Goal: Task Accomplishment & Management: Use online tool/utility

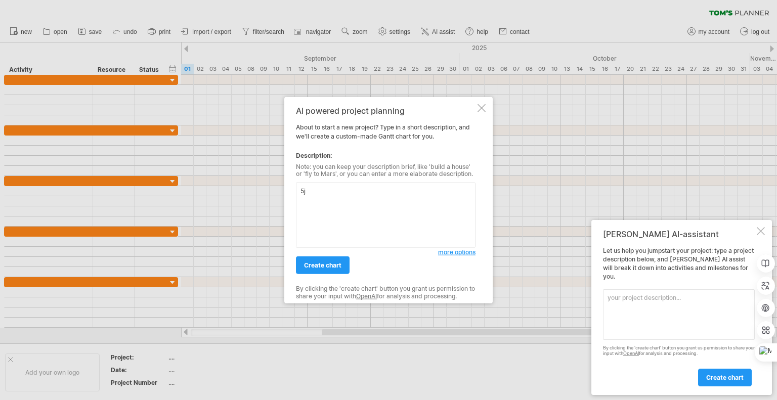
type textarea "5"
click at [409, 202] on textarea "專題進度規劃。要做出一套深度學習推薦低碳餐廳系統，加上論文，前期需要先蒐集資料、使用者調查，再來是使用RNN做出一個手機可用的推薦餐廳APP" at bounding box center [386, 215] width 180 height 65
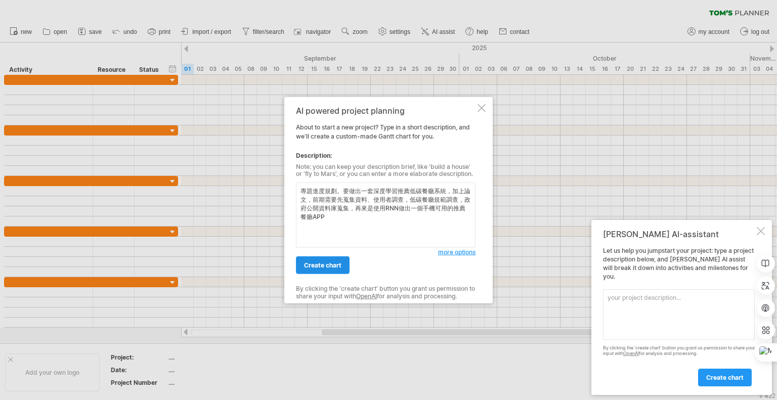
type textarea "專題進度規劃。要做出一套深度學習推薦低碳餐廳系統，加上論文，前期需要先蒐集資料、使用者調查，低碳餐廳規範調查，政府公開資料庫蒐集，再來是使用RNN做出一個手機…"
click at [332, 265] on span "create chart" at bounding box center [322, 265] width 37 height 8
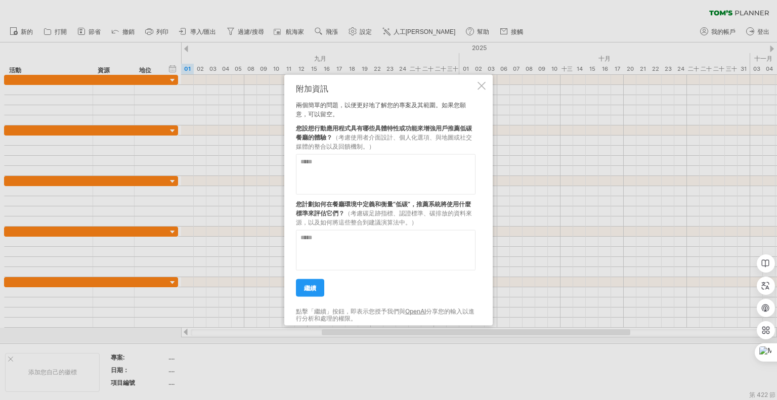
drag, startPoint x: 314, startPoint y: 129, endPoint x: 358, endPoint y: 135, distance: 44.9
click at [356, 135] on div "您設想行動應用程式具有哪些具體特性或功能來增強用戶推薦低碳餐廳的體驗？ （考慮使用者介面設計、個人化選項、與地圖或社交媒體的整合以及回饋機制。）" at bounding box center [386, 134] width 180 height 32
click at [366, 165] on textarea at bounding box center [386, 174] width 180 height 40
click at [350, 239] on textarea at bounding box center [386, 250] width 180 height 40
click at [313, 239] on textarea "*******" at bounding box center [386, 250] width 180 height 40
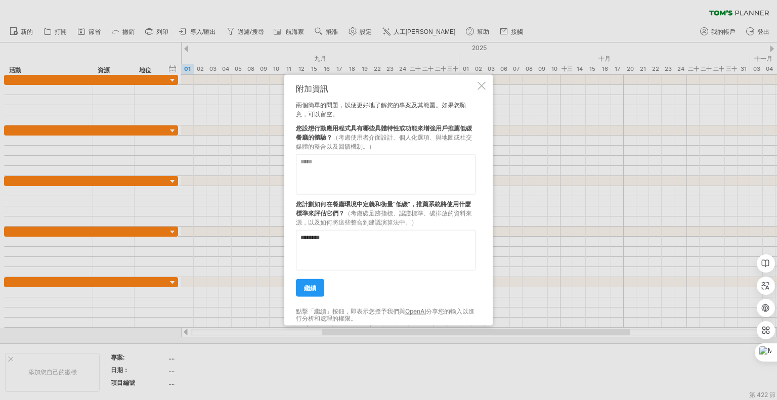
type textarea "********"
click at [355, 176] on textarea at bounding box center [386, 174] width 180 height 40
click at [302, 163] on textarea "********" at bounding box center [386, 174] width 180 height 40
click at [301, 169] on textarea "**********" at bounding box center [386, 174] width 180 height 40
click at [366, 162] on textarea "**********" at bounding box center [386, 174] width 180 height 40
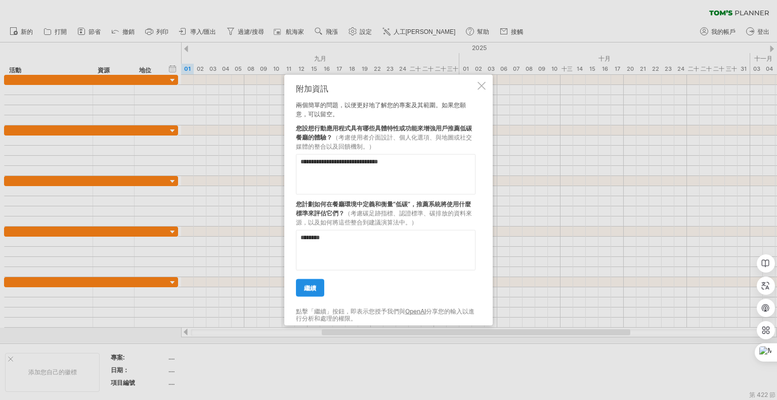
type textarea "**********"
click at [310, 287] on font "繼續" at bounding box center [310, 288] width 12 height 8
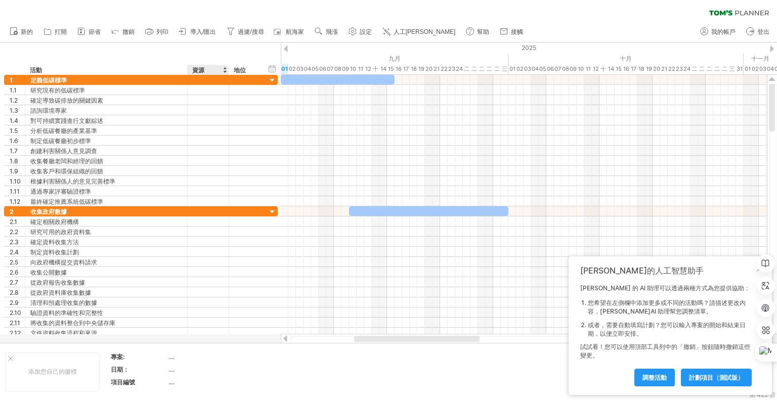
click at [205, 68] on div "資源" at bounding box center [207, 70] width 31 height 10
click at [212, 68] on input "********" at bounding box center [207, 70] width 31 height 10
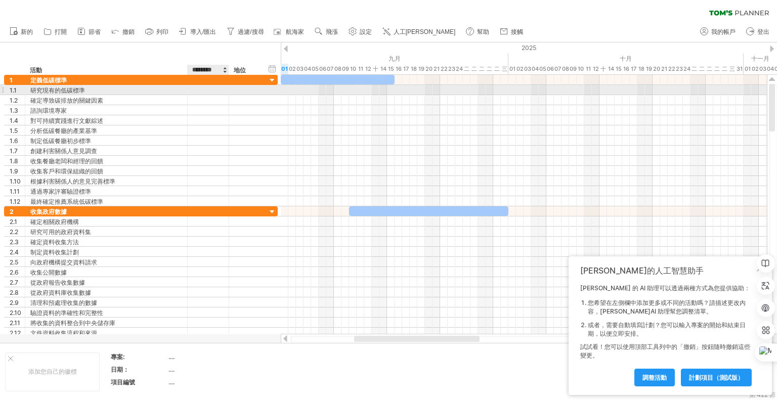
click at [210, 91] on div at bounding box center [208, 90] width 31 height 10
click at [249, 70] on div "地位" at bounding box center [245, 70] width 22 height 10
click at [206, 91] on div at bounding box center [208, 90] width 31 height 10
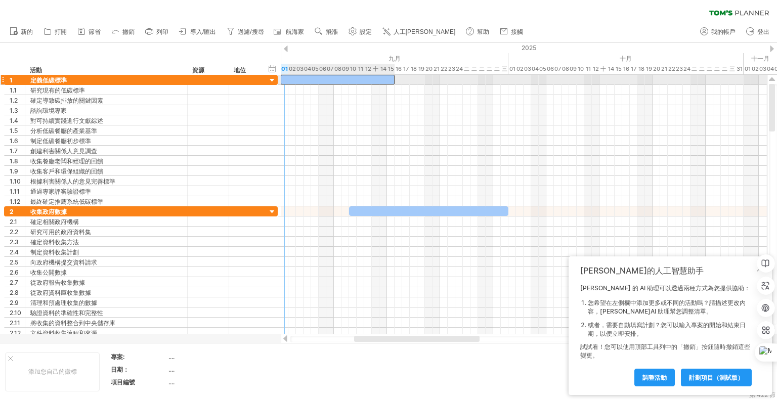
click at [284, 76] on div at bounding box center [338, 80] width 114 height 10
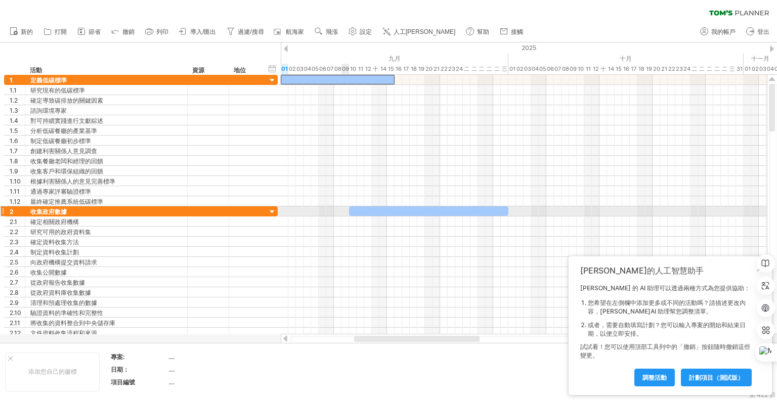
click at [348, 210] on span at bounding box center [349, 211] width 4 height 10
click at [354, 210] on div at bounding box center [428, 211] width 159 height 10
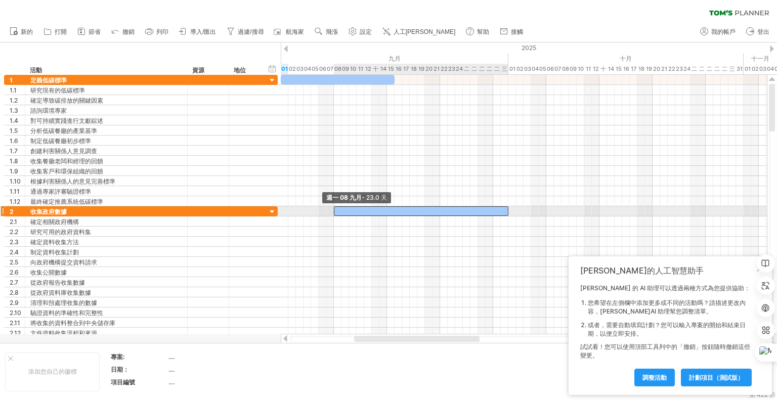
drag, startPoint x: 348, startPoint y: 209, endPoint x: 332, endPoint y: 210, distance: 15.8
click at [332, 210] on span at bounding box center [334, 211] width 4 height 10
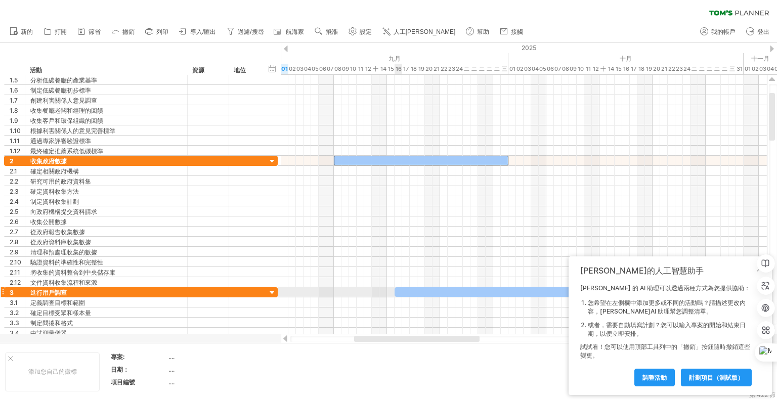
click at [400, 289] on div at bounding box center [490, 292] width 190 height 10
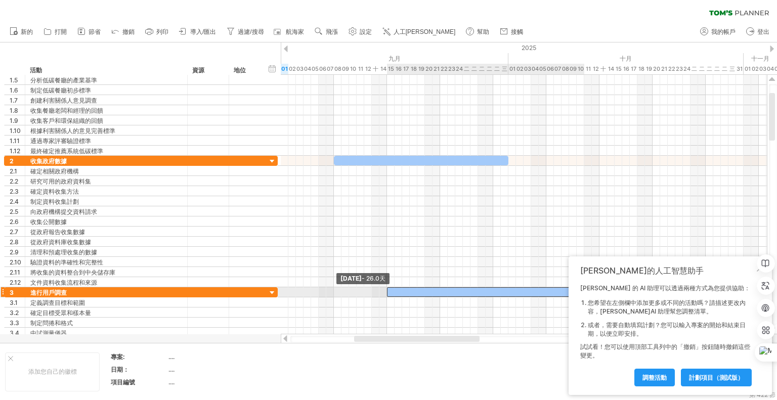
drag, startPoint x: 395, startPoint y: 290, endPoint x: 388, endPoint y: 291, distance: 6.6
click at [388, 291] on span at bounding box center [387, 292] width 4 height 10
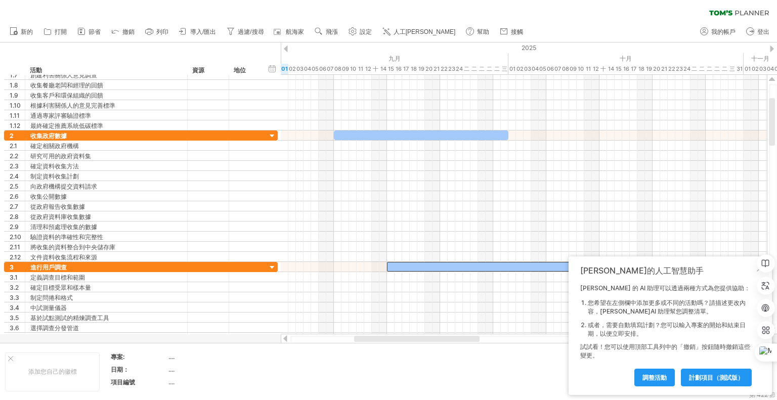
click at [637, 374] on link "調整活動" at bounding box center [654, 378] width 40 height 18
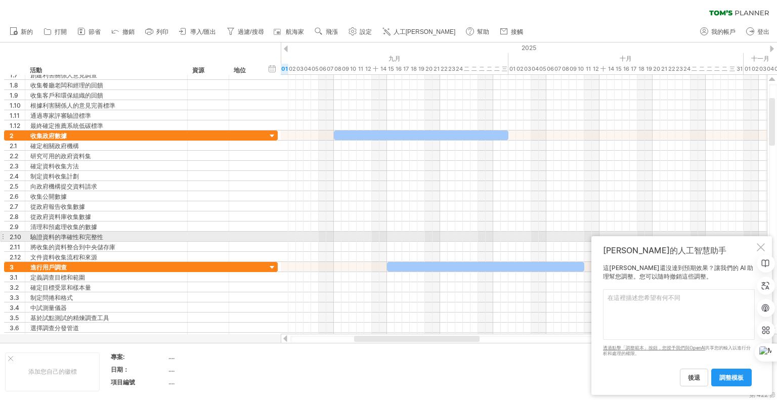
click at [760, 241] on div "[PERSON_NAME]的人工智慧助手 這[PERSON_NAME]還沒達到預期效果？讓我們的 AI 助理幫您調整。您可以隨時撤銷這些調整。 請在下面輸入您…" at bounding box center [681, 315] width 181 height 159
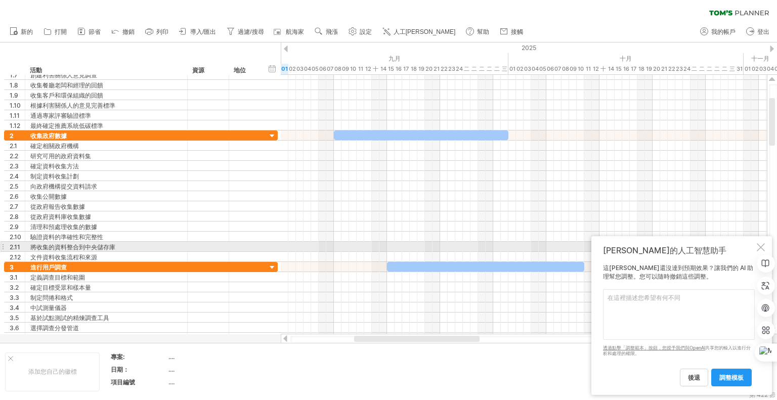
click at [758, 245] on div at bounding box center [761, 247] width 8 height 8
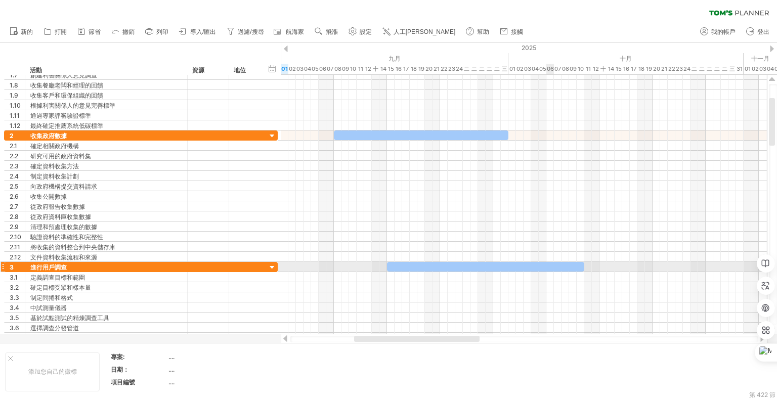
click at [551, 264] on div at bounding box center [485, 267] width 197 height 10
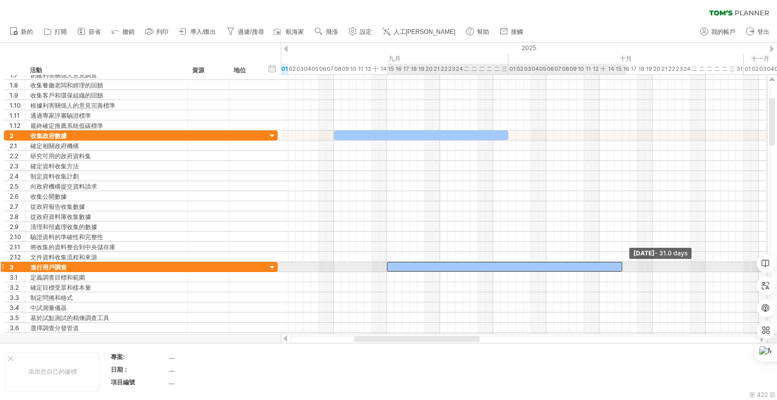
drag, startPoint x: 583, startPoint y: 264, endPoint x: 622, endPoint y: 265, distance: 39.5
click at [622, 265] on span at bounding box center [622, 267] width 4 height 10
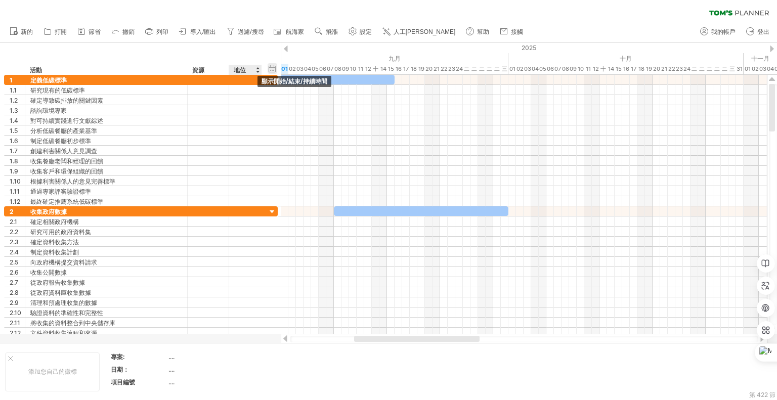
click at [271, 68] on div "隱藏開始/結束/持續時間 顯示開始/結束/持續時間" at bounding box center [273, 68] width 10 height 11
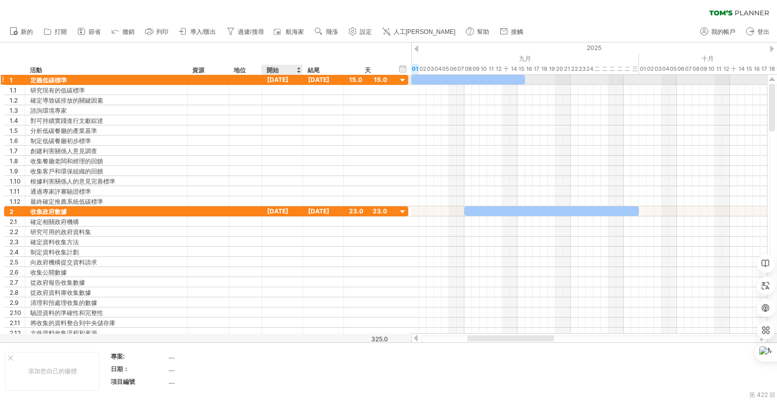
click at [288, 79] on font "[DATE]" at bounding box center [277, 80] width 21 height 8
click at [285, 80] on font "[DATE]" at bounding box center [277, 80] width 21 height 8
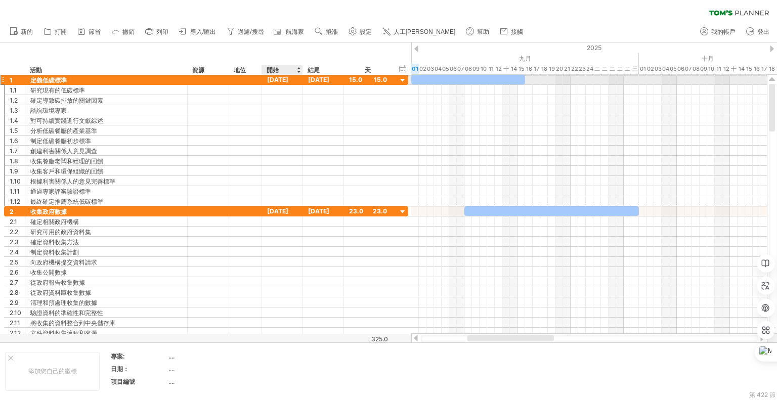
click at [285, 83] on font "[DATE]" at bounding box center [277, 80] width 21 height 8
click at [288, 80] on font "[DATE]" at bounding box center [277, 80] width 21 height 8
click at [280, 67] on div "開始" at bounding box center [282, 70] width 30 height 10
click at [284, 77] on font "[DATE]" at bounding box center [277, 80] width 21 height 8
click at [286, 78] on font "[DATE]" at bounding box center [277, 80] width 21 height 8
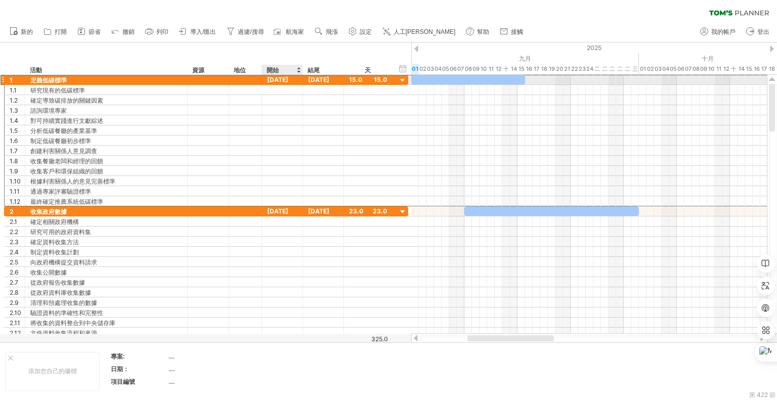
click at [286, 78] on font "[DATE]" at bounding box center [277, 80] width 21 height 8
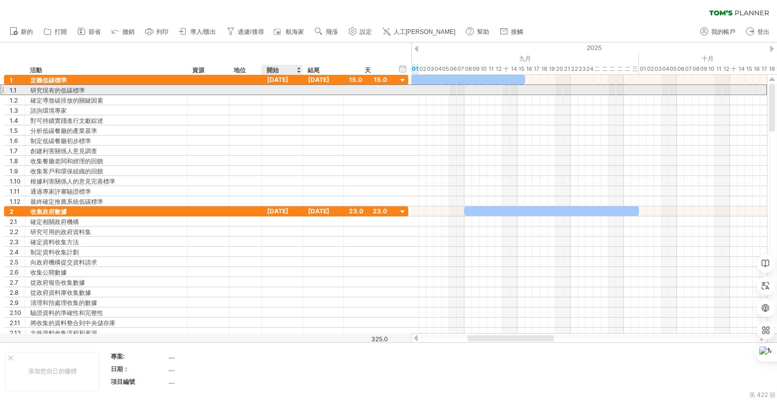
click at [283, 93] on div at bounding box center [282, 90] width 41 height 10
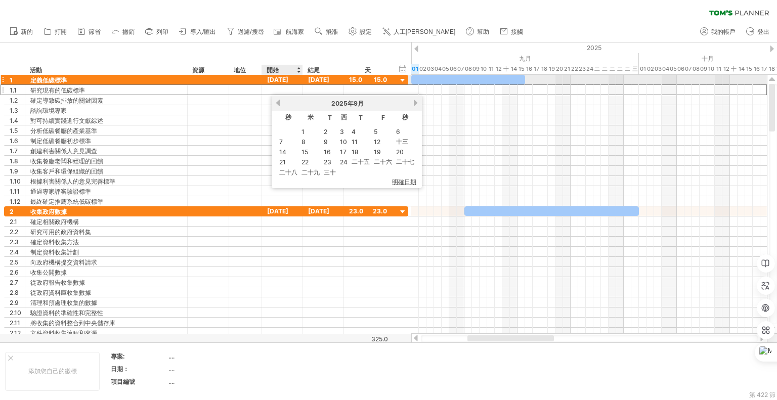
click at [285, 80] on font "[DATE]" at bounding box center [277, 80] width 21 height 8
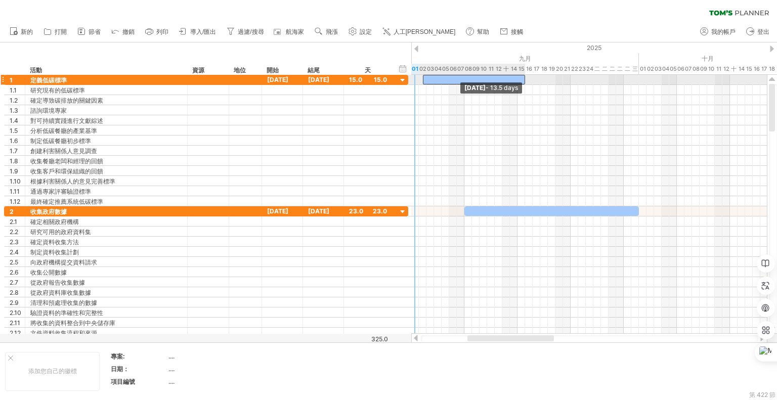
drag, startPoint x: 412, startPoint y: 80, endPoint x: 421, endPoint y: 79, distance: 9.6
click at [421, 79] on span at bounding box center [423, 80] width 4 height 10
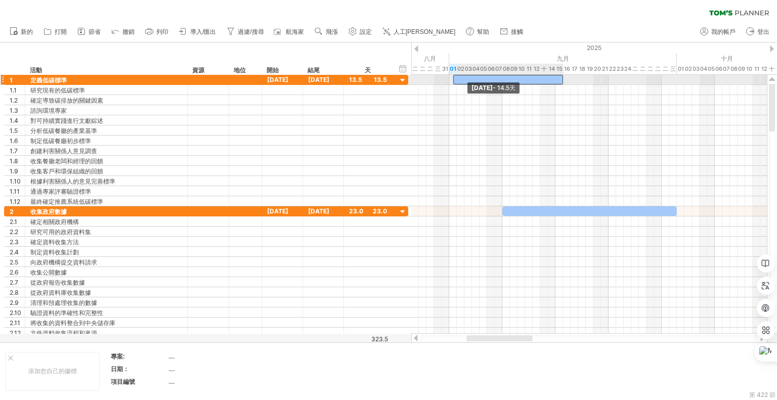
drag, startPoint x: 422, startPoint y: 79, endPoint x: 450, endPoint y: 78, distance: 28.4
click at [450, 78] on div "[DATE] - [DATE].0 天 [DATE] - [DATE].5天" at bounding box center [589, 204] width 356 height 259
drag, startPoint x: 453, startPoint y: 81, endPoint x: 464, endPoint y: 80, distance: 11.1
click at [464, 80] on span at bounding box center [464, 80] width 4 height 10
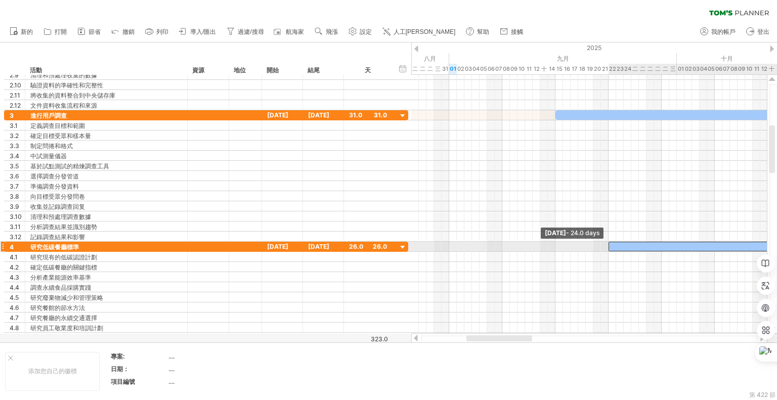
drag, startPoint x: 594, startPoint y: 247, endPoint x: 609, endPoint y: 250, distance: 15.6
click at [609, 250] on div "[DATE] - [DATE].0 天 [DATE] - 24.0 days" at bounding box center [589, 204] width 356 height 259
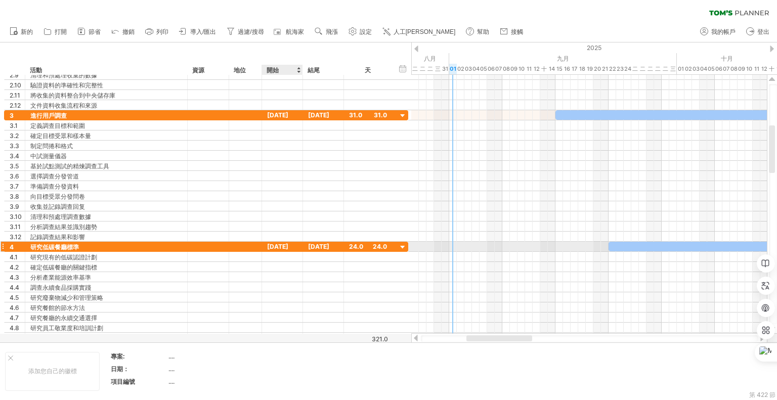
click at [283, 244] on font "[DATE]" at bounding box center [277, 247] width 21 height 8
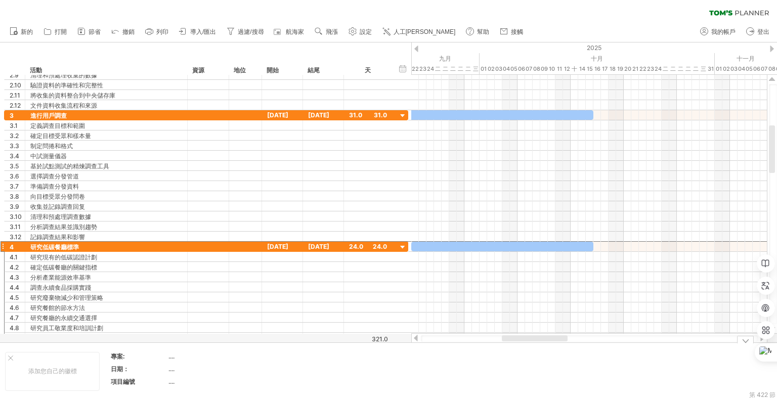
drag, startPoint x: 481, startPoint y: 339, endPoint x: 516, endPoint y: 343, distance: 35.6
click at [516, 343] on div "嘗試造訪 [DOMAIN_NAME] 再次連接... 0% 清除過濾器 新的" at bounding box center [388, 200] width 777 height 400
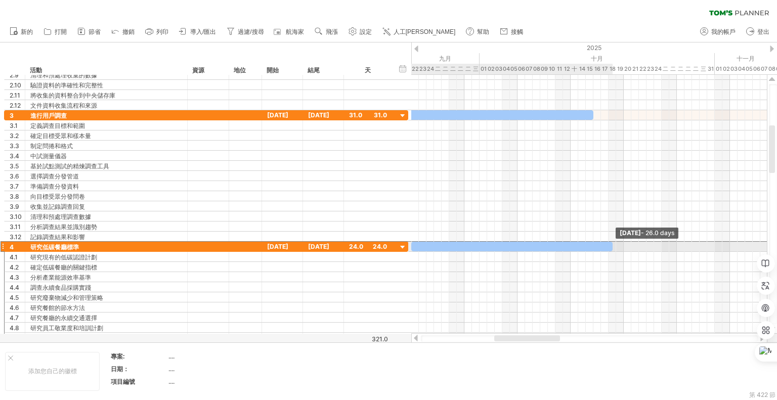
drag, startPoint x: 594, startPoint y: 245, endPoint x: 611, endPoint y: 244, distance: 17.7
click at [611, 244] on span at bounding box center [612, 247] width 4 height 10
drag, startPoint x: 613, startPoint y: 244, endPoint x: 633, endPoint y: 244, distance: 20.2
click at [633, 244] on div "[DATE] - 29.0 days [DATE] - [DATE].0天" at bounding box center [589, 204] width 356 height 259
drag, startPoint x: 632, startPoint y: 244, endPoint x: 638, endPoint y: 244, distance: 6.6
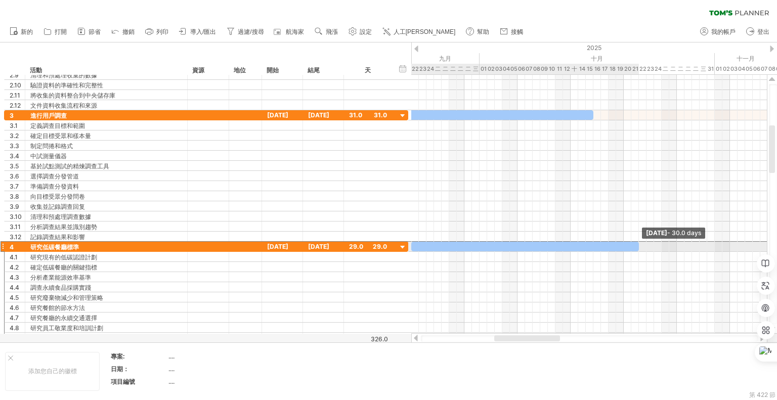
click at [638, 244] on span at bounding box center [639, 247] width 4 height 10
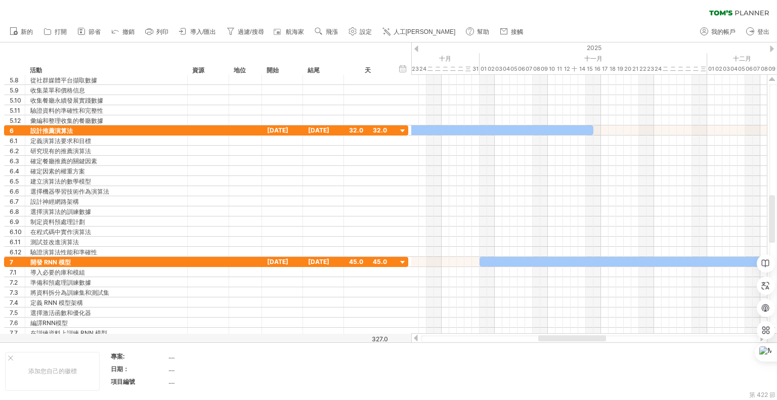
drag, startPoint x: 524, startPoint y: 336, endPoint x: 575, endPoint y: 339, distance: 50.6
click at [575, 339] on div at bounding box center [572, 338] width 68 height 6
click at [524, 129] on div at bounding box center [434, 130] width 243 height 10
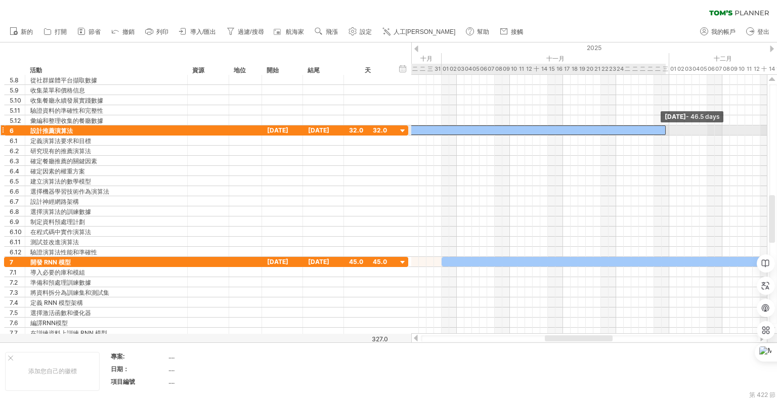
drag, startPoint x: 556, startPoint y: 129, endPoint x: 666, endPoint y: 134, distance: 109.8
click at [666, 134] on span at bounding box center [666, 130] width 4 height 10
click at [668, 133] on div "[DATE] - 46.5 days [DATE]" at bounding box center [589, 204] width 356 height 259
click at [669, 132] on span at bounding box center [669, 130] width 4 height 10
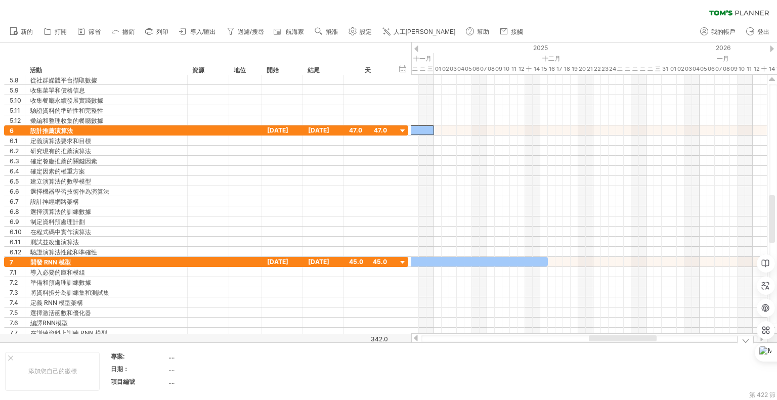
drag, startPoint x: 565, startPoint y: 339, endPoint x: 609, endPoint y: 383, distance: 62.6
click at [609, 383] on div "嘗試造訪 [DOMAIN_NAME] 再次連接... 0% 清除過濾器 新的" at bounding box center [388, 200] width 777 height 400
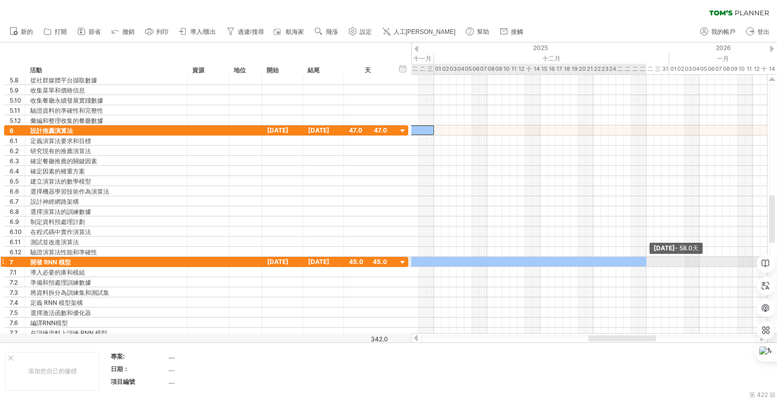
drag, startPoint x: 548, startPoint y: 259, endPoint x: 646, endPoint y: 262, distance: 98.7
click at [646, 262] on span at bounding box center [646, 262] width 4 height 10
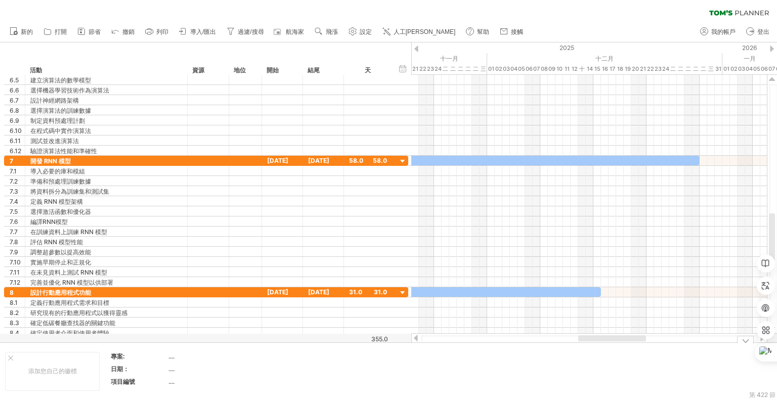
drag, startPoint x: 627, startPoint y: 339, endPoint x: 617, endPoint y: 355, distance: 18.7
click at [617, 355] on div "嘗試造訪 [DOMAIN_NAME] 再次連接... 0% 清除過濾器 新的" at bounding box center [388, 200] width 777 height 400
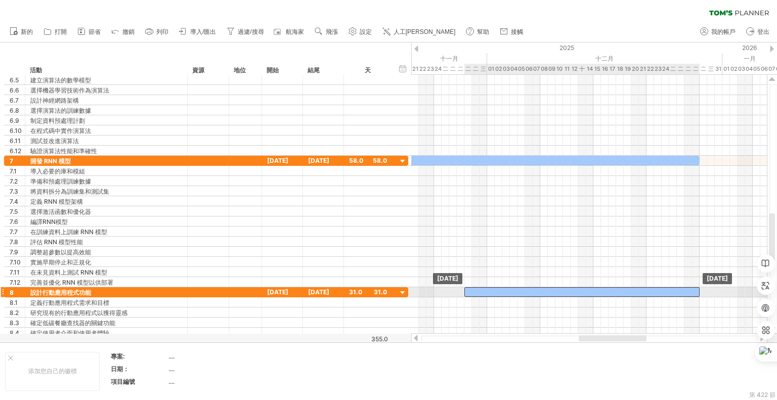
drag, startPoint x: 511, startPoint y: 290, endPoint x: 611, endPoint y: 295, distance: 99.7
click at [611, 295] on div "[DATE] [DATE]" at bounding box center [589, 204] width 356 height 259
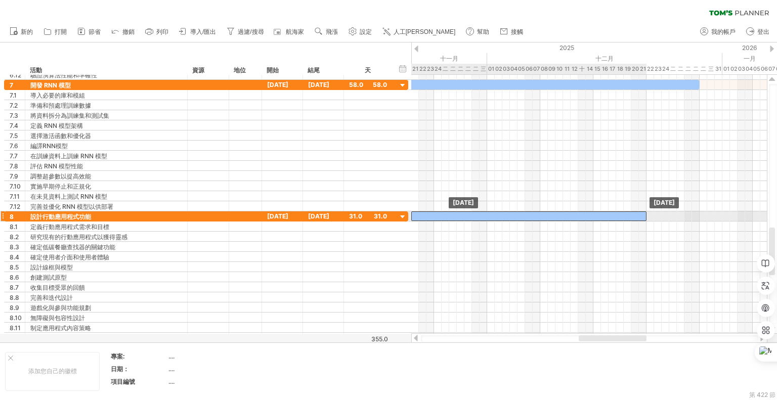
drag, startPoint x: 618, startPoint y: 212, endPoint x: 566, endPoint y: 214, distance: 51.6
click at [566, 214] on div at bounding box center [528, 216] width 235 height 10
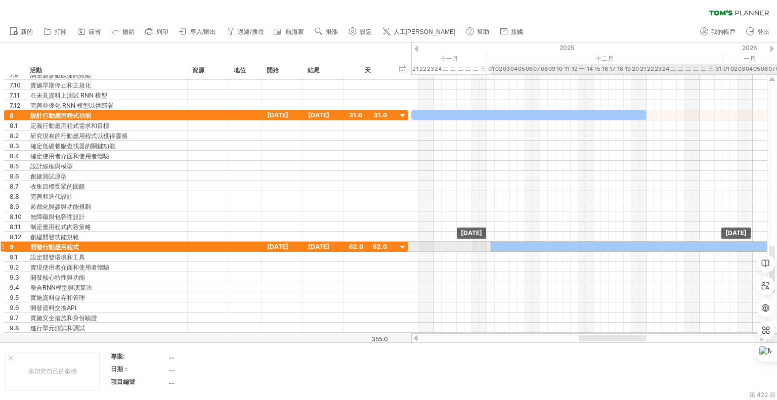
drag, startPoint x: 641, startPoint y: 242, endPoint x: 533, endPoint y: 243, distance: 108.2
click at [533, 243] on div at bounding box center [726, 247] width 470 height 10
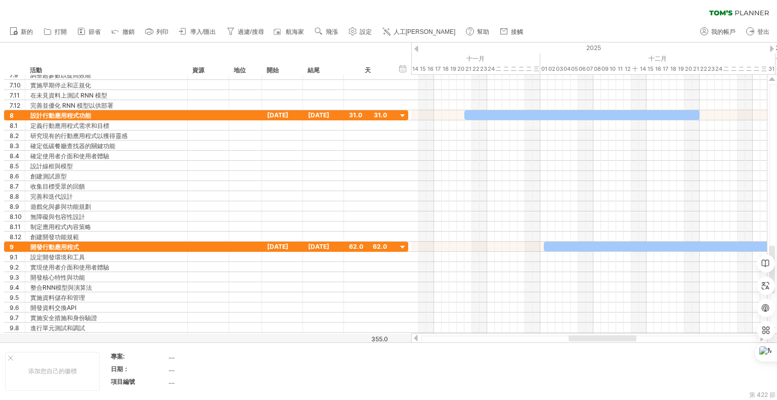
drag, startPoint x: 589, startPoint y: 336, endPoint x: 581, endPoint y: 341, distance: 9.5
click at [581, 341] on div at bounding box center [602, 338] width 68 height 6
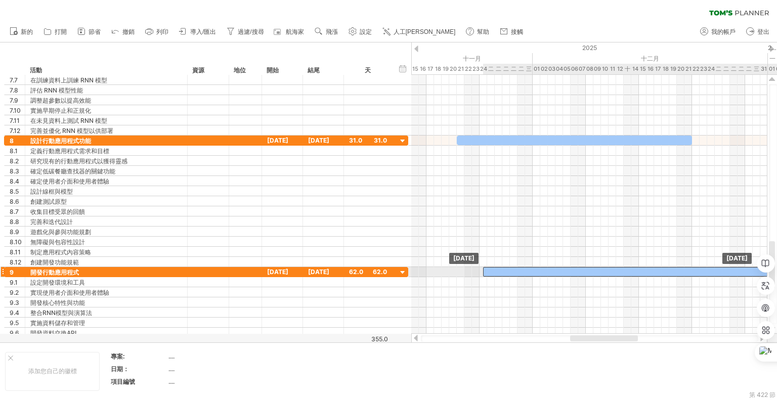
drag, startPoint x: 566, startPoint y: 270, endPoint x: 522, endPoint y: 271, distance: 44.0
click at [522, 271] on div at bounding box center [718, 272] width 470 height 10
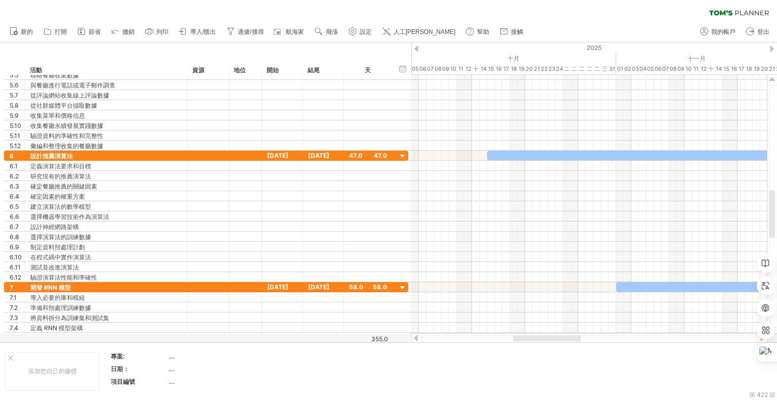
drag, startPoint x: 606, startPoint y: 338, endPoint x: 549, endPoint y: 341, distance: 57.2
click at [549, 341] on div at bounding box center [589, 338] width 337 height 7
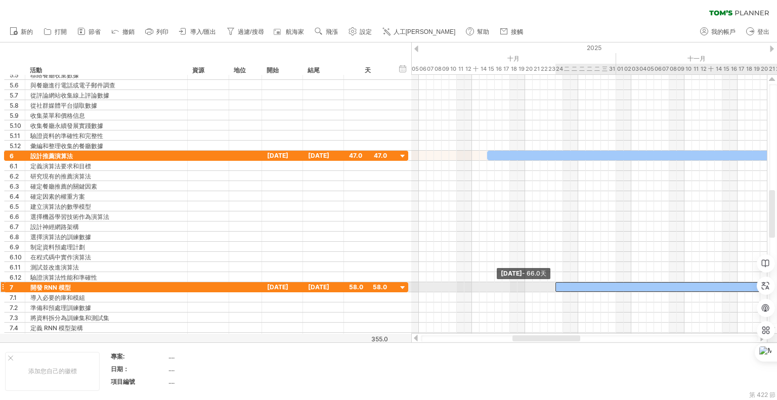
drag, startPoint x: 617, startPoint y: 285, endPoint x: 556, endPoint y: 286, distance: 60.7
click at [556, 286] on span at bounding box center [555, 287] width 4 height 10
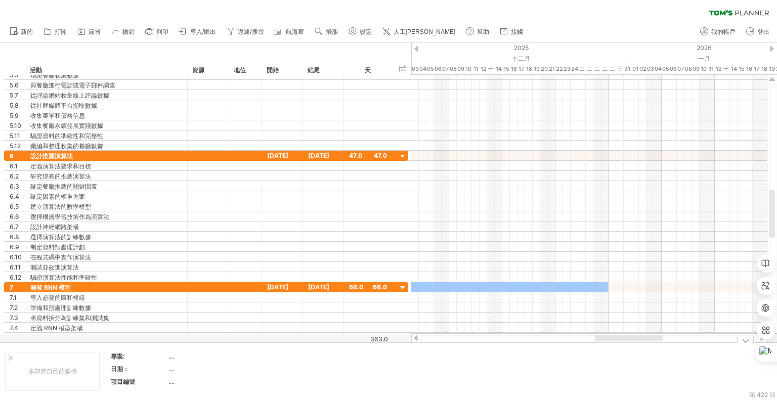
drag, startPoint x: 539, startPoint y: 339, endPoint x: 620, endPoint y: 343, distance: 81.0
click at [620, 343] on div "嘗試造訪 [DOMAIN_NAME] 再次連接... 0% 清除過濾器 新的" at bounding box center [388, 200] width 777 height 400
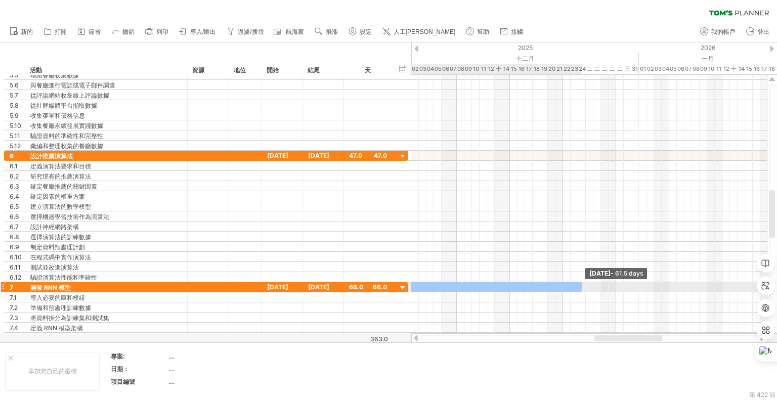
drag, startPoint x: 615, startPoint y: 287, endPoint x: 582, endPoint y: 289, distance: 32.4
click at [582, 289] on span at bounding box center [582, 287] width 4 height 10
click at [576, 287] on span at bounding box center [578, 287] width 4 height 10
drag, startPoint x: 576, startPoint y: 285, endPoint x: 568, endPoint y: 287, distance: 7.9
click at [568, 287] on span at bounding box center [570, 287] width 4 height 10
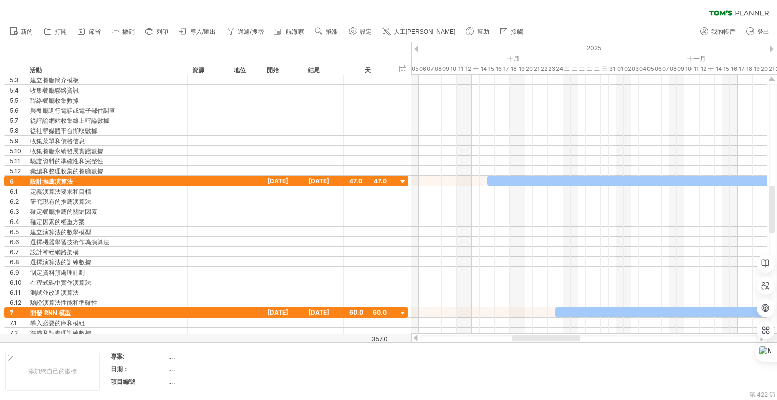
drag, startPoint x: 613, startPoint y: 336, endPoint x: 531, endPoint y: 340, distance: 82.1
click at [531, 340] on div at bounding box center [546, 338] width 68 height 6
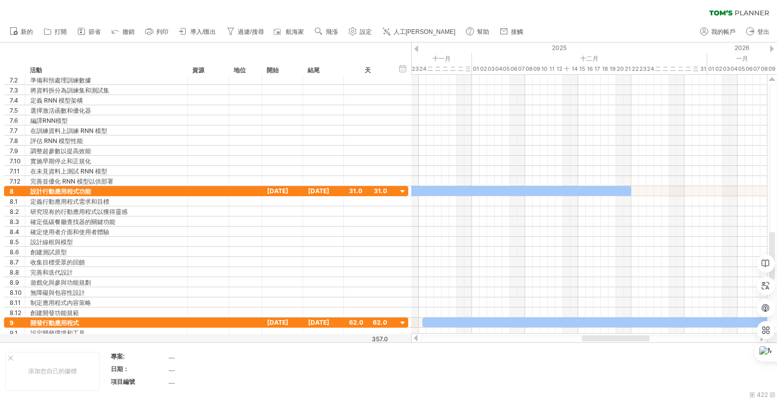
drag, startPoint x: 521, startPoint y: 336, endPoint x: 591, endPoint y: 339, distance: 69.4
click at [591, 339] on div at bounding box center [616, 338] width 68 height 6
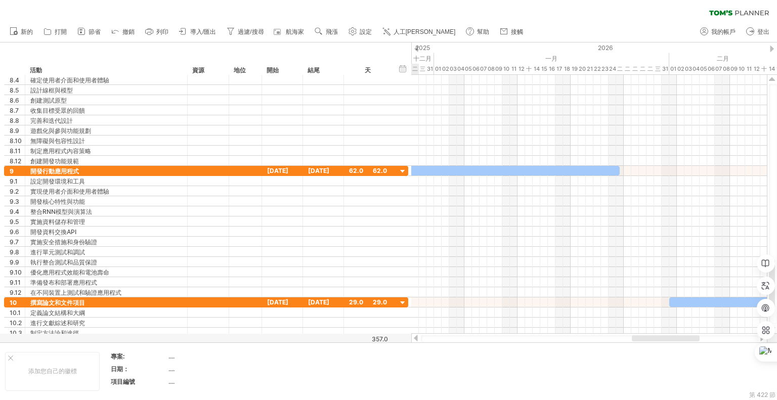
drag, startPoint x: 601, startPoint y: 339, endPoint x: 651, endPoint y: 340, distance: 50.1
click at [651, 340] on div at bounding box center [666, 338] width 68 height 6
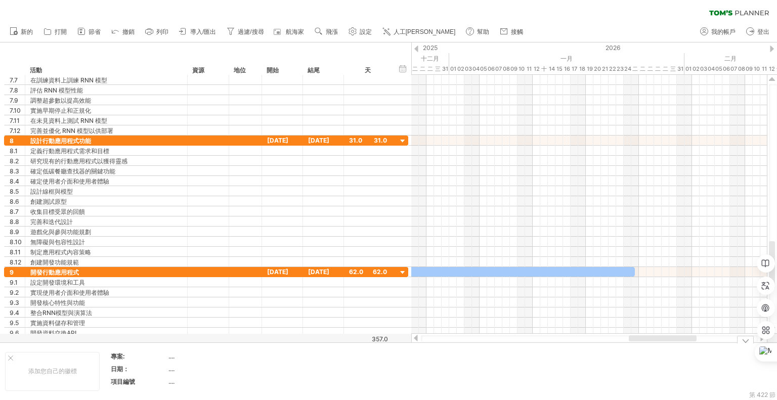
drag, startPoint x: 638, startPoint y: 336, endPoint x: 635, endPoint y: 344, distance: 8.6
click at [635, 344] on div "嘗試造訪 [DOMAIN_NAME] 再次連接... 0% 清除過濾器 新的" at bounding box center [388, 200] width 777 height 400
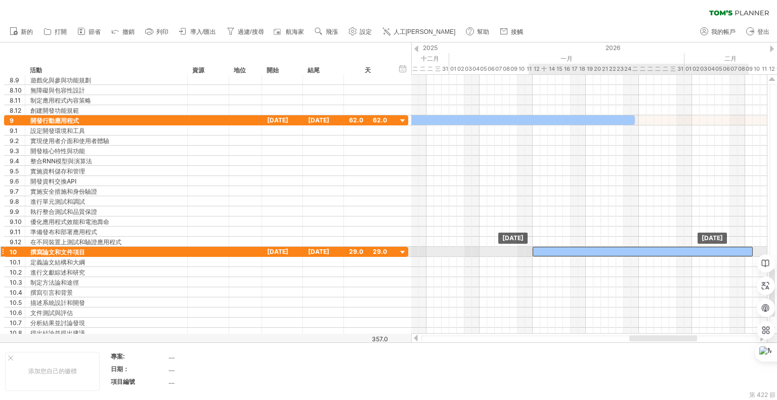
drag, startPoint x: 715, startPoint y: 248, endPoint x: 561, endPoint y: 248, distance: 153.3
click at [561, 248] on div at bounding box center [643, 252] width 220 height 10
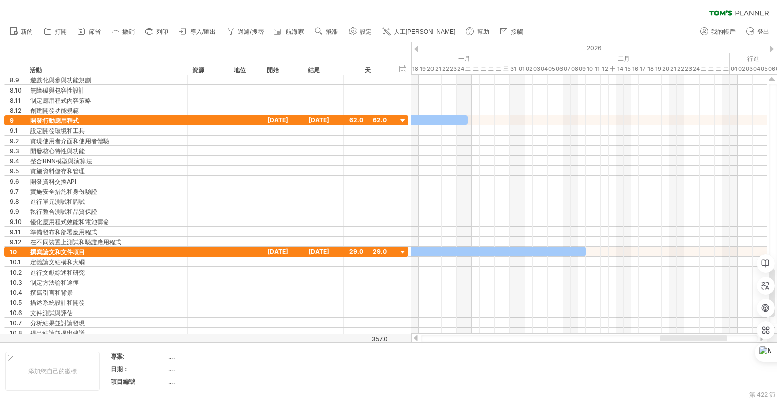
drag, startPoint x: 651, startPoint y: 338, endPoint x: 682, endPoint y: 336, distance: 30.4
click at [682, 336] on div at bounding box center [694, 338] width 68 height 6
click at [583, 250] on div at bounding box center [476, 252] width 220 height 10
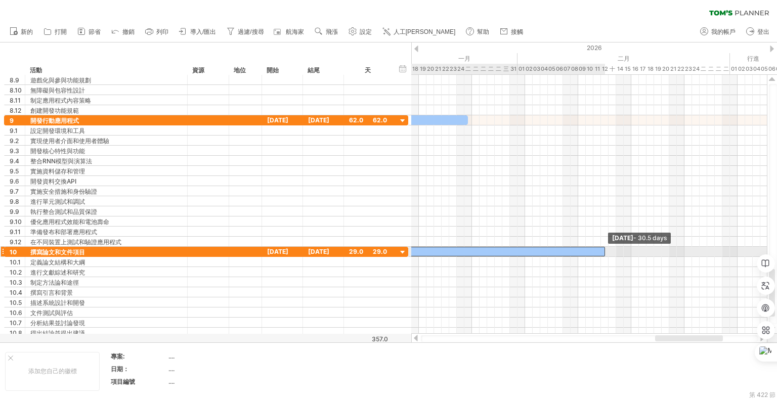
drag, startPoint x: 586, startPoint y: 250, endPoint x: 613, endPoint y: 253, distance: 26.9
click at [607, 253] on span at bounding box center [605, 252] width 4 height 10
drag, startPoint x: 613, startPoint y: 253, endPoint x: 578, endPoint y: 252, distance: 35.4
click at [578, 252] on div at bounding box center [472, 252] width 212 height 10
drag, startPoint x: 578, startPoint y: 253, endPoint x: 595, endPoint y: 253, distance: 17.2
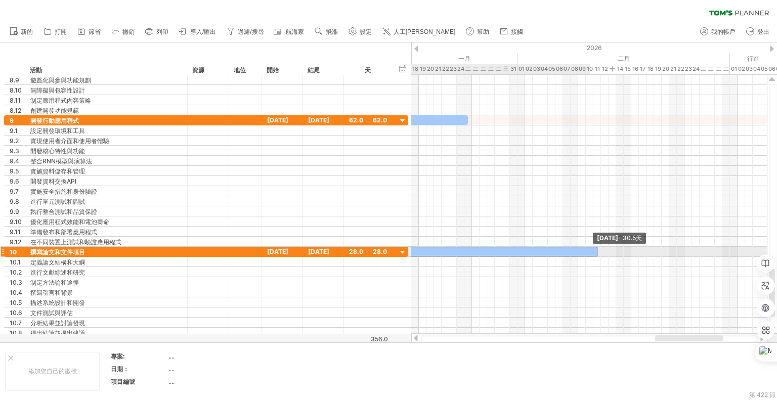
click at [595, 253] on span at bounding box center [597, 252] width 4 height 10
drag, startPoint x: 596, startPoint y: 251, endPoint x: 575, endPoint y: 253, distance: 20.8
click at [575, 253] on div at bounding box center [472, 252] width 212 height 10
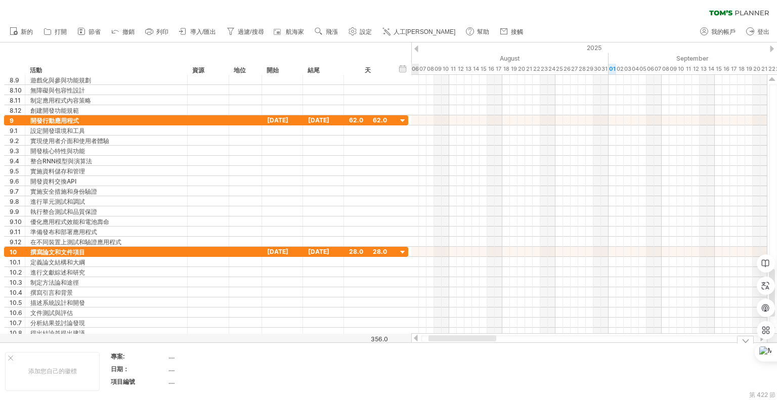
drag, startPoint x: 664, startPoint y: 336, endPoint x: 431, endPoint y: 361, distance: 234.0
click at [431, 361] on div "嘗試造訪 [DOMAIN_NAME] 再次連接... 0% 清除過濾器 新的" at bounding box center [388, 200] width 777 height 400
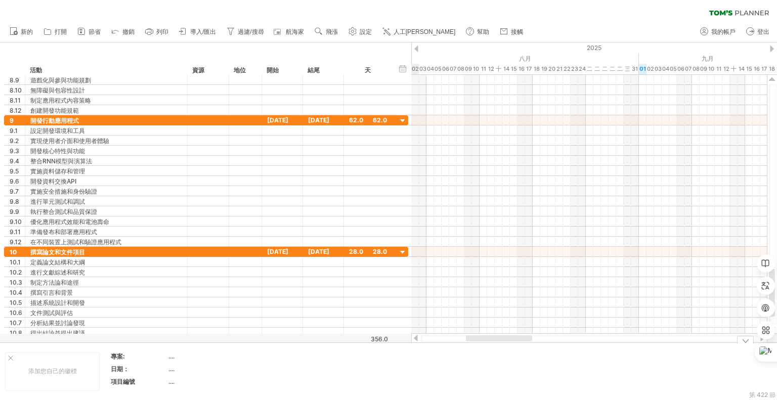
drag, startPoint x: 431, startPoint y: 361, endPoint x: 458, endPoint y: 267, distance: 97.8
drag, startPoint x: 487, startPoint y: 335, endPoint x: 426, endPoint y: 339, distance: 61.3
click at [426, 339] on div at bounding box center [454, 338] width 66 height 6
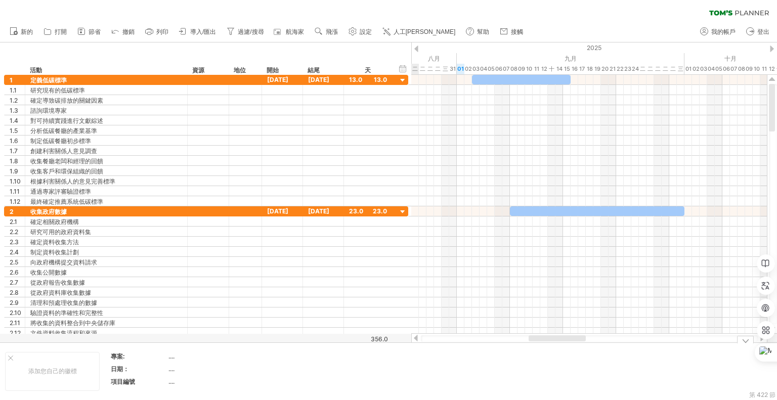
drag, startPoint x: 508, startPoint y: 338, endPoint x: 576, endPoint y: 345, distance: 68.7
click at [576, 345] on div "嘗試造訪 [DOMAIN_NAME] 再次連接... 0% 清除過濾器 新的" at bounding box center [388, 200] width 777 height 400
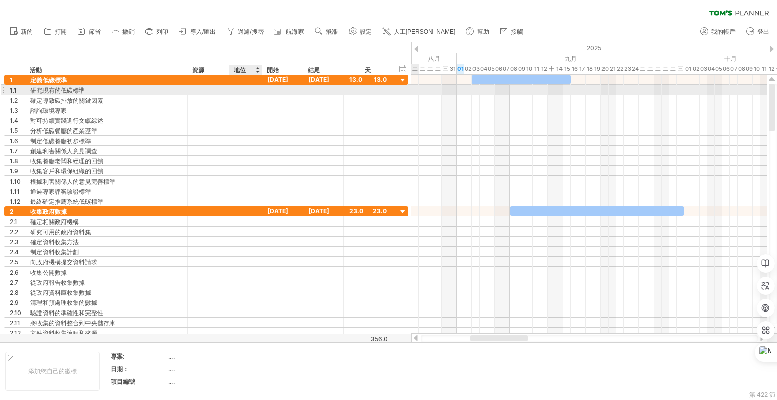
click at [250, 92] on div at bounding box center [245, 90] width 22 height 10
click at [475, 91] on div at bounding box center [589, 89] width 356 height 11
click at [481, 91] on div at bounding box center [589, 90] width 356 height 10
click at [478, 91] on div at bounding box center [589, 90] width 356 height 10
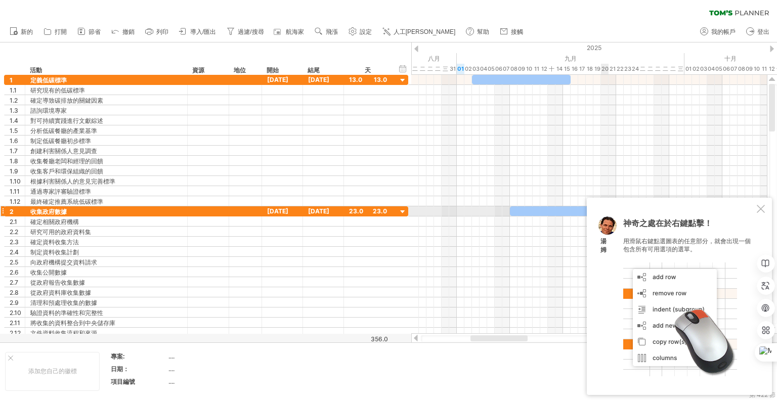
click at [761, 210] on div at bounding box center [761, 209] width 8 height 8
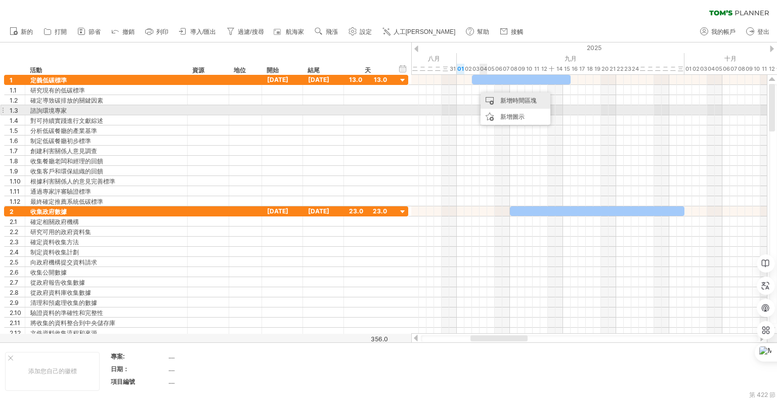
click at [501, 105] on div "新增時間區塊" at bounding box center [515, 101] width 70 height 16
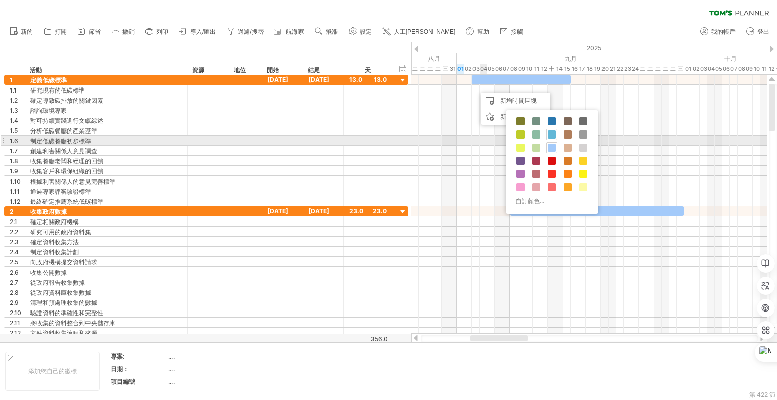
click at [551, 136] on span at bounding box center [552, 134] width 8 height 8
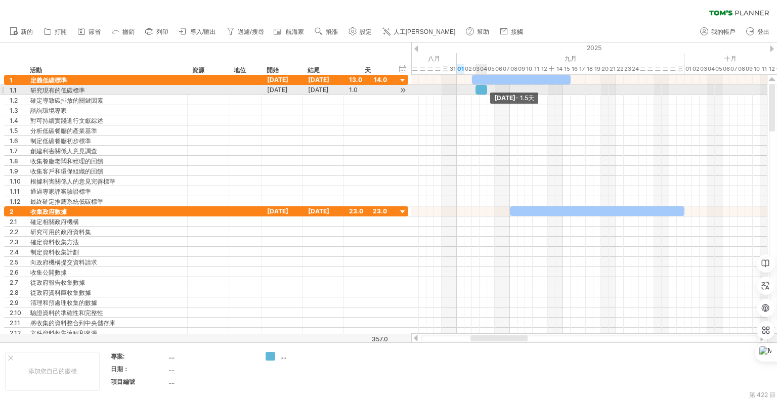
click at [488, 88] on span at bounding box center [487, 90] width 4 height 10
click at [491, 89] on span at bounding box center [491, 90] width 4 height 10
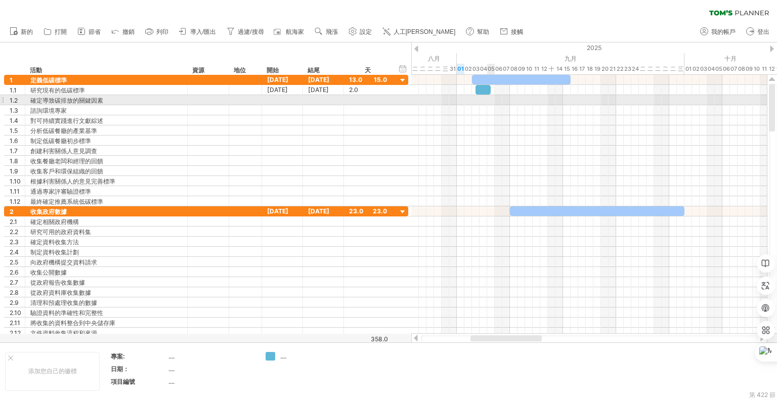
click at [490, 99] on div at bounding box center [589, 100] width 356 height 10
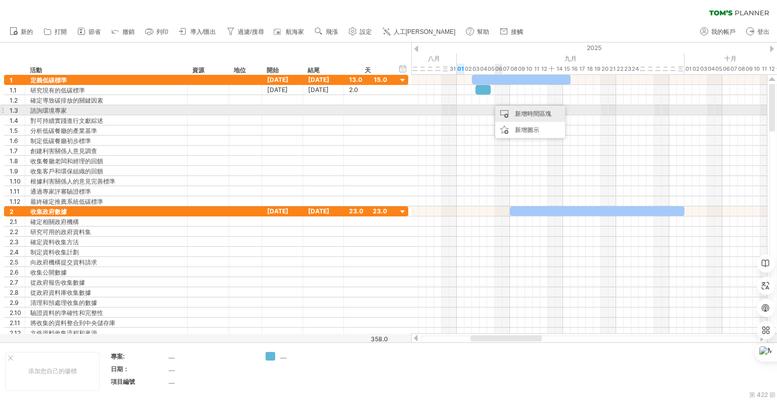
click at [513, 111] on div "新增時間區塊" at bounding box center [530, 114] width 70 height 16
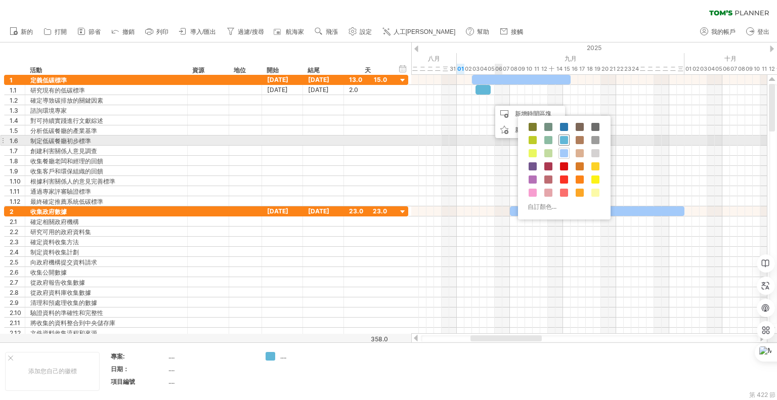
click at [566, 137] on span at bounding box center [564, 140] width 8 height 8
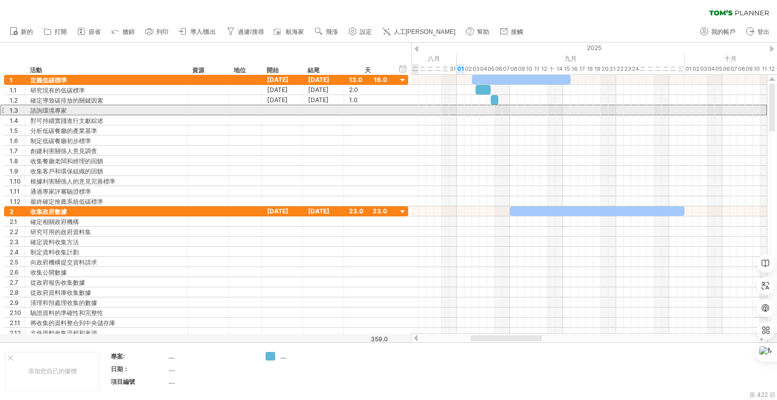
click at [2, 110] on div at bounding box center [3, 110] width 4 height 11
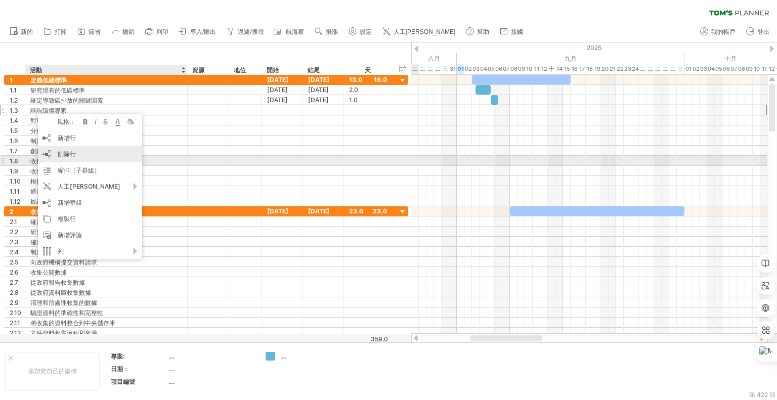
click at [73, 156] on font "刪除行" at bounding box center [67, 154] width 18 height 8
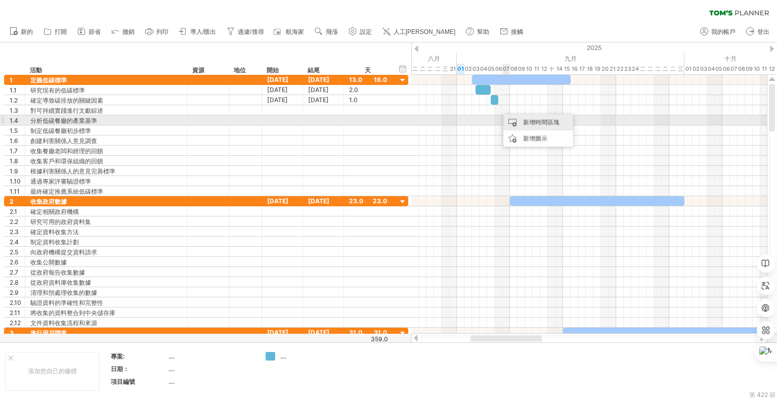
click at [521, 124] on div "新增時間區塊" at bounding box center [538, 122] width 70 height 16
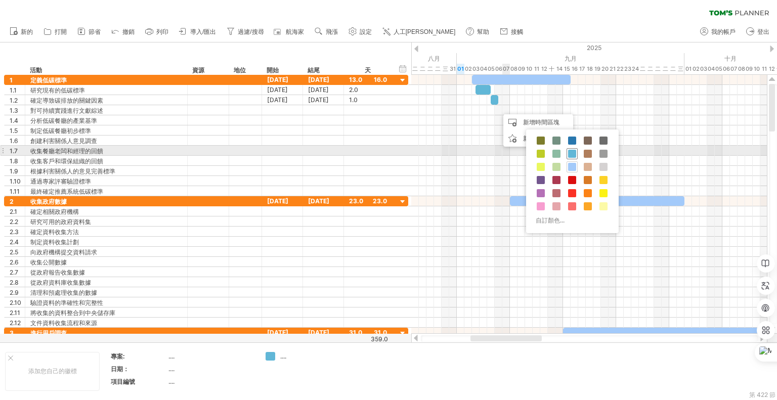
click at [573, 153] on span at bounding box center [572, 154] width 8 height 8
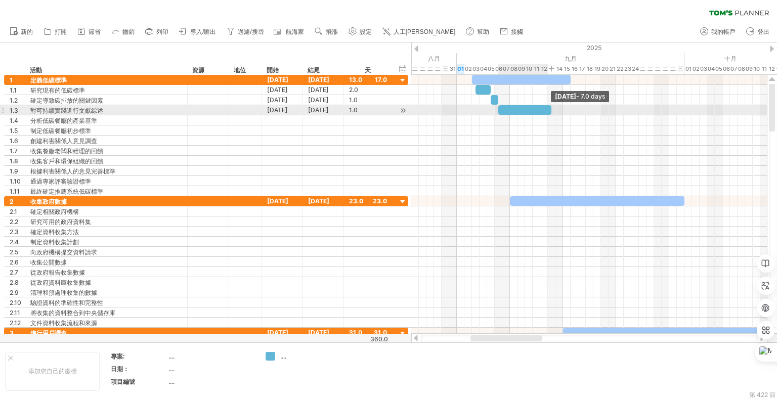
drag, startPoint x: 505, startPoint y: 109, endPoint x: 550, endPoint y: 112, distance: 45.7
click at [550, 112] on span at bounding box center [551, 110] width 4 height 10
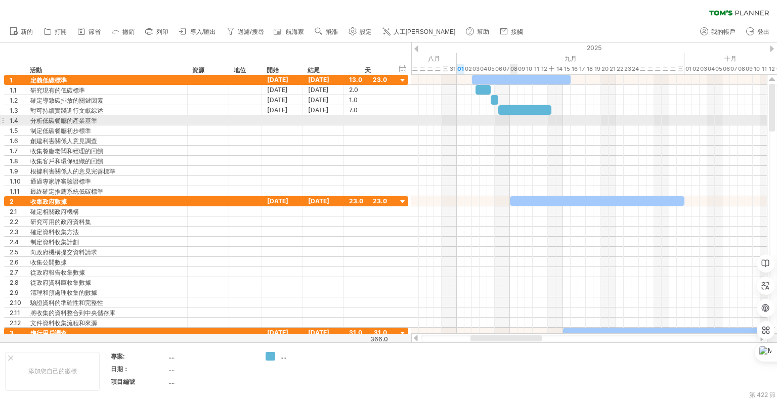
click at [515, 120] on div at bounding box center [589, 120] width 356 height 10
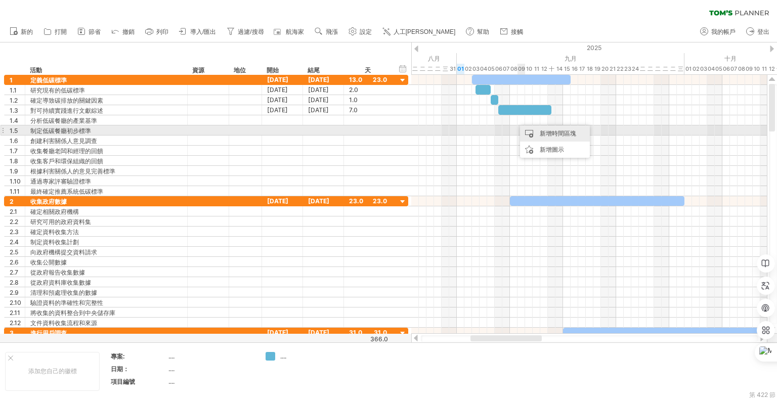
click at [536, 136] on div "新增時間區塊" at bounding box center [555, 133] width 70 height 16
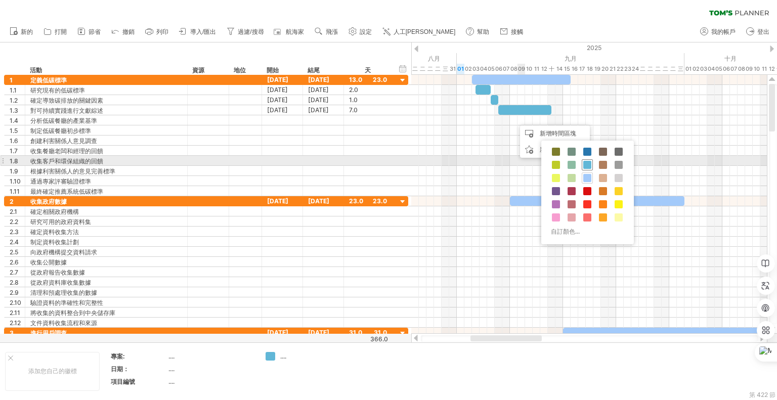
click at [589, 165] on span at bounding box center [587, 165] width 8 height 8
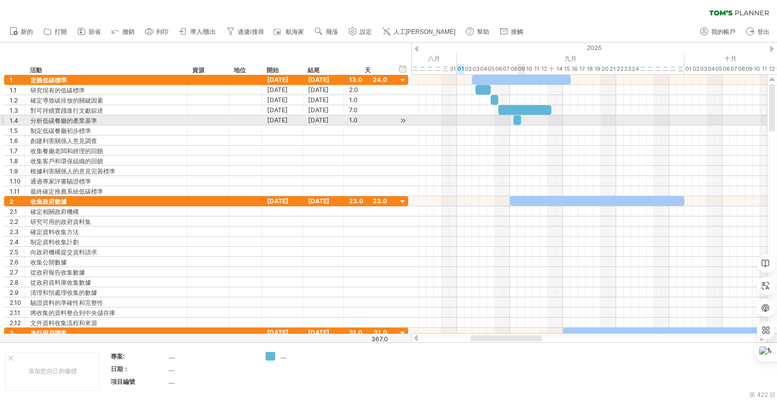
click at [519, 119] on span at bounding box center [521, 120] width 4 height 10
click at [524, 119] on span at bounding box center [525, 120] width 4 height 10
click at [528, 117] on span at bounding box center [529, 120] width 4 height 10
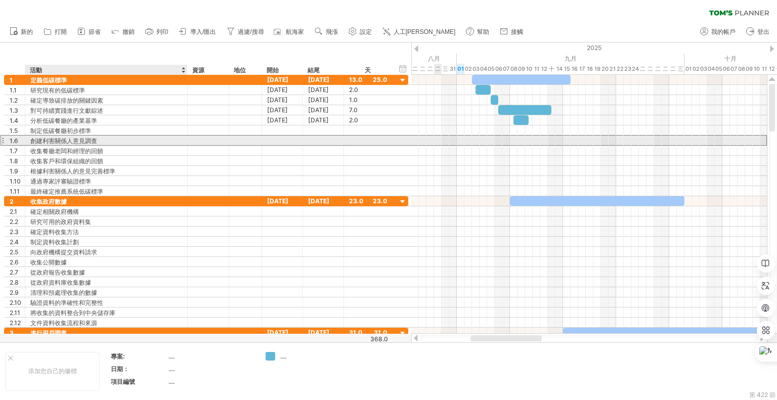
click at [108, 141] on div "創建利害關係人意見調查" at bounding box center [106, 141] width 152 height 10
click at [142, 156] on div "收集客戶和環保組織的回饋" at bounding box center [106, 161] width 152 height 10
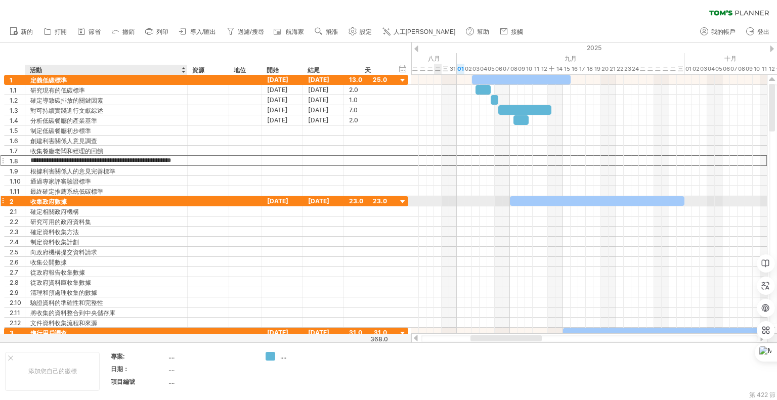
click at [133, 199] on div "收集政府數據" at bounding box center [106, 201] width 152 height 10
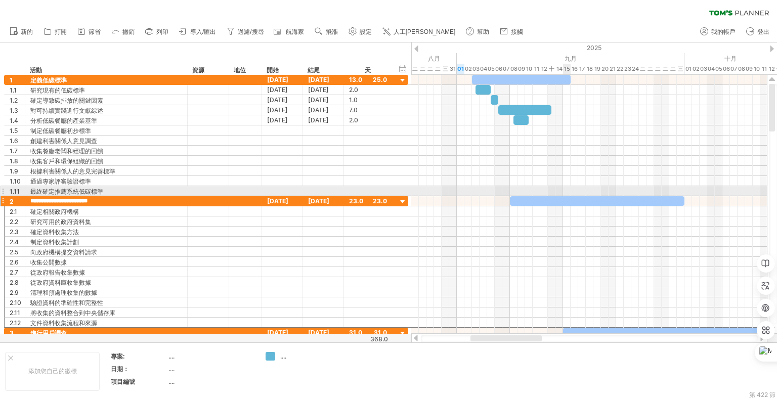
click at [565, 191] on div at bounding box center [589, 191] width 356 height 10
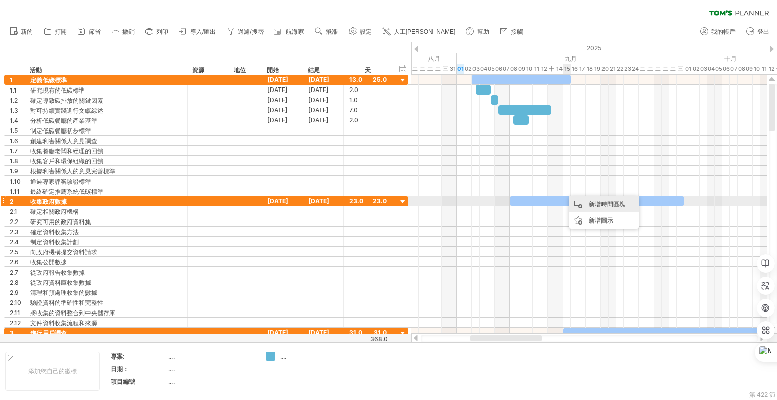
click at [582, 206] on div "新增時間區塊" at bounding box center [604, 204] width 70 height 16
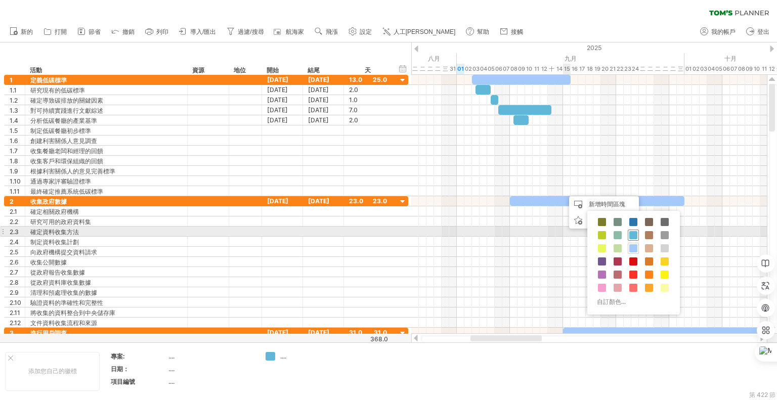
click at [631, 235] on span at bounding box center [633, 235] width 8 height 8
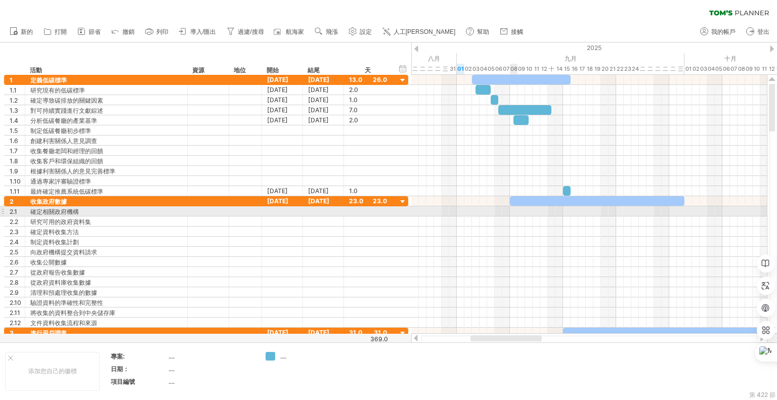
click at [514, 208] on div at bounding box center [589, 211] width 356 height 10
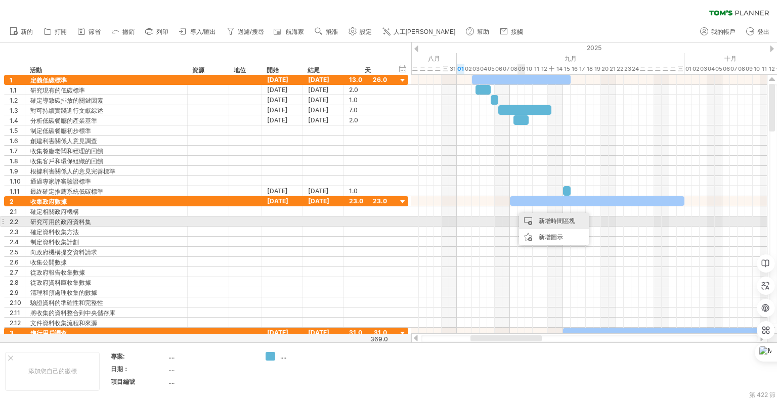
click at [524, 219] on div "新增時間區塊" at bounding box center [554, 221] width 70 height 16
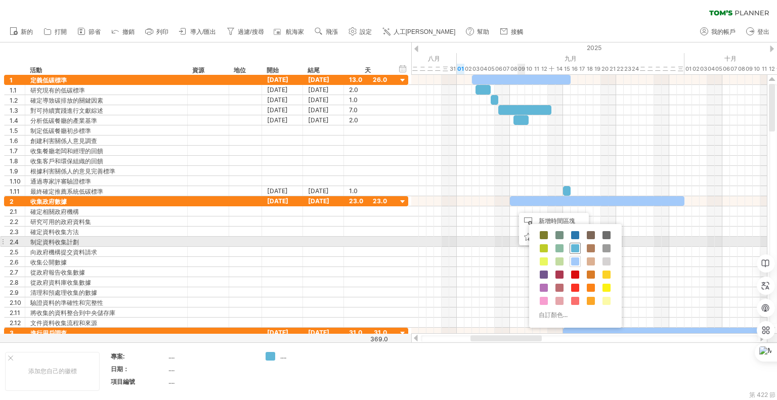
click at [572, 246] on span at bounding box center [575, 248] width 8 height 8
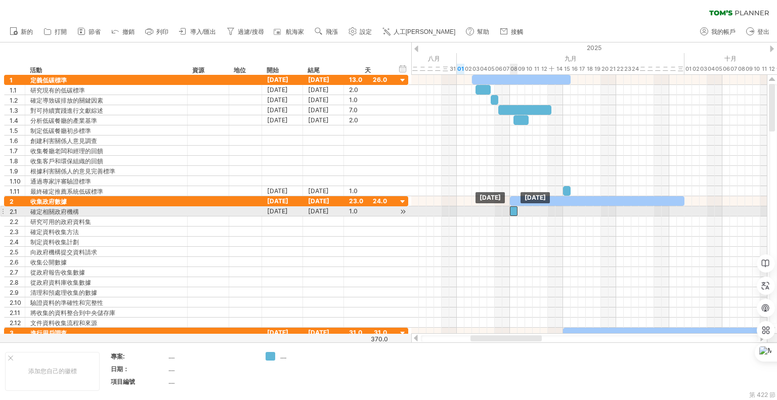
click at [514, 212] on div at bounding box center [514, 211] width 8 height 10
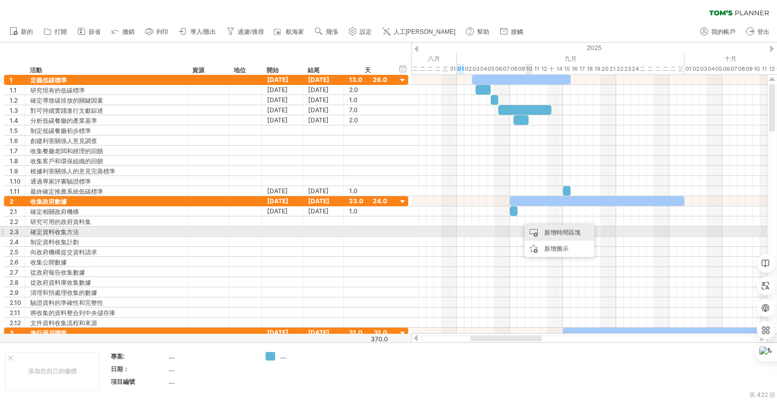
click at [543, 228] on div "新增時間區塊" at bounding box center [559, 233] width 70 height 16
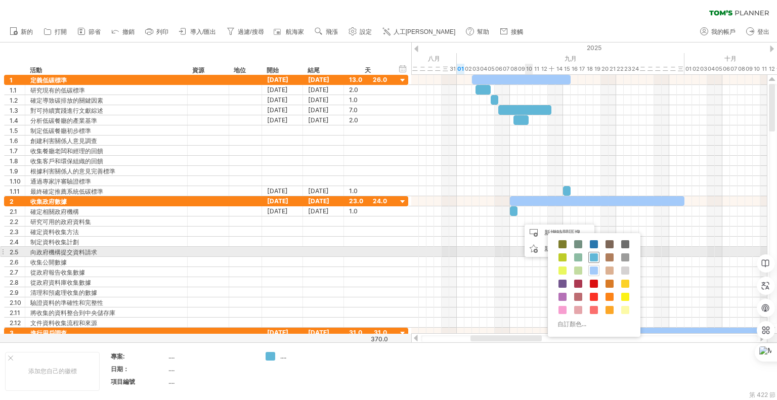
click at [591, 255] on span at bounding box center [594, 257] width 8 height 8
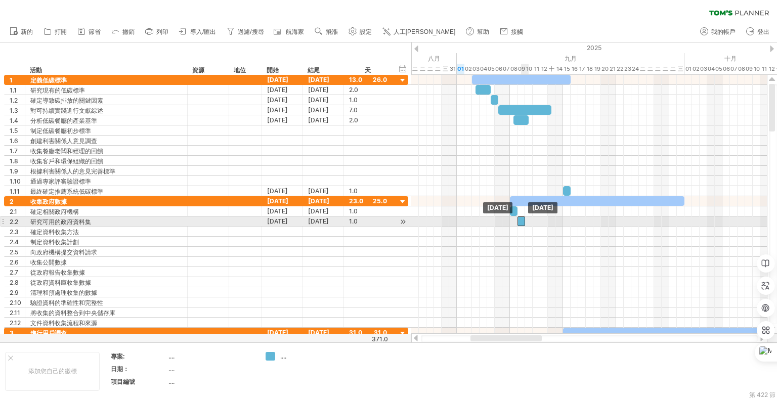
click at [521, 218] on div at bounding box center [521, 221] width 8 height 10
drag, startPoint x: 526, startPoint y: 220, endPoint x: 550, endPoint y: 222, distance: 23.9
click at [550, 222] on div "[DATE] - 4.0天 [DATE]" at bounding box center [589, 204] width 356 height 259
drag, startPoint x: 546, startPoint y: 220, endPoint x: 568, endPoint y: 222, distance: 22.8
click at [568, 222] on span at bounding box center [570, 221] width 4 height 10
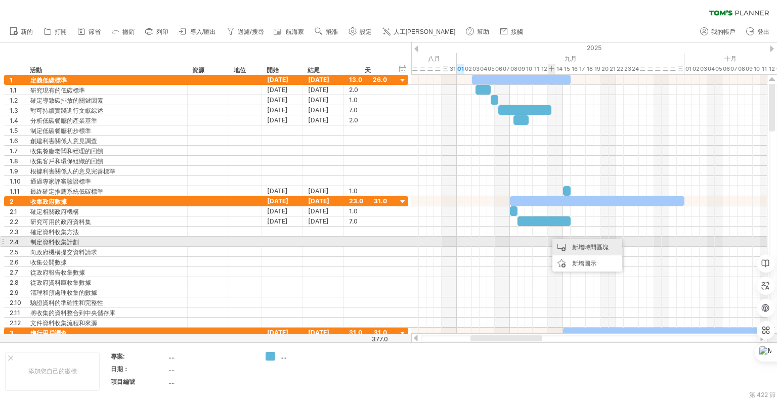
click at [564, 244] on div "新增時間區塊" at bounding box center [587, 247] width 70 height 16
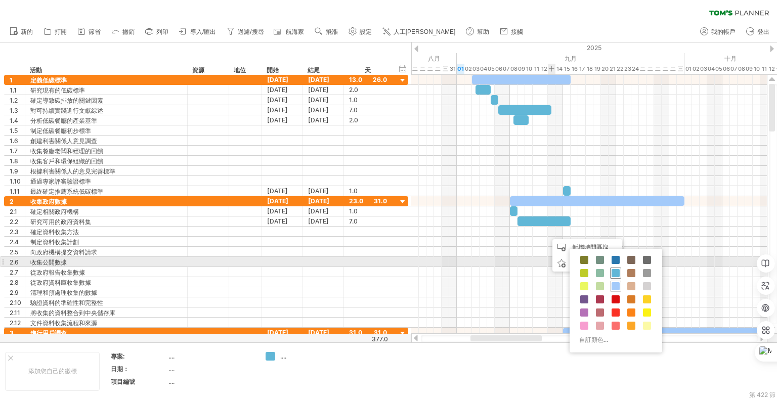
click at [613, 269] on span at bounding box center [615, 273] width 8 height 8
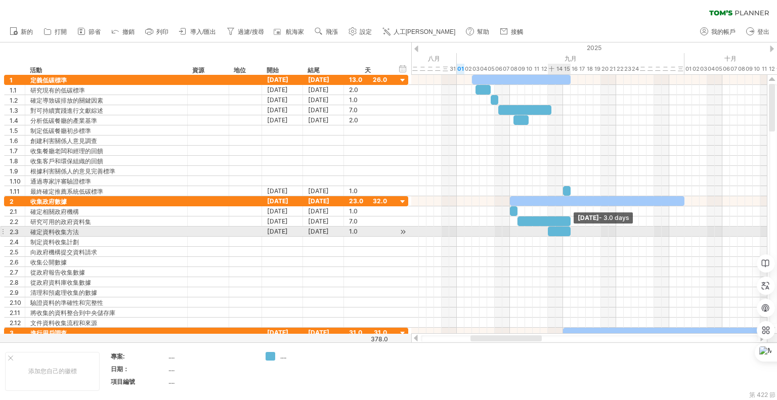
drag, startPoint x: 556, startPoint y: 230, endPoint x: 572, endPoint y: 232, distance: 15.8
click at [572, 232] on span at bounding box center [570, 232] width 4 height 10
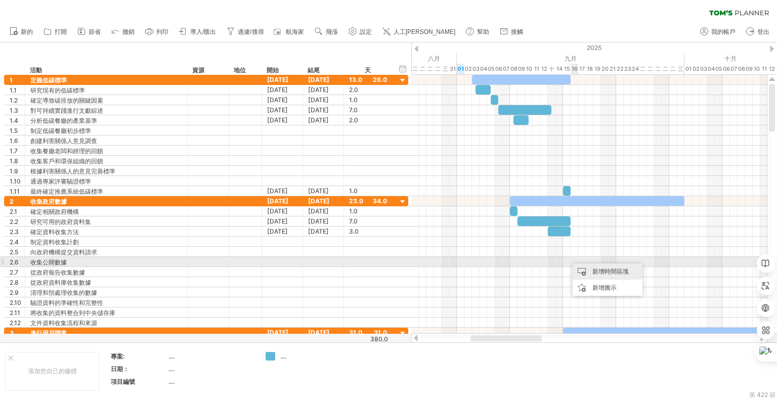
click at [583, 267] on div "新增時間區塊" at bounding box center [608, 272] width 70 height 16
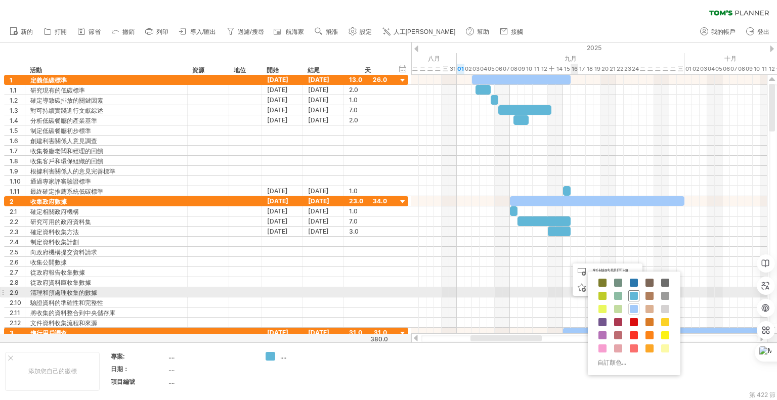
click at [634, 295] on span at bounding box center [634, 296] width 8 height 8
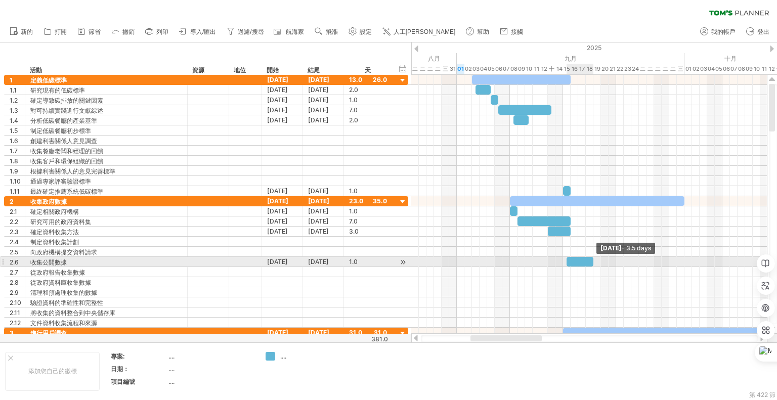
drag, startPoint x: 574, startPoint y: 259, endPoint x: 593, endPoint y: 260, distance: 18.7
click at [593, 260] on span at bounding box center [593, 262] width 4 height 10
click at [564, 257] on span at bounding box center [563, 262] width 4 height 10
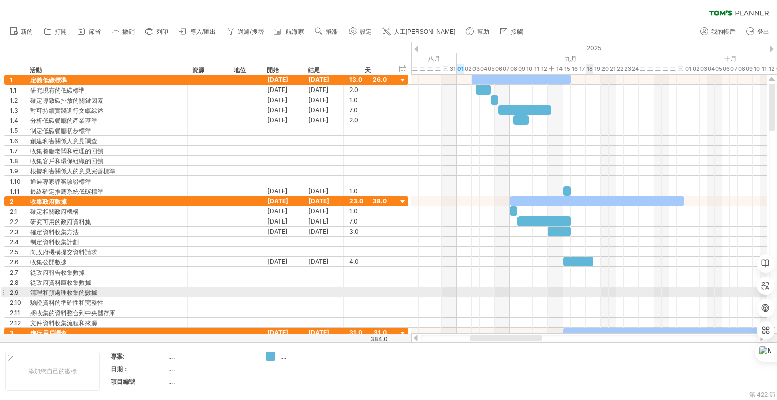
click at [591, 291] on div at bounding box center [589, 292] width 356 height 10
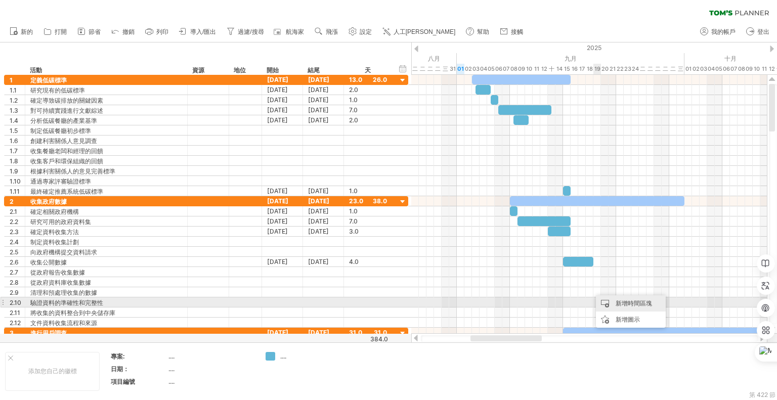
click at [619, 300] on font "新增時間區塊" at bounding box center [634, 303] width 36 height 8
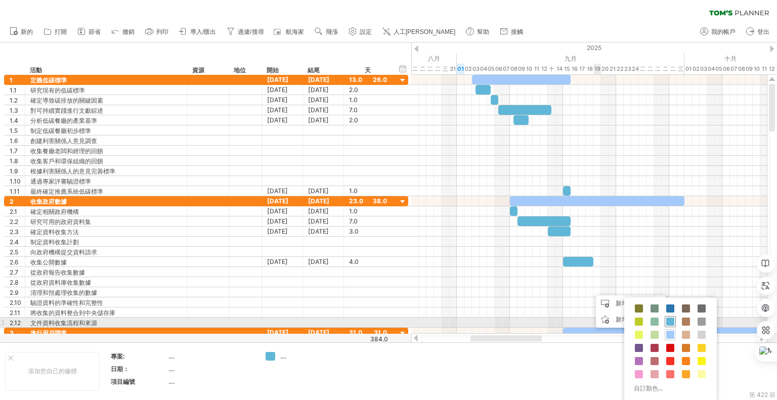
click at [665, 320] on div at bounding box center [670, 321] width 11 height 11
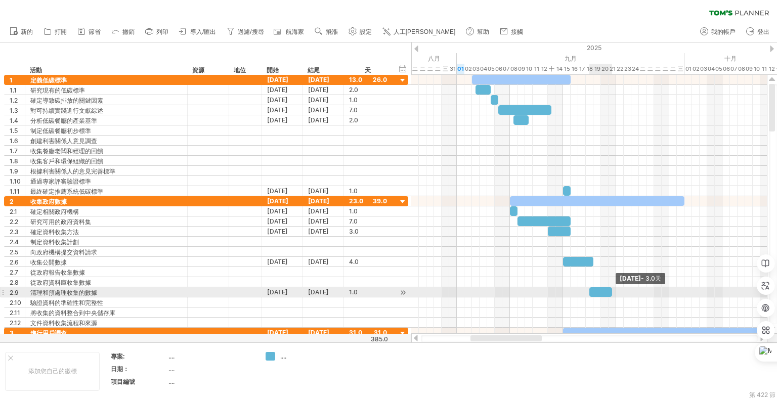
drag, startPoint x: 596, startPoint y: 290, endPoint x: 613, endPoint y: 290, distance: 16.7
click at [613, 290] on span at bounding box center [612, 292] width 4 height 10
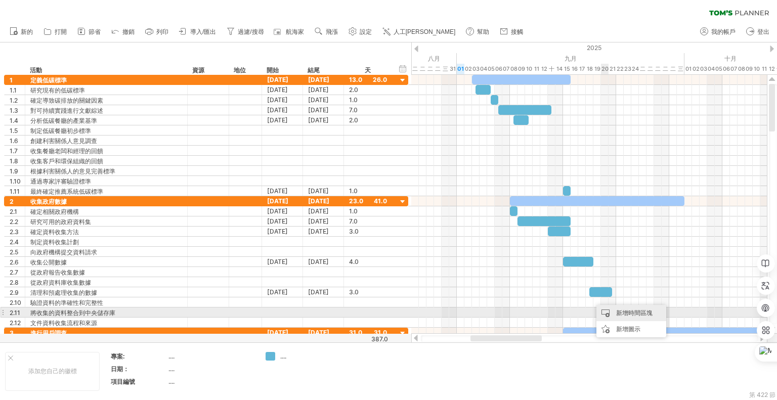
click at [613, 309] on div "新增時間區塊" at bounding box center [631, 313] width 70 height 16
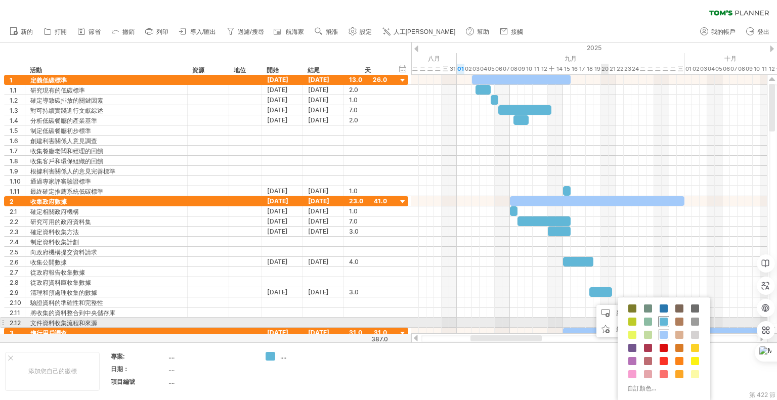
click at [664, 322] on span at bounding box center [664, 322] width 8 height 8
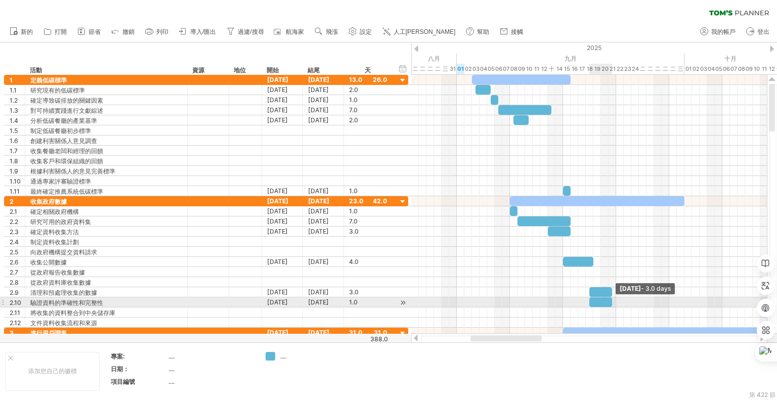
drag, startPoint x: 595, startPoint y: 299, endPoint x: 610, endPoint y: 299, distance: 14.7
click at [610, 299] on span at bounding box center [612, 302] width 4 height 10
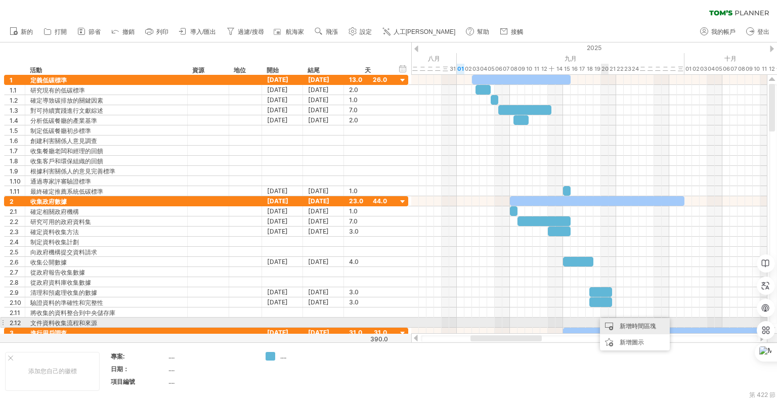
click at [618, 326] on div "新增時間區塊" at bounding box center [635, 326] width 70 height 16
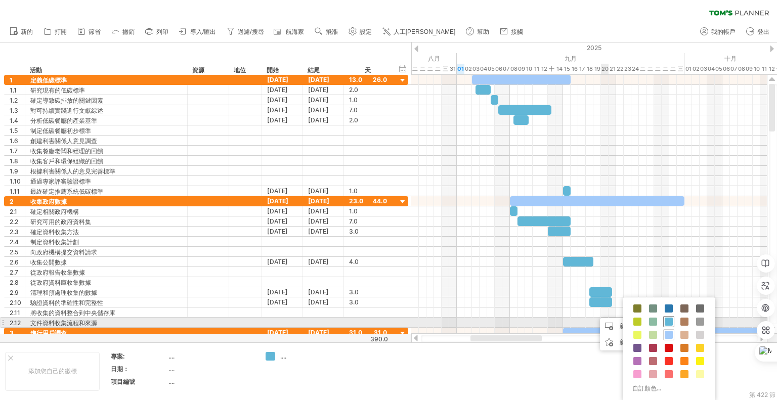
click at [667, 322] on span at bounding box center [669, 322] width 8 height 8
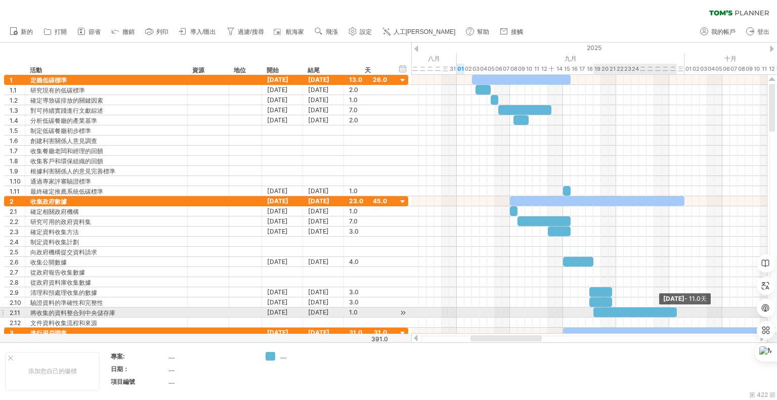
drag, startPoint x: 601, startPoint y: 308, endPoint x: 679, endPoint y: 310, distance: 77.4
click at [679, 310] on div "[DATE] - 11.0天 [DATE] - 4.0天" at bounding box center [589, 204] width 356 height 259
drag, startPoint x: 595, startPoint y: 309, endPoint x: 607, endPoint y: 309, distance: 12.1
click at [607, 309] on div at bounding box center [641, 313] width 72 height 10
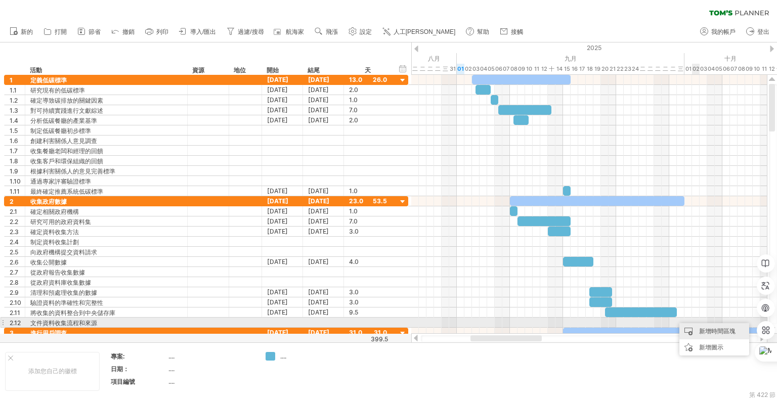
click at [696, 328] on div "新增時間區塊" at bounding box center [714, 331] width 70 height 16
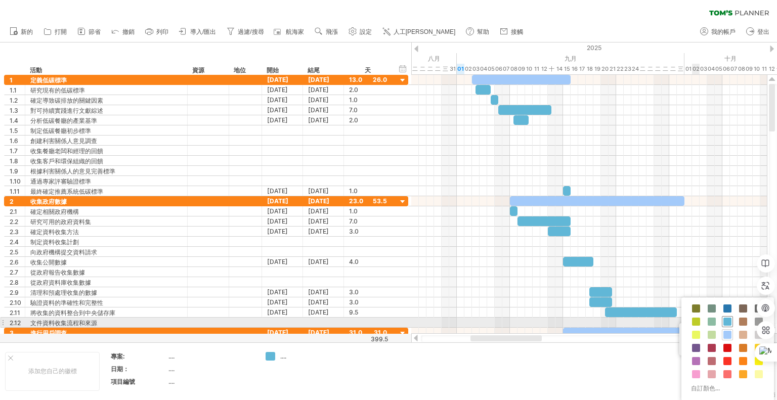
click at [728, 320] on span at bounding box center [727, 322] width 8 height 8
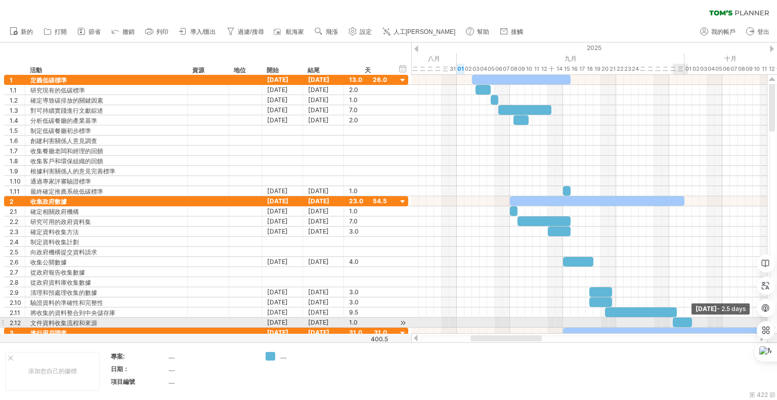
drag, startPoint x: 680, startPoint y: 320, endPoint x: 689, endPoint y: 320, distance: 9.6
click at [690, 320] on span at bounding box center [692, 323] width 4 height 10
drag, startPoint x: 691, startPoint y: 324, endPoint x: 684, endPoint y: 323, distance: 7.6
click at [684, 323] on span at bounding box center [684, 323] width 4 height 10
drag, startPoint x: 674, startPoint y: 318, endPoint x: 687, endPoint y: 252, distance: 67.0
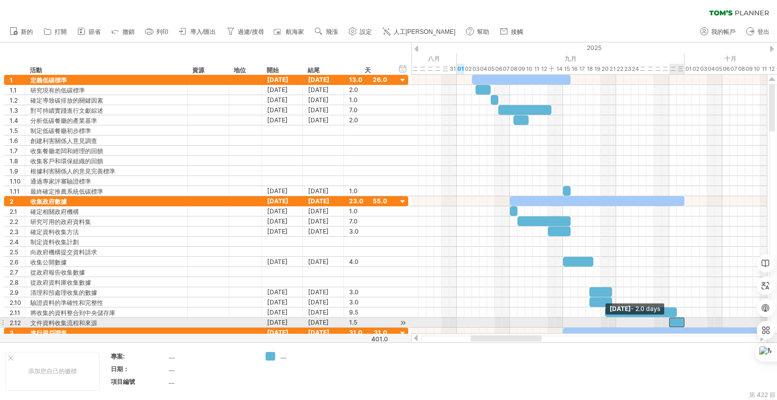
click at [670, 318] on span at bounding box center [669, 323] width 4 height 10
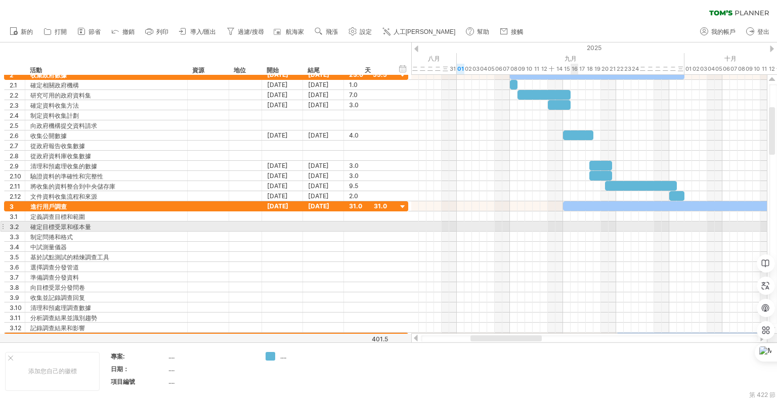
click at [567, 211] on div at bounding box center [589, 216] width 356 height 10
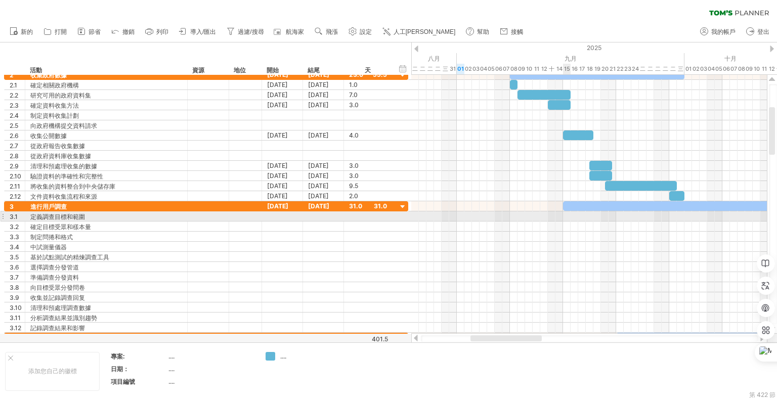
click at [567, 213] on div at bounding box center [589, 216] width 356 height 10
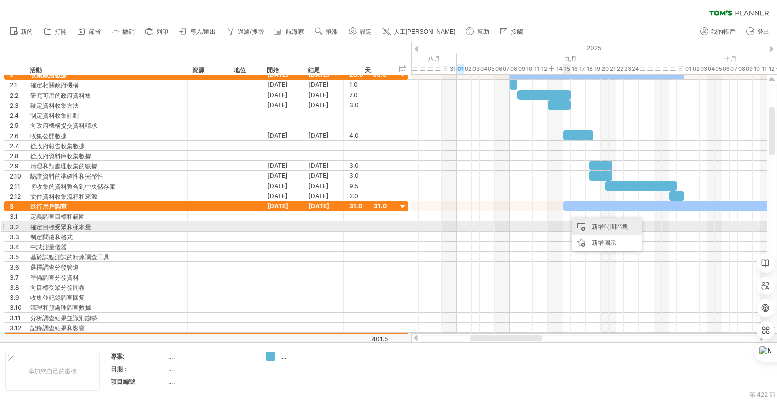
click at [583, 226] on div "新增時間區塊" at bounding box center [607, 226] width 70 height 16
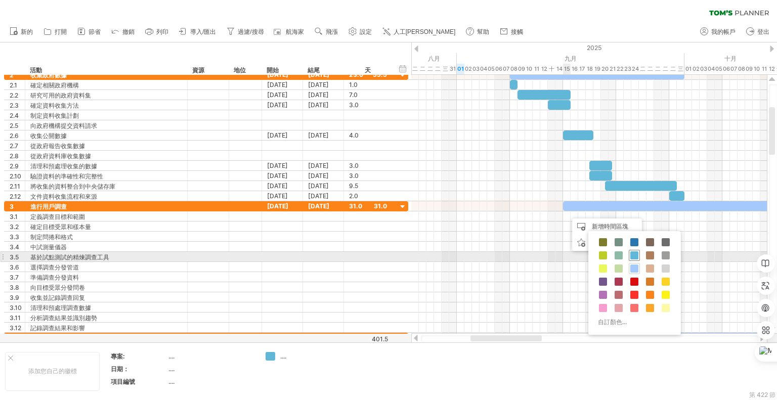
click at [633, 255] on span at bounding box center [634, 255] width 8 height 8
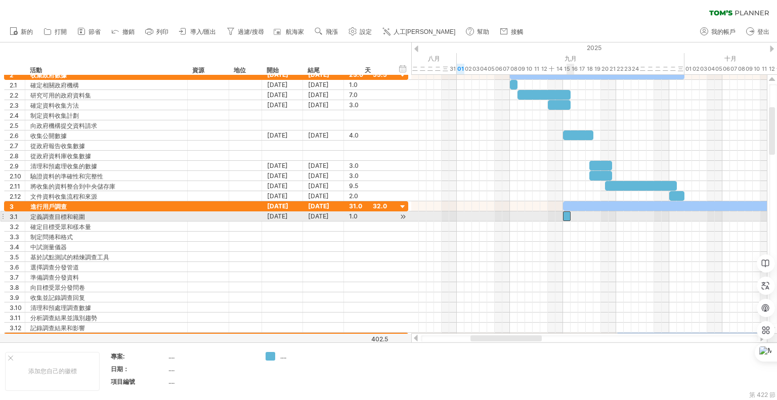
click at [566, 215] on div at bounding box center [567, 216] width 8 height 10
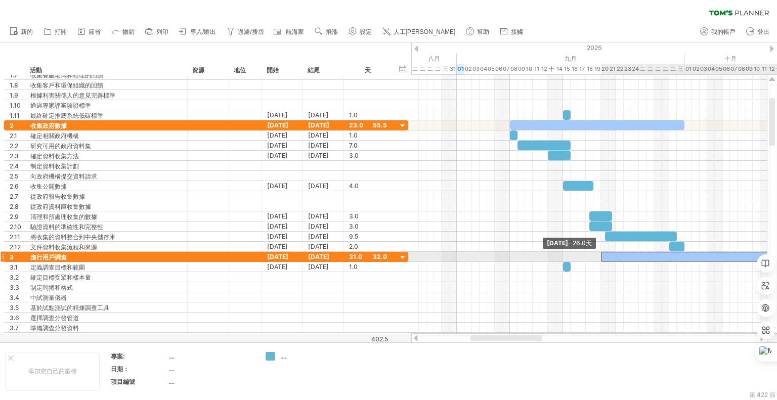
drag, startPoint x: 562, startPoint y: 253, endPoint x: 599, endPoint y: 253, distance: 36.4
click at [599, 253] on span at bounding box center [601, 257] width 4 height 10
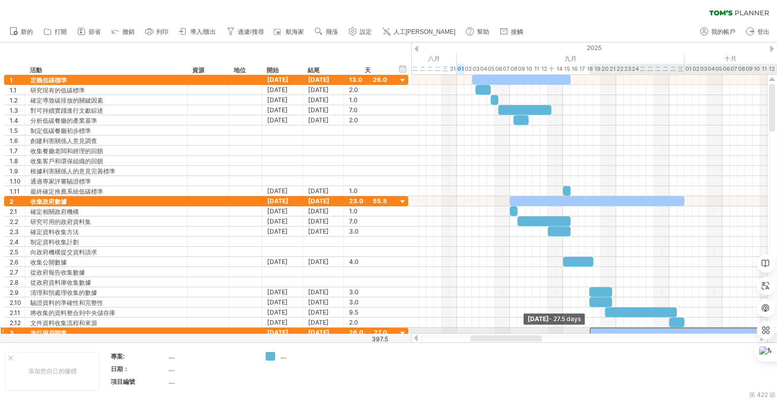
drag, startPoint x: 601, startPoint y: 327, endPoint x: 588, endPoint y: 329, distance: 13.3
click at [588, 329] on span at bounding box center [590, 333] width 4 height 10
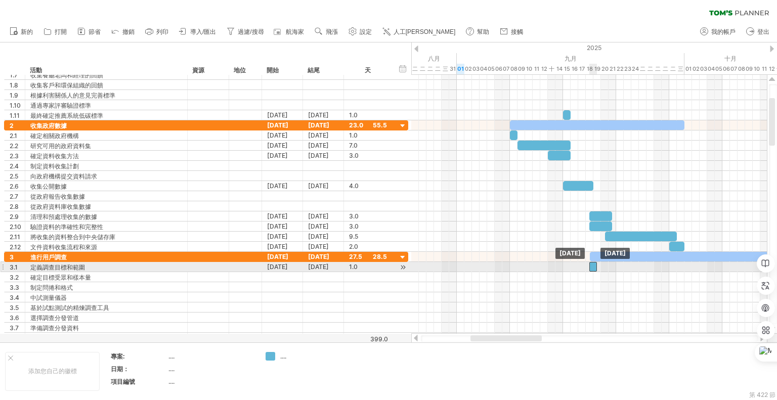
drag, startPoint x: 566, startPoint y: 265, endPoint x: 593, endPoint y: 265, distance: 26.8
click at [593, 265] on div at bounding box center [593, 267] width 8 height 10
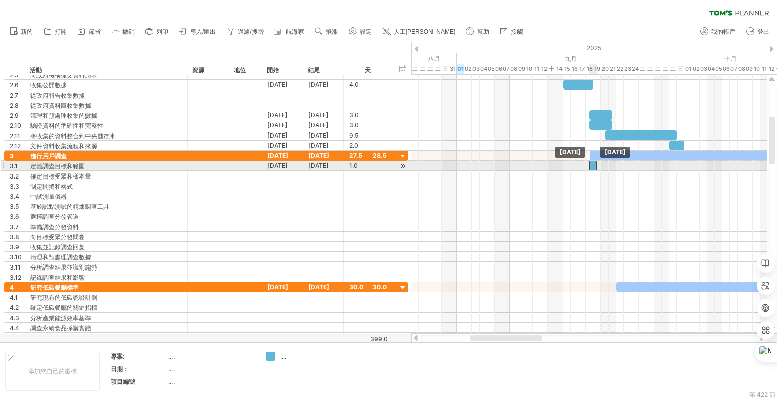
click at [595, 164] on div at bounding box center [593, 166] width 8 height 10
click at [611, 177] on div at bounding box center [589, 176] width 356 height 10
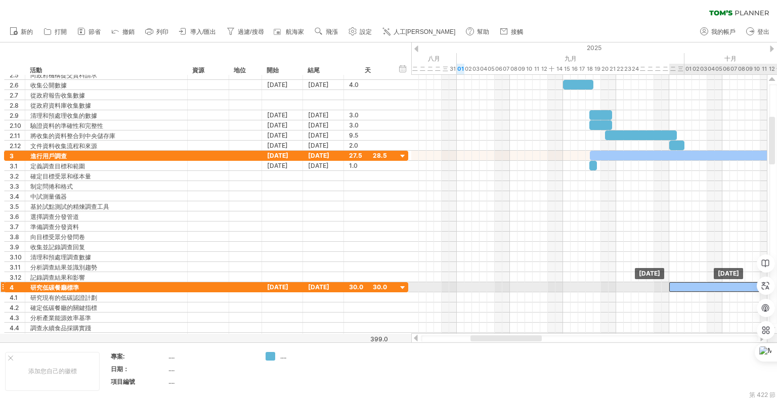
drag, startPoint x: 662, startPoint y: 284, endPoint x: 714, endPoint y: 282, distance: 52.6
click at [714, 282] on div at bounding box center [783, 287] width 228 height 10
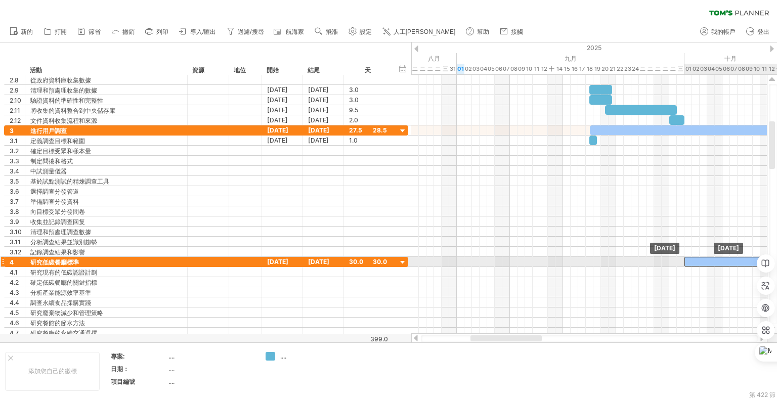
drag, startPoint x: 680, startPoint y: 257, endPoint x: 696, endPoint y: 257, distance: 16.2
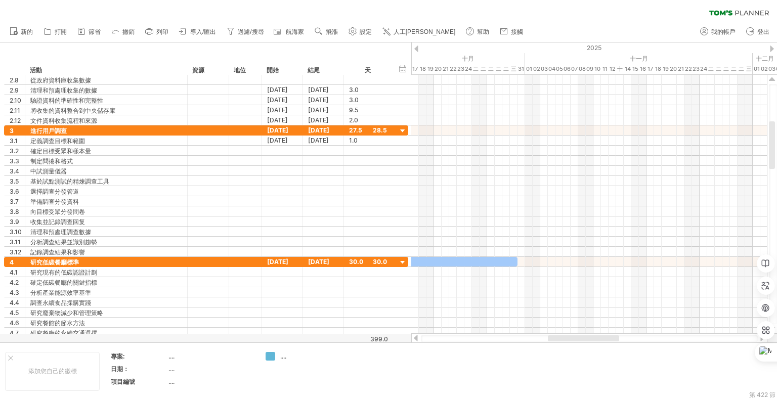
drag, startPoint x: 482, startPoint y: 337, endPoint x: 558, endPoint y: 339, distance: 76.4
click at [558, 339] on div at bounding box center [583, 338] width 71 height 6
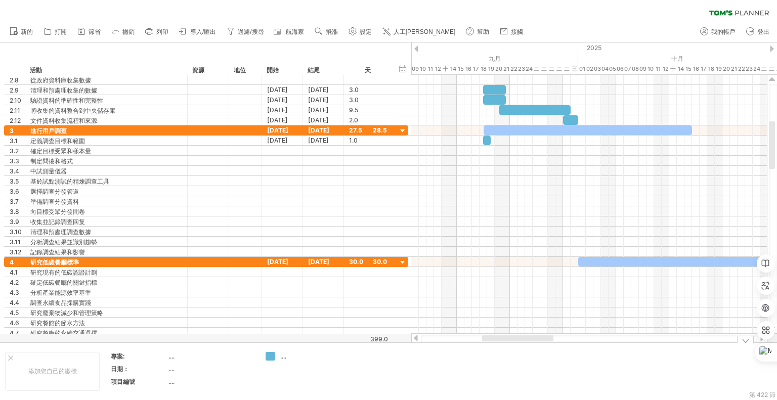
drag, startPoint x: 571, startPoint y: 339, endPoint x: 513, endPoint y: 344, distance: 57.8
click at [513, 344] on div "嘗試造訪 [DOMAIN_NAME] 再次連接... 0% 清除過濾器 新的" at bounding box center [388, 200] width 777 height 400
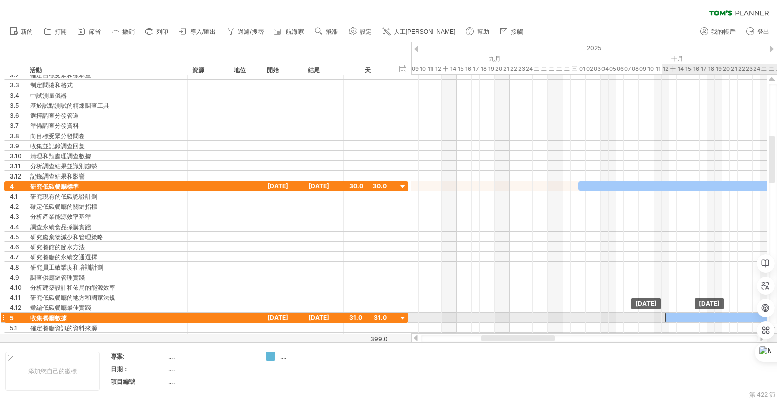
drag, startPoint x: 606, startPoint y: 315, endPoint x: 698, endPoint y: 318, distance: 92.6
click at [698, 318] on div at bounding box center [782, 318] width 235 height 10
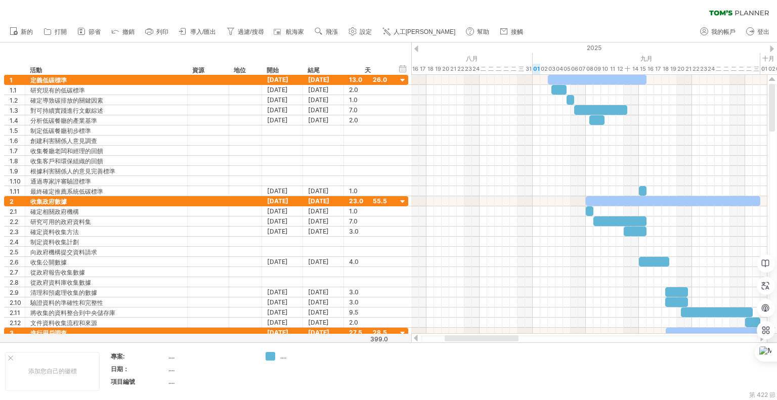
drag, startPoint x: 533, startPoint y: 336, endPoint x: 496, endPoint y: 336, distance: 36.4
click at [496, 336] on div at bounding box center [482, 338] width 74 height 6
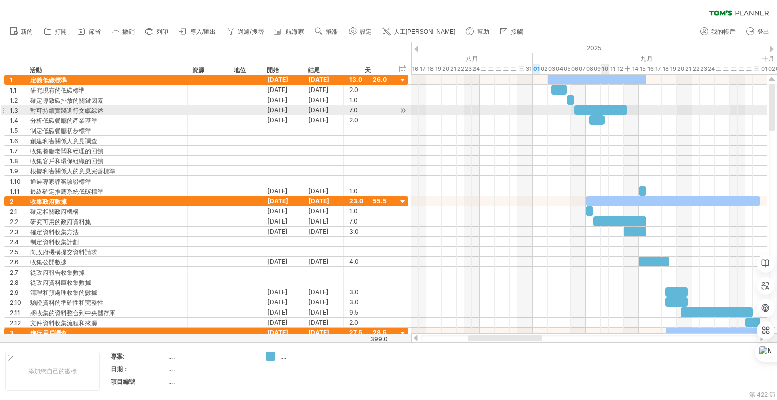
click at [602, 107] on div at bounding box center [600, 110] width 53 height 10
drag, startPoint x: 625, startPoint y: 108, endPoint x: 607, endPoint y: 109, distance: 18.2
click at [607, 109] on span at bounding box center [608, 110] width 4 height 10
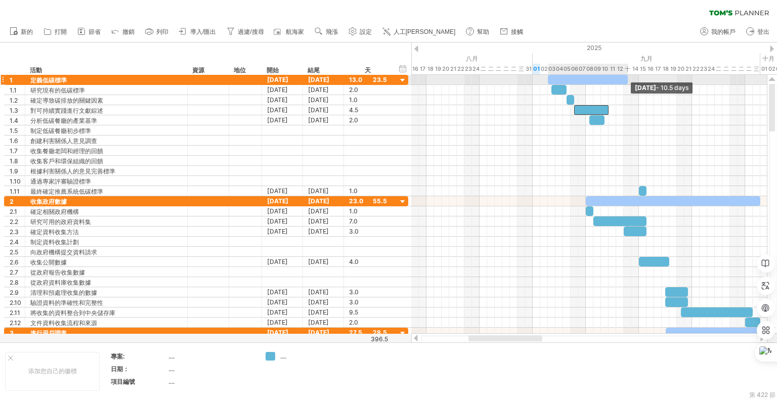
drag, startPoint x: 644, startPoint y: 79, endPoint x: 625, endPoint y: 80, distance: 19.3
click at [626, 80] on span at bounding box center [628, 80] width 4 height 10
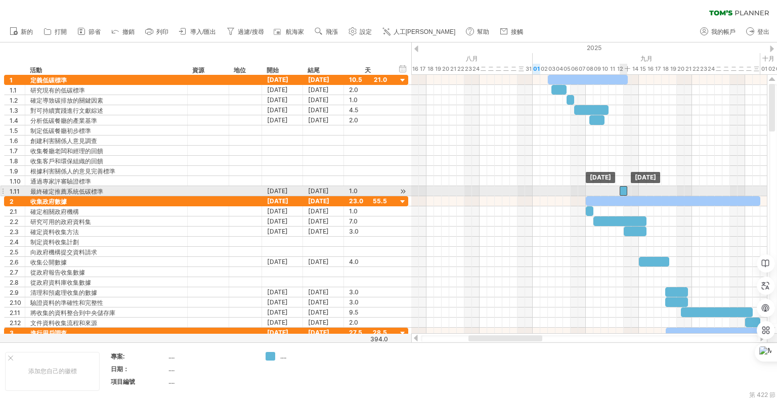
drag, startPoint x: 643, startPoint y: 189, endPoint x: 625, endPoint y: 188, distance: 18.2
click at [625, 188] on div at bounding box center [624, 191] width 8 height 10
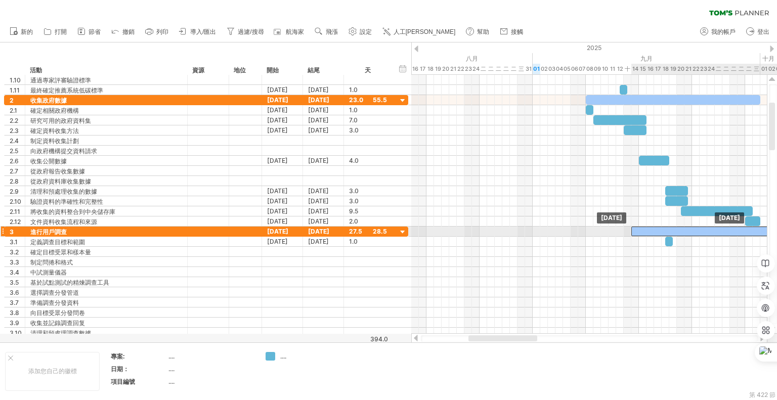
drag, startPoint x: 677, startPoint y: 229, endPoint x: 653, endPoint y: 229, distance: 23.3
click at [653, 229] on div at bounding box center [735, 232] width 209 height 10
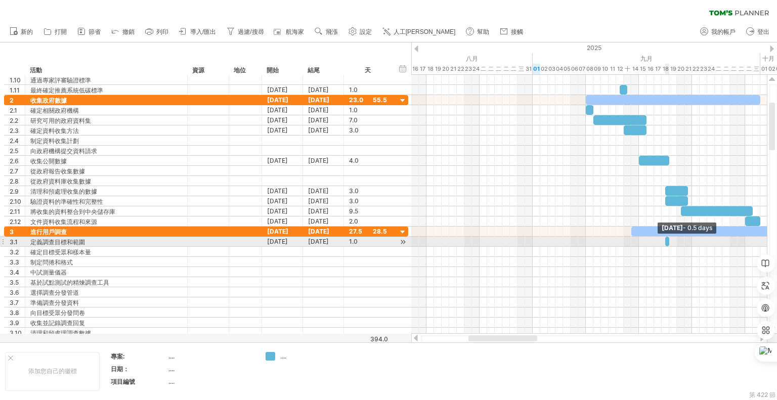
drag, startPoint x: 669, startPoint y: 240, endPoint x: 651, endPoint y: 239, distance: 17.2
click at [651, 239] on div "[DATE] - 0.5 days [DATE]" at bounding box center [589, 204] width 356 height 259
drag, startPoint x: 668, startPoint y: 239, endPoint x: 674, endPoint y: 240, distance: 6.1
click at [675, 240] on span at bounding box center [677, 242] width 4 height 10
drag, startPoint x: 670, startPoint y: 236, endPoint x: 635, endPoint y: 240, distance: 34.6
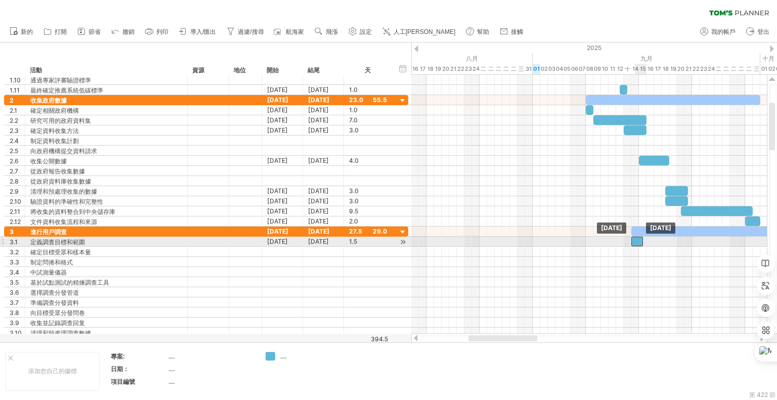
click at [635, 240] on div at bounding box center [637, 242] width 12 height 10
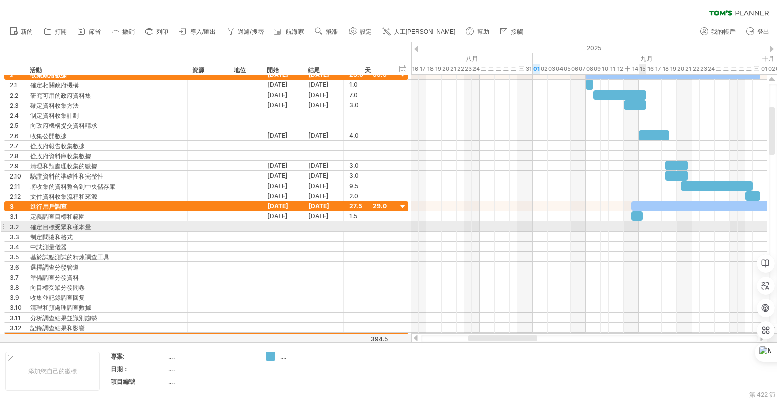
click at [641, 223] on div at bounding box center [589, 227] width 356 height 10
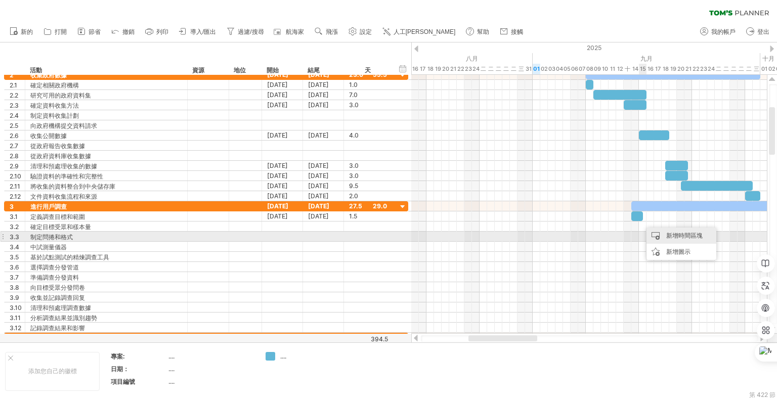
click at [660, 234] on div "新增時間區塊" at bounding box center [681, 236] width 70 height 16
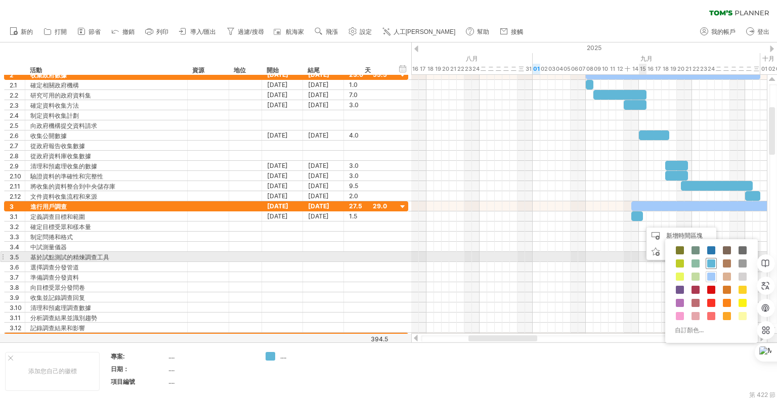
click at [713, 260] on span at bounding box center [711, 263] width 8 height 8
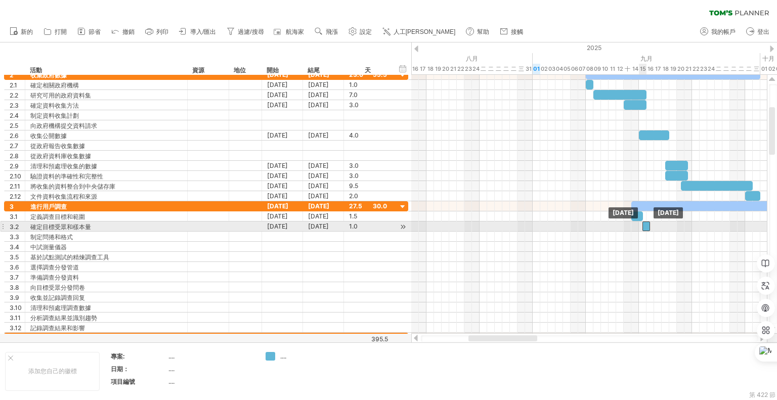
click at [647, 225] on div at bounding box center [646, 227] width 8 height 10
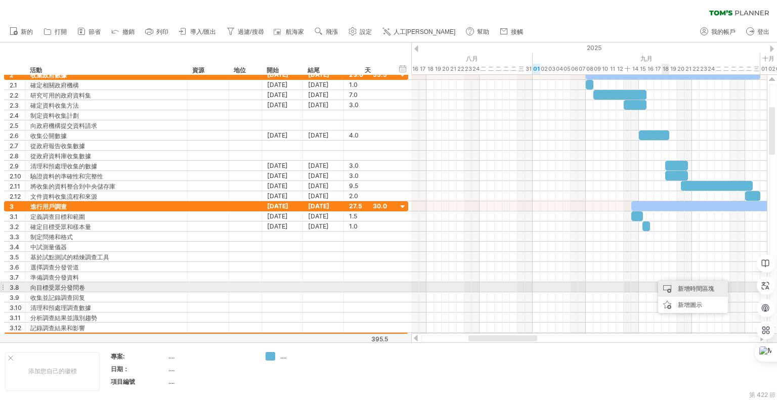
click at [672, 284] on div "新增時間區塊" at bounding box center [693, 289] width 70 height 16
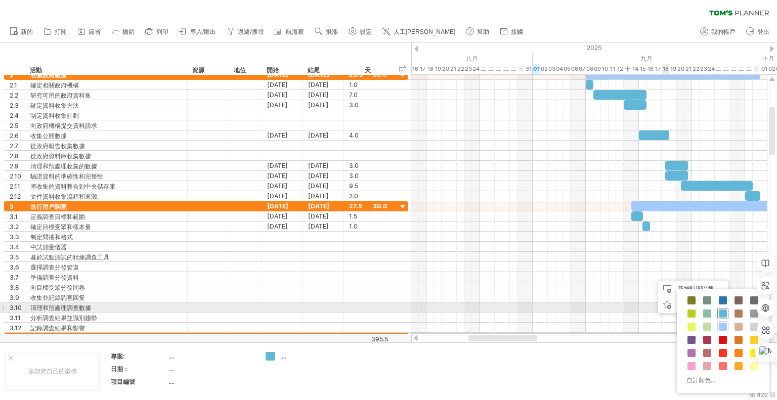
click at [719, 312] on span at bounding box center [723, 314] width 8 height 8
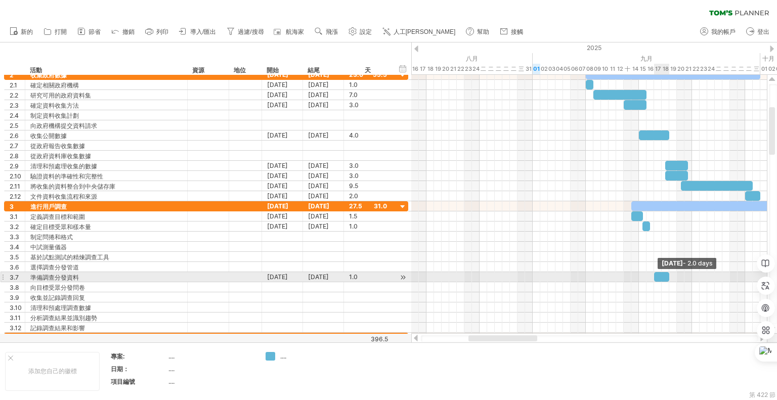
drag, startPoint x: 660, startPoint y: 275, endPoint x: 668, endPoint y: 275, distance: 8.1
click at [668, 275] on span at bounding box center [669, 277] width 4 height 10
drag, startPoint x: 670, startPoint y: 274, endPoint x: 663, endPoint y: 275, distance: 6.6
click at [663, 275] on span at bounding box center [662, 277] width 4 height 10
click at [675, 273] on div "新增時間區塊" at bounding box center [695, 276] width 70 height 16
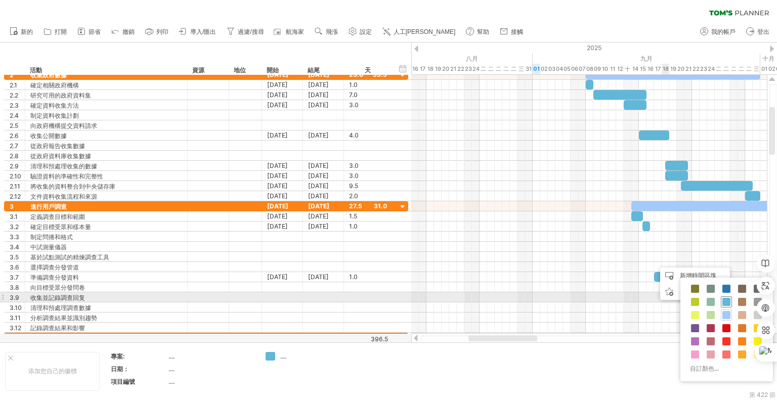
click at [727, 298] on span at bounding box center [726, 302] width 8 height 8
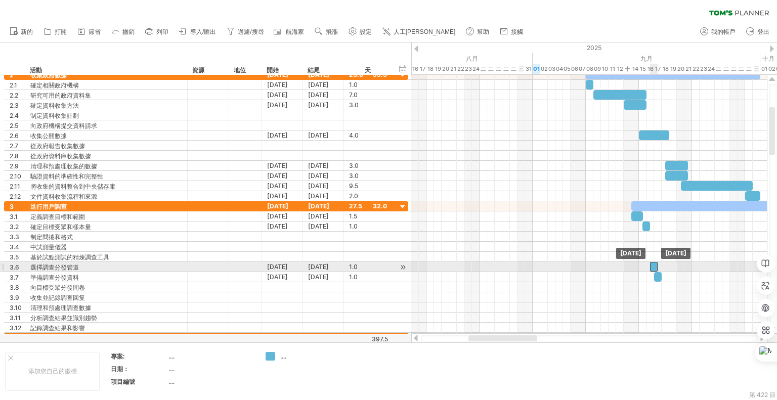
drag, startPoint x: 658, startPoint y: 264, endPoint x: 652, endPoint y: 264, distance: 5.6
click at [652, 264] on div at bounding box center [654, 267] width 8 height 10
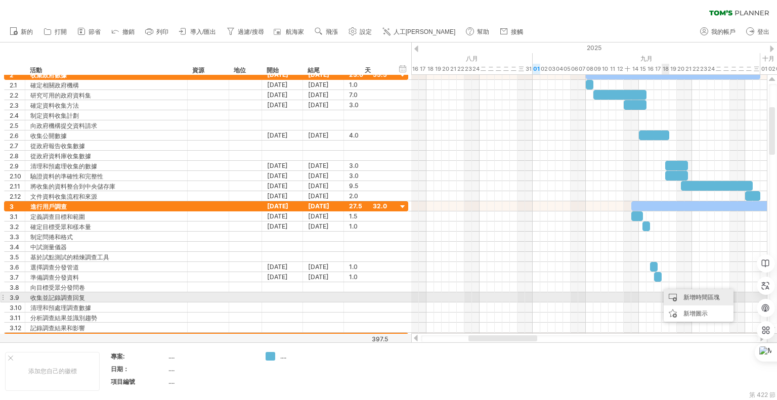
click at [681, 301] on div "新增時間區塊" at bounding box center [699, 297] width 70 height 16
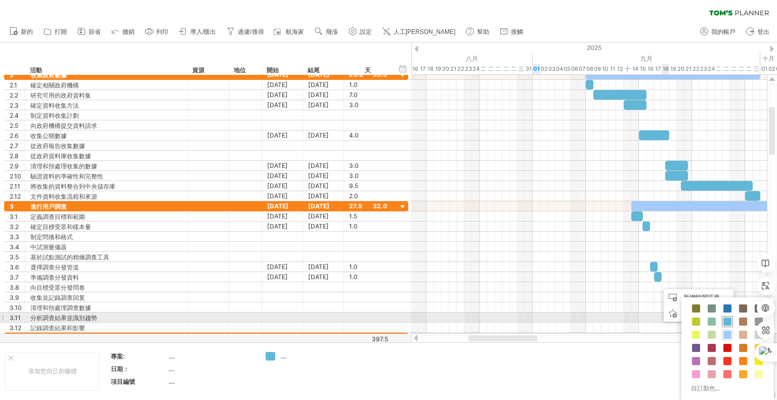
click at [724, 321] on span at bounding box center [727, 322] width 8 height 8
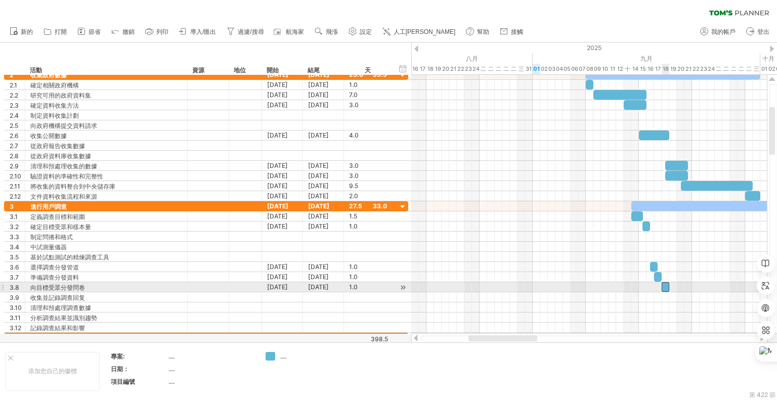
click at [664, 286] on div at bounding box center [666, 287] width 8 height 10
drag, startPoint x: 667, startPoint y: 285, endPoint x: 716, endPoint y: 285, distance: 49.6
click at [717, 284] on span at bounding box center [719, 287] width 4 height 10
click at [713, 285] on span at bounding box center [715, 287] width 4 height 10
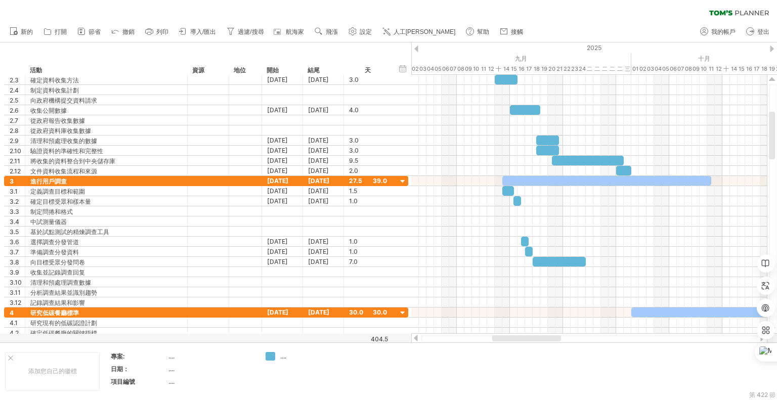
drag, startPoint x: 518, startPoint y: 339, endPoint x: 553, endPoint y: 338, distance: 34.9
click at [553, 338] on div at bounding box center [526, 338] width 69 height 6
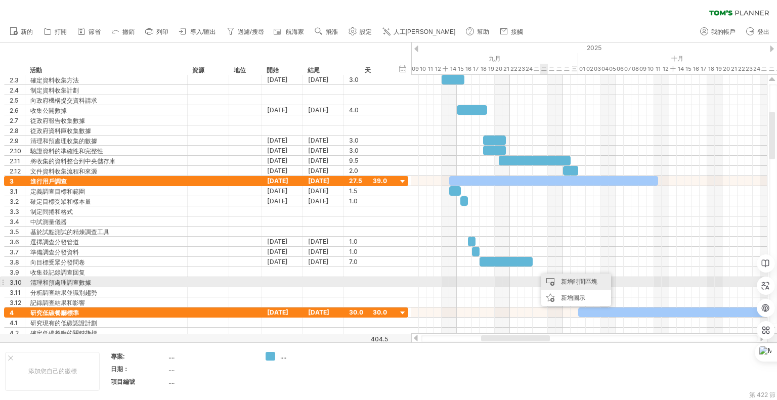
click at [551, 280] on div "新增時間區塊" at bounding box center [576, 282] width 70 height 16
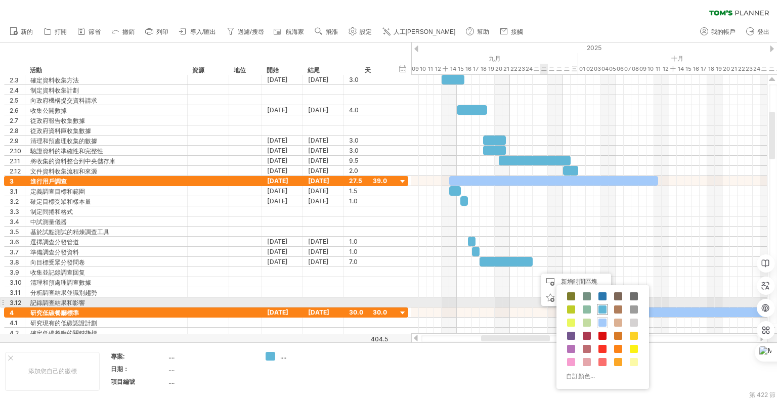
click at [603, 307] on span at bounding box center [602, 309] width 8 height 8
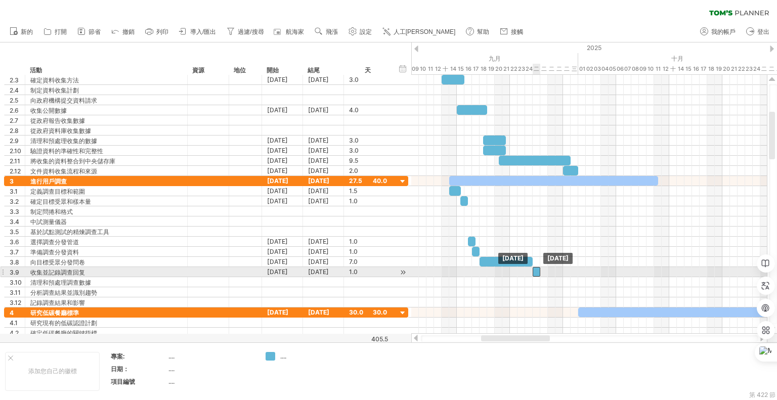
click at [535, 270] on div at bounding box center [537, 272] width 8 height 10
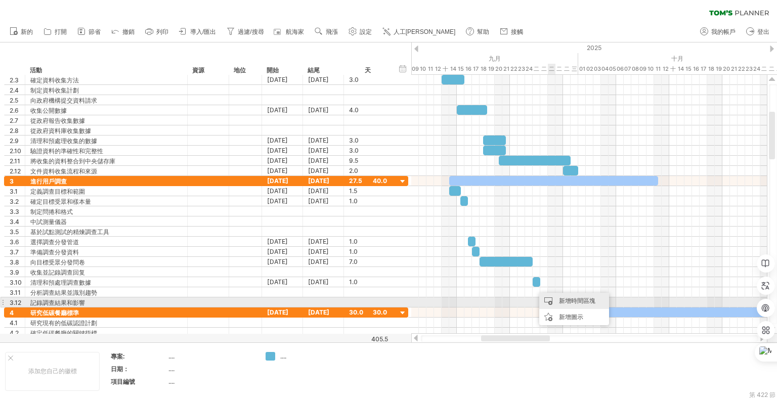
click at [557, 299] on div "新增時間區塊" at bounding box center [574, 301] width 70 height 16
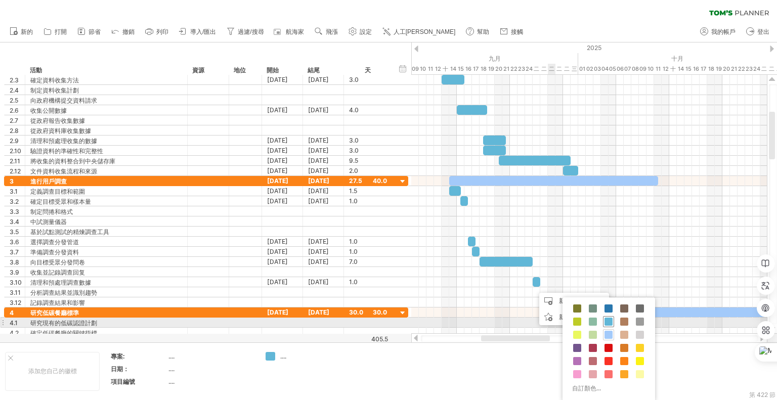
click at [609, 319] on span at bounding box center [608, 322] width 8 height 8
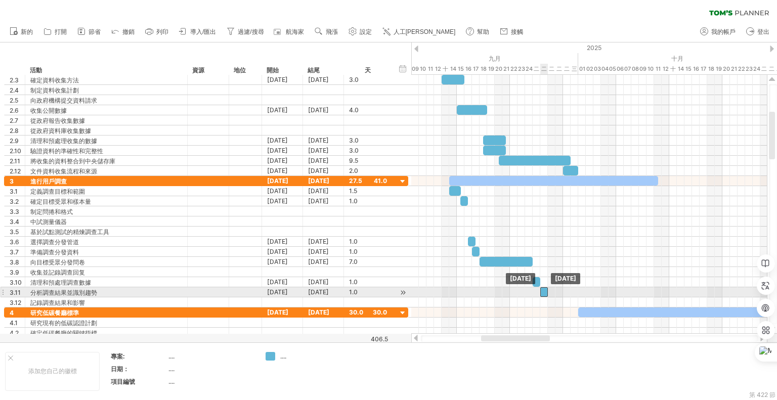
drag, startPoint x: 535, startPoint y: 290, endPoint x: 543, endPoint y: 291, distance: 7.7
click at [543, 291] on div at bounding box center [544, 292] width 8 height 10
drag, startPoint x: 546, startPoint y: 290, endPoint x: 562, endPoint y: 289, distance: 15.7
click at [562, 289] on span at bounding box center [563, 292] width 4 height 10
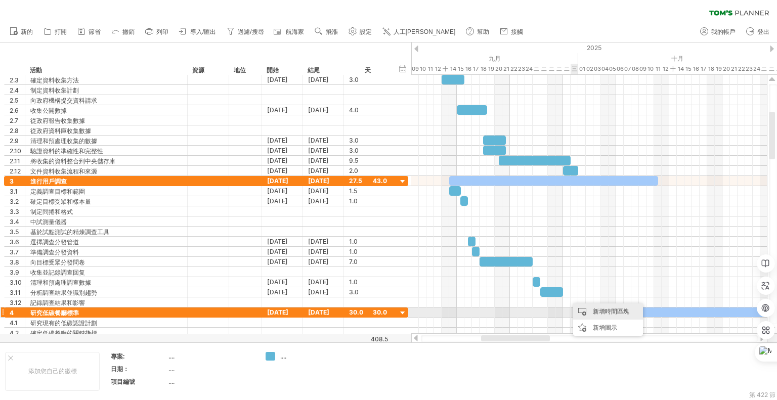
click at [581, 310] on div "新增時間區塊" at bounding box center [608, 311] width 70 height 16
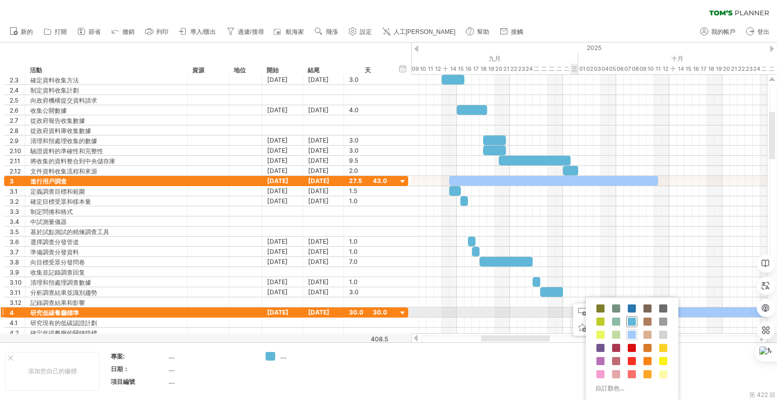
click at [633, 319] on span at bounding box center [632, 322] width 8 height 8
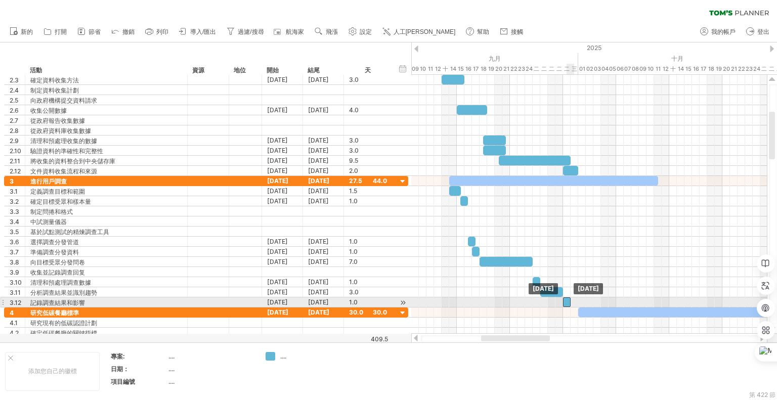
click at [566, 298] on div at bounding box center [567, 302] width 8 height 10
drag, startPoint x: 570, startPoint y: 300, endPoint x: 578, endPoint y: 299, distance: 8.2
click at [577, 300] on span at bounding box center [578, 302] width 4 height 10
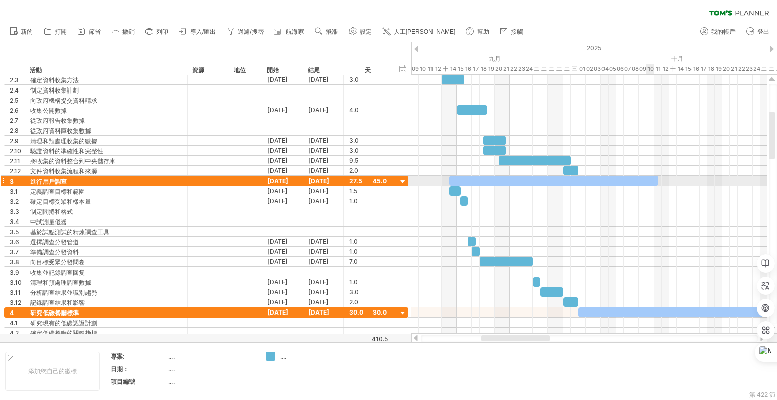
drag, startPoint x: 647, startPoint y: 176, endPoint x: 654, endPoint y: 178, distance: 7.2
click at [647, 177] on div at bounding box center [553, 181] width 209 height 10
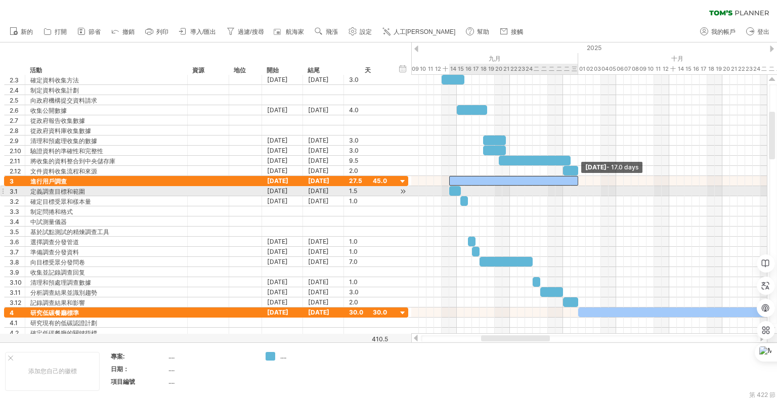
drag, startPoint x: 657, startPoint y: 178, endPoint x: 578, endPoint y: 187, distance: 79.4
click at [578, 187] on div "[DATE] - 17.0 days [DATE]" at bounding box center [589, 204] width 356 height 259
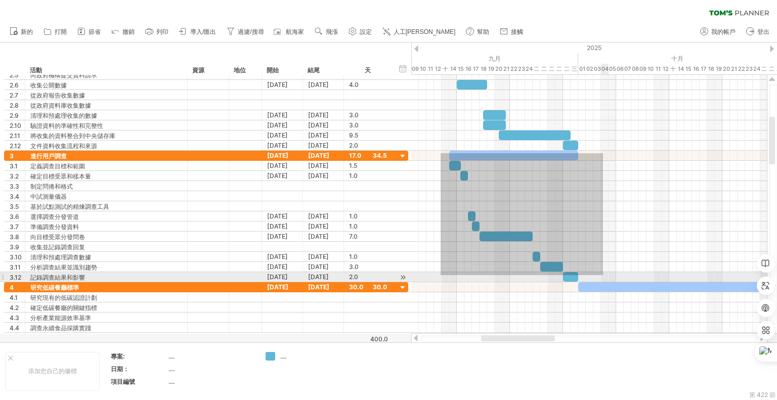
drag, startPoint x: 441, startPoint y: 153, endPoint x: 603, endPoint y: 275, distance: 203.0
click at [603, 275] on div at bounding box center [589, 217] width 356 height 132
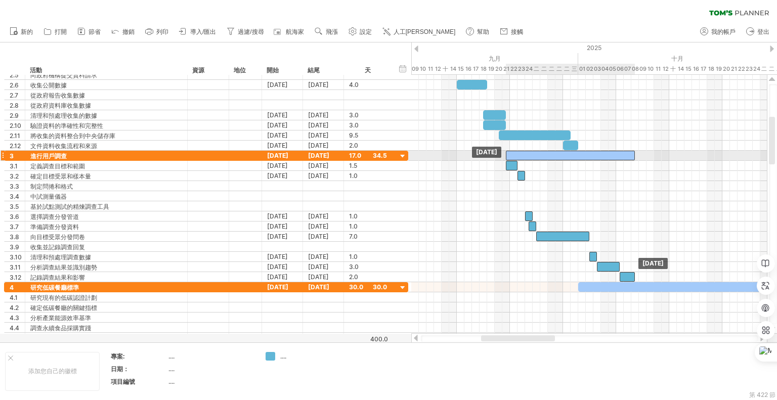
drag, startPoint x: 517, startPoint y: 155, endPoint x: 575, endPoint y: 158, distance: 57.2
click at [575, 158] on div at bounding box center [570, 156] width 129 height 10
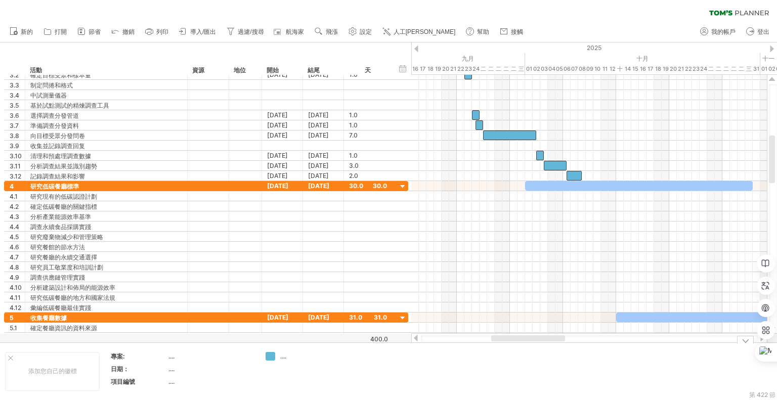
drag, startPoint x: 512, startPoint y: 340, endPoint x: 522, endPoint y: 346, distance: 11.5
click at [522, 346] on div "嘗試造訪 [DOMAIN_NAME] 再次連接... 0% 清除過濾器 新的" at bounding box center [388, 200] width 777 height 400
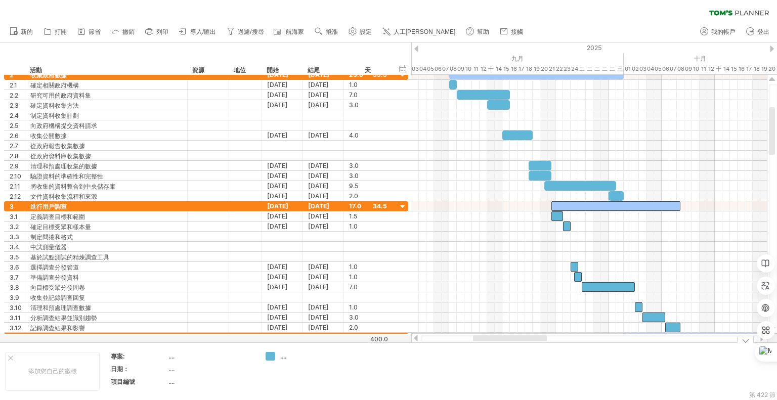
drag, startPoint x: 510, startPoint y: 338, endPoint x: 491, endPoint y: 350, distance: 22.0
click at [491, 350] on div "嘗試造訪 [DOMAIN_NAME] 再次連接... 0% 清除過濾器 新的" at bounding box center [388, 200] width 777 height 400
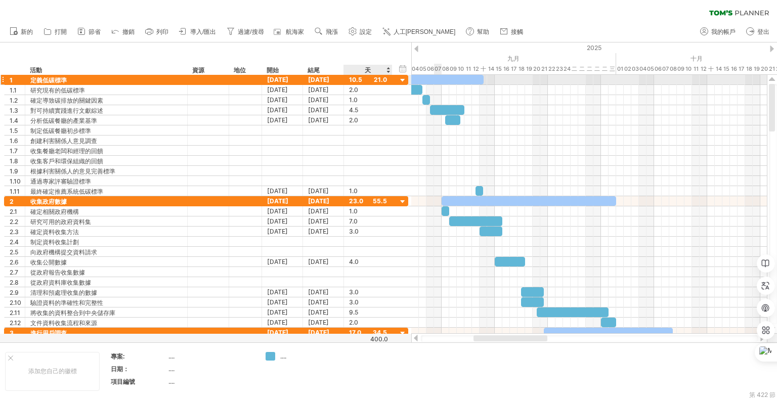
click at [404, 80] on div at bounding box center [403, 81] width 10 height 10
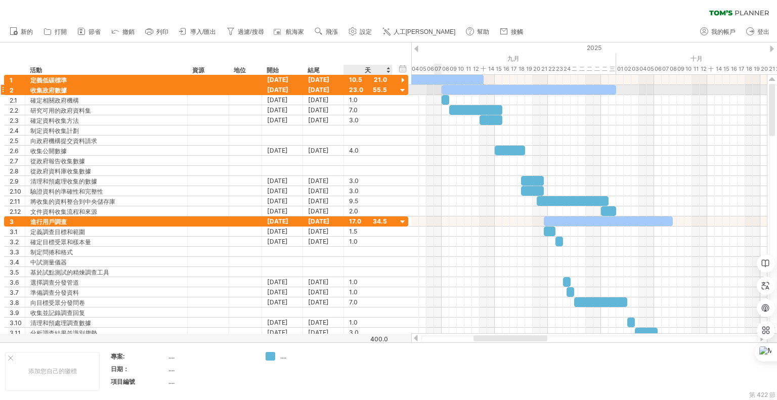
click at [403, 89] on div at bounding box center [403, 91] width 10 height 10
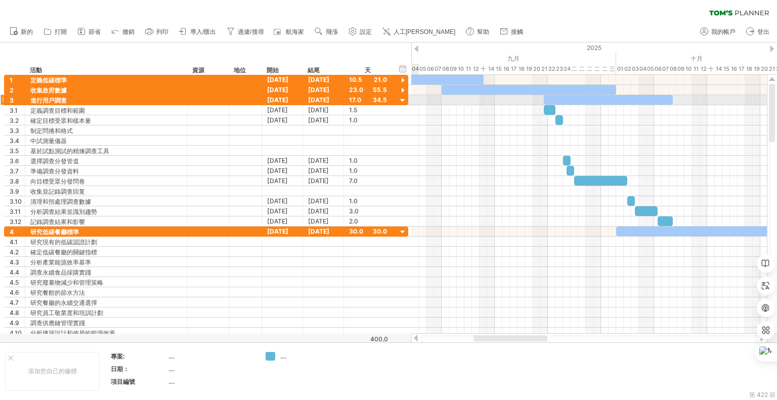
click at [402, 99] on div at bounding box center [403, 101] width 10 height 10
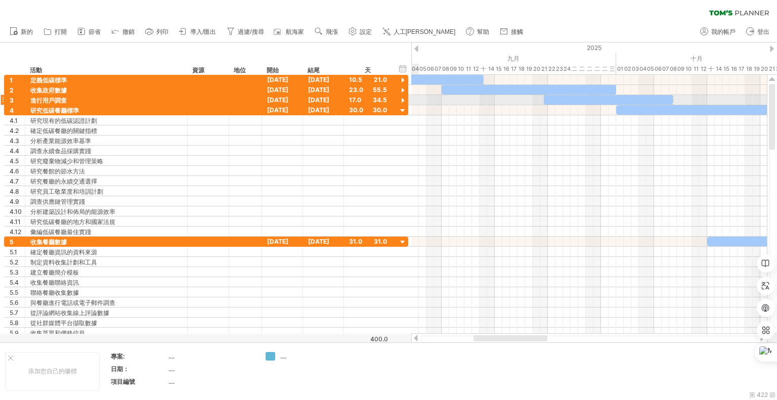
click at [403, 99] on div at bounding box center [403, 101] width 10 height 10
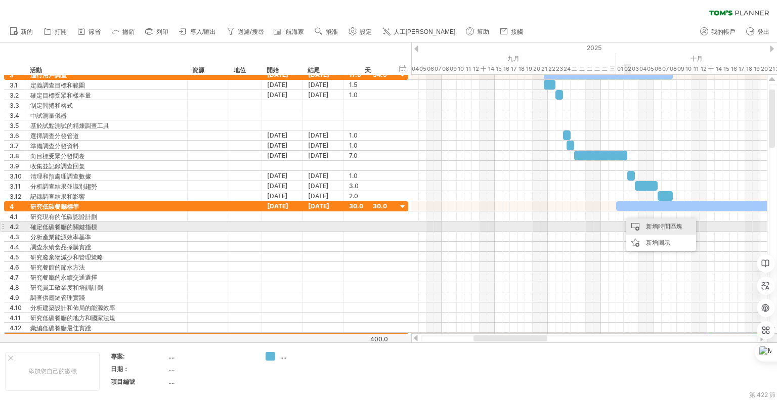
click at [637, 226] on div "新增時間區塊" at bounding box center [661, 226] width 70 height 16
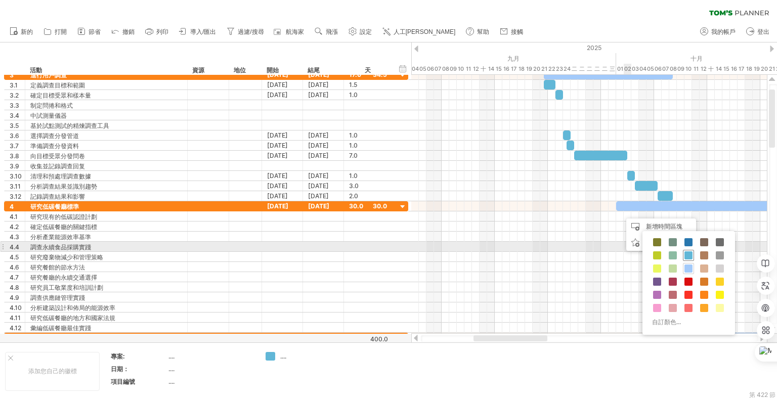
click at [688, 251] on div at bounding box center [688, 255] width 11 height 11
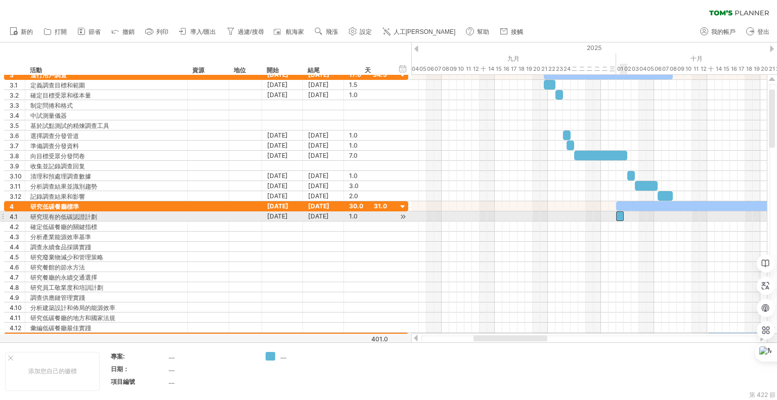
click at [621, 213] on div at bounding box center [620, 216] width 8 height 10
click at [639, 214] on span at bounding box center [639, 216] width 4 height 10
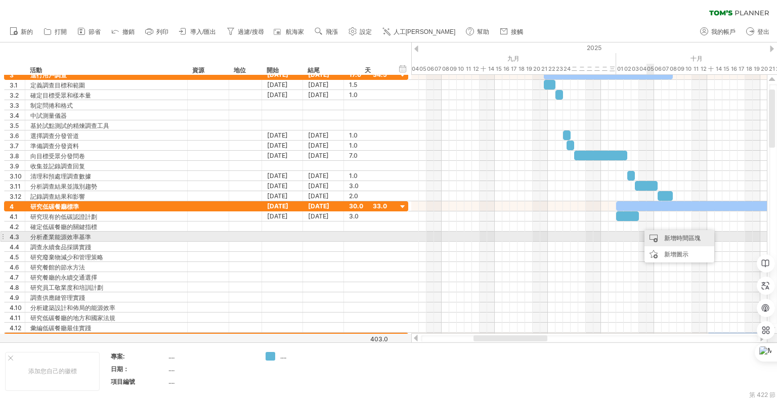
click at [663, 236] on div "新增時間區塊" at bounding box center [679, 238] width 70 height 16
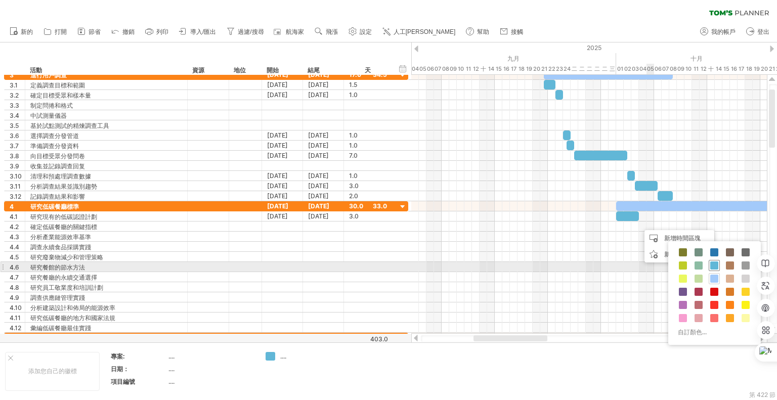
click at [716, 264] on span at bounding box center [714, 265] width 8 height 8
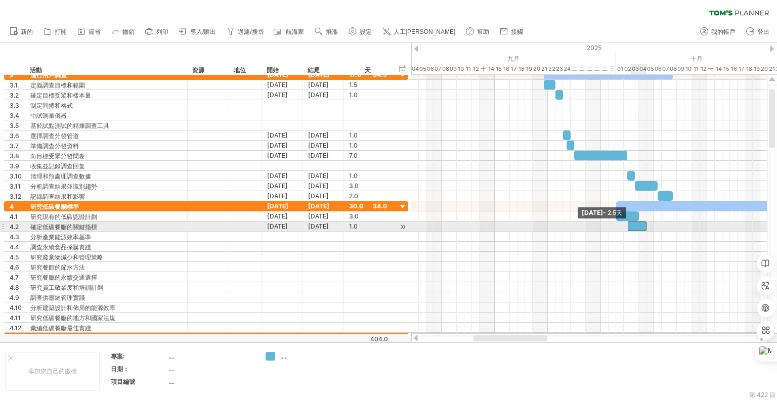
drag, startPoint x: 638, startPoint y: 224, endPoint x: 629, endPoint y: 225, distance: 9.6
click at [629, 225] on span at bounding box center [628, 227] width 4 height 10
drag, startPoint x: 645, startPoint y: 223, endPoint x: 652, endPoint y: 224, distance: 7.2
click at [652, 224] on span at bounding box center [654, 227] width 4 height 10
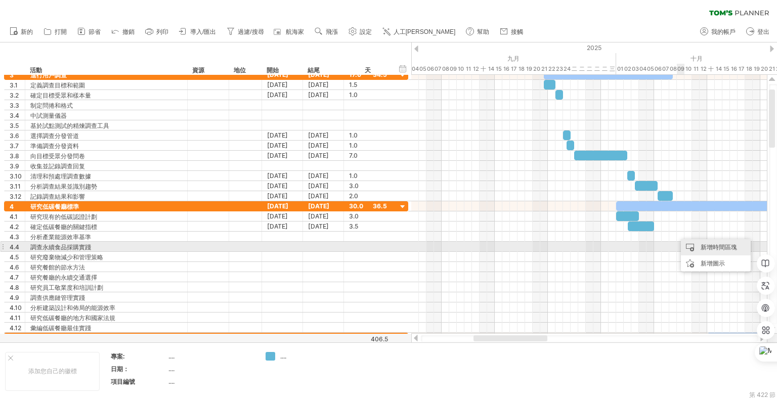
click at [695, 248] on div "新增時間區塊" at bounding box center [716, 247] width 70 height 16
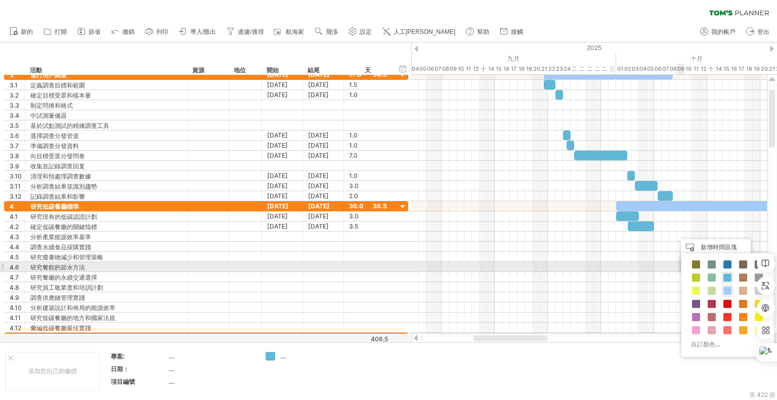
click at [726, 271] on div "自訂顏色..." at bounding box center [727, 305] width 93 height 104
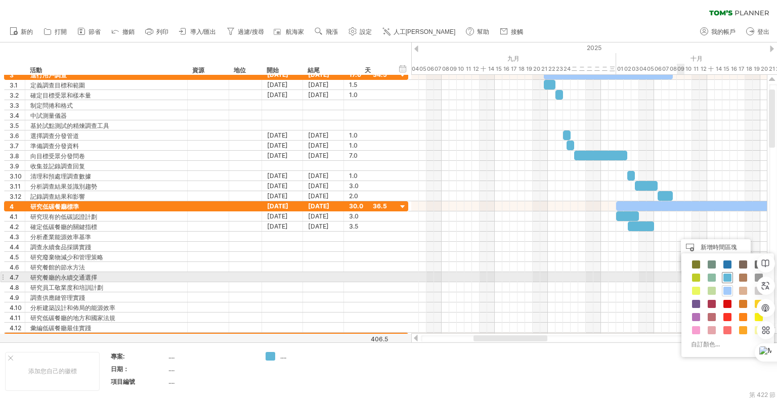
click at [726, 278] on span at bounding box center [727, 278] width 8 height 8
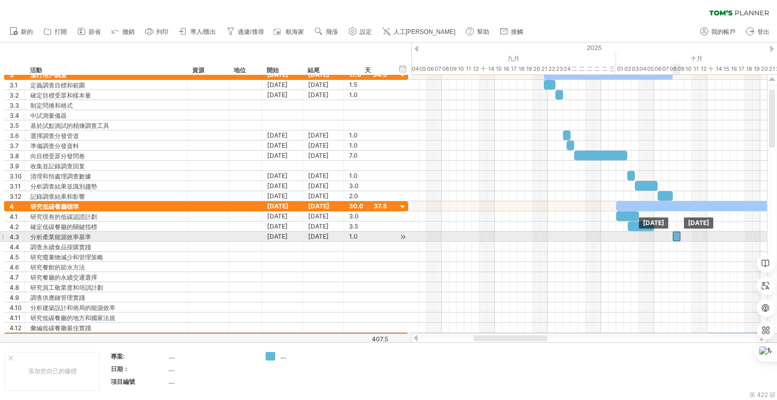
click at [678, 235] on div at bounding box center [677, 237] width 8 height 10
click at [685, 238] on span at bounding box center [684, 237] width 4 height 10
click at [679, 235] on div at bounding box center [679, 237] width 12 height 10
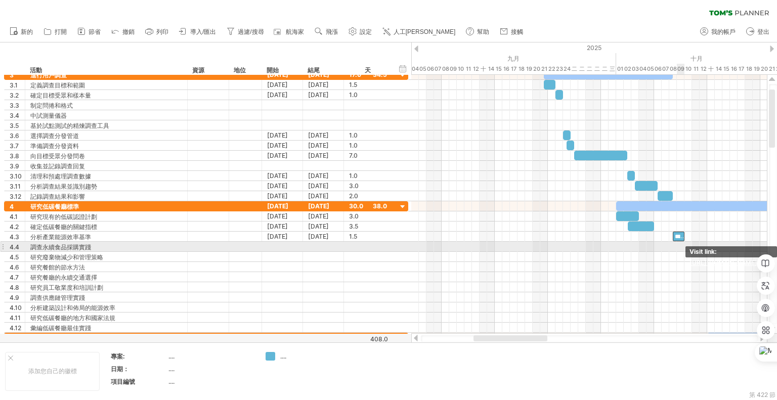
scroll to position [0, 129]
drag, startPoint x: 681, startPoint y: 238, endPoint x: 692, endPoint y: 245, distance: 12.9
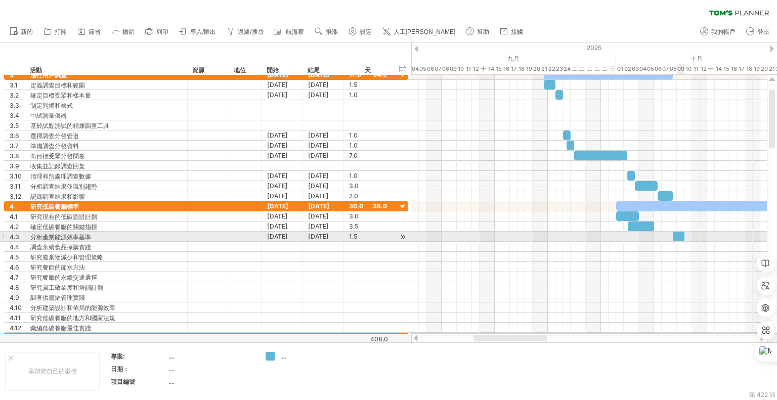
click at [678, 234] on div at bounding box center [679, 237] width 12 height 10
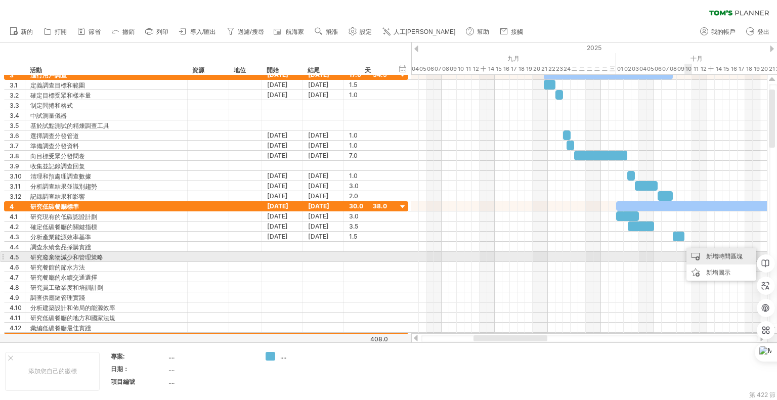
click at [707, 258] on font "新增時間區塊" at bounding box center [724, 256] width 36 height 8
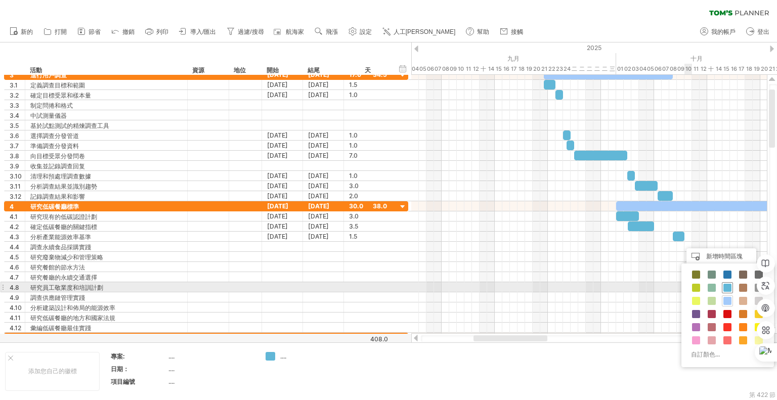
click at [727, 286] on span at bounding box center [727, 288] width 8 height 8
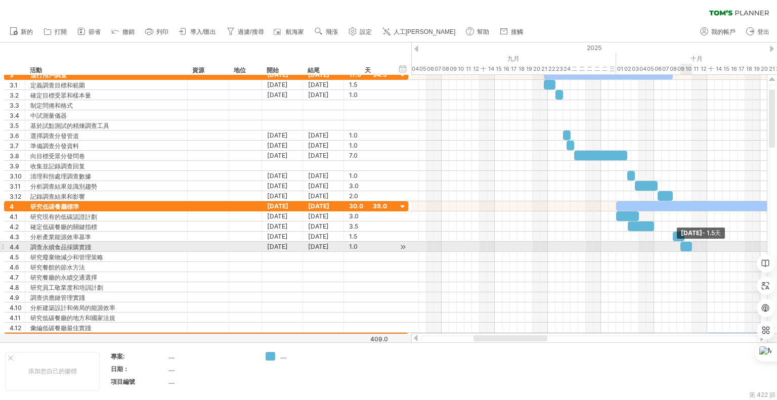
click at [691, 244] on span at bounding box center [692, 247] width 4 height 10
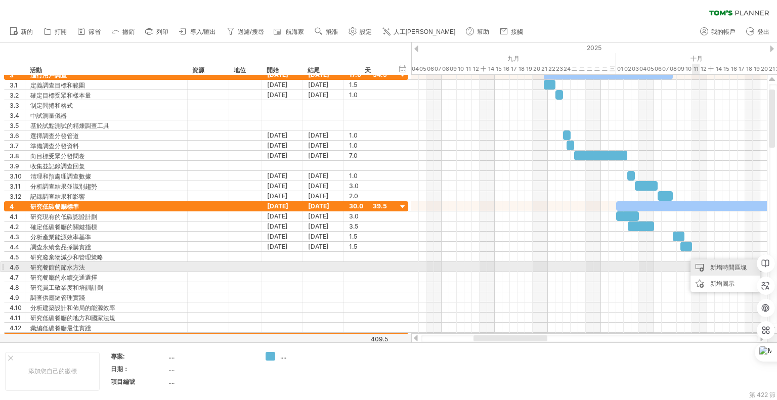
click at [700, 266] on div "新增時間區塊" at bounding box center [725, 267] width 70 height 16
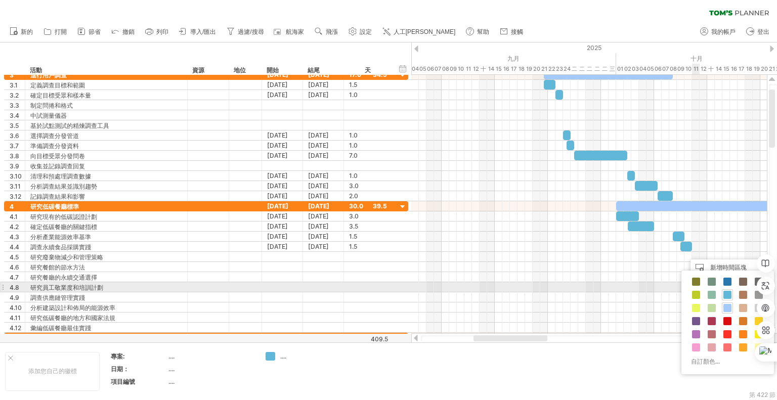
click at [725, 292] on span at bounding box center [727, 295] width 8 height 8
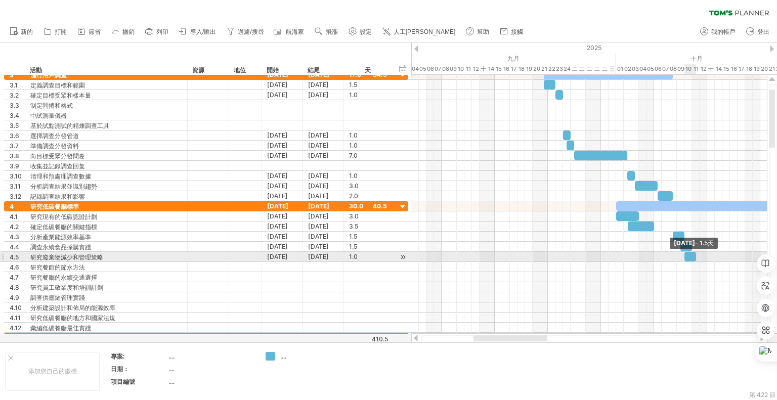
click at [695, 255] on span at bounding box center [696, 257] width 4 height 10
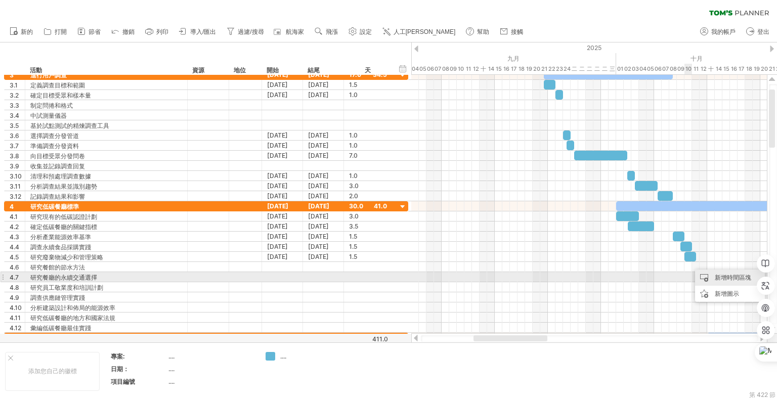
click at [709, 279] on div "新增時間區塊" at bounding box center [730, 278] width 70 height 16
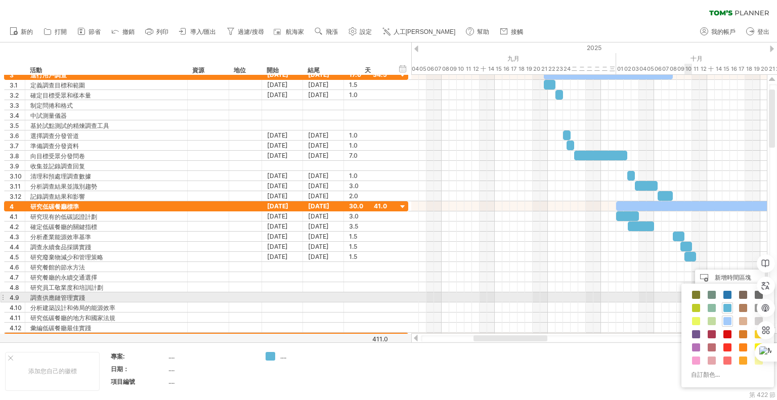
click at [723, 302] on div at bounding box center [727, 307] width 11 height 11
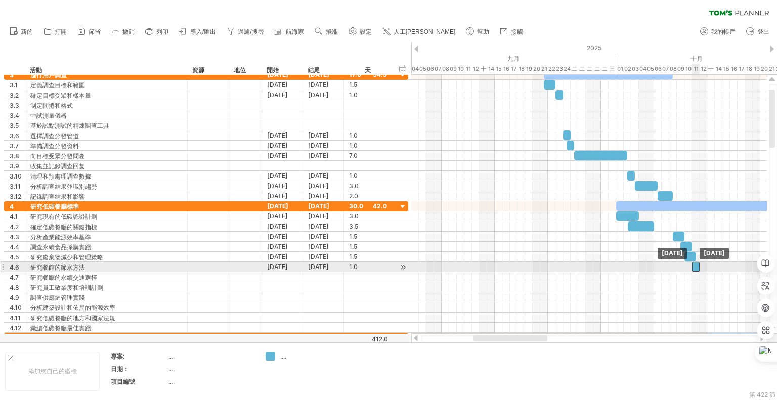
click at [694, 266] on div at bounding box center [696, 267] width 8 height 10
click at [704, 265] on span at bounding box center [704, 267] width 4 height 10
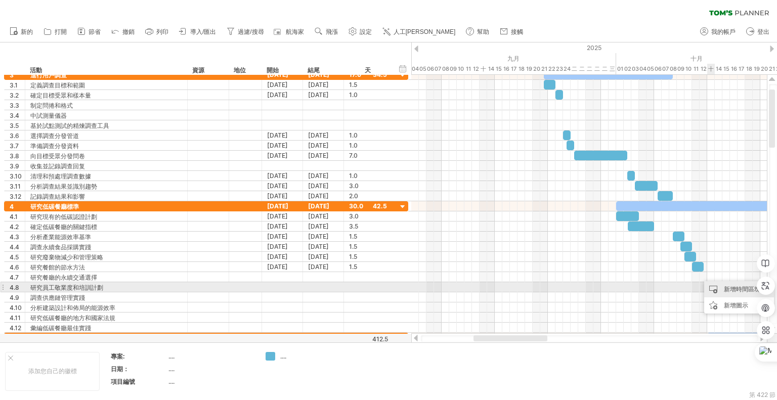
click at [718, 289] on div "新增時間區塊" at bounding box center [739, 289] width 70 height 16
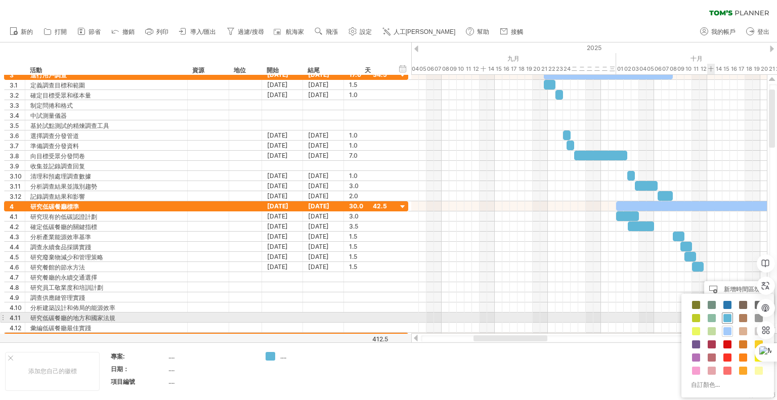
click at [724, 316] on span at bounding box center [727, 318] width 8 height 8
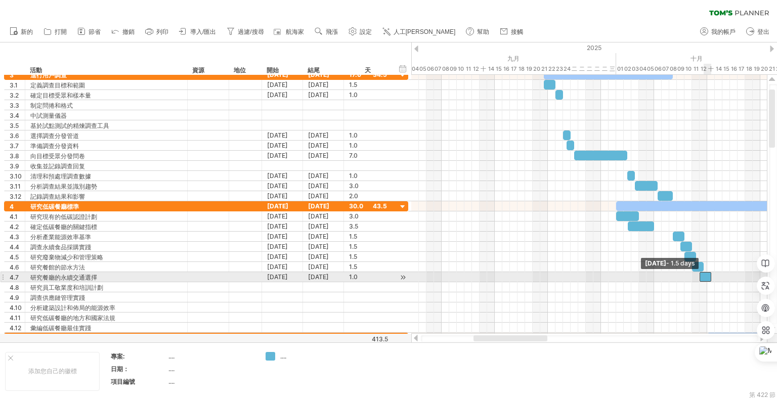
click at [702, 275] on div at bounding box center [705, 277] width 12 height 10
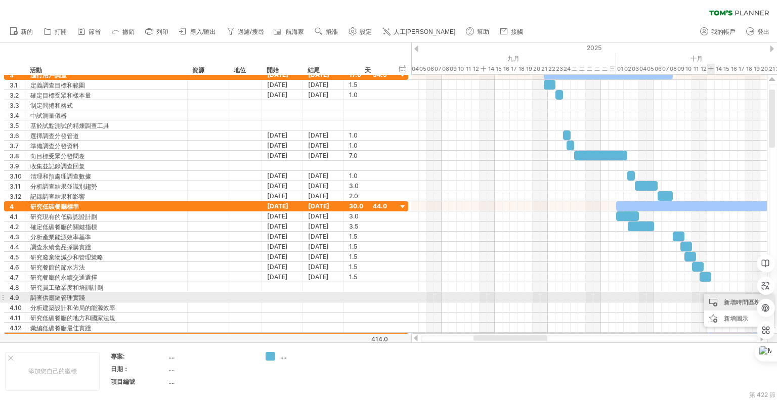
click at [718, 300] on div "新增時間區塊" at bounding box center [739, 302] width 70 height 16
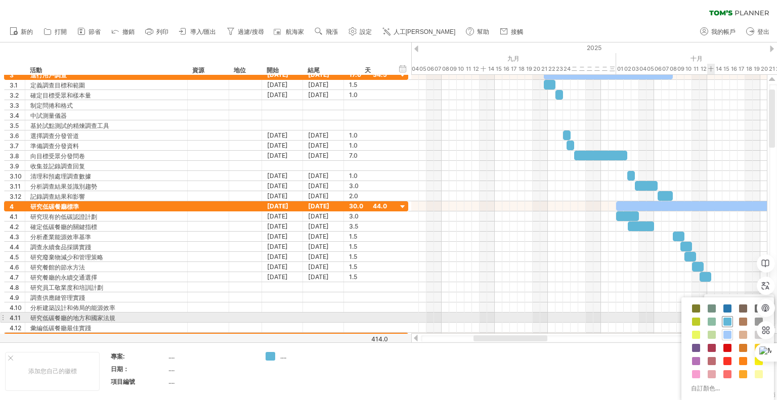
click at [726, 319] on span at bounding box center [727, 322] width 8 height 8
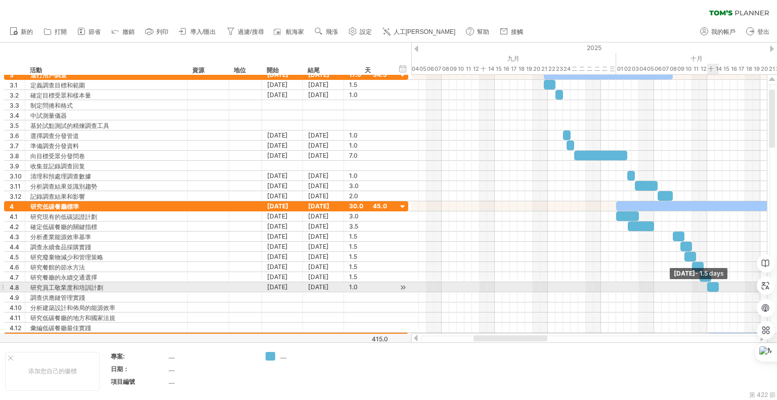
click at [718, 285] on span at bounding box center [719, 287] width 4 height 10
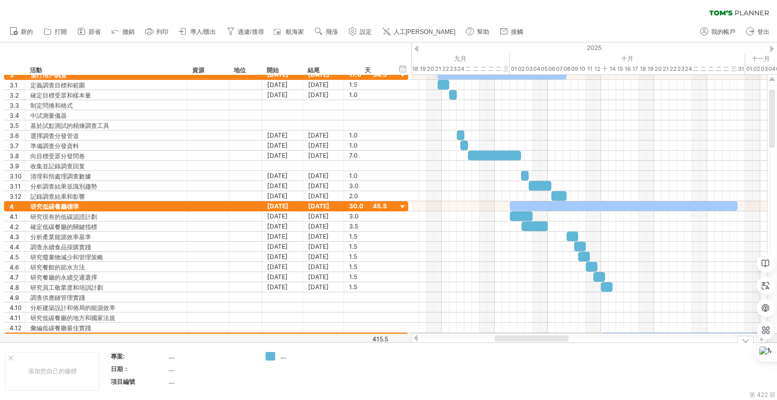
drag, startPoint x: 492, startPoint y: 338, endPoint x: 513, endPoint y: 344, distance: 22.1
click at [513, 344] on div "嘗試造訪 [DOMAIN_NAME] 再次連接... 0% 清除過濾器 新的" at bounding box center [388, 200] width 777 height 400
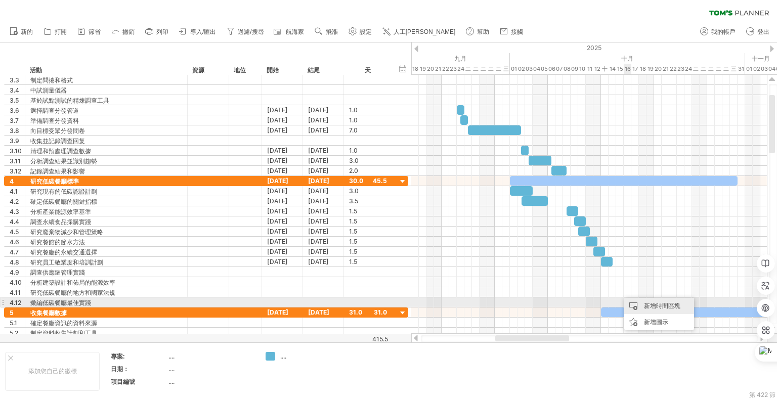
click at [644, 305] on font "新增時間區塊" at bounding box center [662, 306] width 36 height 8
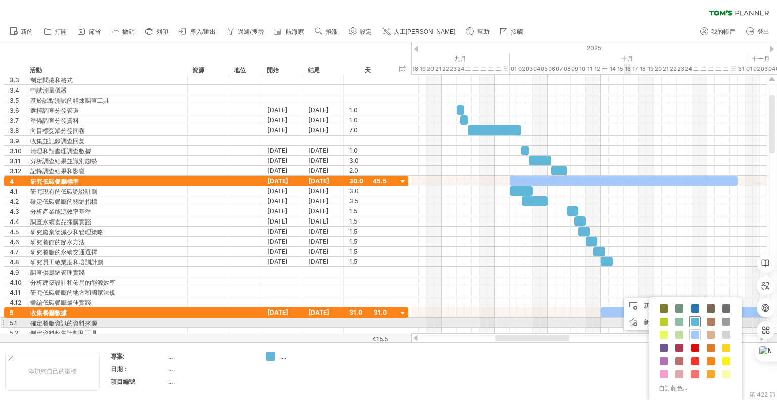
click at [694, 319] on span at bounding box center [695, 322] width 8 height 8
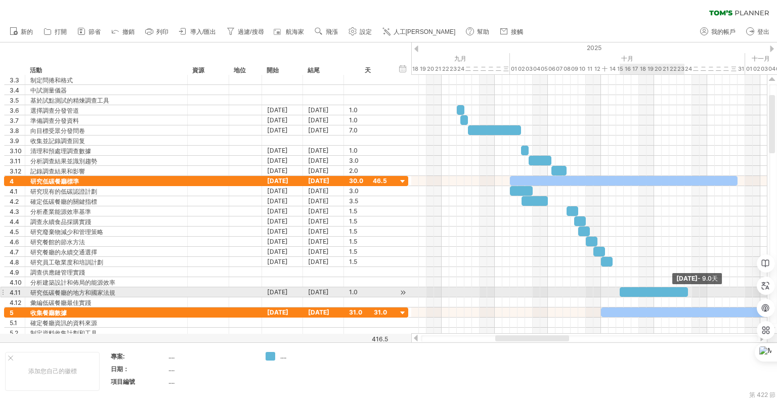
drag, startPoint x: 626, startPoint y: 290, endPoint x: 687, endPoint y: 293, distance: 60.8
click at [687, 293] on span at bounding box center [688, 292] width 4 height 10
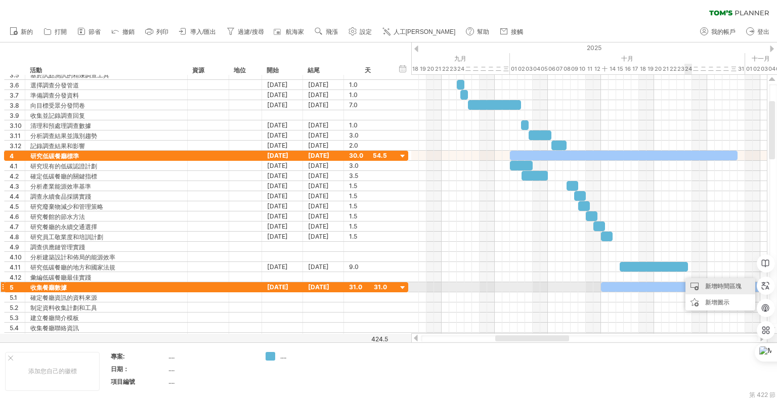
click at [710, 284] on font "新增時間區塊" at bounding box center [723, 286] width 36 height 8
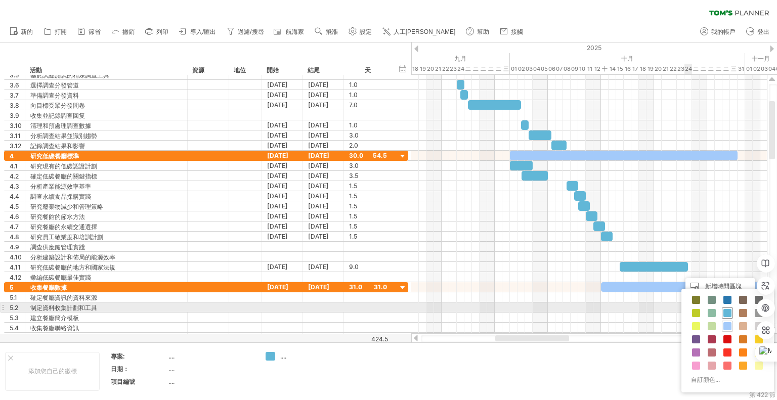
drag, startPoint x: 727, startPoint y: 313, endPoint x: 713, endPoint y: 304, distance: 15.9
click at [726, 313] on span at bounding box center [727, 313] width 8 height 8
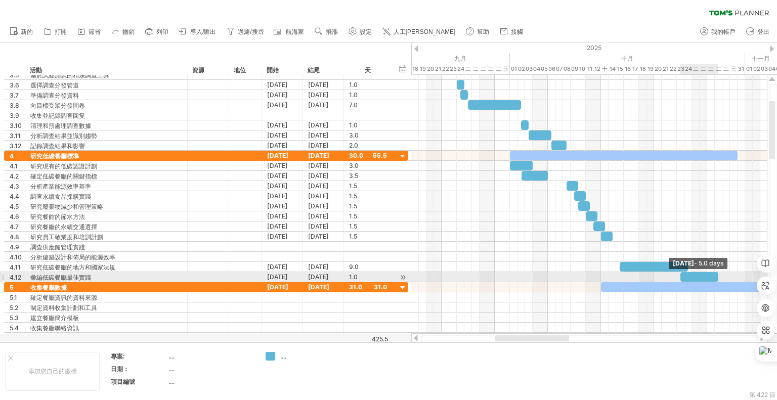
drag, startPoint x: 686, startPoint y: 276, endPoint x: 716, endPoint y: 278, distance: 30.4
click at [716, 278] on span at bounding box center [718, 277] width 4 height 10
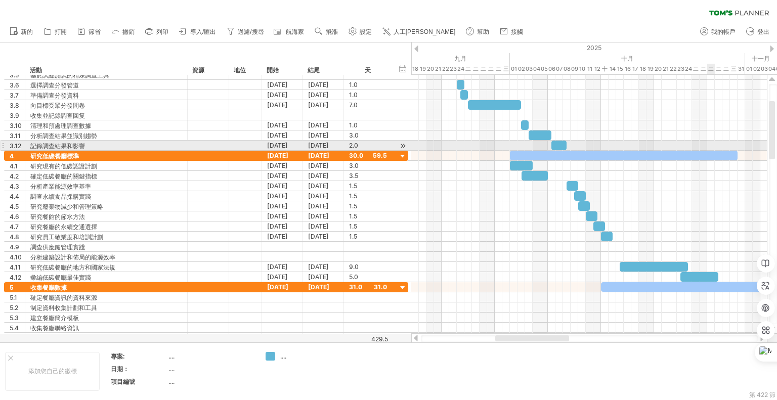
click at [714, 151] on div at bounding box center [624, 156] width 228 height 10
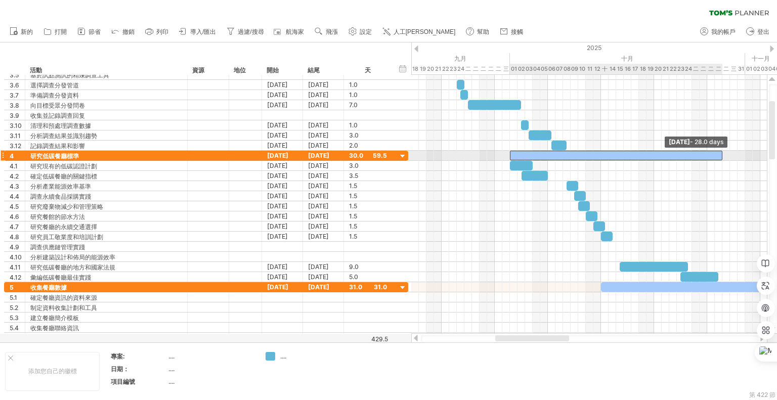
drag, startPoint x: 738, startPoint y: 153, endPoint x: 722, endPoint y: 157, distance: 16.3
click at [722, 157] on div at bounding box center [616, 156] width 212 height 10
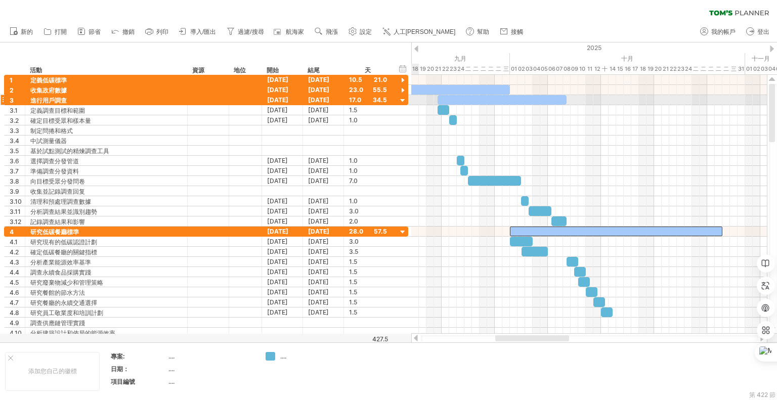
click at [401, 97] on div at bounding box center [403, 101] width 10 height 10
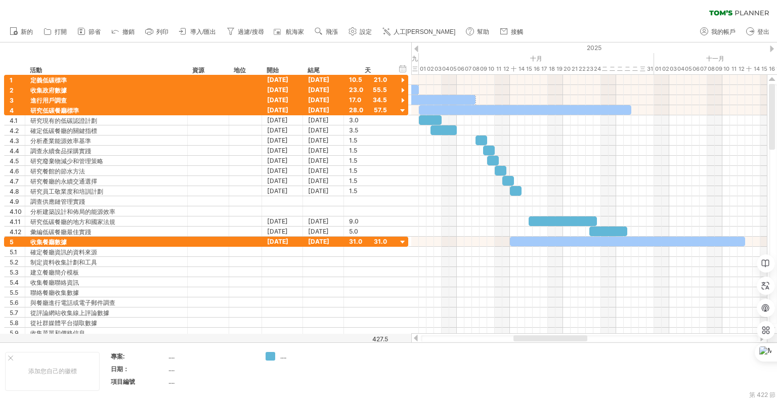
drag, startPoint x: 528, startPoint y: 338, endPoint x: 546, endPoint y: 341, distance: 18.5
click at [546, 341] on div at bounding box center [589, 338] width 337 height 7
click at [404, 109] on div at bounding box center [403, 111] width 10 height 10
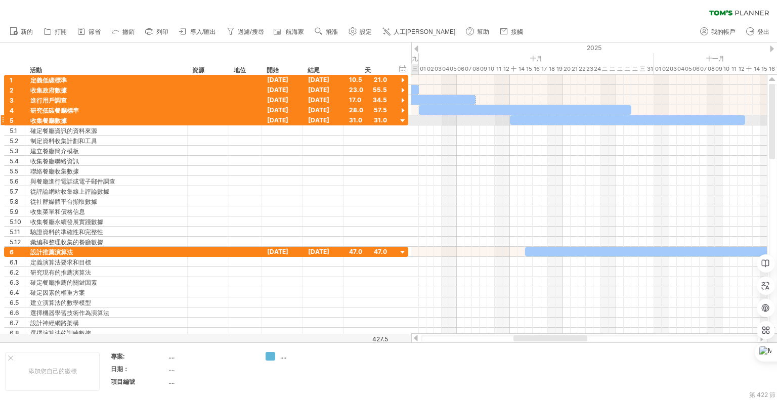
click at [403, 121] on div at bounding box center [403, 121] width 10 height 10
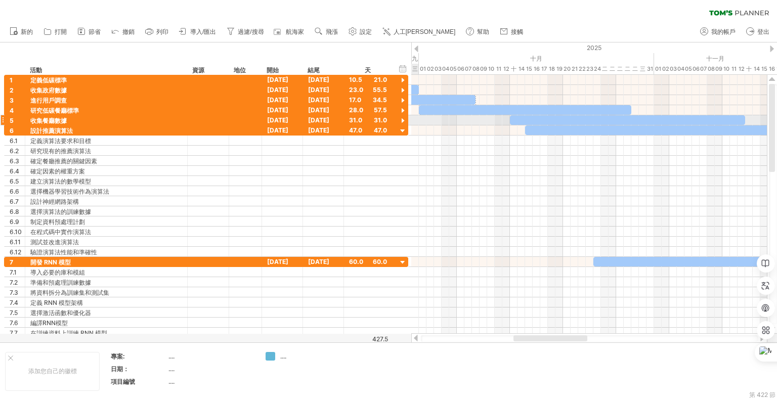
click at [401, 121] on div at bounding box center [403, 121] width 10 height 10
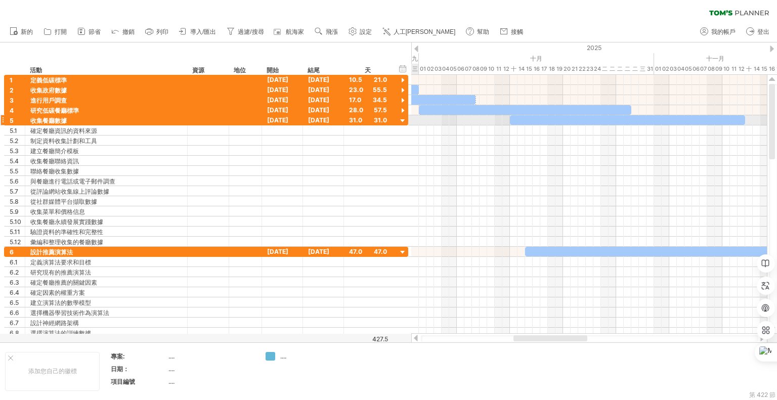
click at [405, 119] on div at bounding box center [403, 121] width 10 height 10
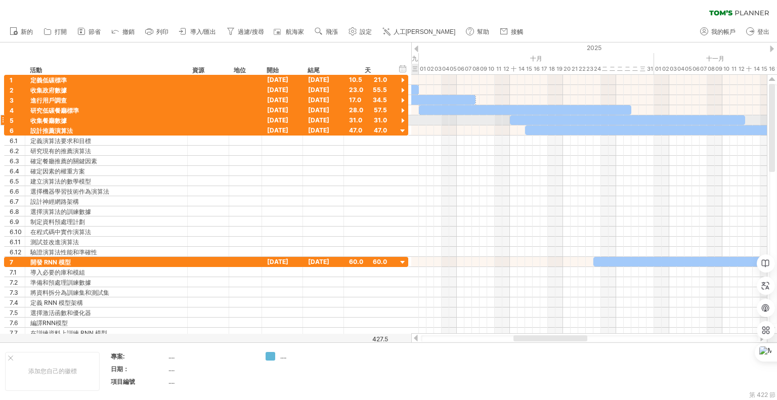
click at [405, 119] on div at bounding box center [403, 121] width 10 height 10
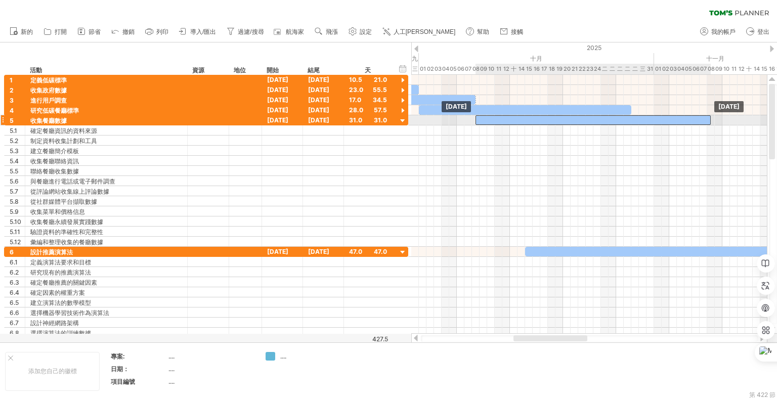
drag, startPoint x: 520, startPoint y: 121, endPoint x: 487, endPoint y: 119, distance: 33.4
click at [487, 119] on div at bounding box center [592, 120] width 235 height 10
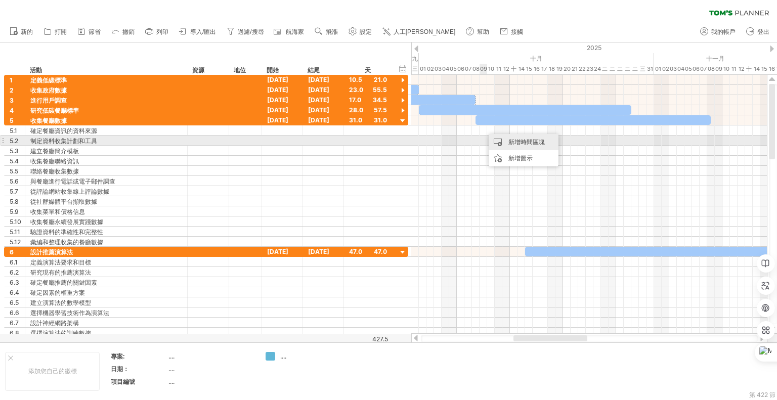
click at [502, 139] on div "新增時間區塊" at bounding box center [524, 142] width 70 height 16
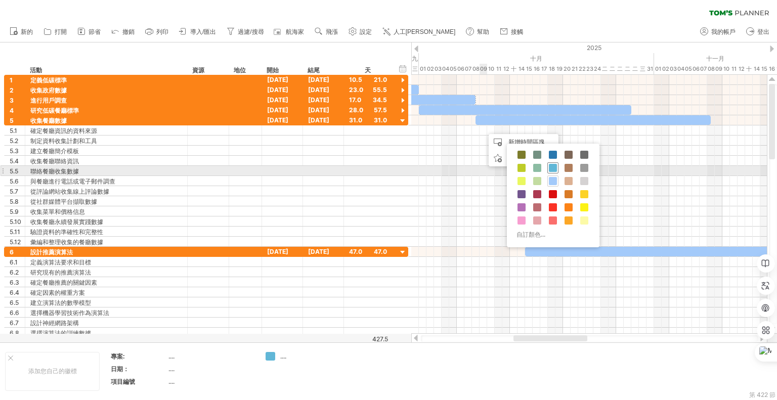
click at [553, 167] on span at bounding box center [553, 168] width 8 height 8
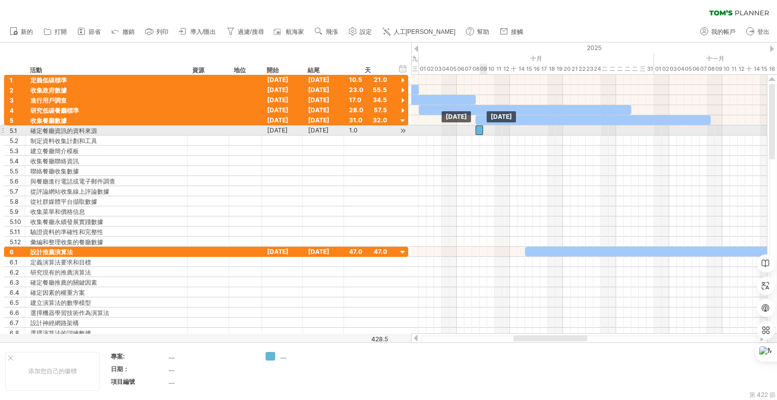
click at [478, 127] on div at bounding box center [479, 130] width 8 height 10
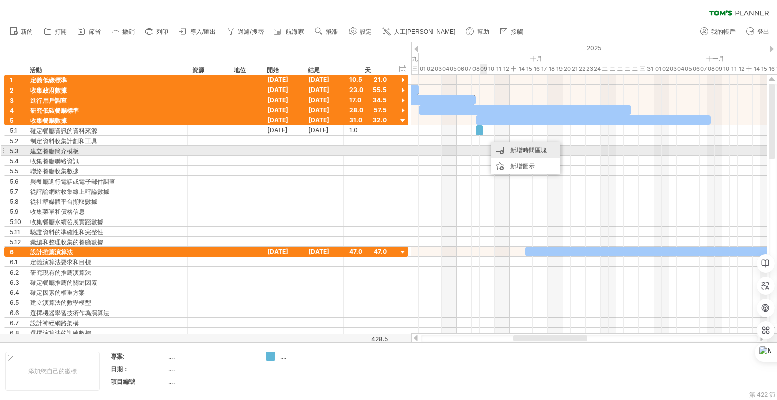
click at [505, 150] on div "新增時間區塊" at bounding box center [526, 150] width 70 height 16
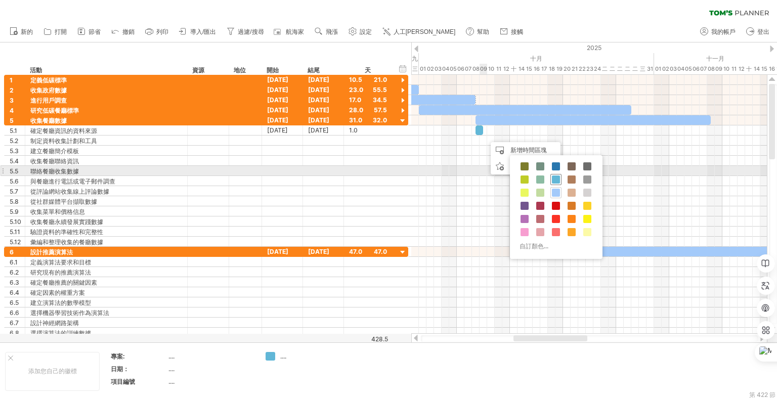
click at [556, 174] on div at bounding box center [555, 179] width 11 height 11
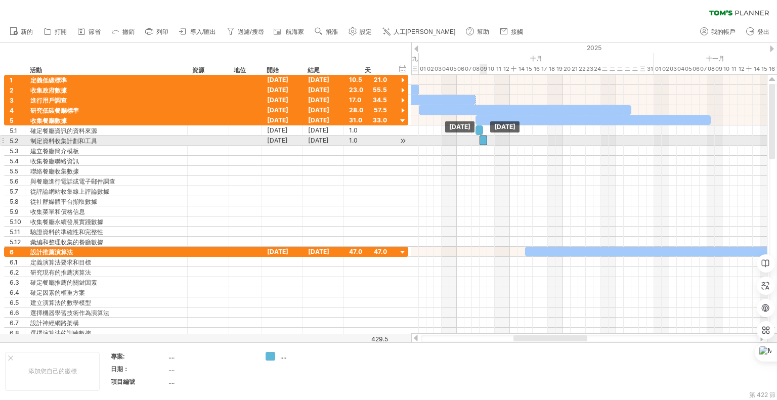
drag, startPoint x: 491, startPoint y: 139, endPoint x: 485, endPoint y: 139, distance: 6.1
click at [485, 139] on div at bounding box center [483, 141] width 8 height 10
click at [487, 139] on div at bounding box center [487, 141] width 8 height 10
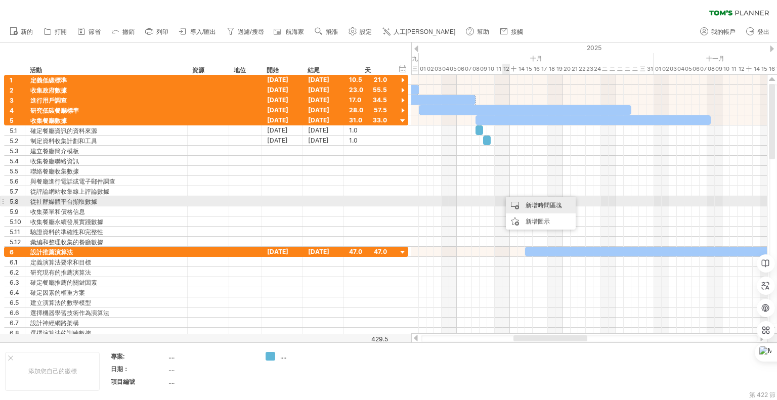
click at [522, 204] on div "新增時間區塊" at bounding box center [541, 205] width 70 height 16
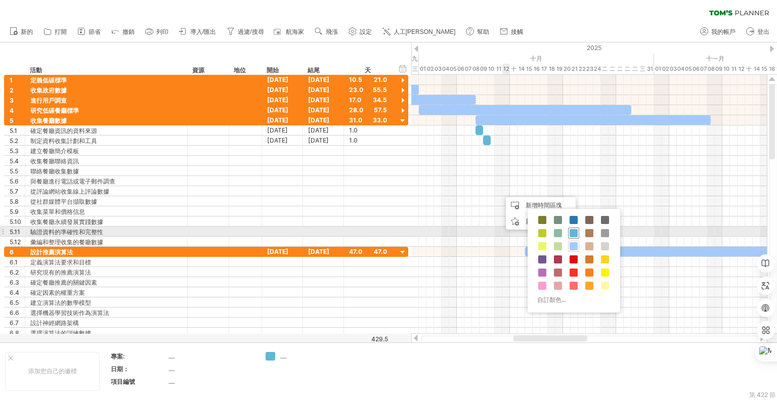
click at [575, 230] on span at bounding box center [574, 233] width 8 height 8
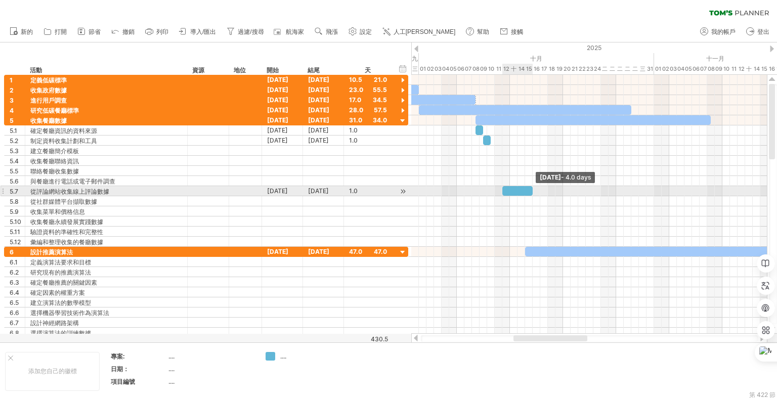
drag, startPoint x: 508, startPoint y: 190, endPoint x: 532, endPoint y: 192, distance: 24.4
click at [532, 192] on span at bounding box center [533, 191] width 4 height 10
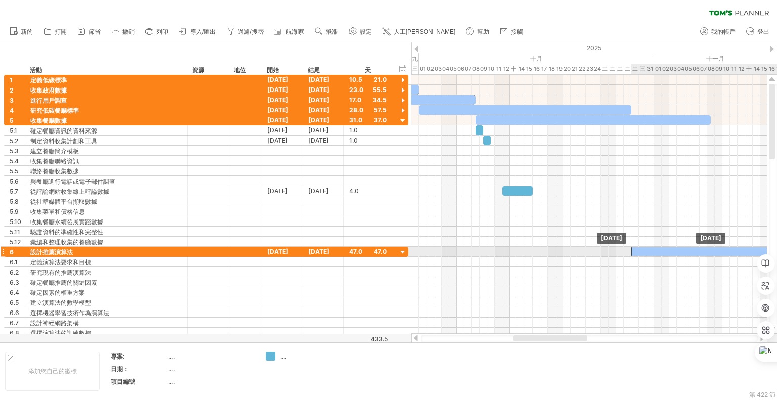
drag, startPoint x: 564, startPoint y: 249, endPoint x: 670, endPoint y: 247, distance: 105.2
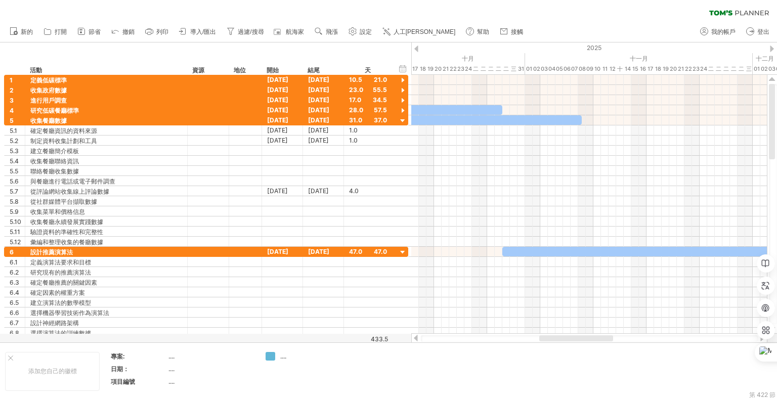
drag, startPoint x: 525, startPoint y: 335, endPoint x: 551, endPoint y: 341, distance: 26.5
click at [551, 341] on div at bounding box center [576, 338] width 74 height 6
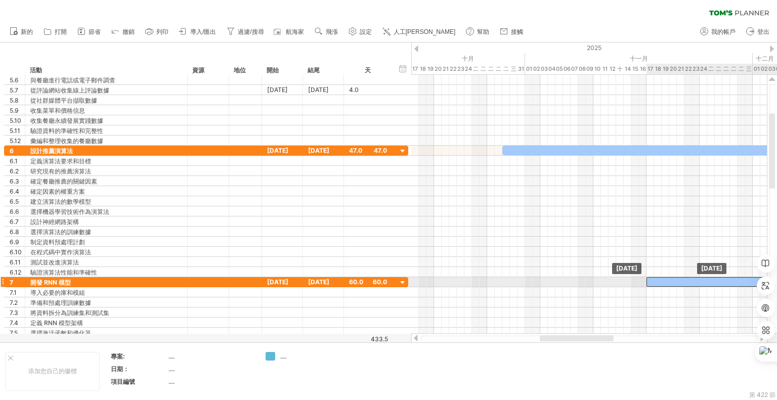
drag, startPoint x: 492, startPoint y: 282, endPoint x: 674, endPoint y: 285, distance: 182.1
click at [674, 285] on div "[DATE] [DATE]" at bounding box center [589, 204] width 356 height 259
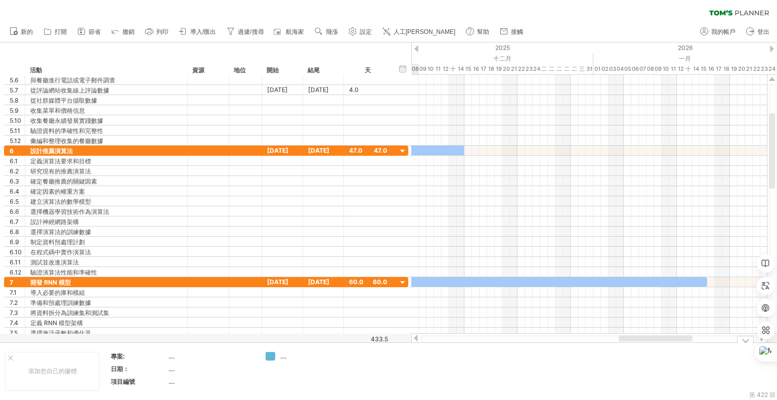
drag, startPoint x: 587, startPoint y: 341, endPoint x: 666, endPoint y: 349, distance: 79.4
click at [666, 349] on div "嘗試造訪 [DOMAIN_NAME] 再次連接... 0% 清除過濾器 新的" at bounding box center [388, 200] width 777 height 400
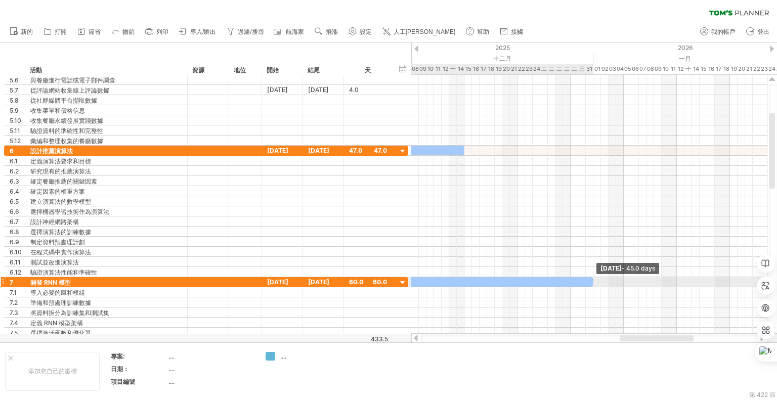
drag, startPoint x: 707, startPoint y: 281, endPoint x: 593, endPoint y: 281, distance: 113.8
click at [593, 281] on span at bounding box center [593, 282] width 4 height 10
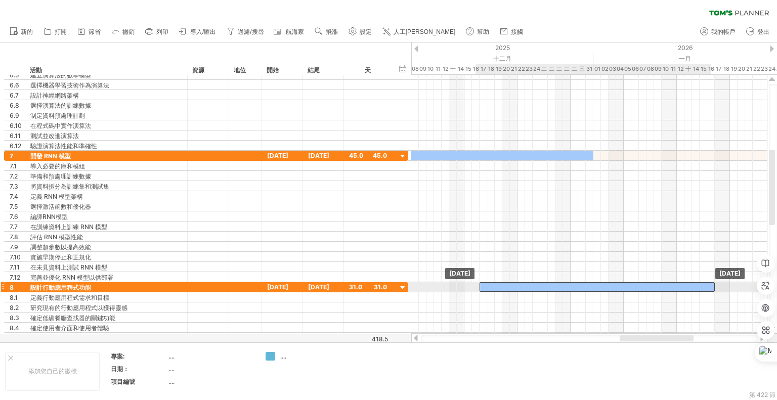
drag, startPoint x: 469, startPoint y: 285, endPoint x: 665, endPoint y: 284, distance: 195.7
click at [665, 284] on div at bounding box center [596, 287] width 235 height 10
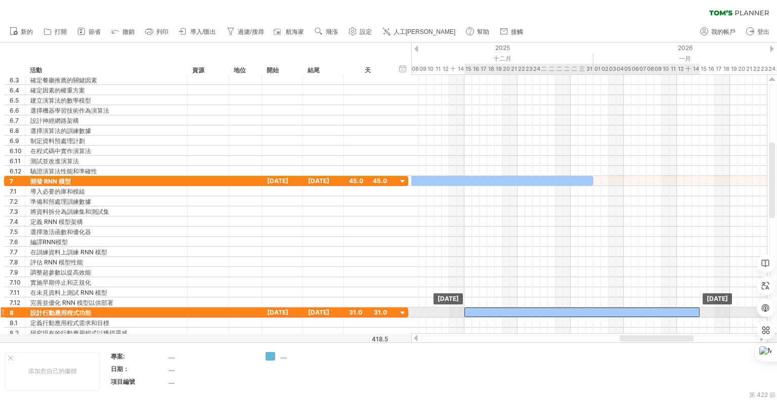
drag, startPoint x: 532, startPoint y: 309, endPoint x: 516, endPoint y: 309, distance: 15.2
click at [516, 309] on div at bounding box center [581, 313] width 235 height 10
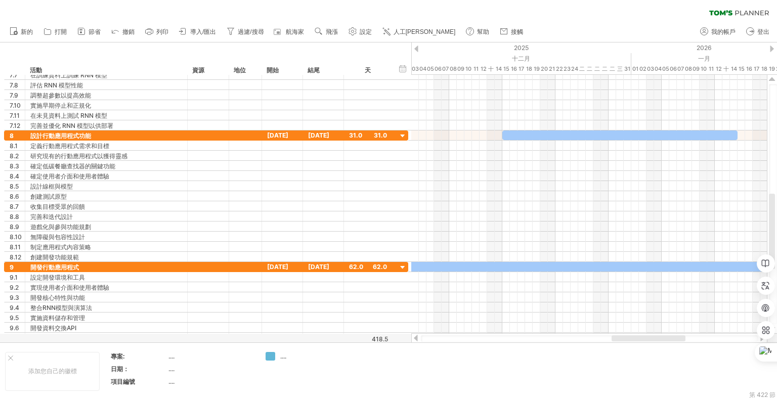
drag, startPoint x: 631, startPoint y: 337, endPoint x: 623, endPoint y: 338, distance: 8.1
click at [623, 338] on div at bounding box center [648, 338] width 74 height 6
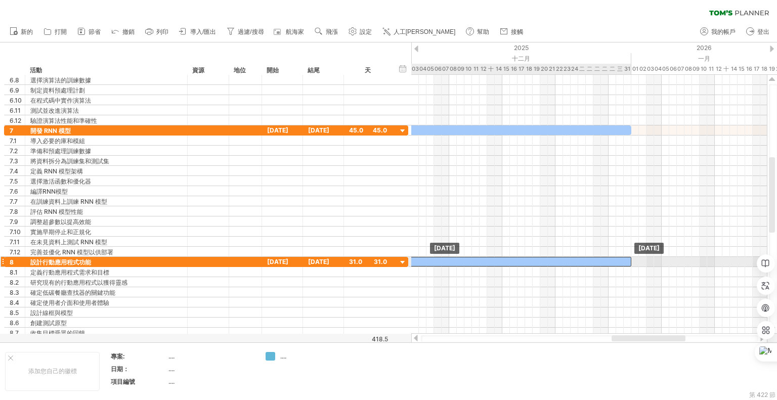
drag, startPoint x: 591, startPoint y: 261, endPoint x: 486, endPoint y: 257, distance: 105.3
click at [486, 257] on div at bounding box center [513, 262] width 235 height 10
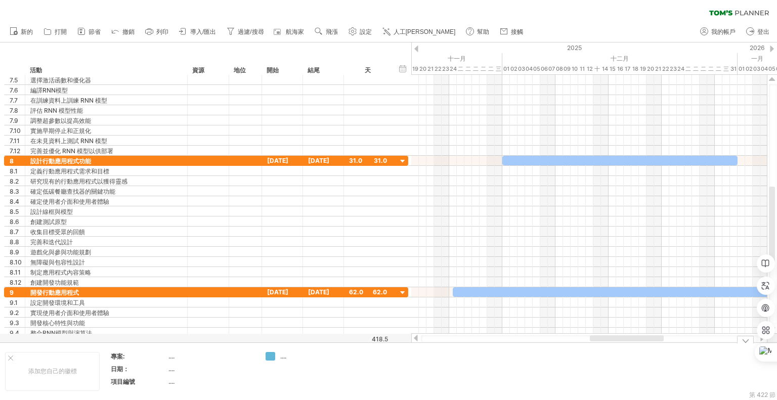
drag, startPoint x: 620, startPoint y: 337, endPoint x: 600, endPoint y: 345, distance: 21.1
click at [600, 345] on div "嘗試造訪 [DOMAIN_NAME] 再次連接... 0% 清除過濾器 新的" at bounding box center [388, 200] width 777 height 400
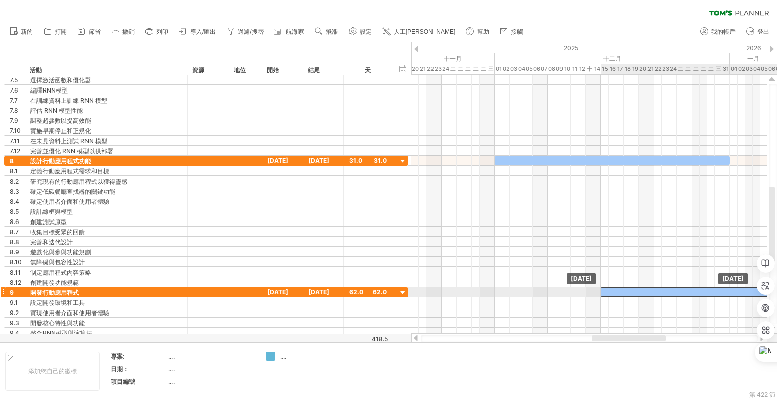
drag, startPoint x: 494, startPoint y: 288, endPoint x: 644, endPoint y: 293, distance: 150.8
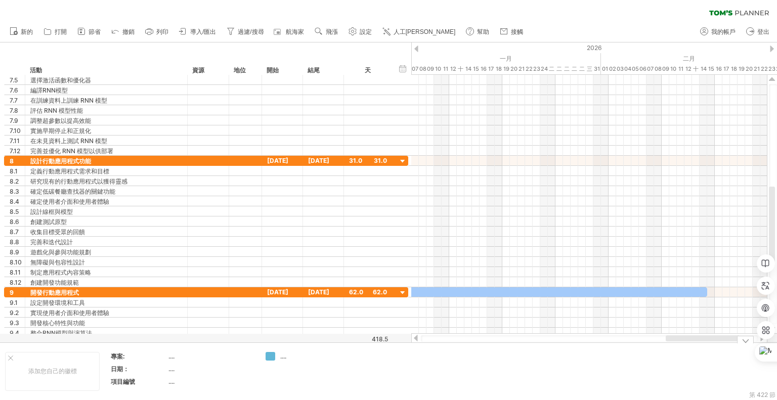
drag, startPoint x: 619, startPoint y: 340, endPoint x: 692, endPoint y: 343, distance: 73.4
click at [692, 343] on div "嘗試造訪 [DOMAIN_NAME] 再次連接... 0% 清除過濾器 新的" at bounding box center [388, 200] width 777 height 400
drag, startPoint x: 708, startPoint y: 291, endPoint x: 660, endPoint y: 291, distance: 48.0
click at [660, 291] on span at bounding box center [658, 292] width 4 height 10
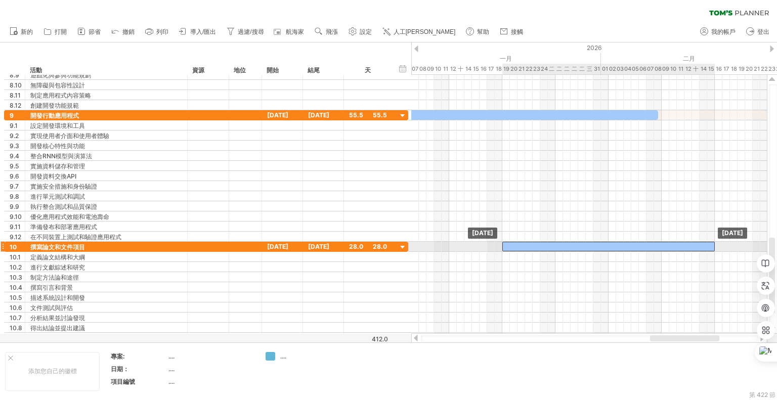
drag, startPoint x: 616, startPoint y: 245, endPoint x: 669, endPoint y: 244, distance: 53.1
click at [669, 244] on div at bounding box center [608, 247] width 212 height 10
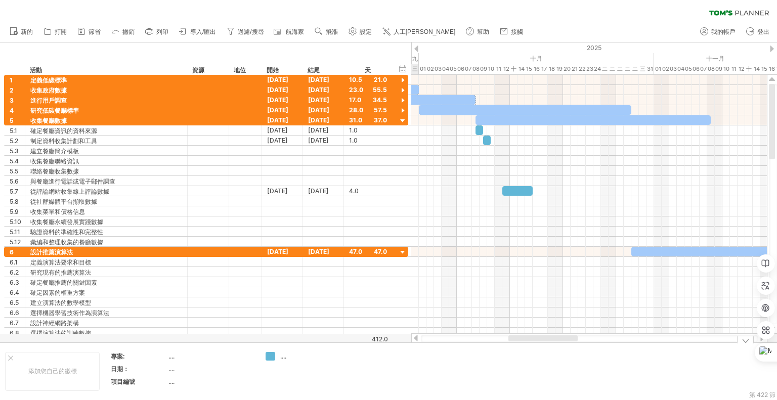
drag, startPoint x: 676, startPoint y: 336, endPoint x: 534, endPoint y: 352, distance: 142.5
click at [534, 352] on div "嘗試造訪 [DOMAIN_NAME] 再次連接... 0% 清除過濾器 新的" at bounding box center [388, 200] width 777 height 400
click at [403, 119] on div at bounding box center [403, 121] width 10 height 10
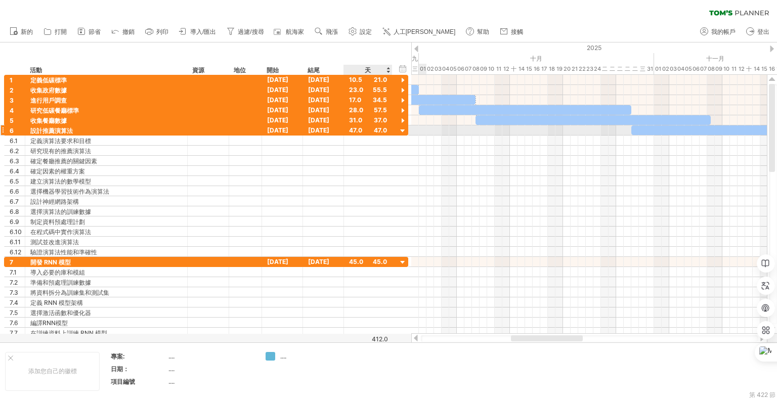
click at [401, 132] on div at bounding box center [403, 131] width 10 height 10
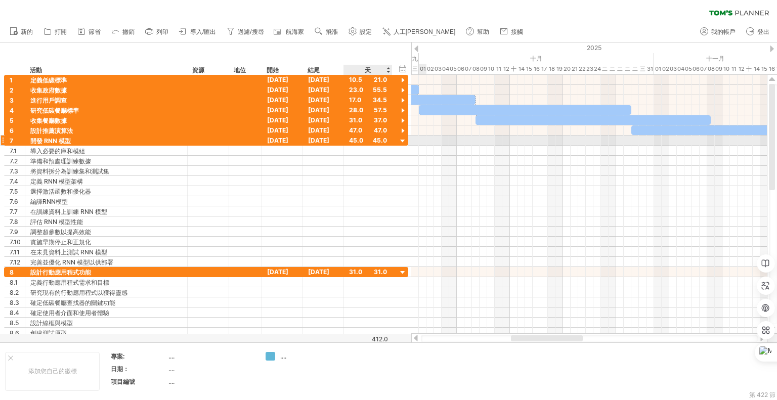
click at [401, 138] on div at bounding box center [403, 142] width 10 height 10
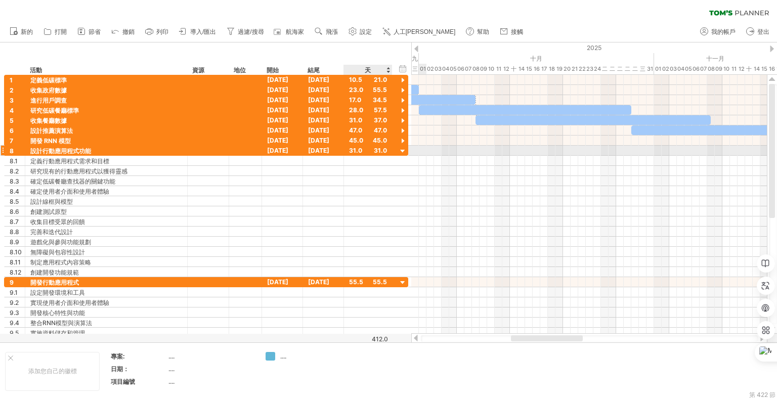
click at [403, 147] on div at bounding box center [403, 152] width 10 height 10
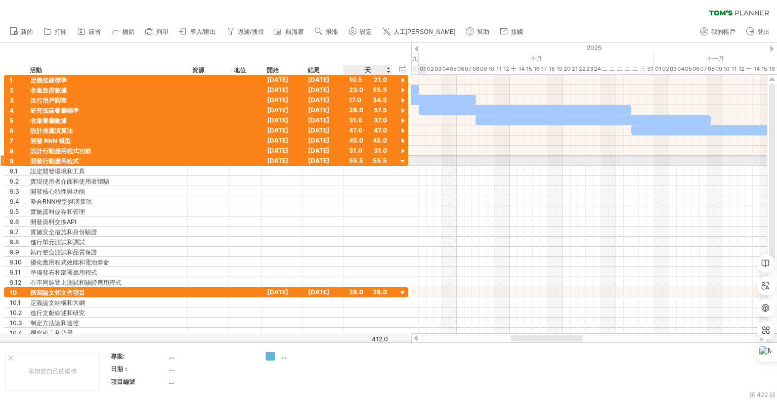
click at [403, 160] on div at bounding box center [403, 162] width 10 height 10
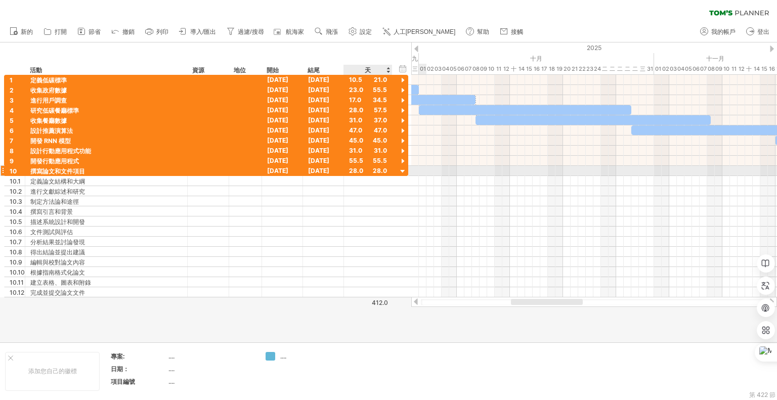
click at [403, 169] on div at bounding box center [403, 172] width 10 height 10
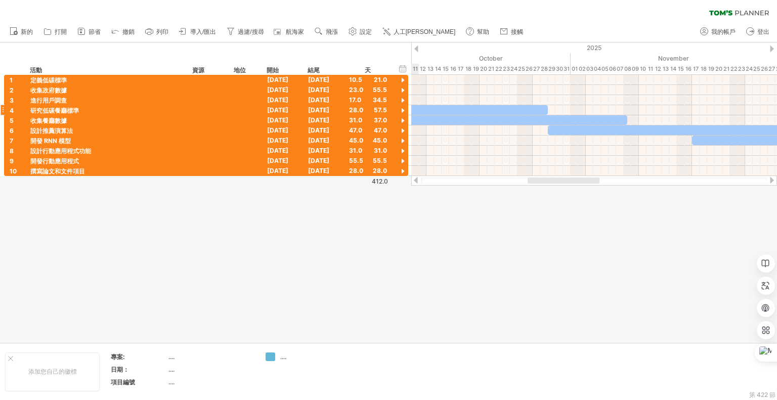
drag, startPoint x: 519, startPoint y: 181, endPoint x: 395, endPoint y: 105, distance: 146.2
click at [531, 184] on div at bounding box center [594, 181] width 366 height 10
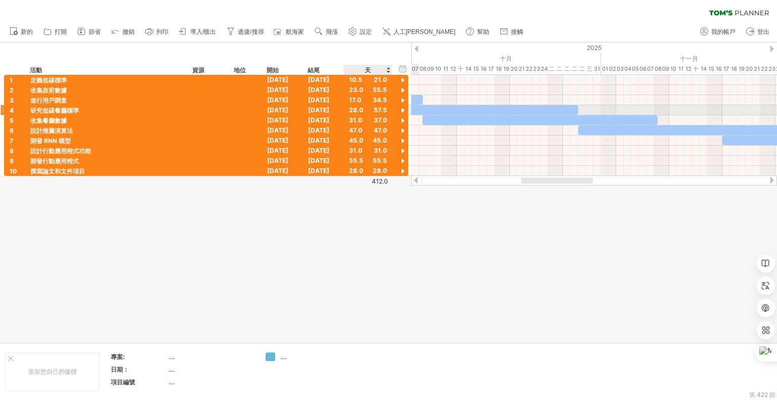
click at [400, 110] on div at bounding box center [403, 111] width 10 height 10
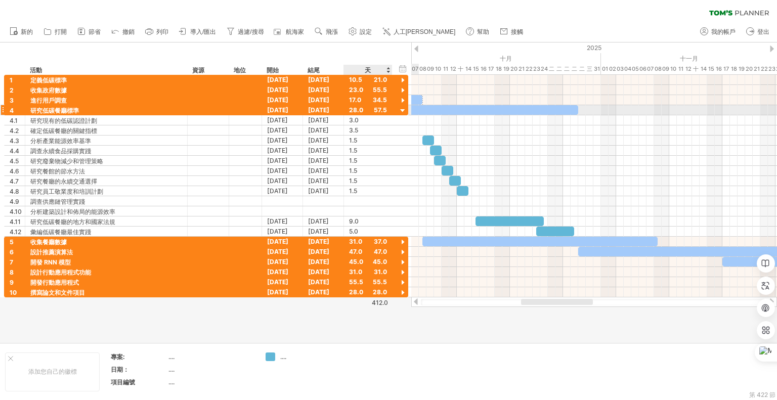
click at [400, 110] on div at bounding box center [403, 111] width 10 height 10
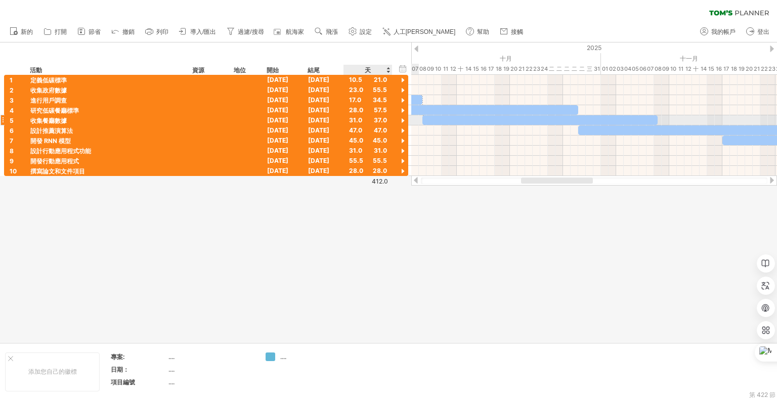
click at [400, 121] on div at bounding box center [403, 121] width 10 height 10
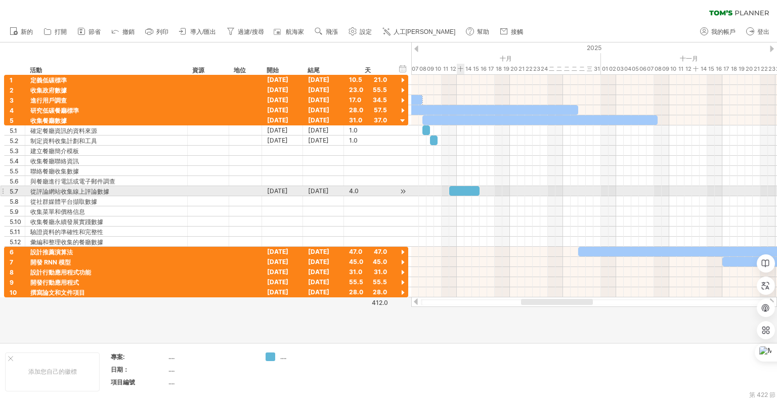
click at [460, 188] on div at bounding box center [464, 191] width 30 height 10
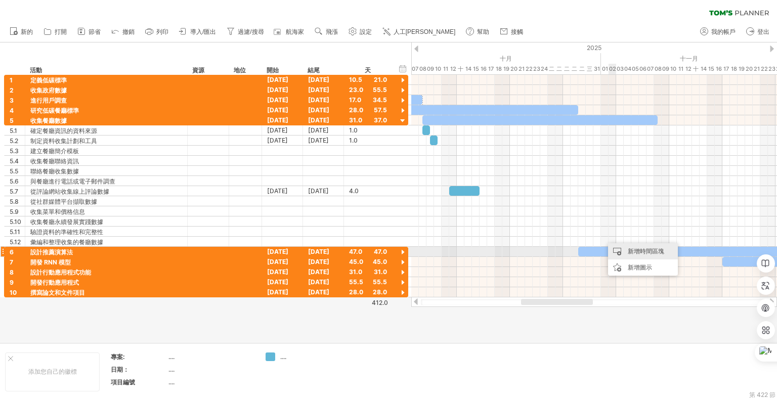
click at [615, 250] on div "新增時間區塊" at bounding box center [643, 251] width 70 height 16
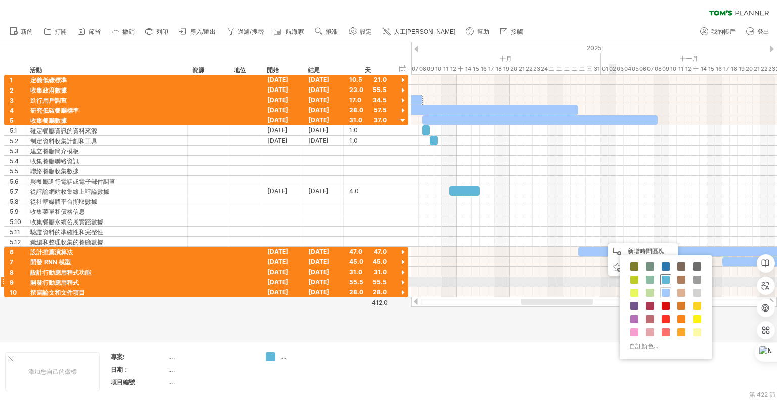
click at [664, 280] on span at bounding box center [666, 280] width 8 height 8
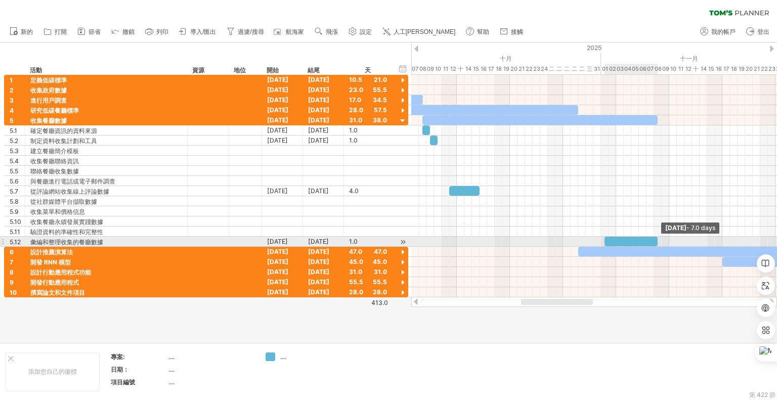
drag, startPoint x: 652, startPoint y: 238, endPoint x: 657, endPoint y: 241, distance: 5.9
click at [657, 241] on span at bounding box center [657, 242] width 4 height 10
click at [616, 244] on font "新增時間區塊" at bounding box center [633, 243] width 36 height 8
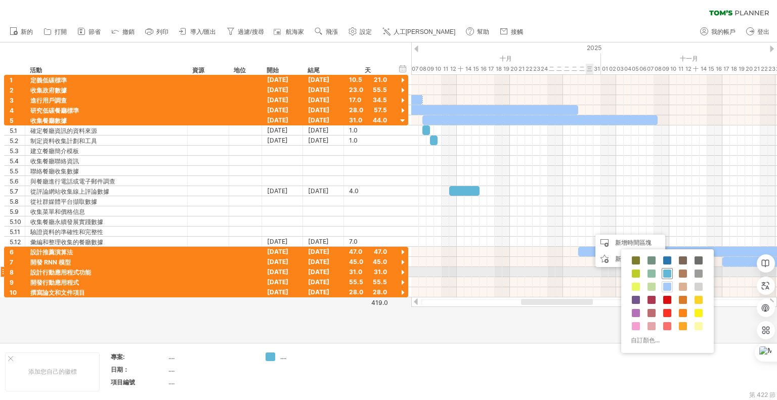
click at [664, 271] on span at bounding box center [667, 274] width 8 height 8
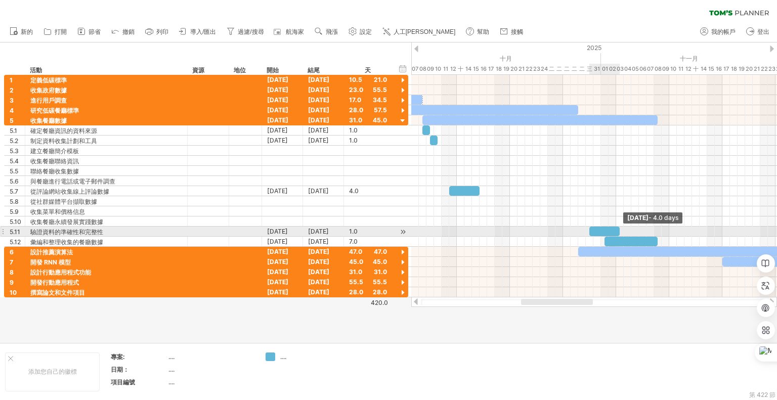
drag, startPoint x: 597, startPoint y: 228, endPoint x: 618, endPoint y: 230, distance: 21.3
click at [618, 230] on span at bounding box center [620, 232] width 4 height 10
click at [587, 231] on font "新增時間區塊" at bounding box center [604, 234] width 36 height 8
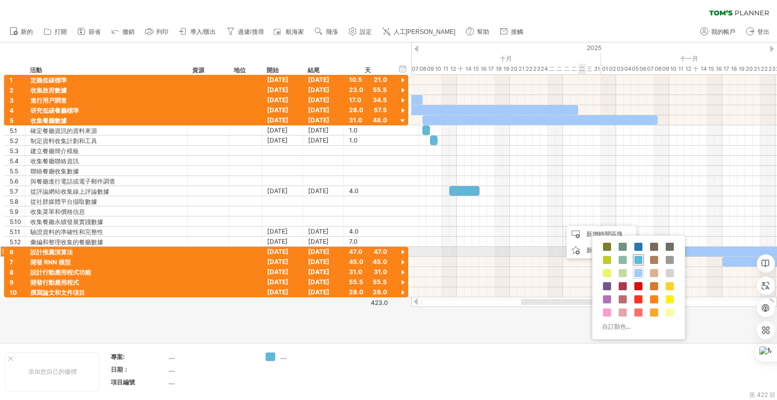
click at [636, 256] on span at bounding box center [638, 260] width 8 height 8
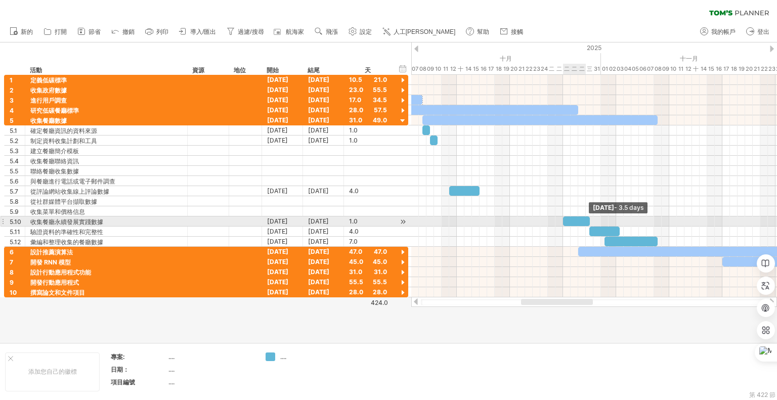
click at [589, 221] on span at bounding box center [590, 221] width 4 height 10
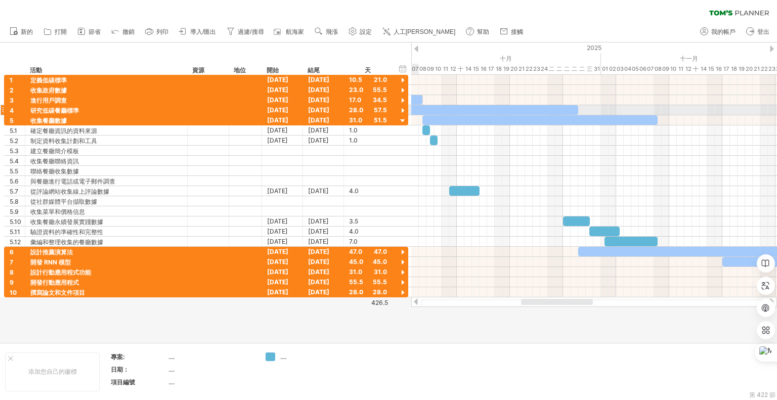
click at [403, 108] on div at bounding box center [403, 111] width 10 height 10
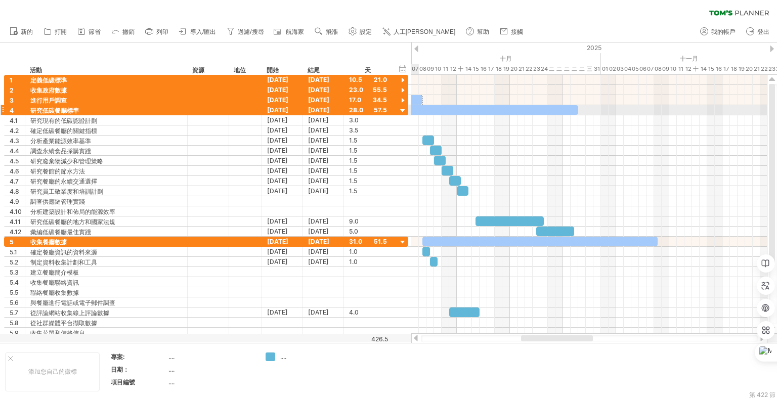
click at [403, 108] on div at bounding box center [403, 111] width 10 height 10
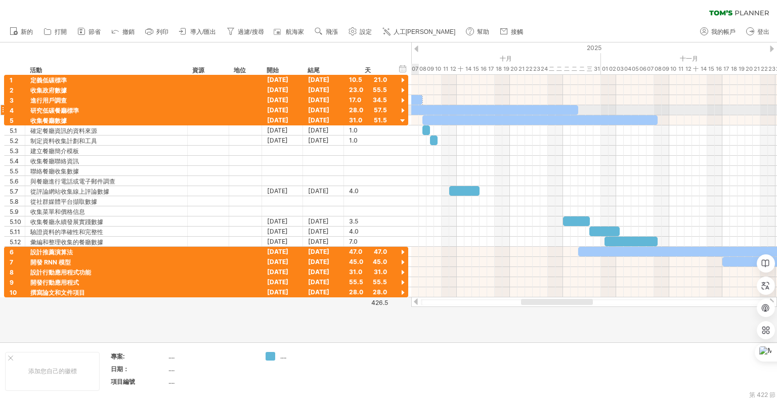
click at [403, 108] on div at bounding box center [403, 111] width 10 height 10
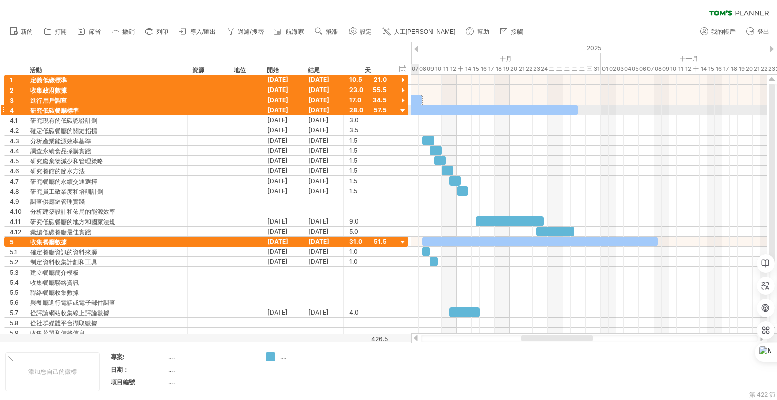
click at [403, 108] on div at bounding box center [403, 111] width 10 height 10
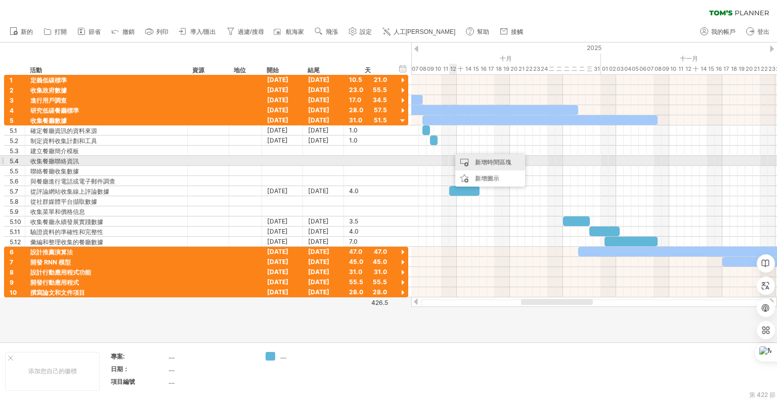
click at [472, 162] on div "新增時間區塊" at bounding box center [490, 162] width 70 height 16
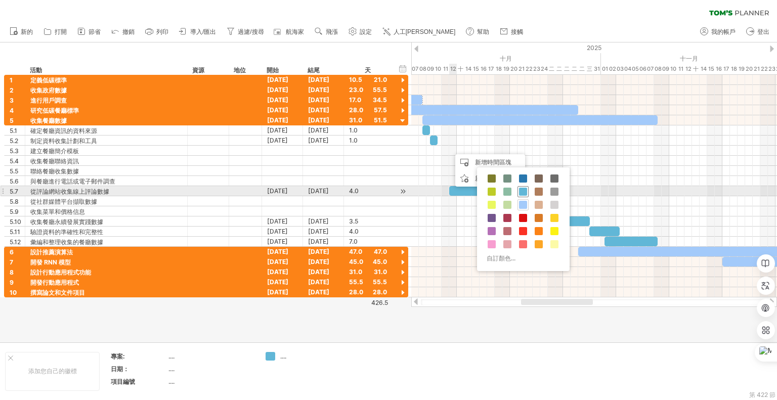
click at [521, 189] on span at bounding box center [523, 192] width 8 height 8
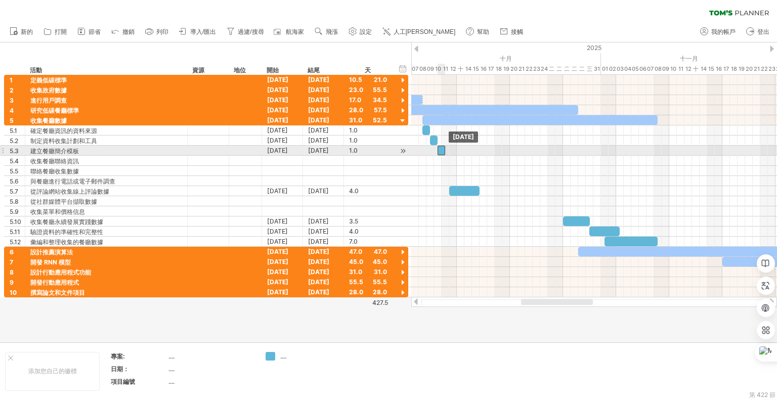
drag, startPoint x: 453, startPoint y: 148, endPoint x: 441, endPoint y: 148, distance: 11.6
click at [441, 148] on div at bounding box center [442, 151] width 8 height 10
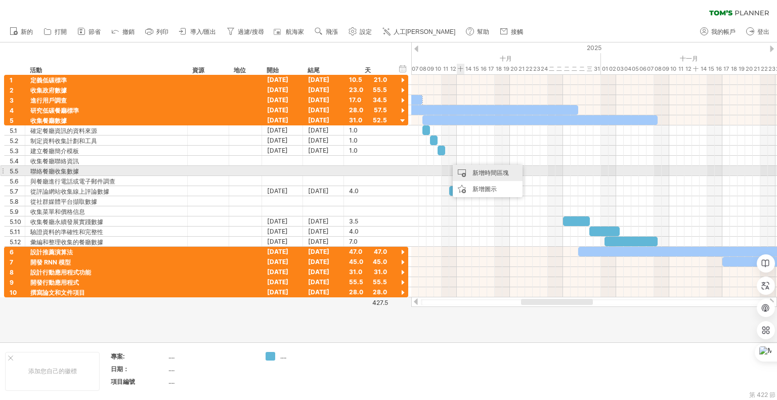
click at [473, 171] on font "新增時間區塊" at bounding box center [490, 173] width 36 height 8
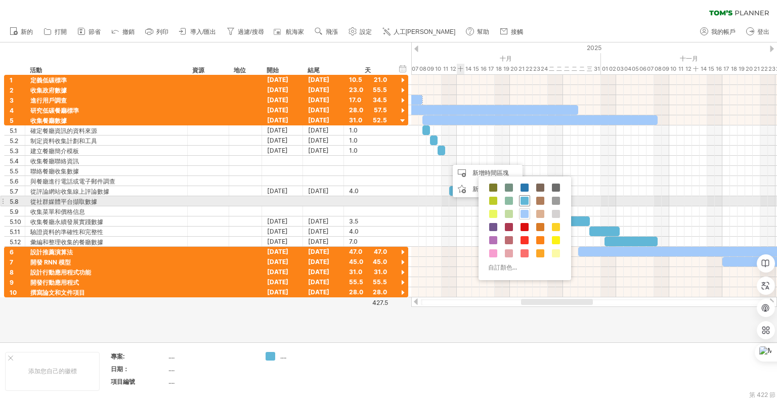
click at [523, 198] on span at bounding box center [524, 201] width 8 height 8
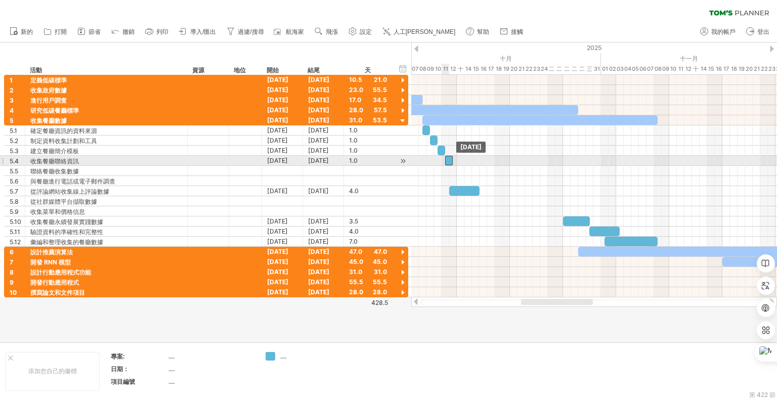
click at [449, 158] on div at bounding box center [449, 161] width 8 height 10
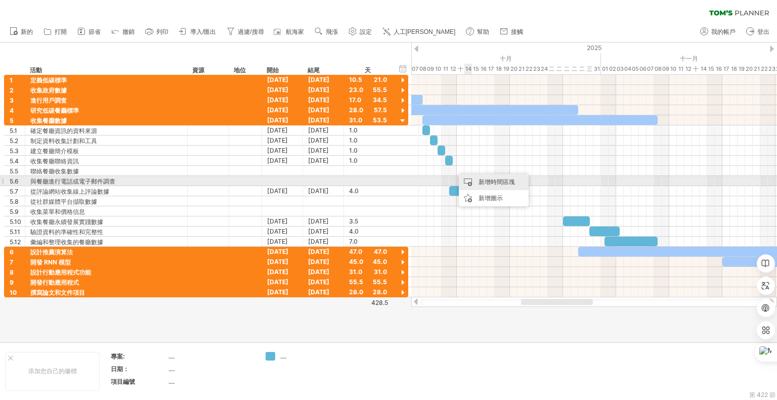
click at [476, 180] on div "新增時間區塊" at bounding box center [494, 182] width 70 height 16
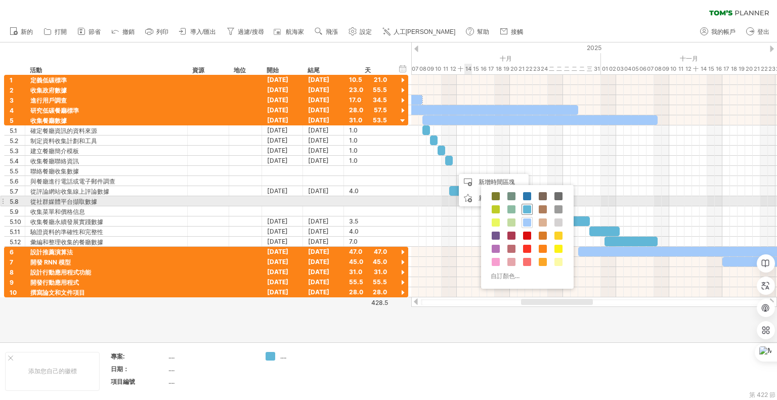
click at [526, 206] on span at bounding box center [527, 209] width 8 height 8
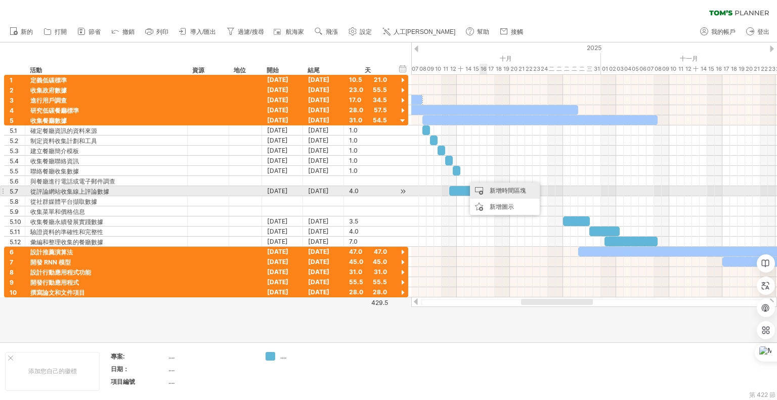
click at [490, 190] on font "新增時間區塊" at bounding box center [508, 191] width 36 height 8
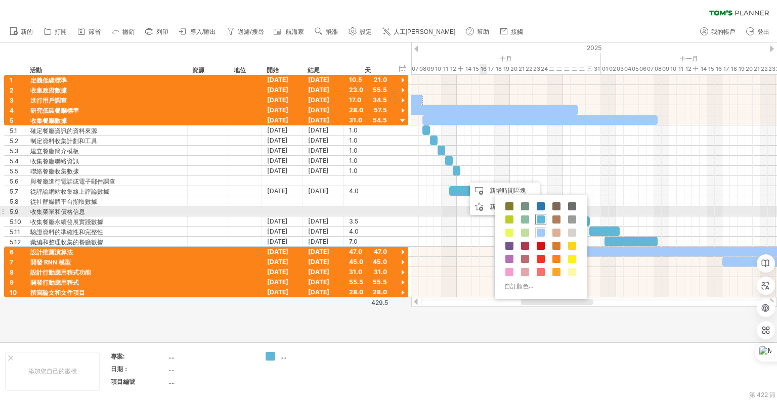
click at [541, 216] on span at bounding box center [541, 219] width 8 height 8
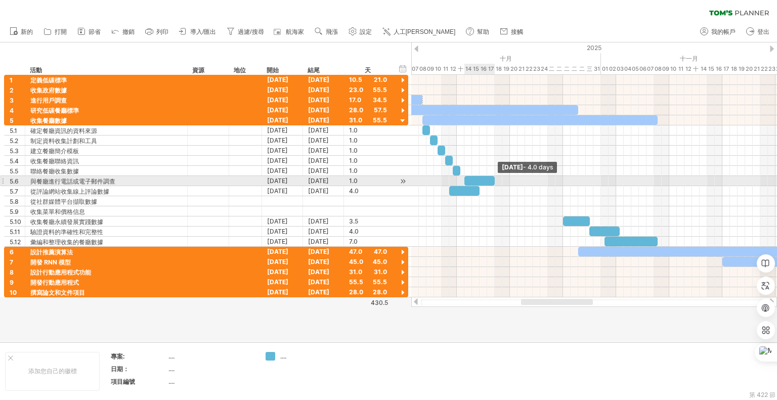
drag, startPoint x: 470, startPoint y: 180, endPoint x: 492, endPoint y: 180, distance: 21.8
click at [492, 180] on div at bounding box center [479, 181] width 30 height 10
click at [471, 178] on div at bounding box center [475, 181] width 30 height 10
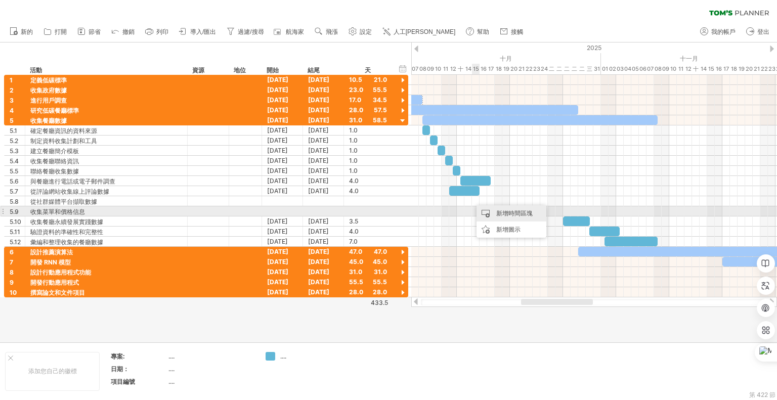
click at [503, 211] on font "新增時間區塊" at bounding box center [514, 213] width 36 height 8
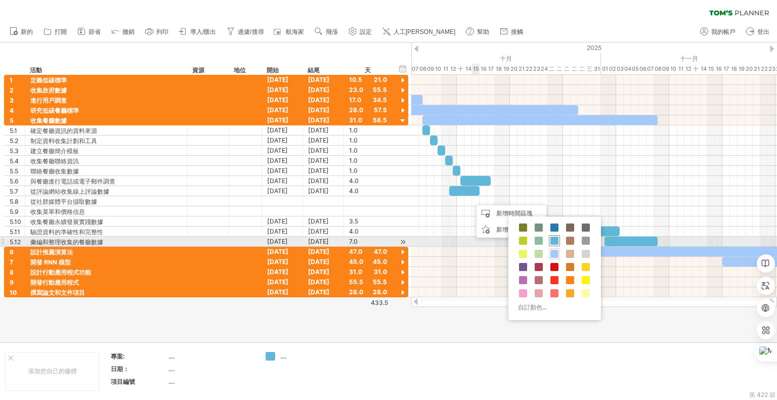
click at [554, 240] on span at bounding box center [554, 241] width 8 height 8
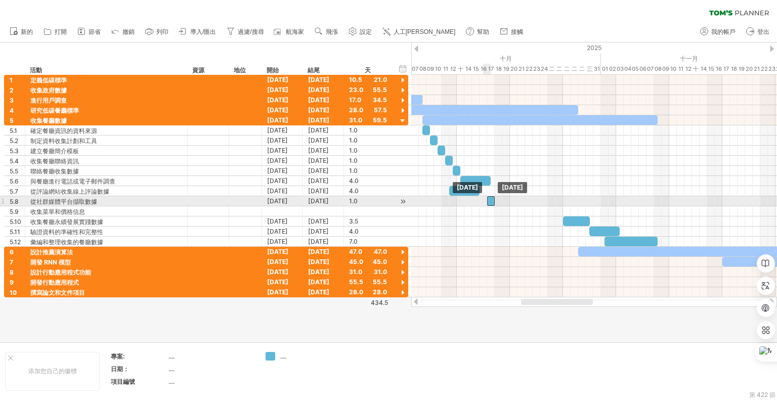
drag, startPoint x: 476, startPoint y: 199, endPoint x: 490, endPoint y: 199, distance: 13.7
click at [490, 199] on div at bounding box center [491, 201] width 8 height 10
drag, startPoint x: 494, startPoint y: 199, endPoint x: 511, endPoint y: 200, distance: 17.2
click at [511, 200] on div at bounding box center [500, 201] width 27 height 10
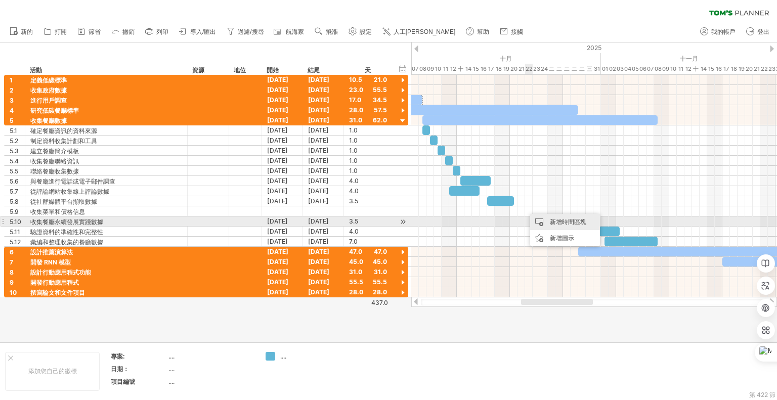
click at [550, 222] on font "新增時間區塊" at bounding box center [568, 222] width 36 height 8
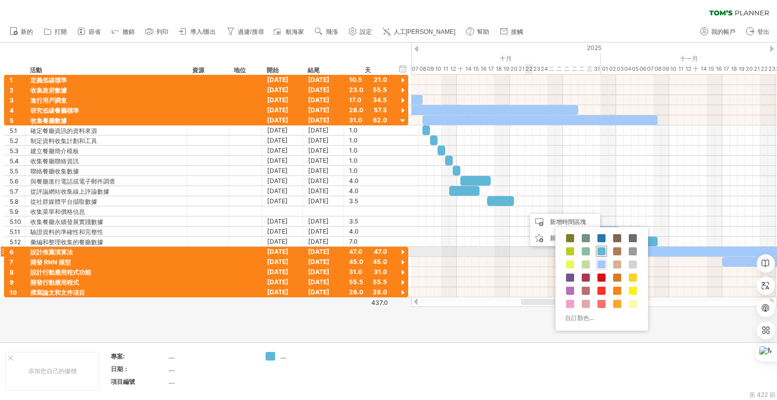
click at [601, 249] on span at bounding box center [601, 251] width 8 height 8
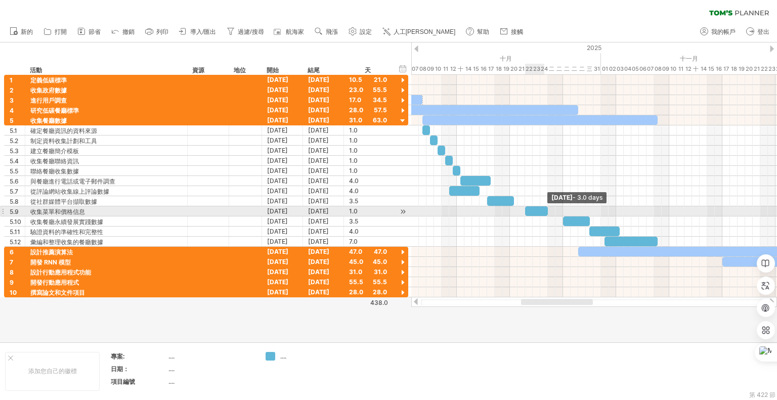
drag, startPoint x: 532, startPoint y: 208, endPoint x: 540, endPoint y: 209, distance: 7.7
click at [548, 209] on span at bounding box center [548, 211] width 4 height 10
drag, startPoint x: 535, startPoint y: 209, endPoint x: 515, endPoint y: 210, distance: 19.2
click at [515, 210] on div at bounding box center [517, 211] width 23 height 10
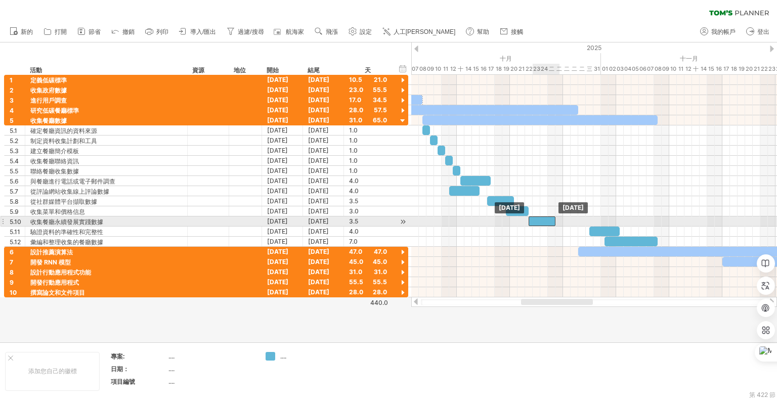
drag, startPoint x: 567, startPoint y: 218, endPoint x: 535, endPoint y: 218, distance: 32.9
click at [535, 218] on div at bounding box center [542, 221] width 27 height 10
drag, startPoint x: 556, startPoint y: 220, endPoint x: 573, endPoint y: 220, distance: 16.7
click at [573, 220] on div "[DATE] - 5.5天 [DATE]" at bounding box center [594, 186] width 366 height 223
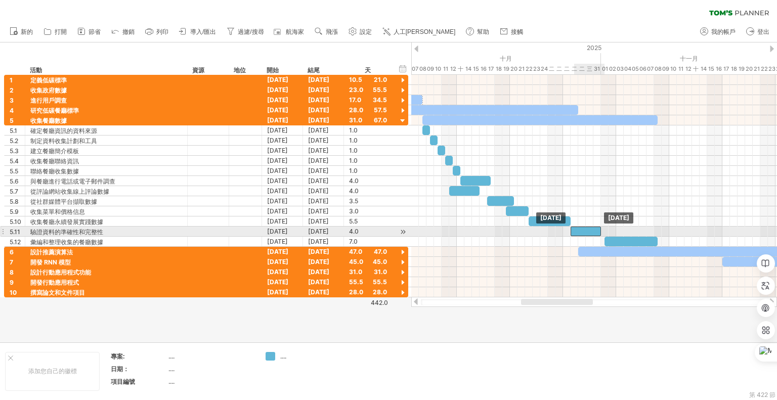
drag, startPoint x: 602, startPoint y: 228, endPoint x: 584, endPoint y: 231, distance: 18.5
click at [584, 231] on div at bounding box center [586, 232] width 30 height 10
click at [616, 237] on div at bounding box center [630, 242] width 53 height 10
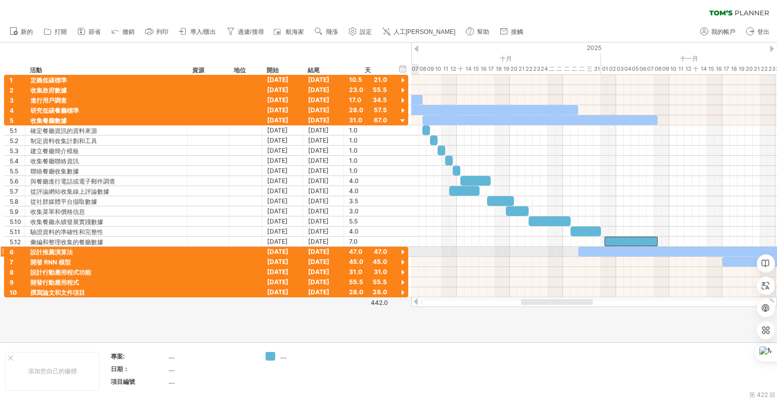
click at [404, 248] on div at bounding box center [403, 253] width 10 height 10
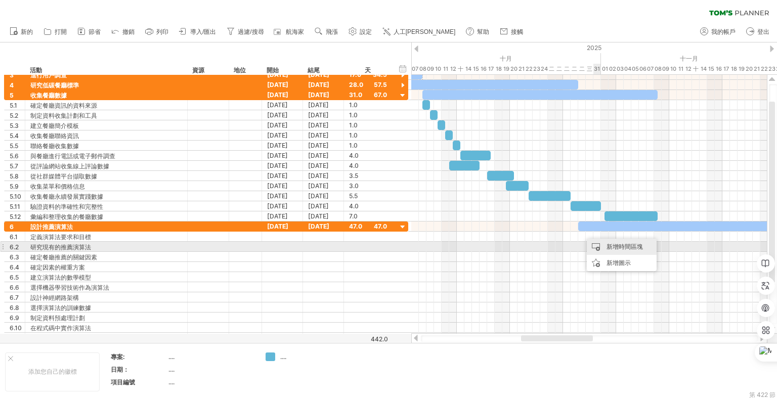
click at [602, 243] on div "新增時間區塊" at bounding box center [622, 247] width 70 height 16
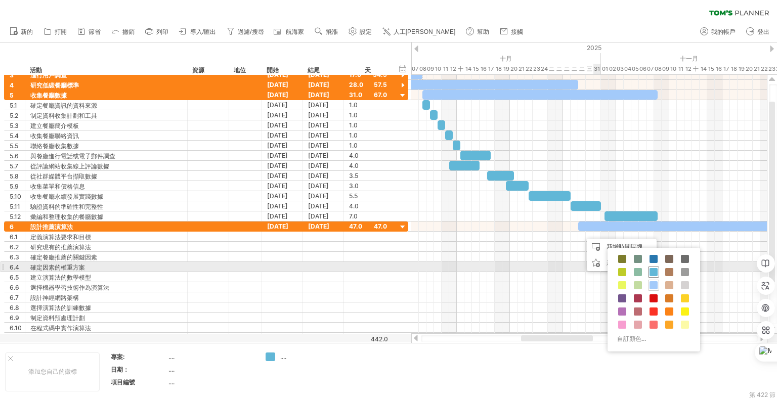
click at [652, 271] on span at bounding box center [653, 272] width 8 height 8
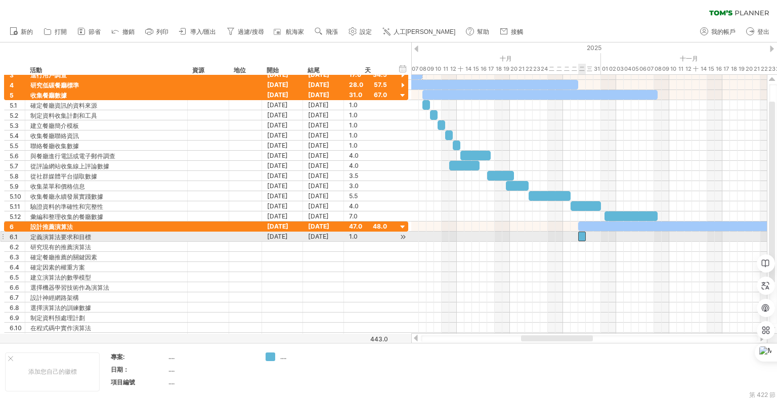
click at [581, 235] on div at bounding box center [582, 237] width 8 height 10
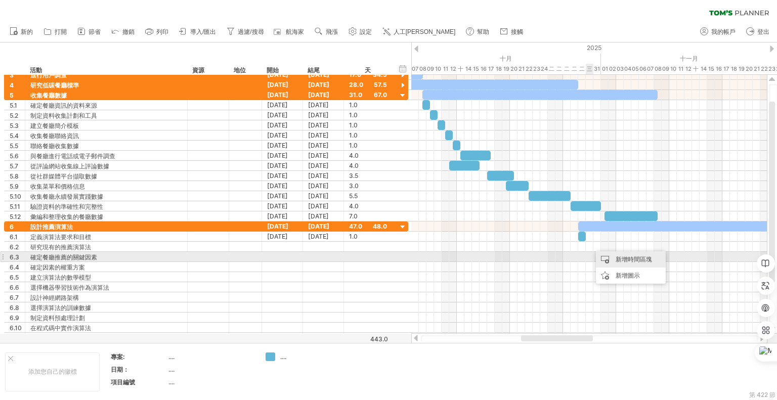
click at [617, 258] on font "新增時間區塊" at bounding box center [634, 259] width 36 height 8
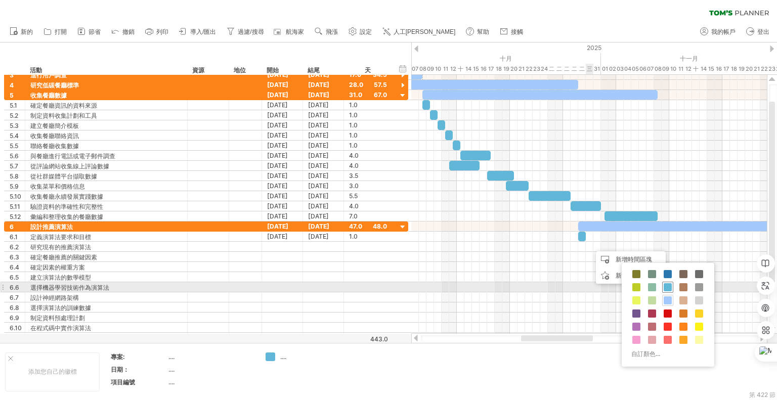
click at [672, 284] on div at bounding box center [667, 287] width 11 height 11
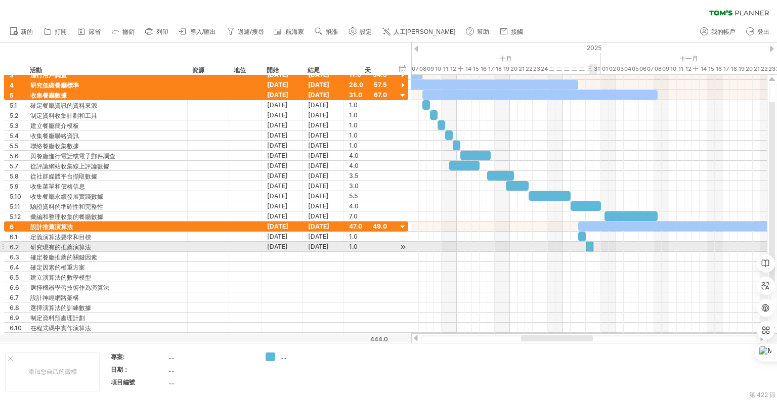
click at [589, 243] on div at bounding box center [590, 247] width 8 height 10
drag, startPoint x: 592, startPoint y: 244, endPoint x: 638, endPoint y: 248, distance: 46.7
click at [638, 248] on span at bounding box center [639, 247] width 4 height 10
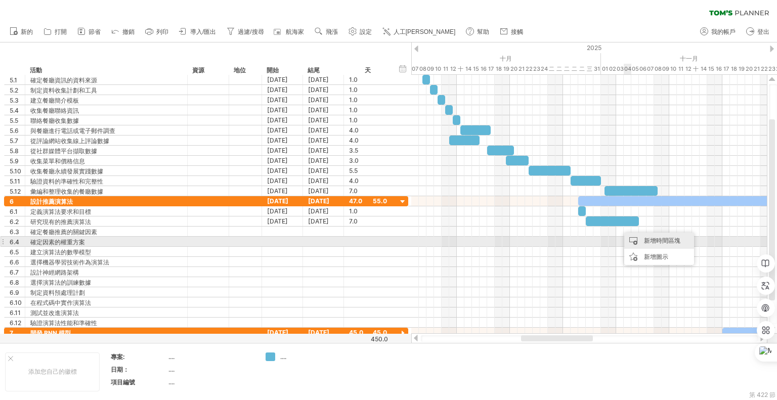
click at [639, 241] on div "新增時間區塊" at bounding box center [659, 241] width 70 height 16
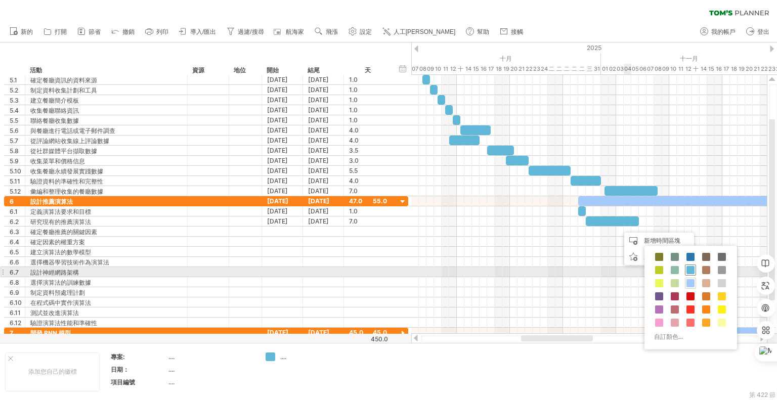
click at [687, 268] on span at bounding box center [690, 270] width 8 height 8
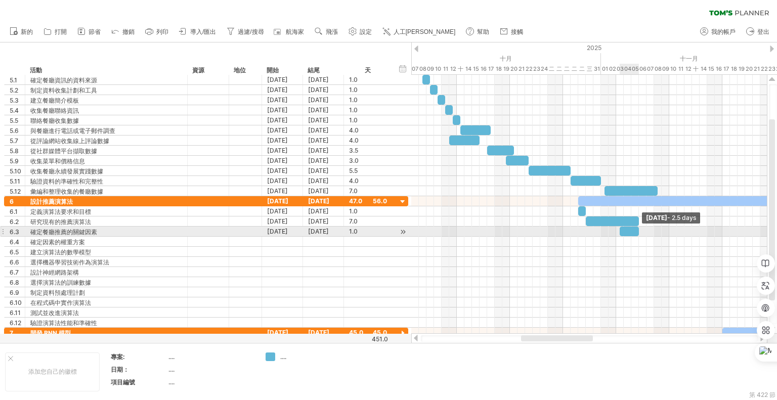
drag, startPoint x: 627, startPoint y: 230, endPoint x: 639, endPoint y: 231, distance: 12.2
click at [639, 231] on span at bounding box center [639, 232] width 4 height 10
click at [642, 231] on span at bounding box center [642, 232] width 4 height 10
drag, startPoint x: 631, startPoint y: 228, endPoint x: 638, endPoint y: 229, distance: 7.2
click at [638, 229] on div at bounding box center [638, 232] width 23 height 10
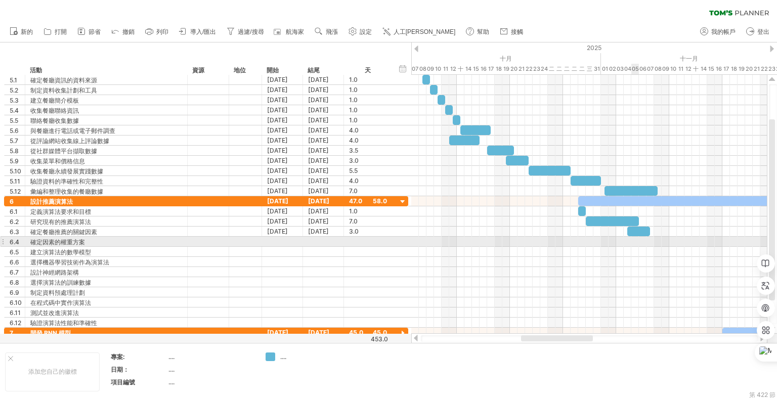
click at [633, 242] on div at bounding box center [589, 242] width 356 height 10
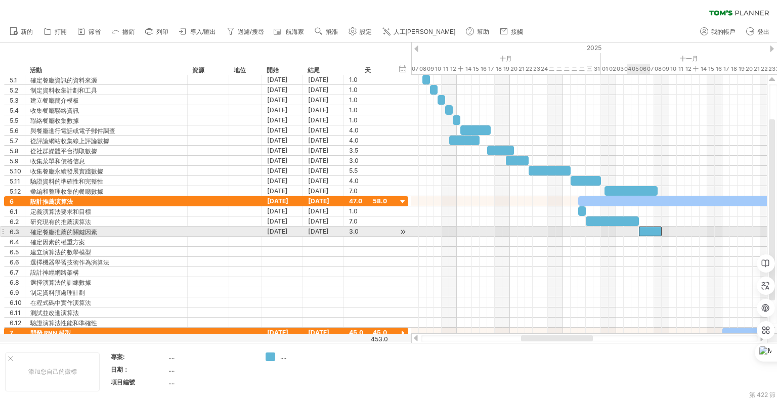
drag, startPoint x: 634, startPoint y: 231, endPoint x: 643, endPoint y: 271, distance: 41.0
click at [645, 230] on div at bounding box center [650, 232] width 23 height 10
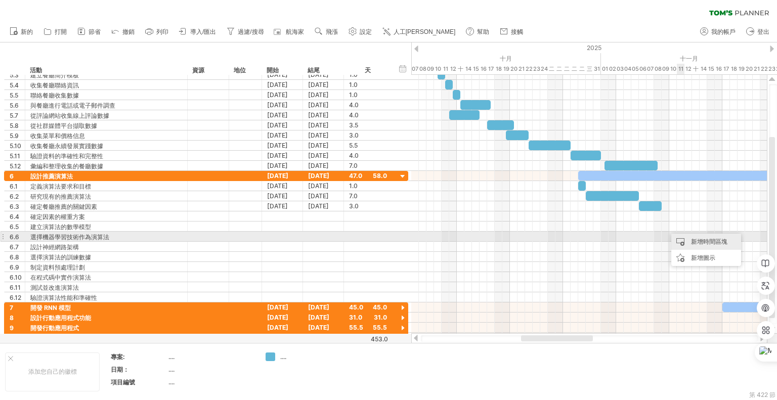
click at [691, 240] on font "新增時間區塊" at bounding box center [709, 242] width 36 height 8
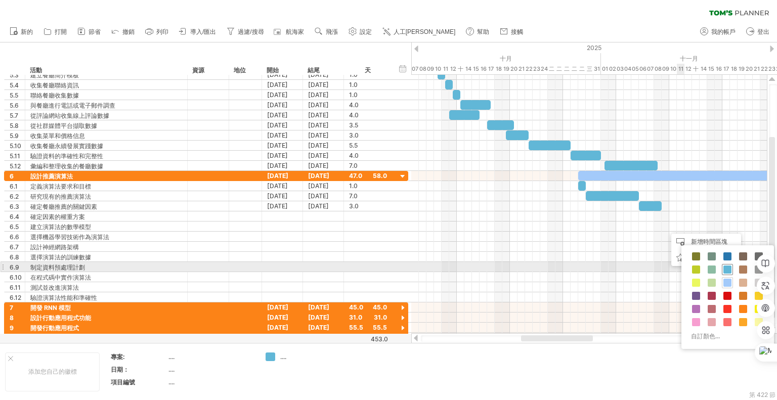
drag, startPoint x: 726, startPoint y: 269, endPoint x: 711, endPoint y: 242, distance: 30.8
click at [727, 269] on span at bounding box center [727, 270] width 8 height 8
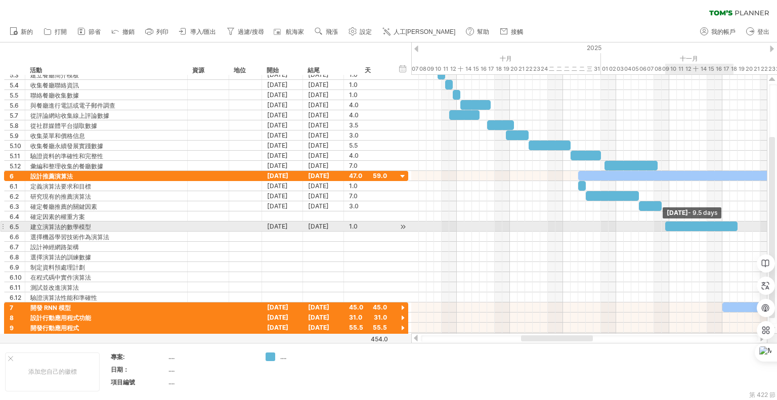
drag, startPoint x: 672, startPoint y: 223, endPoint x: 735, endPoint y: 225, distance: 62.8
click at [735, 225] on span at bounding box center [737, 227] width 4 height 10
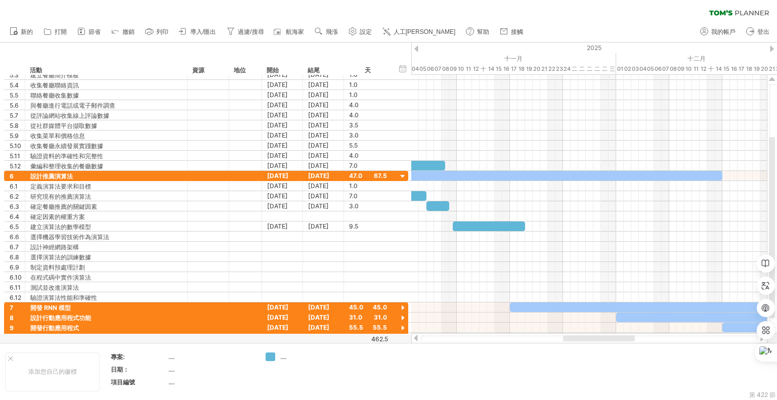
drag, startPoint x: 550, startPoint y: 338, endPoint x: 593, endPoint y: 322, distance: 45.5
click at [593, 339] on div at bounding box center [599, 338] width 72 height 6
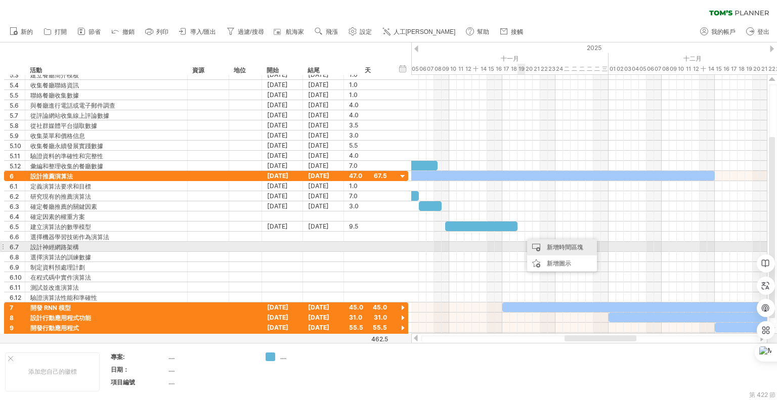
click at [542, 246] on div "新增時間區塊" at bounding box center [562, 247] width 70 height 16
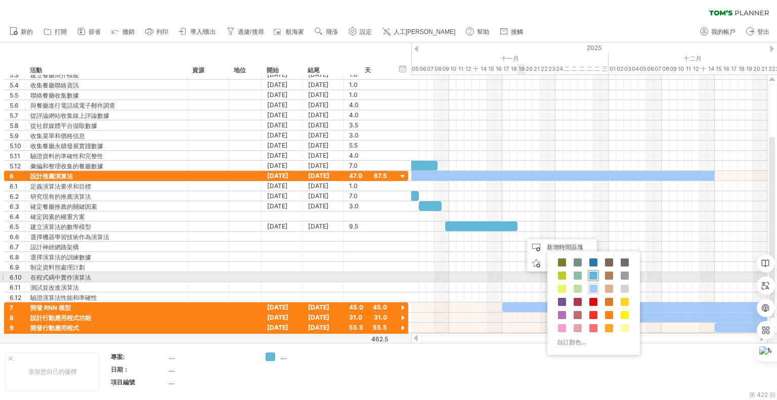
click at [593, 277] on span at bounding box center [593, 276] width 8 height 8
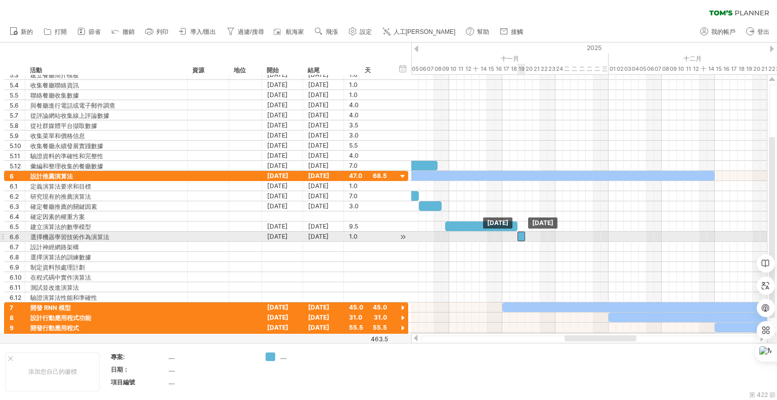
click at [521, 235] on div at bounding box center [521, 237] width 8 height 10
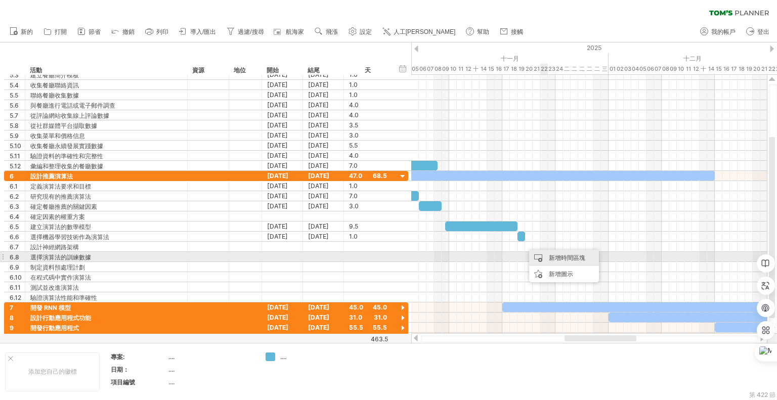
click at [547, 256] on div "新增時間區塊" at bounding box center [564, 258] width 70 height 16
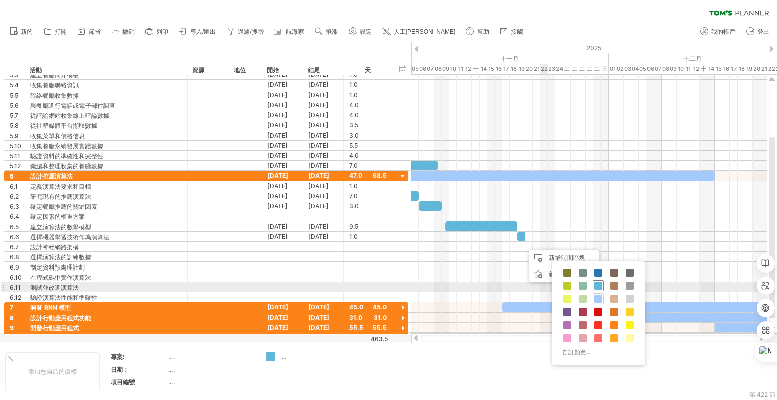
click at [597, 286] on span at bounding box center [598, 286] width 8 height 8
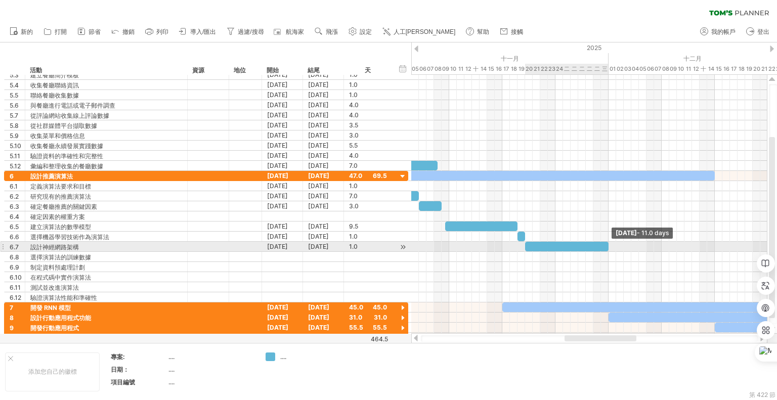
drag, startPoint x: 591, startPoint y: 246, endPoint x: 608, endPoint y: 246, distance: 17.2
click at [608, 246] on span at bounding box center [608, 247] width 4 height 10
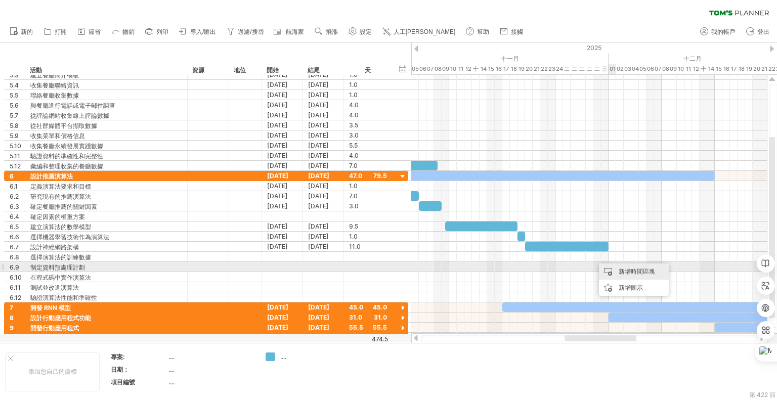
click at [616, 267] on div "新增時間區塊" at bounding box center [634, 272] width 70 height 16
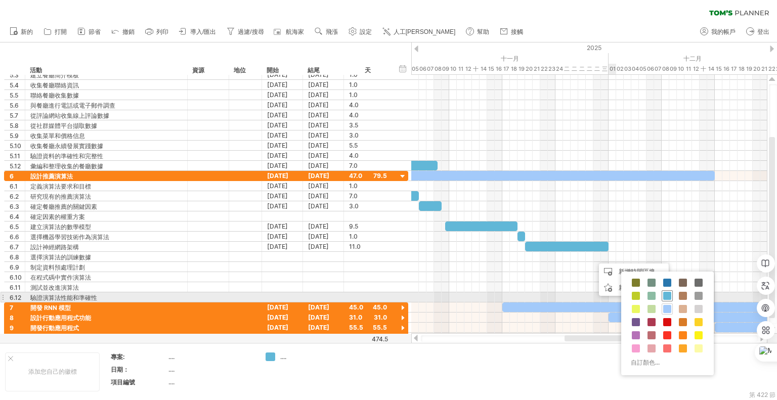
click at [665, 293] on span at bounding box center [667, 296] width 8 height 8
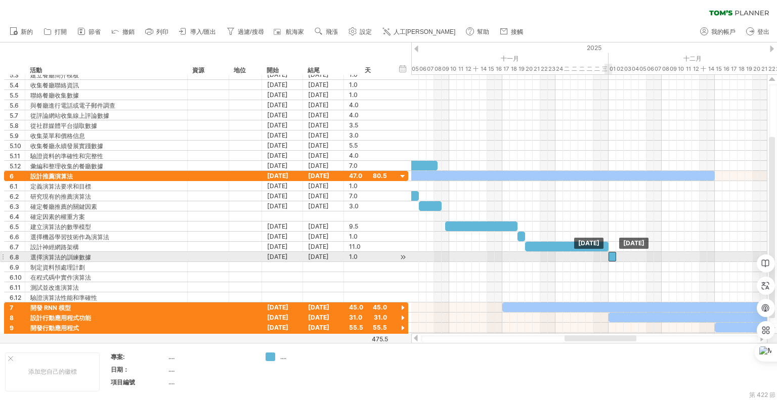
drag, startPoint x: 596, startPoint y: 255, endPoint x: 612, endPoint y: 255, distance: 15.7
click at [612, 255] on div at bounding box center [612, 257] width 8 height 10
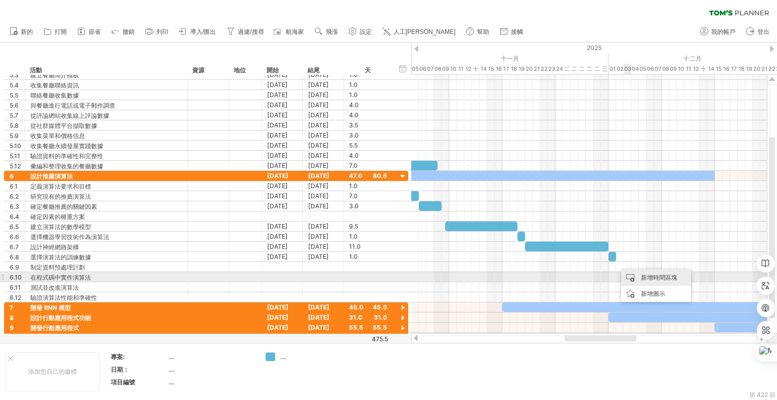
click at [635, 274] on div "新增時間區塊" at bounding box center [656, 278] width 70 height 16
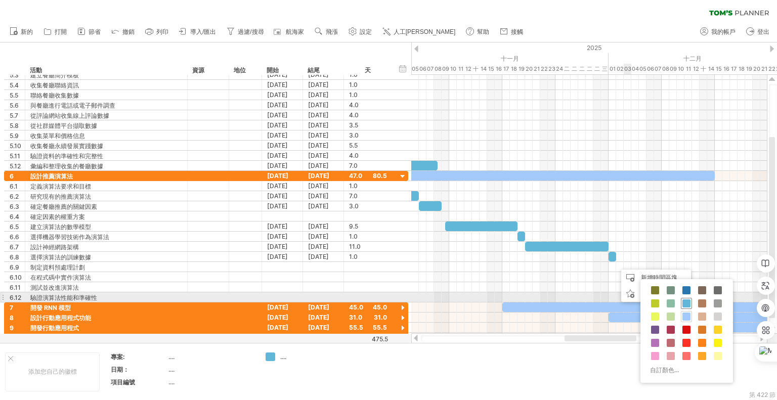
click at [686, 300] on span at bounding box center [686, 303] width 8 height 8
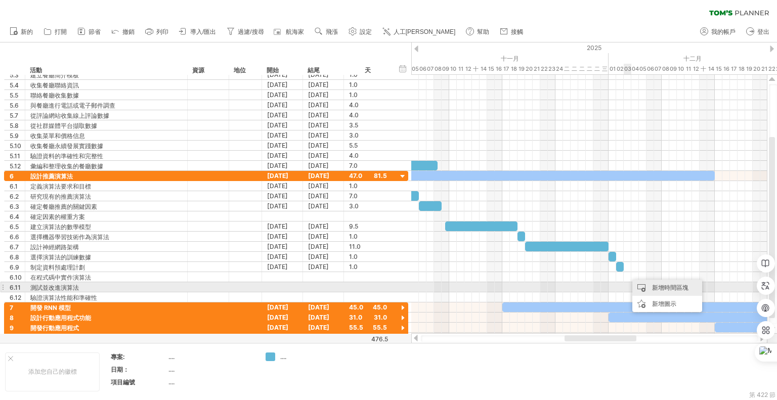
click at [653, 287] on font "新增時間區塊" at bounding box center [670, 288] width 36 height 8
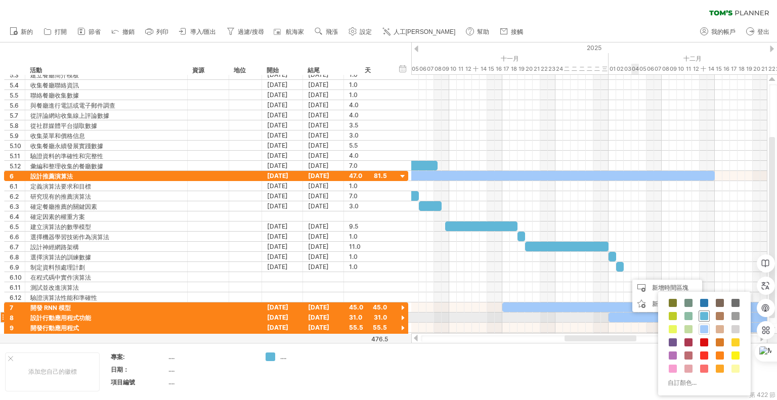
click at [701, 315] on span at bounding box center [704, 316] width 8 height 8
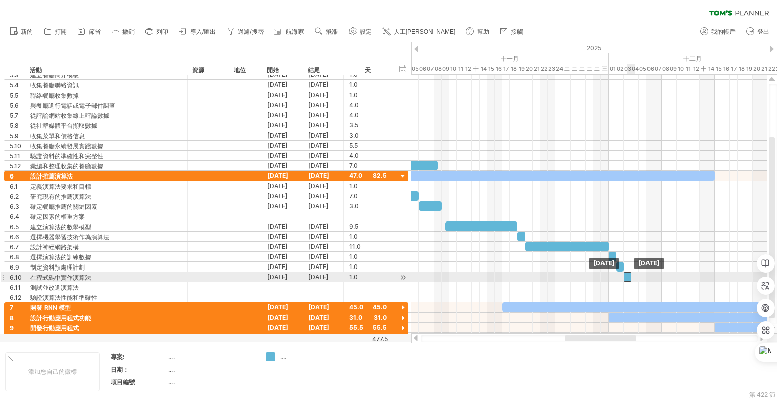
click at [626, 273] on div at bounding box center [628, 277] width 8 height 10
drag, startPoint x: 645, startPoint y: 274, endPoint x: 667, endPoint y: 275, distance: 21.3
click at [667, 275] on span at bounding box center [669, 277] width 4 height 10
click at [655, 286] on div at bounding box center [589, 287] width 356 height 10
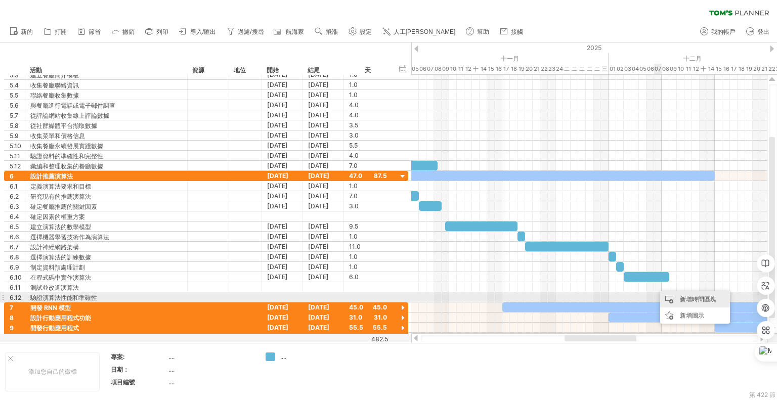
click at [678, 298] on div "新增時間區塊" at bounding box center [695, 299] width 70 height 16
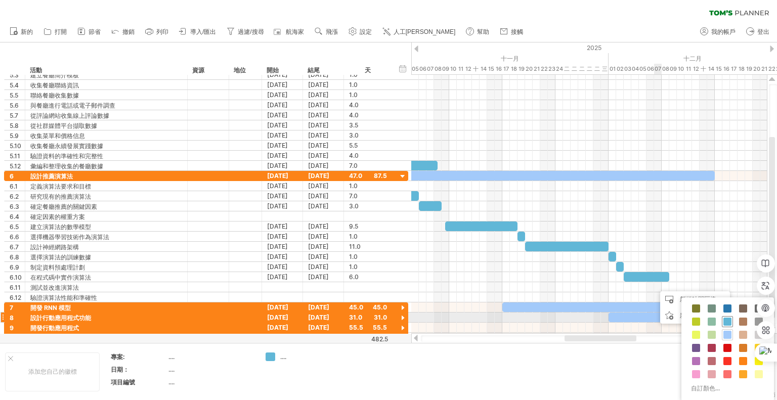
click at [722, 322] on div at bounding box center [727, 321] width 11 height 11
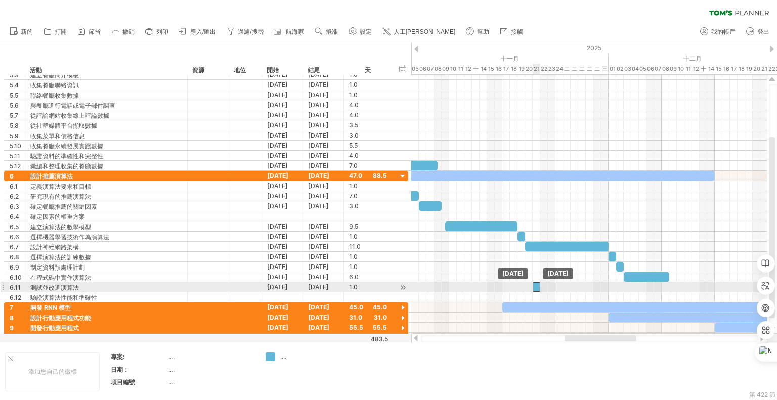
drag, startPoint x: 657, startPoint y: 285, endPoint x: 534, endPoint y: 285, distance: 122.4
click at [534, 285] on div at bounding box center [537, 287] width 8 height 10
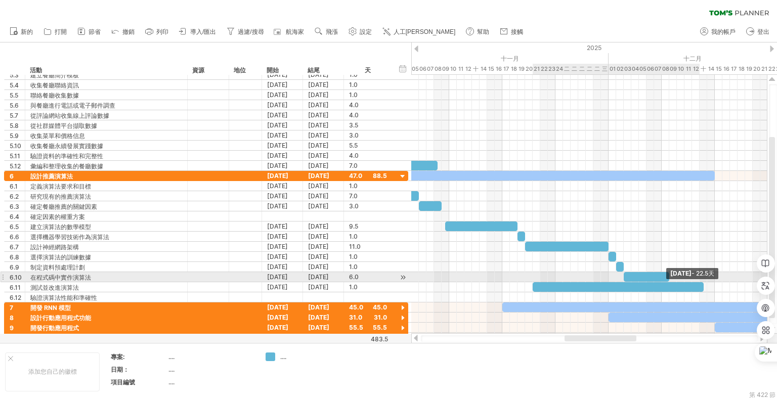
drag, startPoint x: 539, startPoint y: 284, endPoint x: 703, endPoint y: 282, distance: 163.9
click at [703, 282] on span at bounding box center [704, 287] width 4 height 10
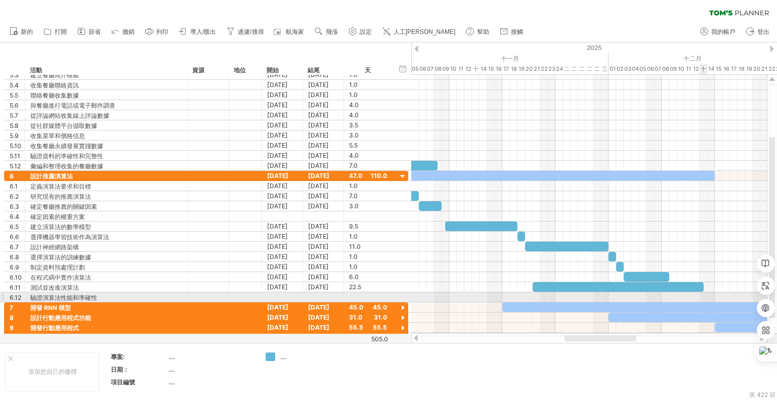
click at [704, 297] on div at bounding box center [589, 297] width 356 height 10
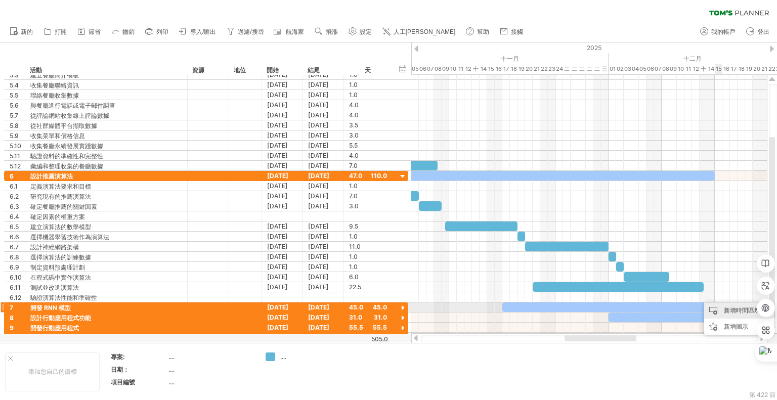
click at [721, 309] on div "新增時間區塊" at bounding box center [739, 310] width 70 height 16
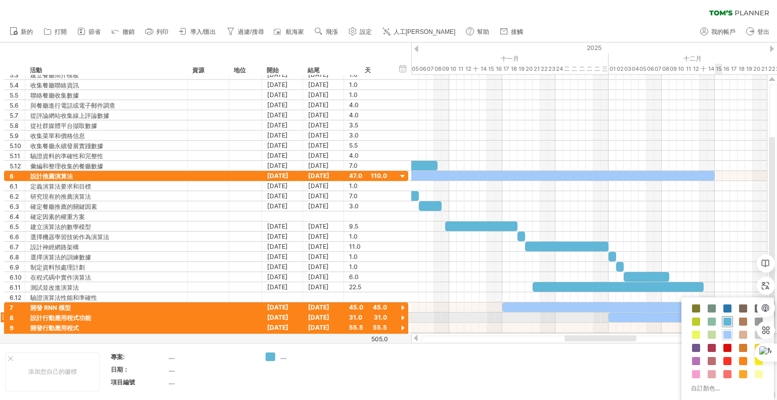
click at [726, 321] on span at bounding box center [727, 322] width 8 height 8
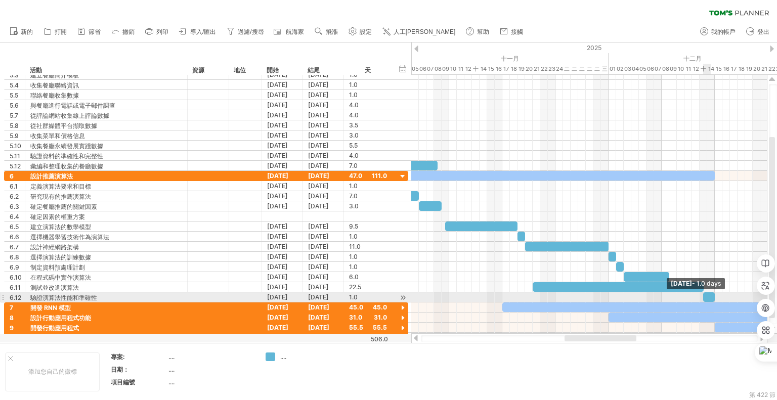
click at [713, 295] on span at bounding box center [715, 297] width 4 height 10
click at [699, 293] on span at bounding box center [699, 297] width 4 height 10
click at [695, 293] on span at bounding box center [696, 297] width 4 height 10
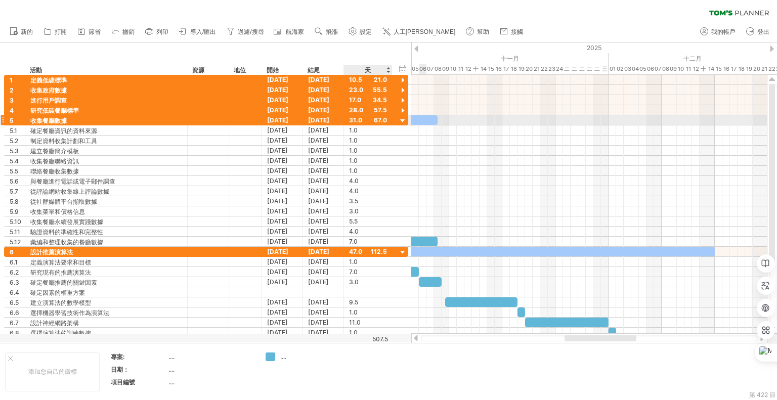
click at [405, 118] on div at bounding box center [403, 121] width 10 height 10
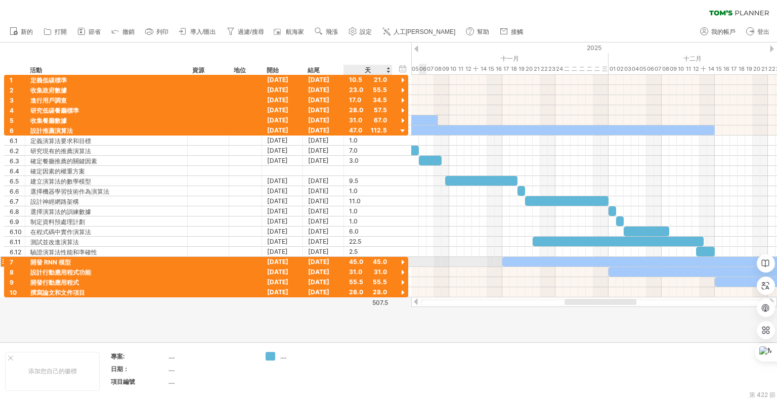
click at [404, 259] on div at bounding box center [403, 263] width 10 height 10
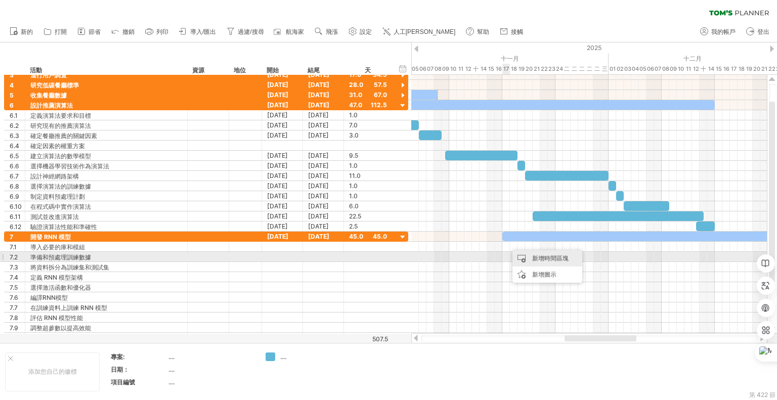
click at [523, 260] on div "新增時間區塊" at bounding box center [547, 258] width 70 height 16
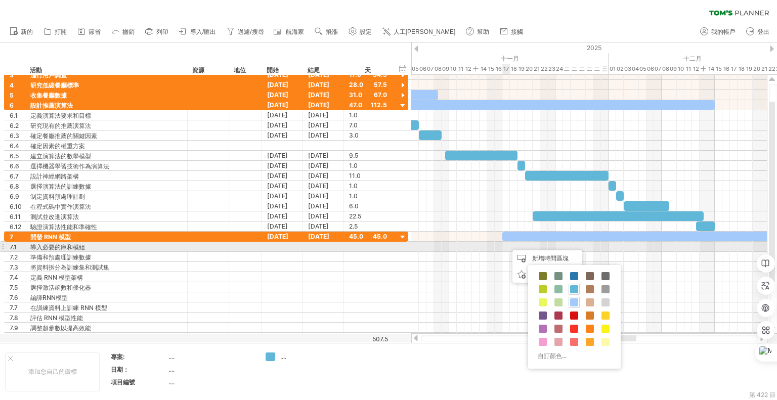
click at [506, 245] on div at bounding box center [589, 247] width 356 height 10
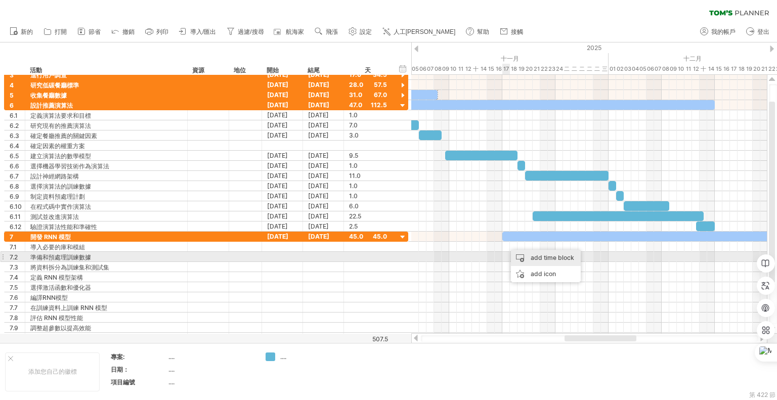
click at [522, 256] on div "add time block" at bounding box center [546, 258] width 70 height 16
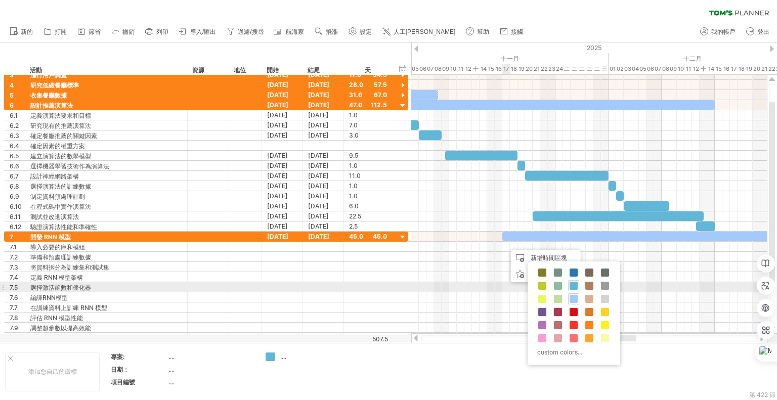
click at [574, 285] on span at bounding box center [574, 286] width 8 height 8
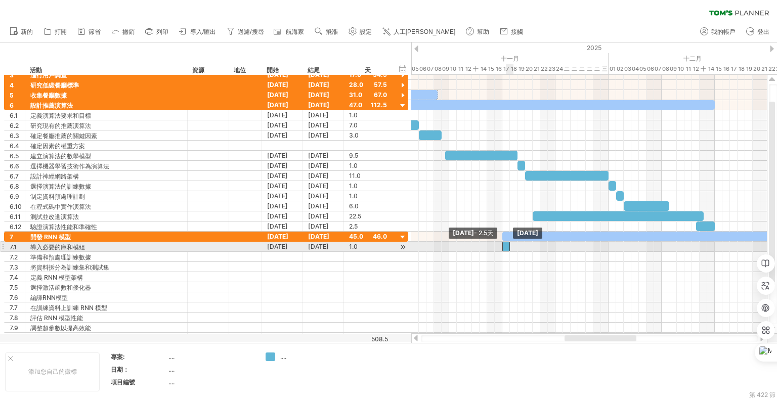
click at [505, 243] on div at bounding box center [506, 247] width 8 height 10
click at [509, 245] on span at bounding box center [510, 247] width 4 height 10
click at [507, 245] on div at bounding box center [506, 247] width 8 height 10
drag, startPoint x: 509, startPoint y: 245, endPoint x: 516, endPoint y: 245, distance: 6.6
click at [516, 245] on span at bounding box center [517, 247] width 4 height 10
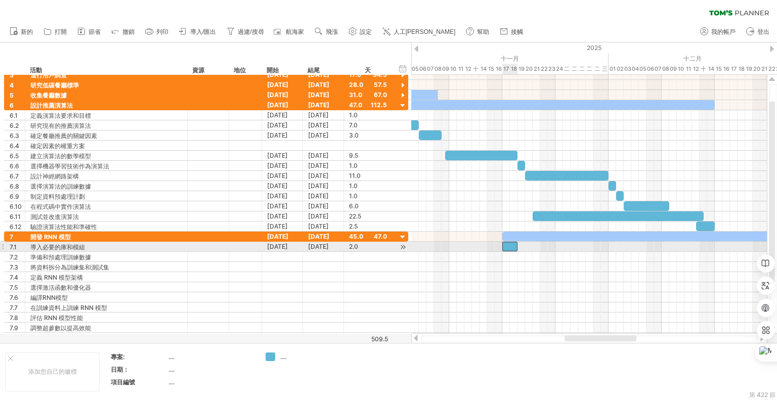
click at [513, 246] on div at bounding box center [509, 247] width 15 height 10
click at [522, 252] on div at bounding box center [589, 257] width 356 height 10
drag, startPoint x: 510, startPoint y: 243, endPoint x: 541, endPoint y: 242, distance: 31.4
click at [541, 242] on div at bounding box center [540, 247] width 15 height 10
drag, startPoint x: 539, startPoint y: 244, endPoint x: 510, endPoint y: 247, distance: 29.4
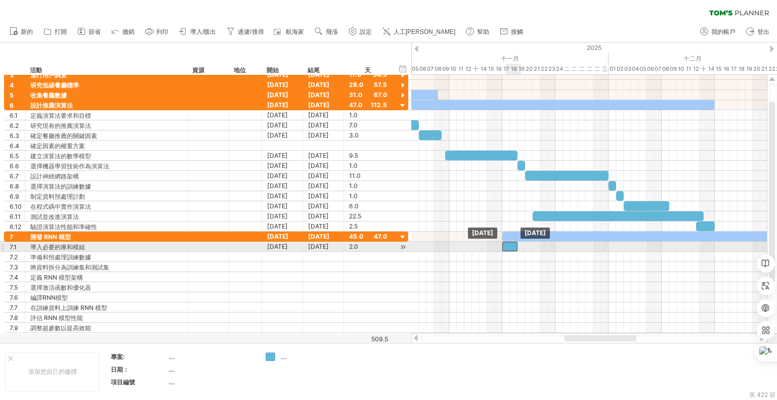
click at [510, 247] on div at bounding box center [509, 247] width 15 height 10
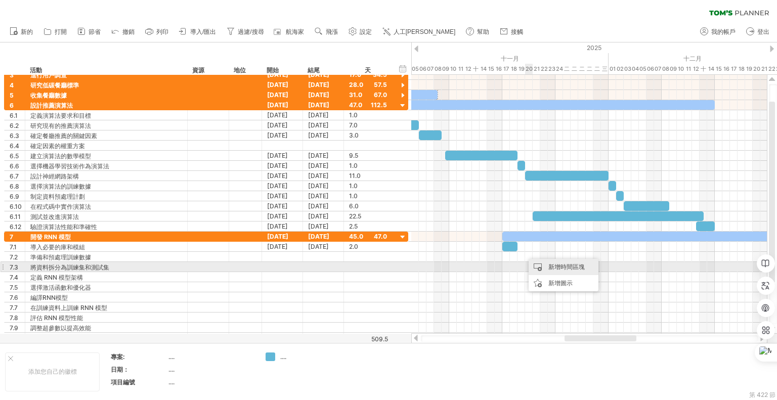
click at [546, 264] on div "新增時間區塊" at bounding box center [564, 267] width 70 height 16
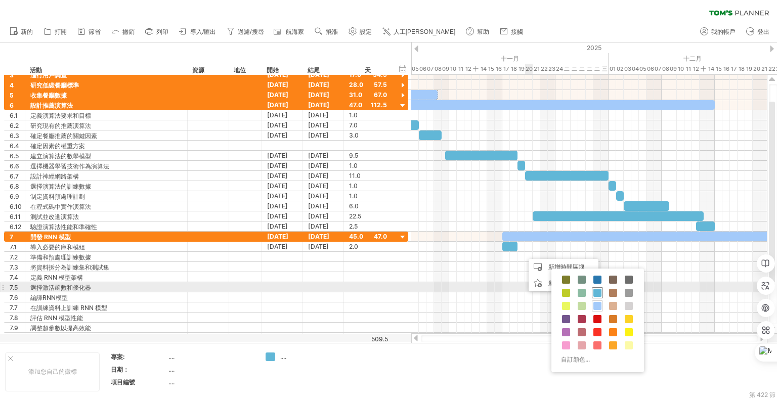
click at [597, 289] on span at bounding box center [597, 293] width 8 height 8
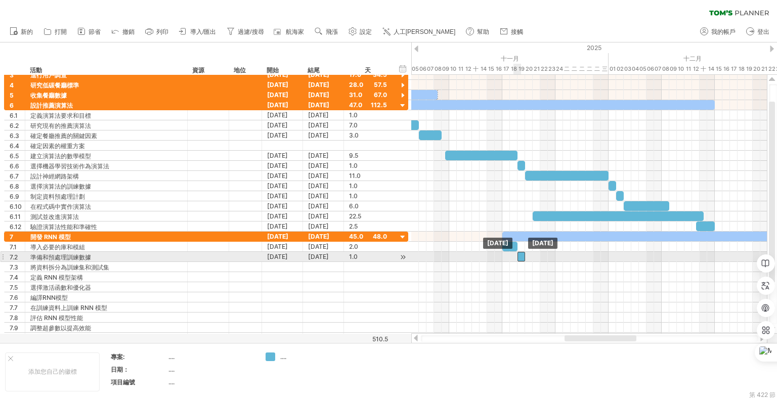
click at [520, 255] on div at bounding box center [521, 257] width 8 height 10
click at [532, 264] on div at bounding box center [589, 267] width 356 height 10
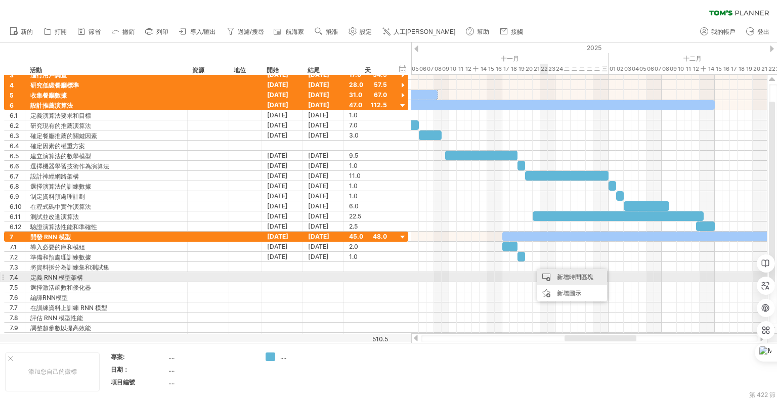
click at [574, 275] on font "新增時間區塊" at bounding box center [575, 277] width 36 height 8
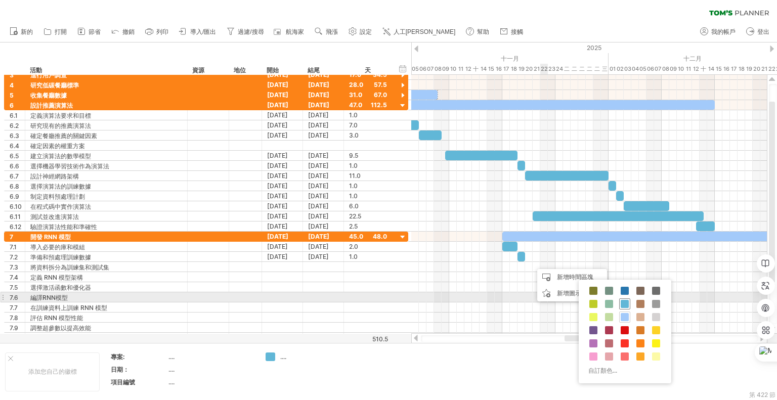
click at [622, 303] on span at bounding box center [625, 304] width 8 height 8
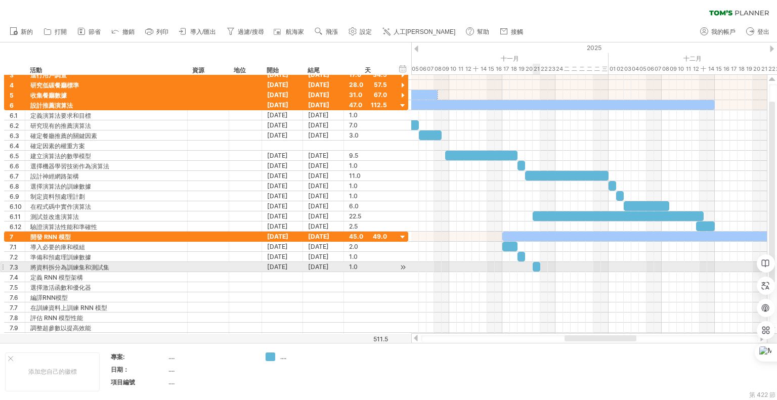
click at [537, 263] on div at bounding box center [537, 267] width 8 height 10
drag, startPoint x: 537, startPoint y: 263, endPoint x: 529, endPoint y: 263, distance: 7.6
click at [529, 263] on div at bounding box center [529, 267] width 8 height 10
click at [557, 272] on div at bounding box center [589, 277] width 356 height 10
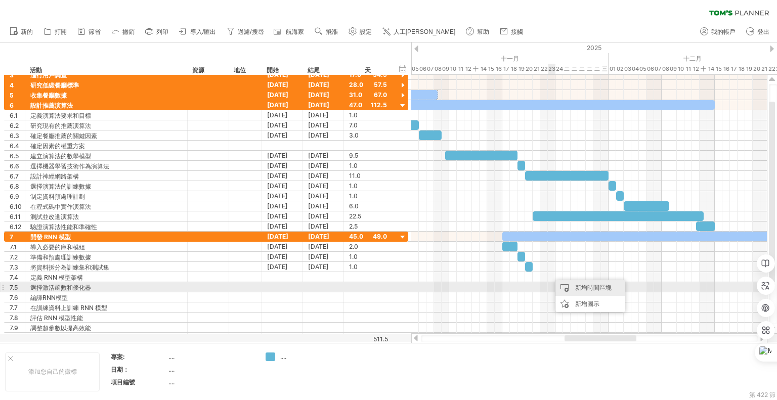
click at [573, 287] on div "新增時間區塊" at bounding box center [590, 288] width 70 height 16
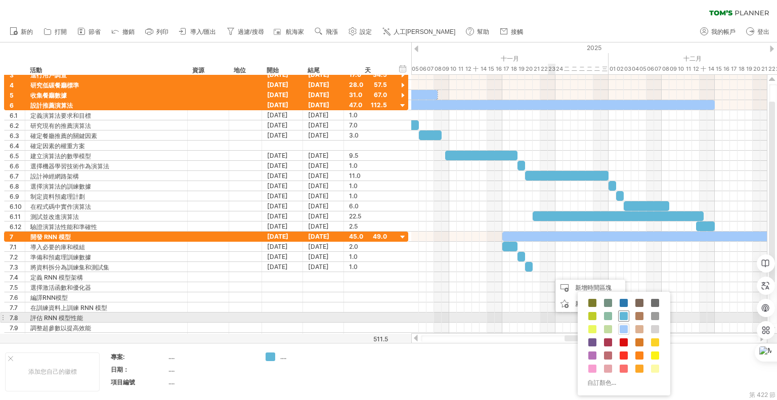
click at [626, 317] on span at bounding box center [624, 316] width 8 height 8
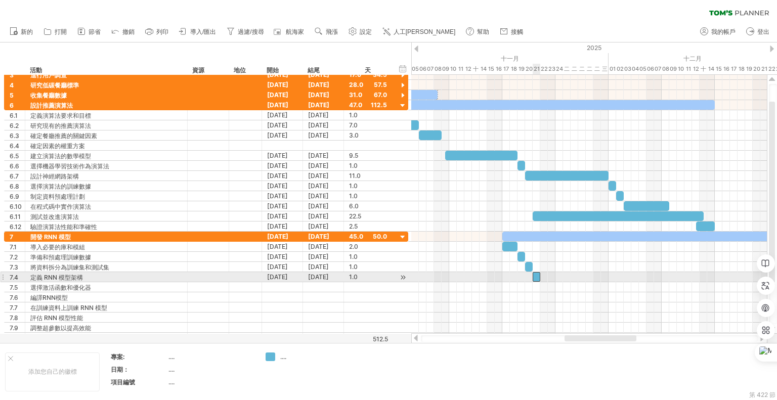
drag, startPoint x: 555, startPoint y: 275, endPoint x: 536, endPoint y: 275, distance: 18.7
click at [536, 275] on div at bounding box center [537, 277] width 8 height 10
drag, startPoint x: 557, startPoint y: 276, endPoint x: 562, endPoint y: 276, distance: 5.6
click at [562, 276] on span at bounding box center [563, 277] width 4 height 10
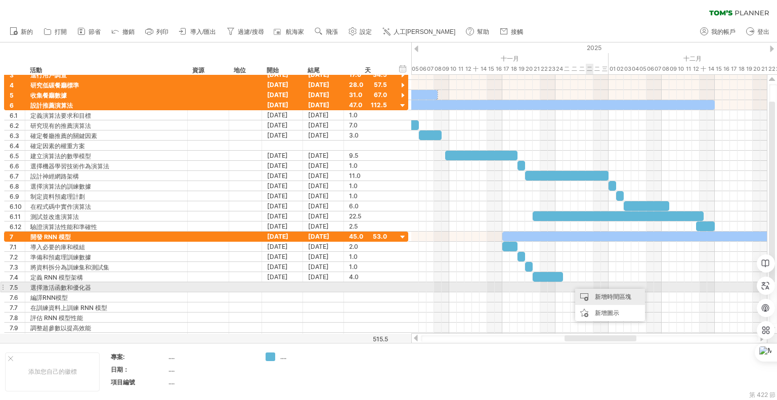
click at [593, 294] on div "新增時間區塊" at bounding box center [610, 297] width 70 height 16
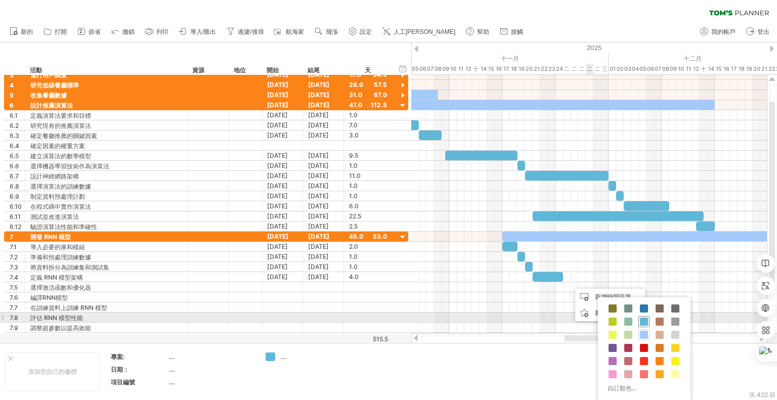
click at [645, 320] on span at bounding box center [644, 322] width 8 height 8
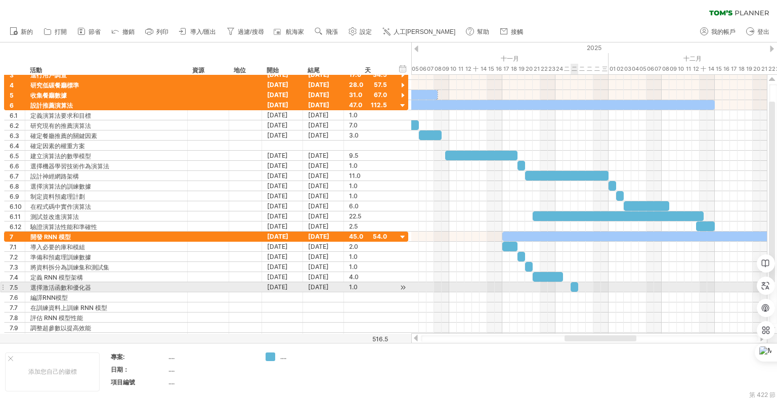
click at [576, 284] on span at bounding box center [578, 287] width 4 height 10
drag, startPoint x: 575, startPoint y: 284, endPoint x: 568, endPoint y: 284, distance: 6.1
click at [568, 284] on div at bounding box center [567, 287] width 8 height 10
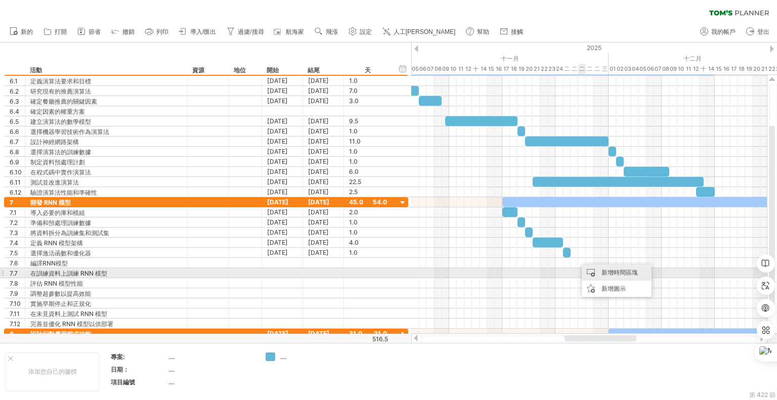
click at [597, 270] on div "新增時間區塊" at bounding box center [617, 273] width 70 height 16
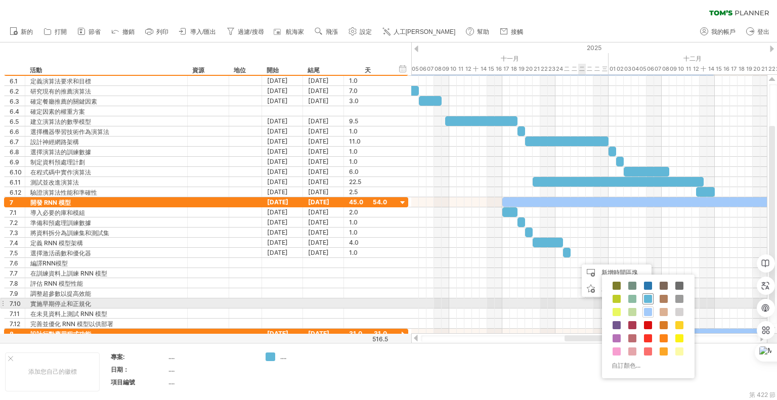
click at [644, 298] on span at bounding box center [648, 299] width 8 height 8
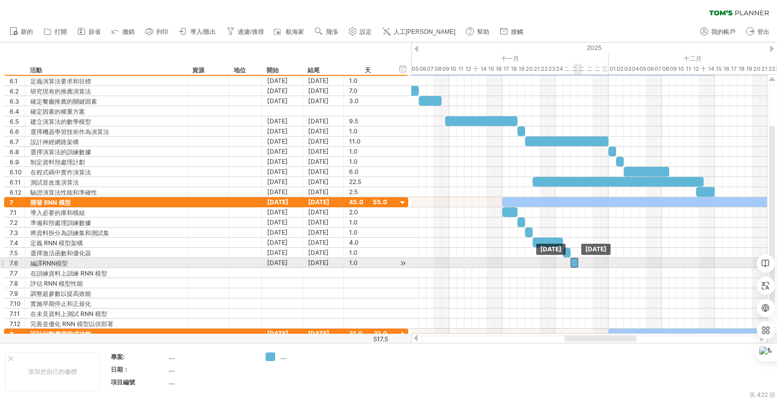
click at [574, 260] on div at bounding box center [575, 263] width 8 height 10
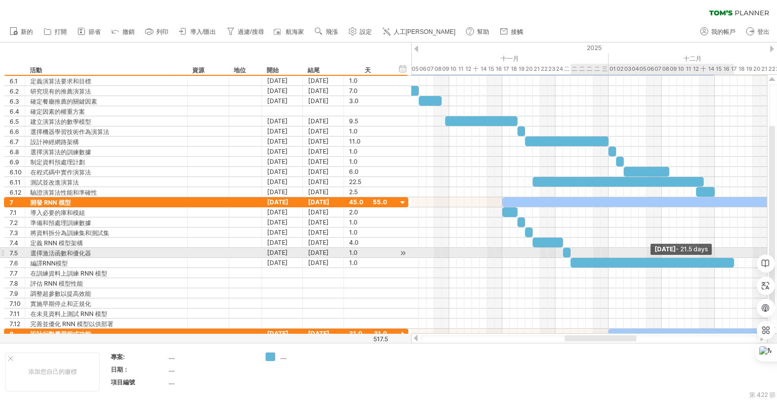
drag, startPoint x: 577, startPoint y: 260, endPoint x: 639, endPoint y: 289, distance: 68.8
click at [733, 258] on span at bounding box center [734, 263] width 4 height 10
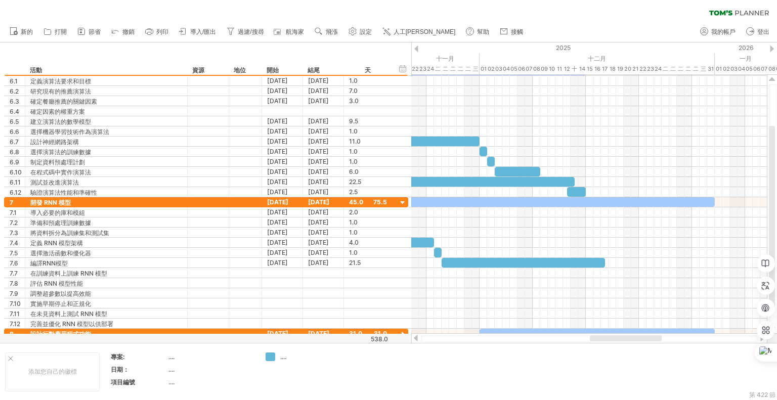
drag, startPoint x: 571, startPoint y: 337, endPoint x: 596, endPoint y: 335, distance: 25.3
click at [596, 335] on div at bounding box center [626, 338] width 72 height 6
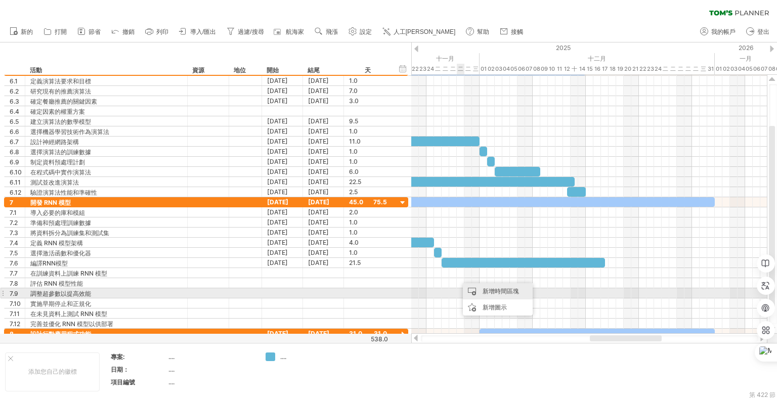
click at [474, 289] on div "新增時間區塊" at bounding box center [498, 291] width 70 height 16
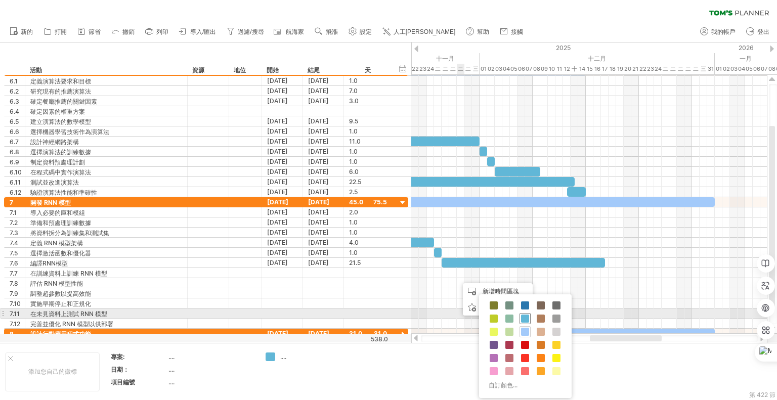
click at [524, 316] on span at bounding box center [525, 319] width 8 height 8
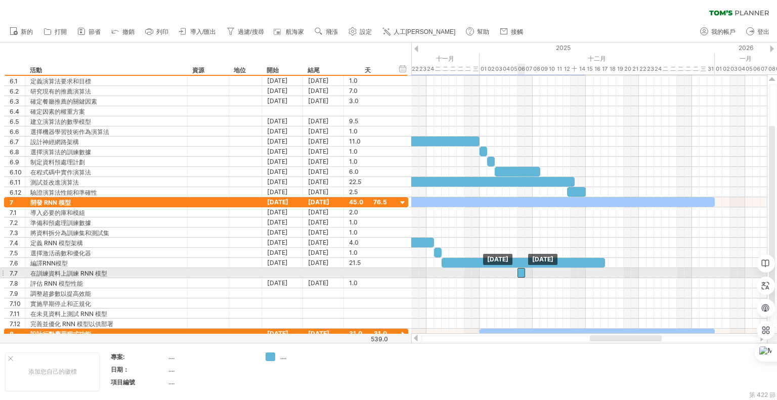
drag, startPoint x: 461, startPoint y: 279, endPoint x: 523, endPoint y: 271, distance: 62.2
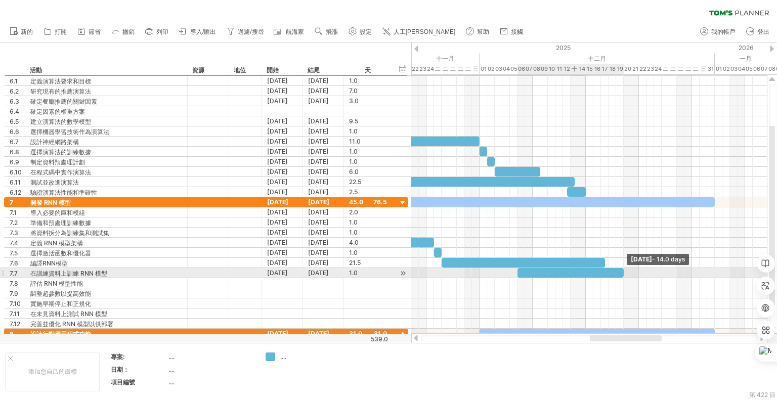
click at [622, 270] on span at bounding box center [624, 273] width 4 height 10
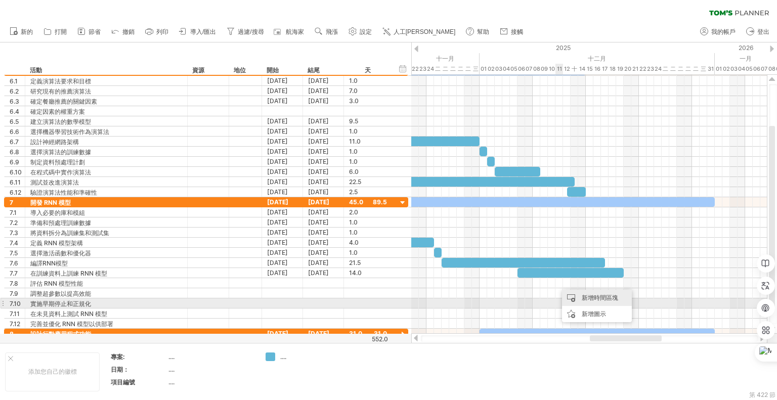
click at [595, 298] on font "新增時間區塊" at bounding box center [600, 298] width 36 height 8
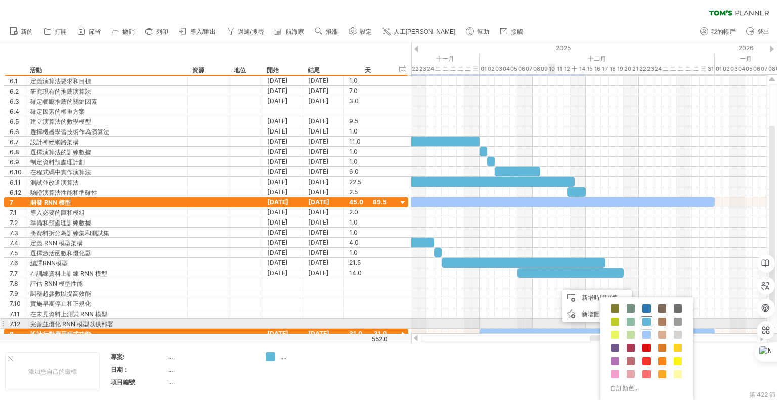
click at [645, 319] on span at bounding box center [646, 322] width 8 height 8
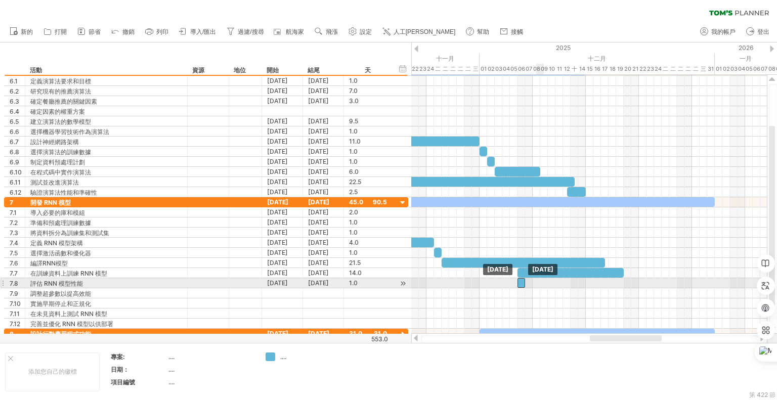
drag, startPoint x: 559, startPoint y: 279, endPoint x: 522, endPoint y: 278, distance: 36.9
click at [522, 278] on div at bounding box center [521, 283] width 8 height 10
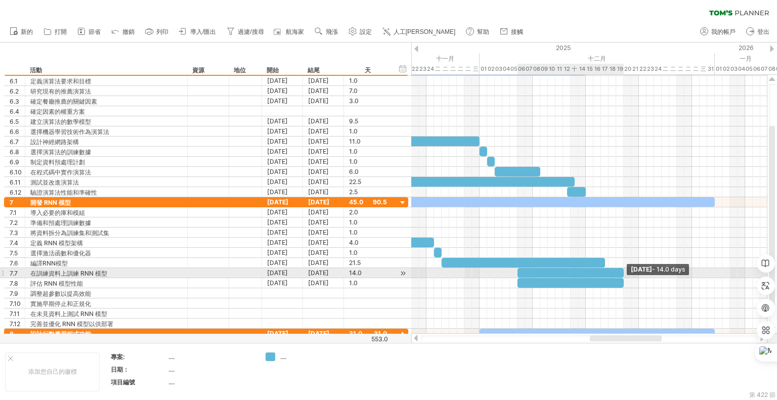
drag, startPoint x: 564, startPoint y: 280, endPoint x: 624, endPoint y: 278, distance: 60.2
click at [624, 278] on span at bounding box center [624, 283] width 4 height 10
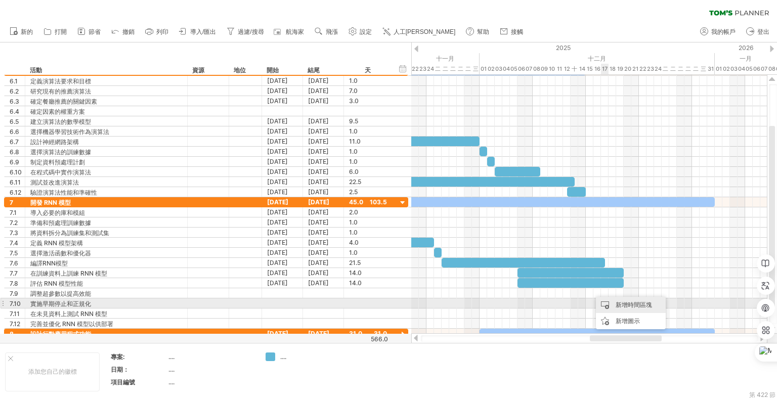
click at [617, 305] on font "新增時間區塊" at bounding box center [634, 305] width 36 height 8
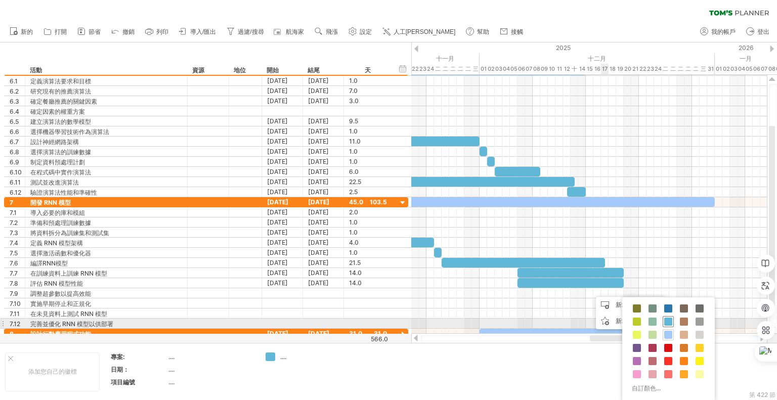
click at [668, 323] on span at bounding box center [668, 322] width 8 height 8
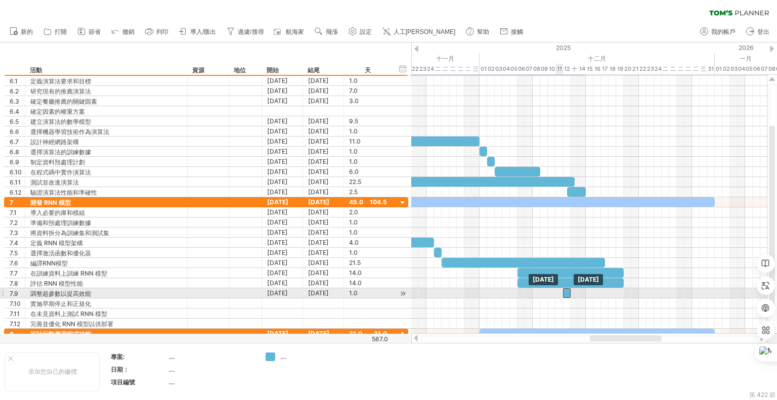
drag, startPoint x: 593, startPoint y: 290, endPoint x: 566, endPoint y: 290, distance: 26.8
click at [566, 290] on div at bounding box center [567, 293] width 8 height 10
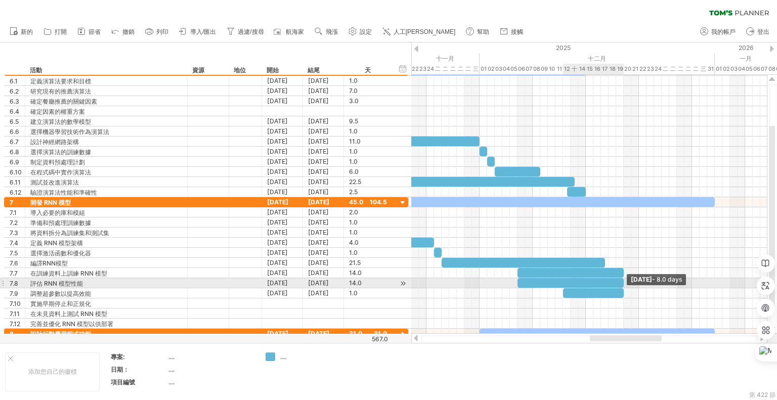
drag, startPoint x: 570, startPoint y: 290, endPoint x: 623, endPoint y: 287, distance: 53.2
click at [623, 288] on span at bounding box center [624, 293] width 4 height 10
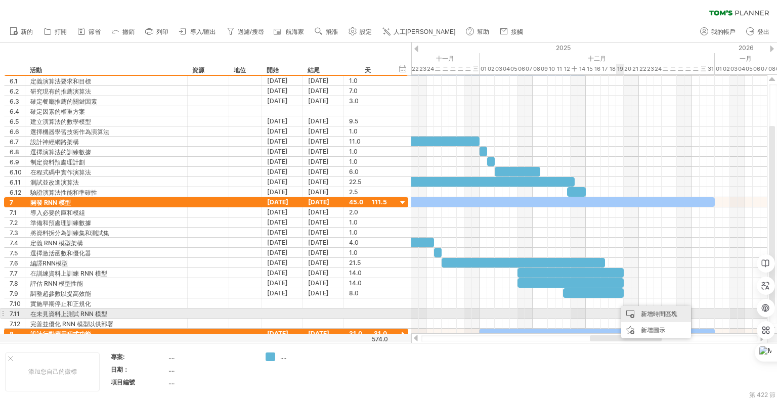
click at [635, 311] on div "新增時間區塊" at bounding box center [656, 314] width 70 height 16
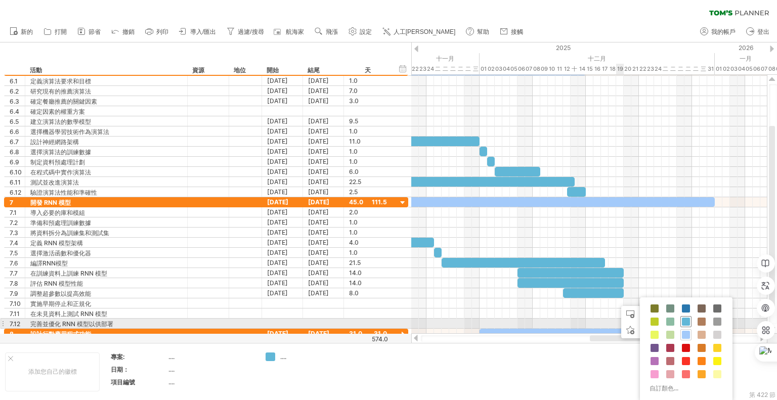
click at [686, 321] on span at bounding box center [686, 322] width 8 height 8
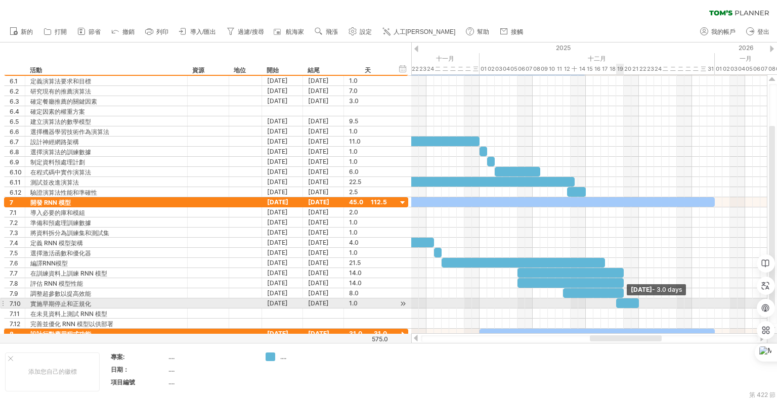
click at [638, 299] on span at bounding box center [639, 303] width 4 height 10
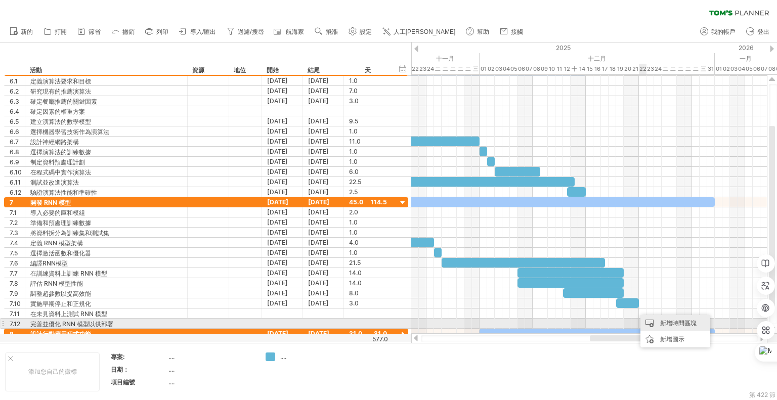
click at [658, 321] on div "新增時間區塊" at bounding box center [675, 323] width 70 height 16
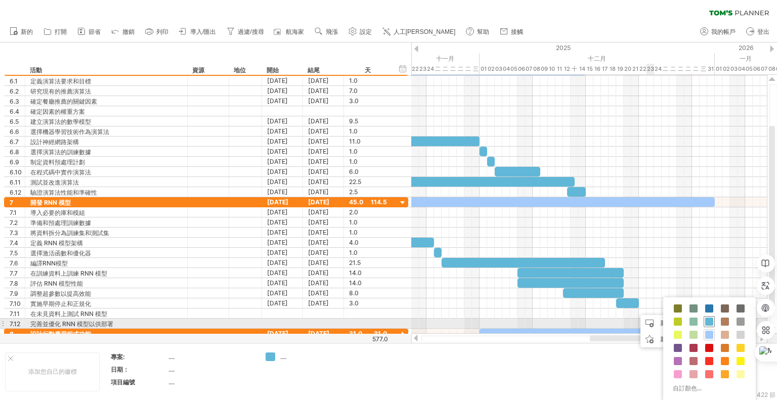
click at [707, 321] on span at bounding box center [709, 322] width 8 height 8
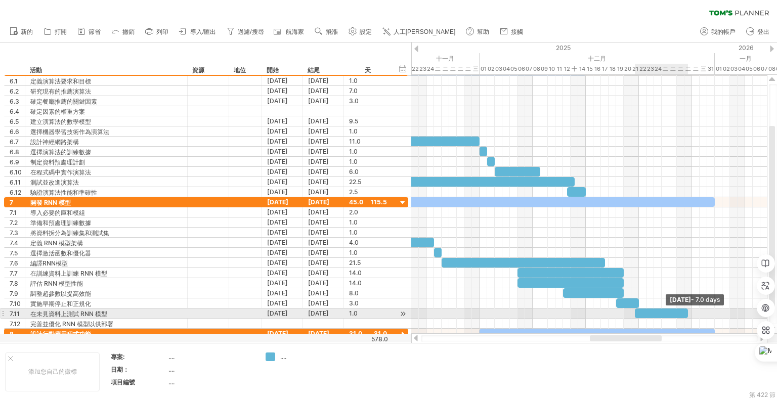
drag, startPoint x: 643, startPoint y: 311, endPoint x: 689, endPoint y: 309, distance: 46.1
click at [689, 309] on span at bounding box center [688, 314] width 4 height 10
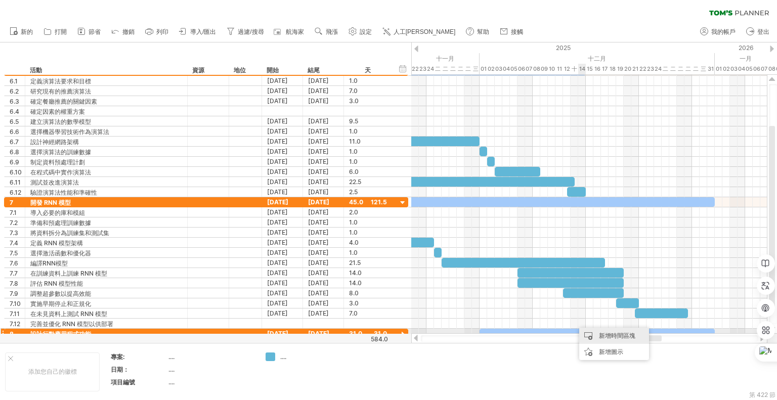
drag, startPoint x: 584, startPoint y: 323, endPoint x: 609, endPoint y: 334, distance: 27.4
click at [609, 334] on font "新增時間區塊" at bounding box center [617, 336] width 36 height 8
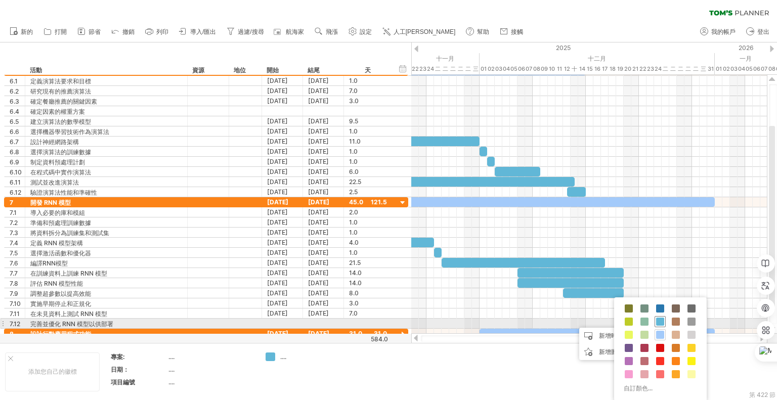
click at [662, 320] on span at bounding box center [660, 322] width 8 height 8
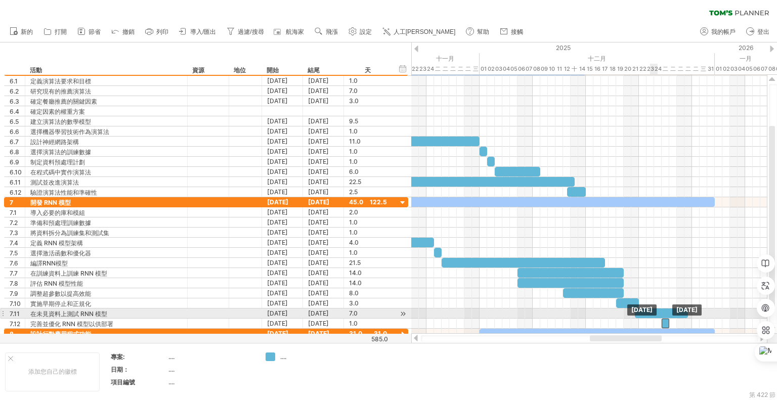
drag, startPoint x: 579, startPoint y: 319, endPoint x: 672, endPoint y: 318, distance: 93.6
click at [666, 319] on div at bounding box center [666, 324] width 8 height 10
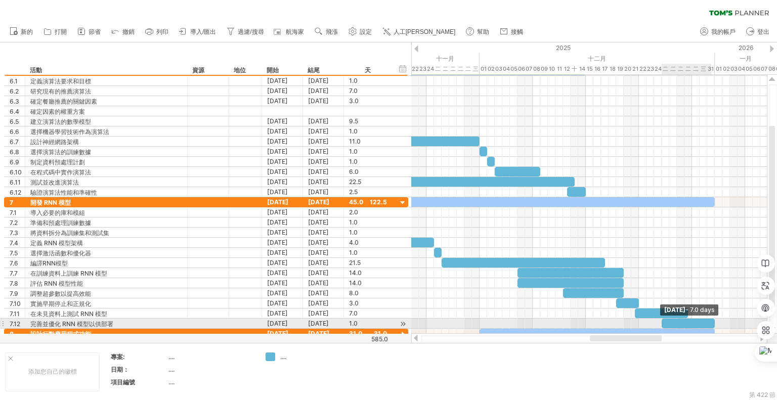
drag, startPoint x: 668, startPoint y: 319, endPoint x: 712, endPoint y: 319, distance: 44.0
click at [712, 319] on div at bounding box center [688, 324] width 53 height 10
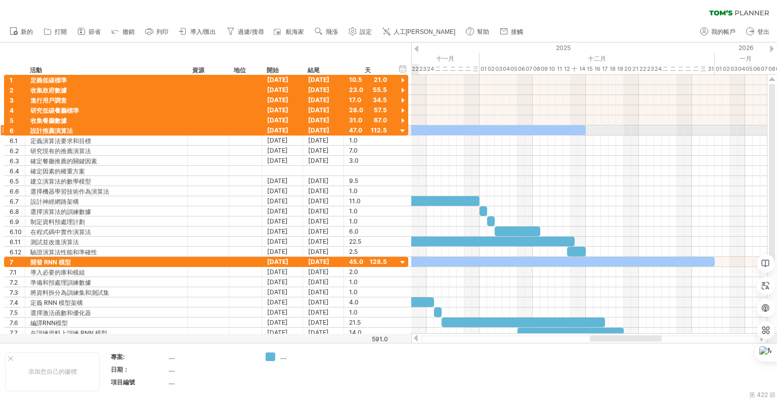
click at [403, 127] on div at bounding box center [403, 131] width 10 height 10
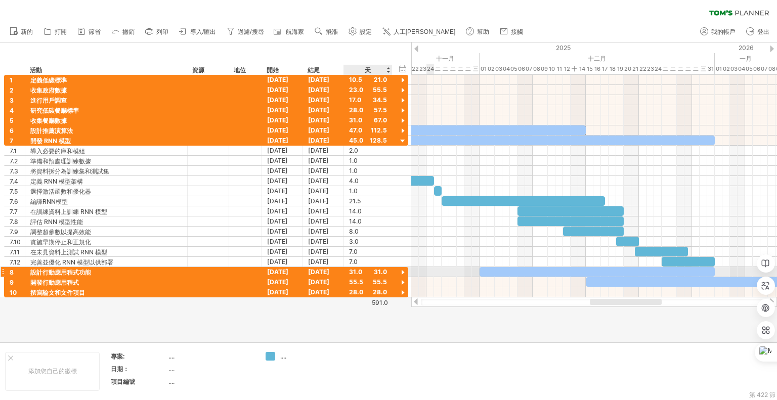
click at [402, 269] on div at bounding box center [403, 273] width 10 height 10
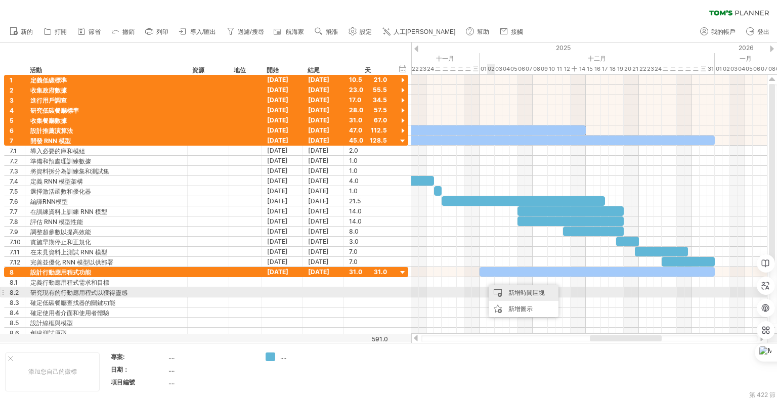
click at [511, 295] on font "新增時間區塊" at bounding box center [526, 293] width 36 height 8
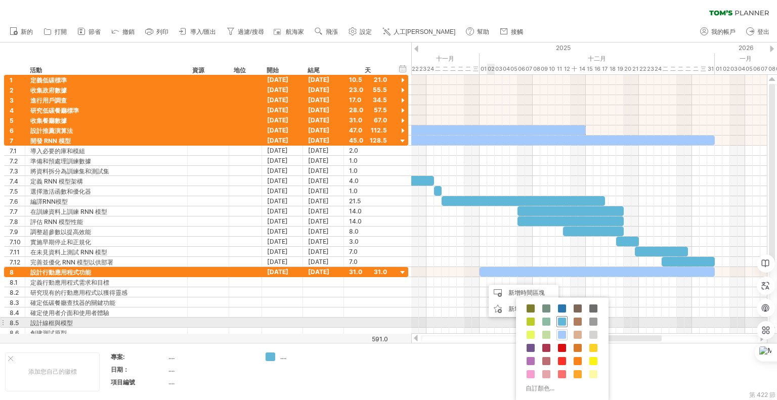
click at [560, 323] on span at bounding box center [562, 322] width 8 height 8
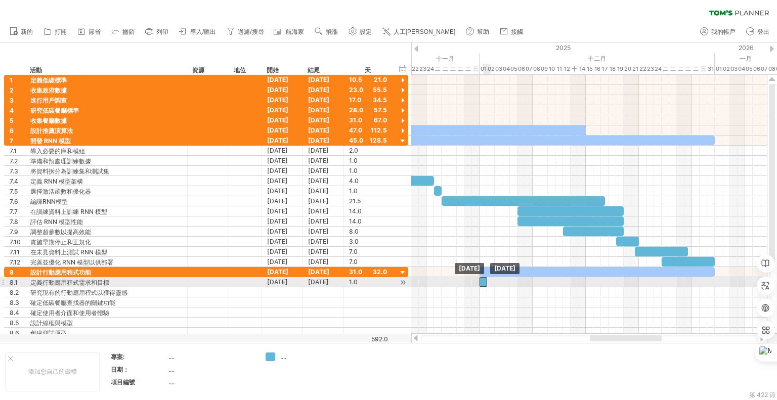
click at [484, 281] on div at bounding box center [483, 282] width 8 height 10
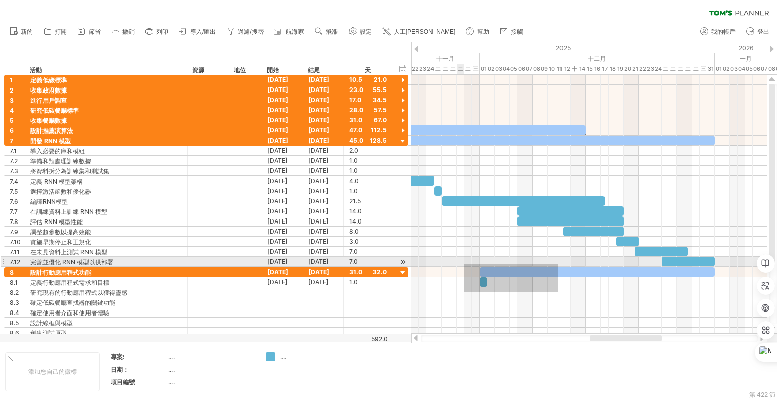
drag, startPoint x: 558, startPoint y: 292, endPoint x: 464, endPoint y: 265, distance: 98.6
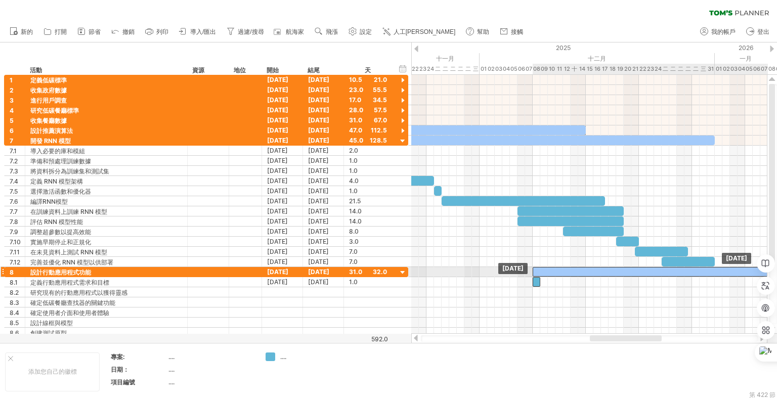
drag, startPoint x: 514, startPoint y: 271, endPoint x: 549, endPoint y: 272, distance: 34.9
click at [549, 272] on div at bounding box center [650, 272] width 235 height 10
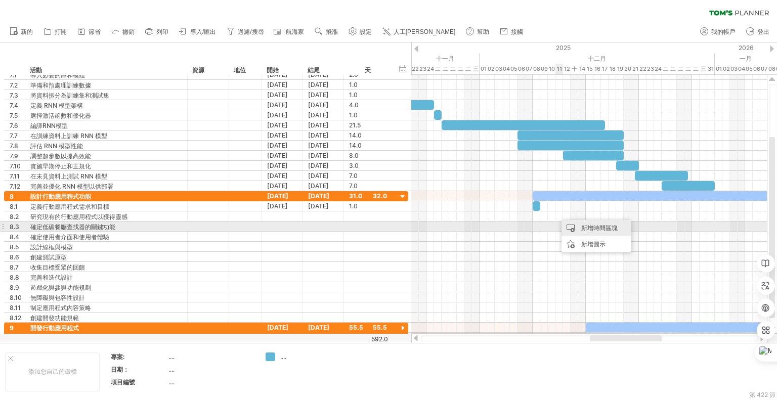
click at [588, 230] on font "新增時間區塊" at bounding box center [599, 228] width 36 height 8
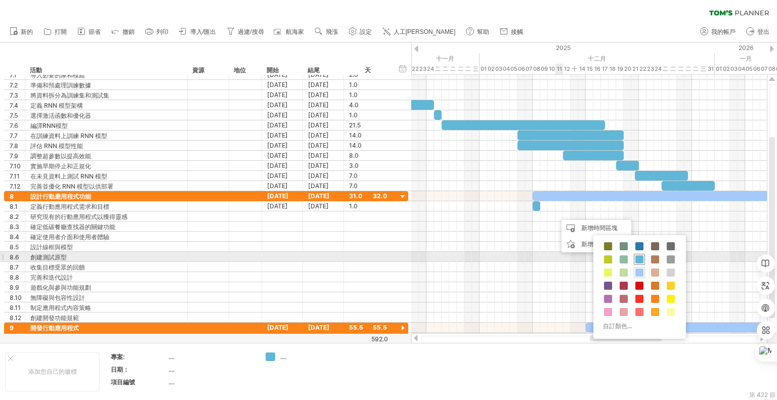
click at [639, 259] on span at bounding box center [639, 259] width 8 height 8
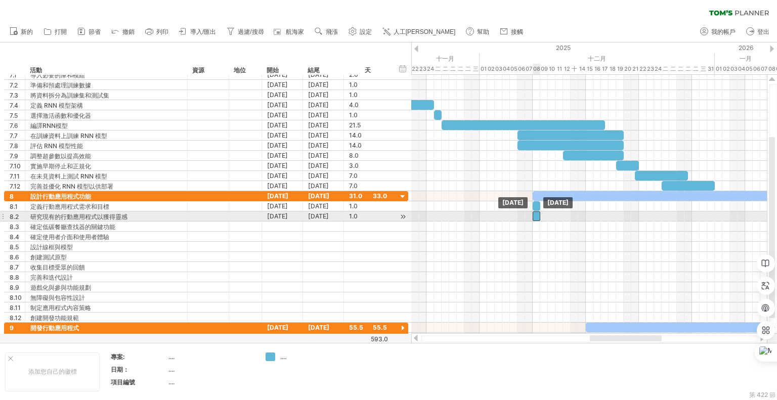
drag, startPoint x: 551, startPoint y: 215, endPoint x: 534, endPoint y: 214, distance: 17.7
click at [536, 214] on div at bounding box center [537, 216] width 8 height 10
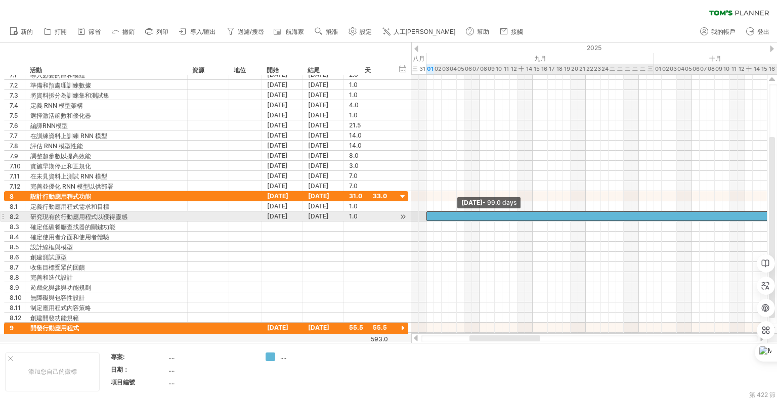
drag, startPoint x: 534, startPoint y: 214, endPoint x: 429, endPoint y: 217, distance: 104.7
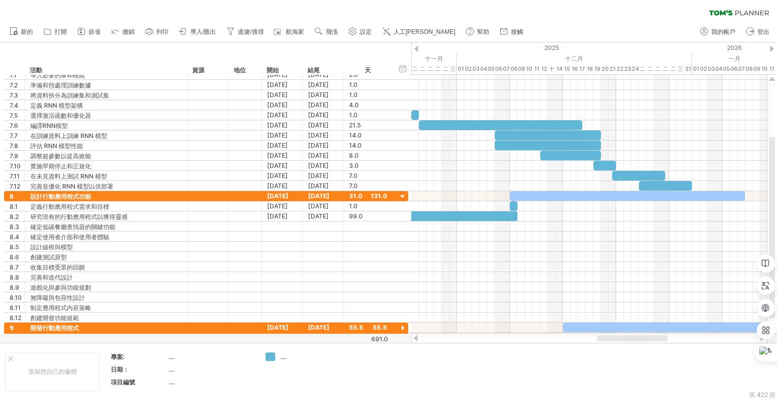
drag, startPoint x: 498, startPoint y: 338, endPoint x: 626, endPoint y: 336, distance: 127.5
click at [626, 336] on div at bounding box center [632, 338] width 71 height 6
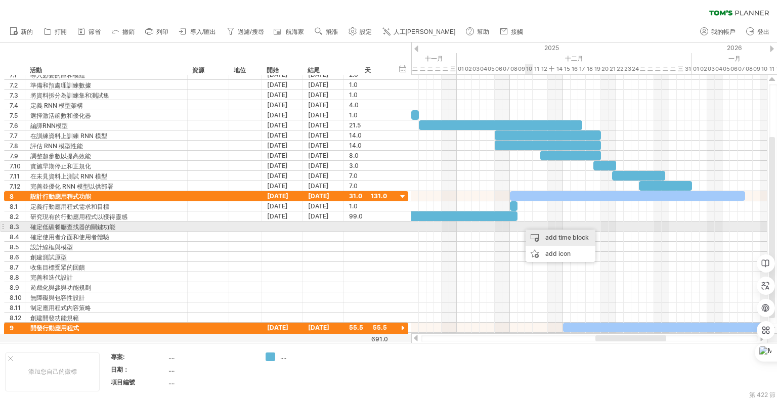
click at [539, 237] on div "add time block" at bounding box center [561, 238] width 70 height 16
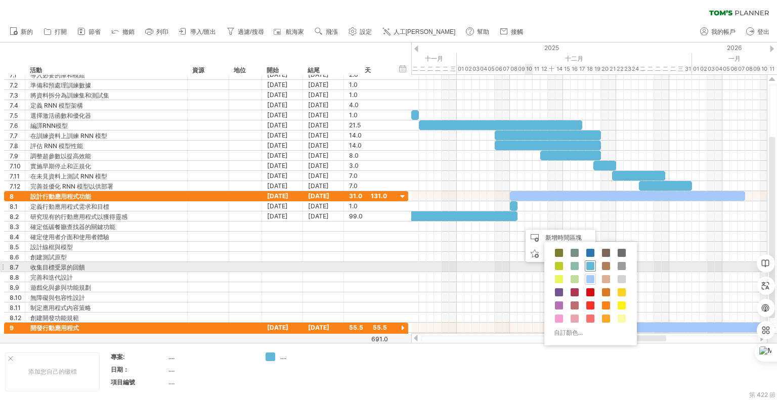
click at [593, 267] on span at bounding box center [590, 266] width 8 height 8
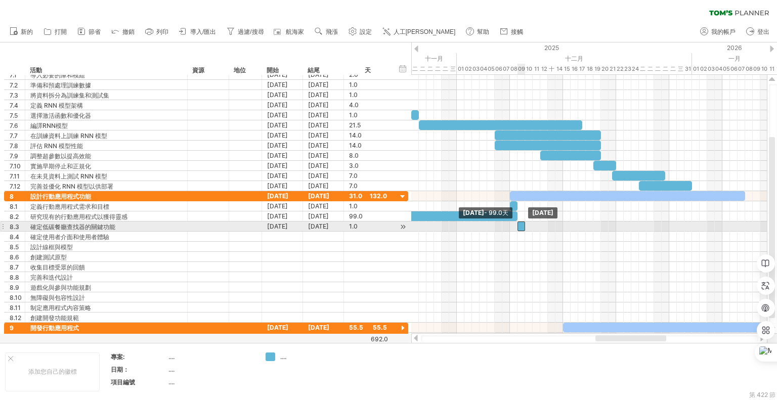
click at [522, 225] on div at bounding box center [521, 227] width 8 height 10
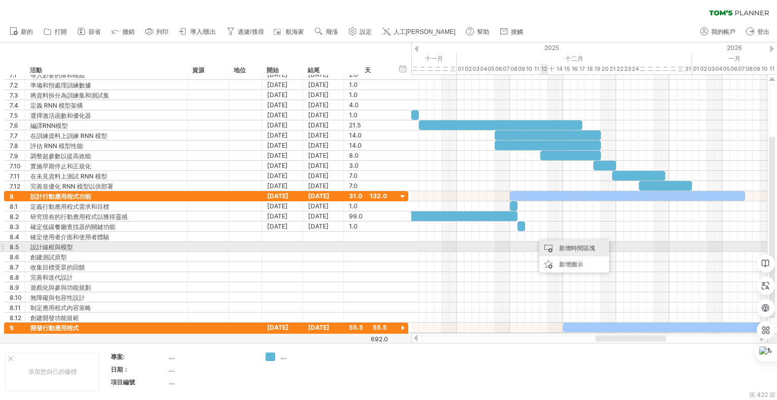
click at [563, 248] on font "新增時間區塊" at bounding box center [577, 248] width 36 height 8
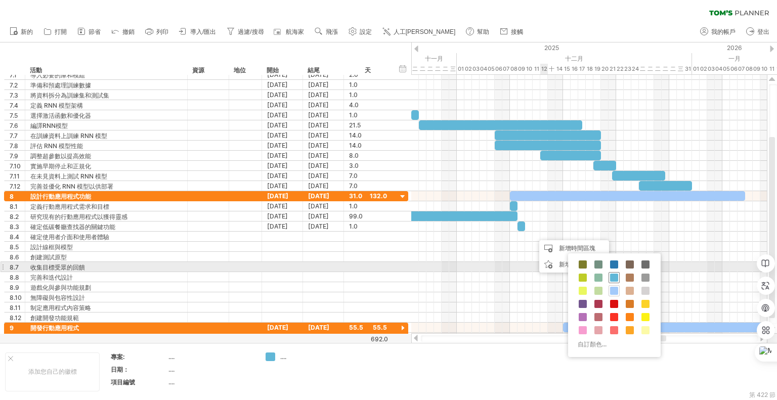
click at [615, 275] on span at bounding box center [614, 278] width 8 height 8
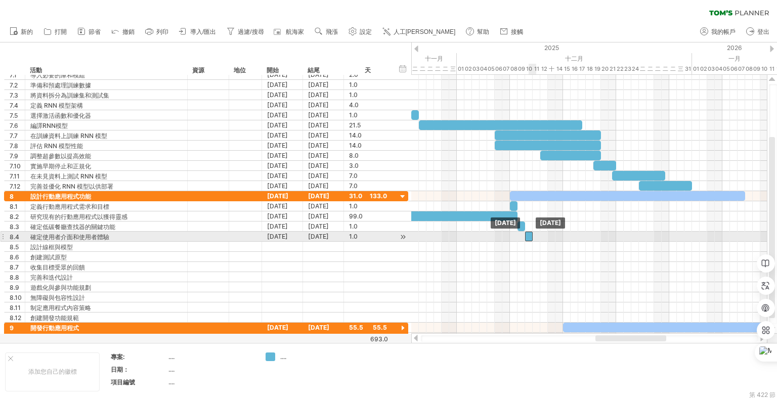
drag, startPoint x: 535, startPoint y: 238, endPoint x: 529, endPoint y: 237, distance: 6.2
click at [529, 237] on div at bounding box center [529, 237] width 8 height 10
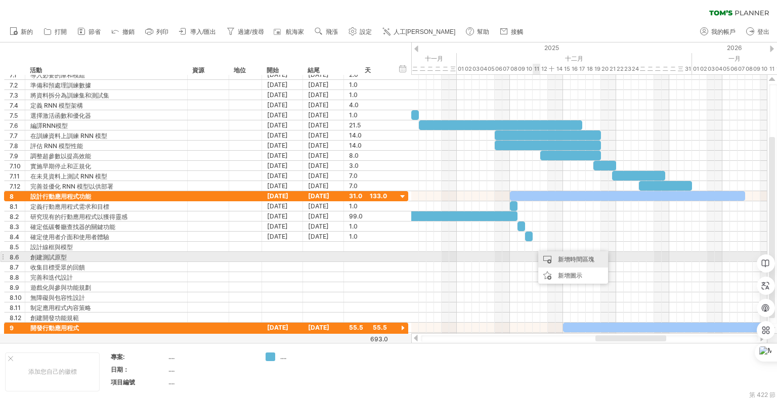
click at [558, 257] on font "新增時間區塊" at bounding box center [576, 259] width 36 height 8
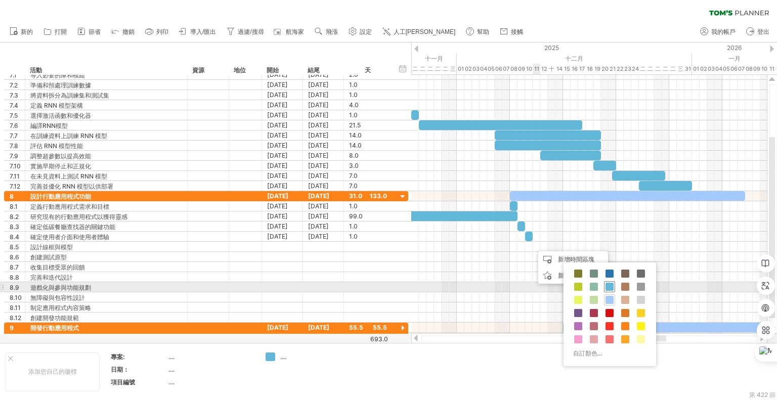
click at [608, 286] on span at bounding box center [609, 287] width 8 height 8
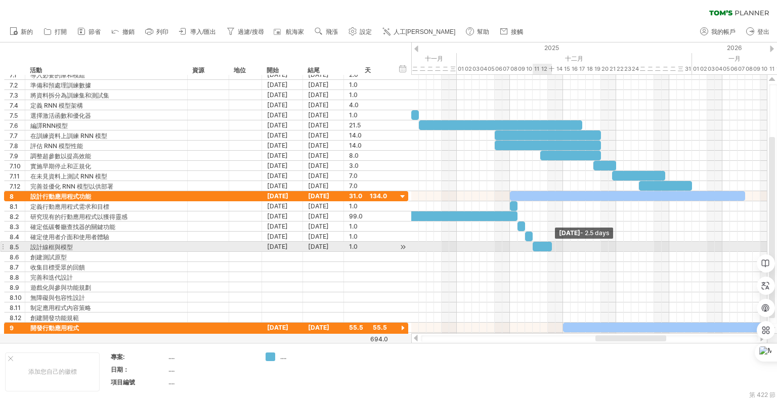
drag, startPoint x: 538, startPoint y: 244, endPoint x: 550, endPoint y: 246, distance: 12.3
click at [550, 246] on span at bounding box center [552, 247] width 4 height 10
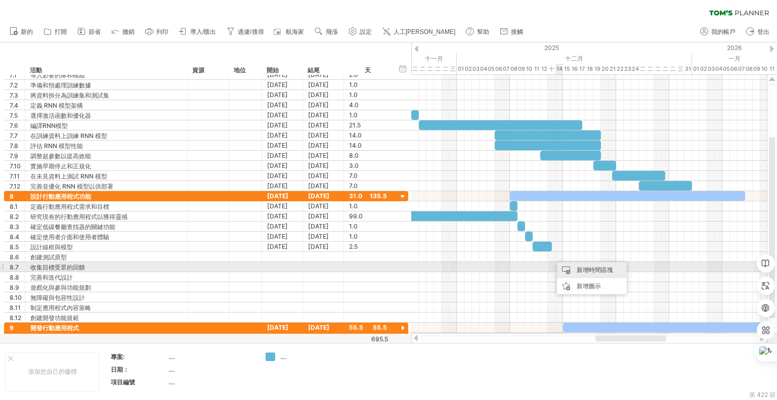
click at [568, 267] on div "新增時間區塊" at bounding box center [592, 270] width 70 height 16
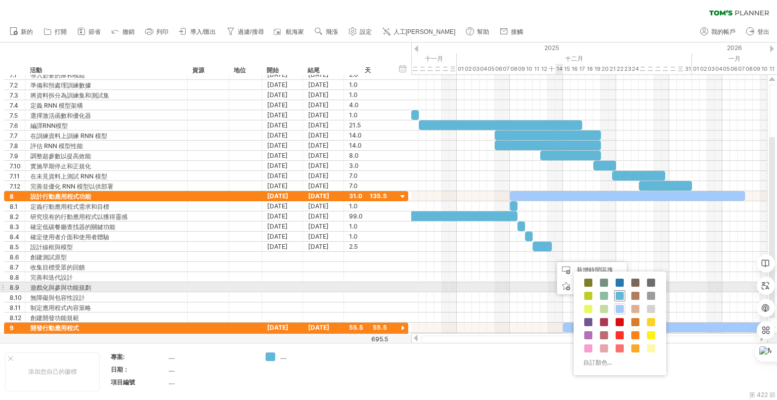
click at [618, 293] on span at bounding box center [620, 296] width 8 height 8
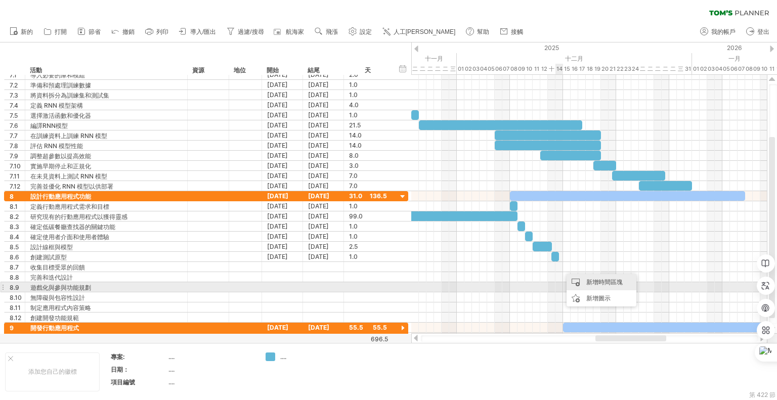
click at [584, 283] on div "新增時間區塊" at bounding box center [601, 282] width 70 height 16
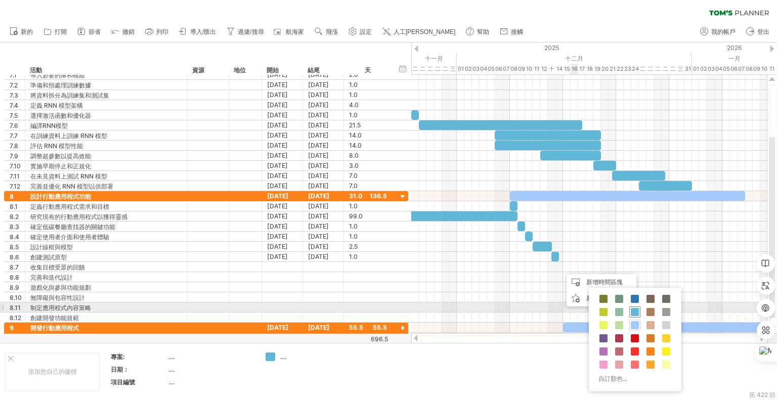
click at [631, 308] on span at bounding box center [635, 312] width 8 height 8
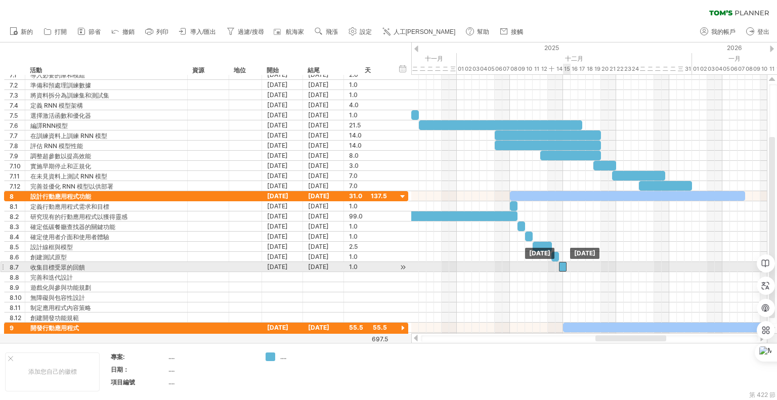
click at [562, 264] on div at bounding box center [563, 267] width 8 height 10
drag, startPoint x: 565, startPoint y: 265, endPoint x: 604, endPoint y: 266, distance: 39.0
click at [604, 266] on span at bounding box center [604, 267] width 4 height 10
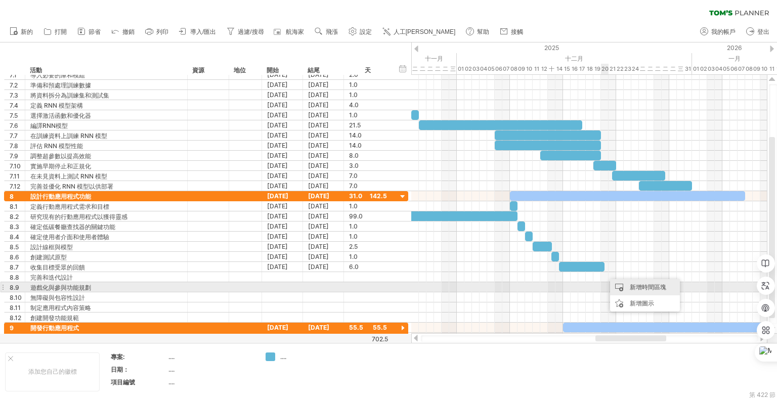
click at [632, 292] on div "新增時間區塊" at bounding box center [645, 287] width 70 height 16
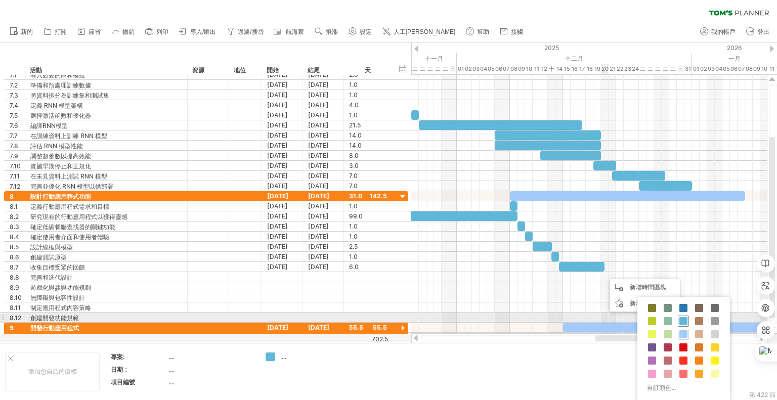
click at [679, 319] on span at bounding box center [683, 321] width 8 height 8
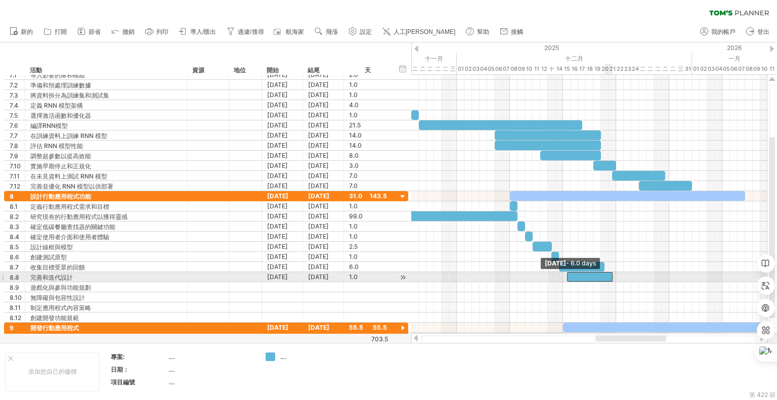
drag, startPoint x: 605, startPoint y: 274, endPoint x: 568, endPoint y: 277, distance: 36.5
click at [568, 277] on span at bounding box center [567, 277] width 4 height 10
drag, startPoint x: 615, startPoint y: 274, endPoint x: 642, endPoint y: 276, distance: 27.9
click at [642, 276] on div at bounding box center [607, 277] width 80 height 10
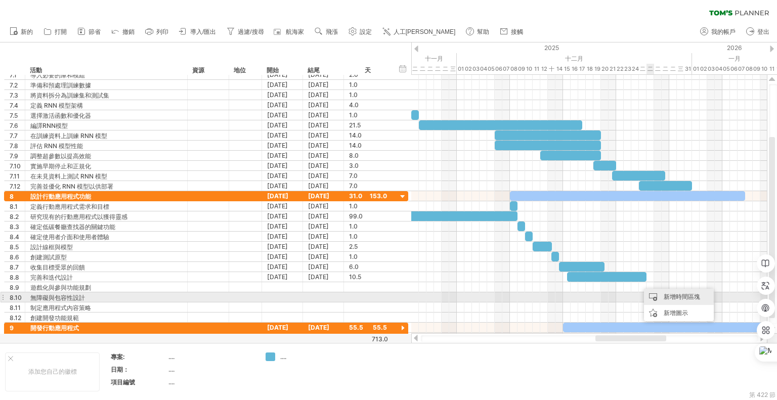
click at [664, 295] on font "新增時間區塊" at bounding box center [682, 297] width 36 height 8
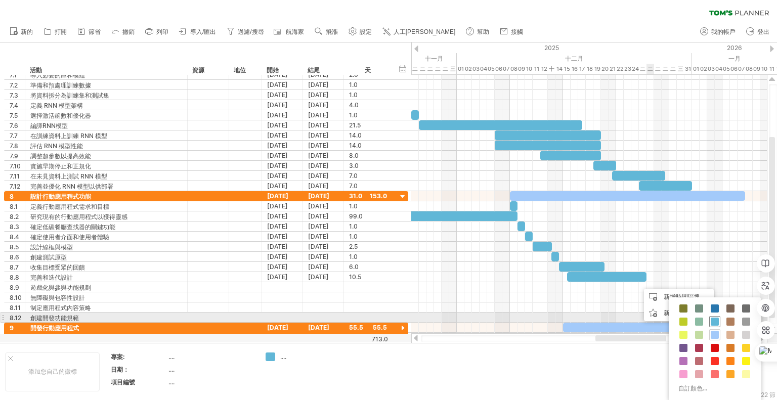
click at [711, 321] on span at bounding box center [715, 322] width 8 height 8
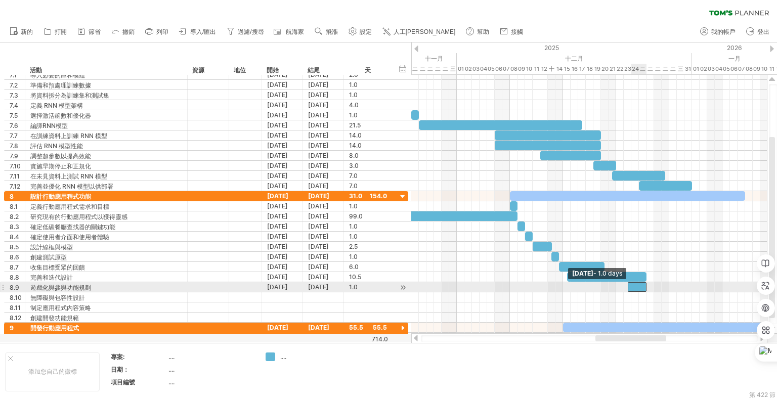
drag, startPoint x: 639, startPoint y: 283, endPoint x: 649, endPoint y: 296, distance: 16.6
click at [628, 283] on span at bounding box center [628, 287] width 4 height 10
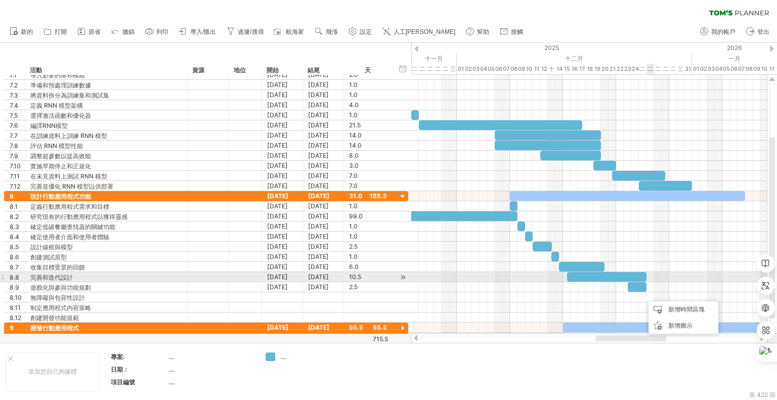
drag, startPoint x: 646, startPoint y: 284, endPoint x: 671, endPoint y: 285, distance: 24.8
click at [648, 285] on span at bounding box center [646, 287] width 4 height 10
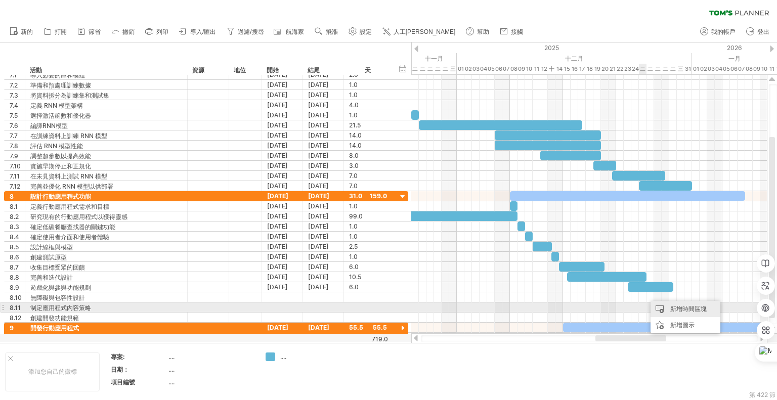
click at [669, 311] on div "新增時間區塊" at bounding box center [685, 309] width 70 height 16
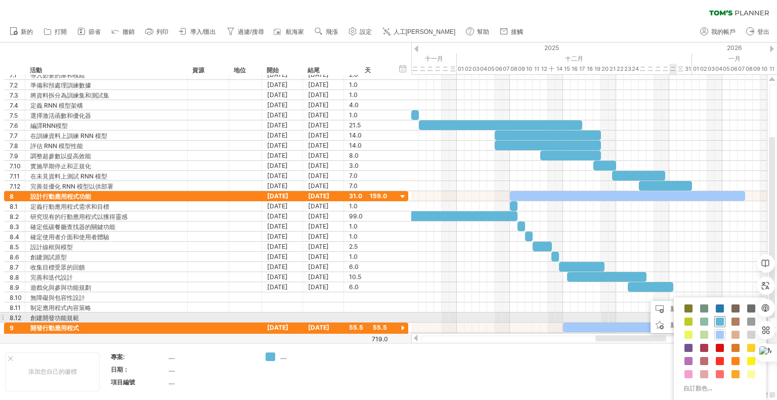
click at [718, 322] on span at bounding box center [720, 322] width 8 height 8
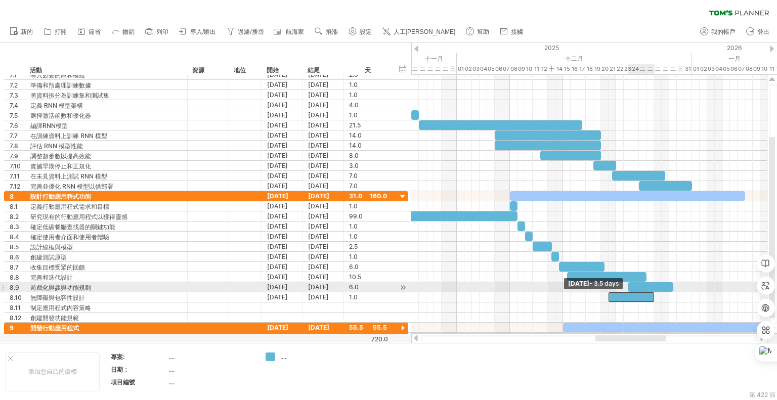
drag, startPoint x: 647, startPoint y: 293, endPoint x: 610, endPoint y: 291, distance: 37.5
click at [610, 292] on span at bounding box center [608, 297] width 4 height 10
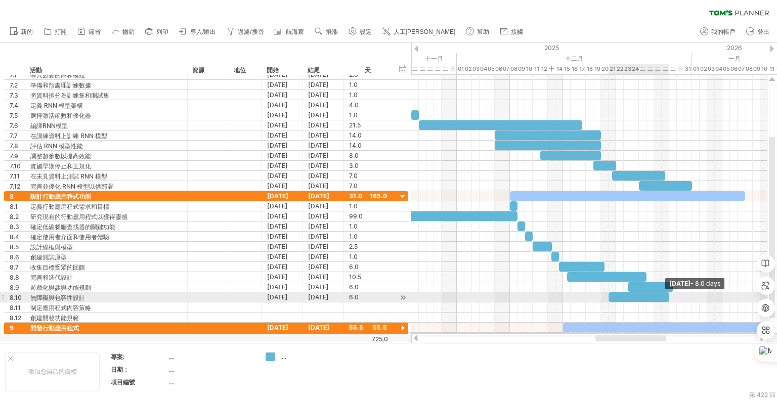
drag, startPoint x: 653, startPoint y: 295, endPoint x: 670, endPoint y: 304, distance: 19.0
click at [671, 297] on span at bounding box center [669, 297] width 4 height 10
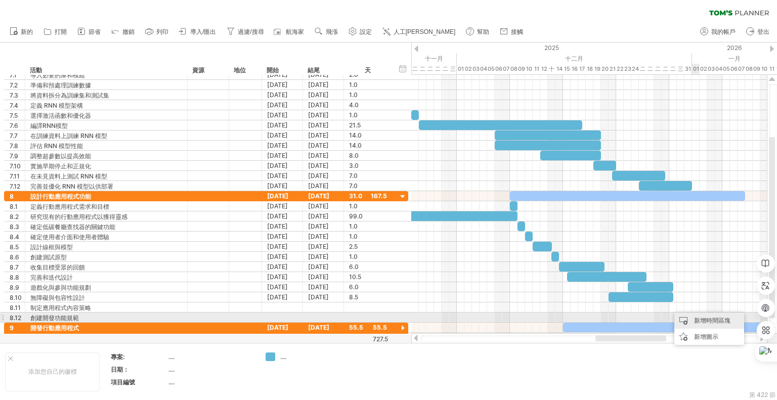
click at [701, 319] on font "新增時間區塊" at bounding box center [712, 321] width 36 height 8
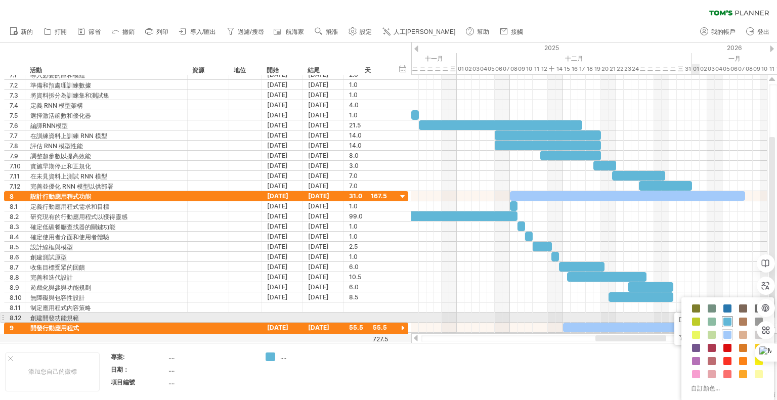
drag, startPoint x: 724, startPoint y: 323, endPoint x: 696, endPoint y: 310, distance: 31.2
click at [724, 323] on span at bounding box center [727, 322] width 8 height 8
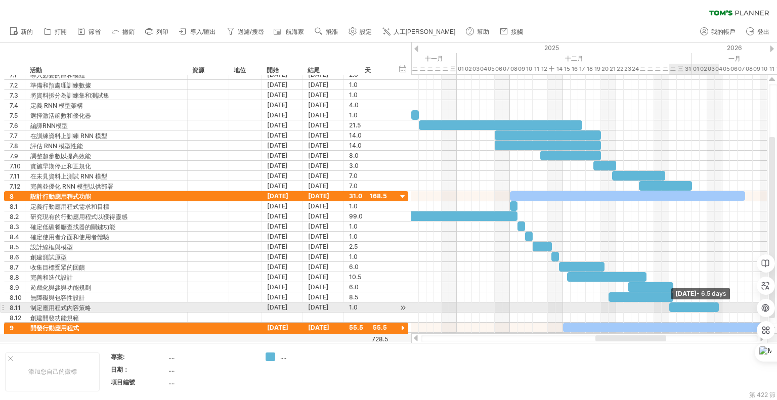
drag, startPoint x: 676, startPoint y: 303, endPoint x: 718, endPoint y: 304, distance: 42.5
click at [718, 304] on span at bounding box center [719, 307] width 4 height 10
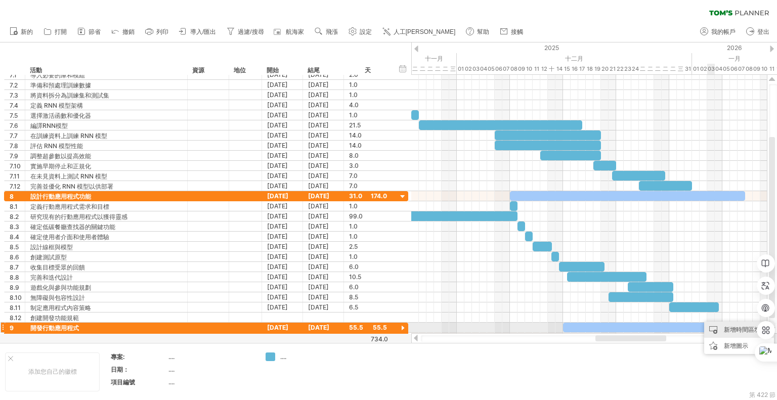
click at [726, 328] on font "新增時間區塊" at bounding box center [742, 330] width 36 height 8
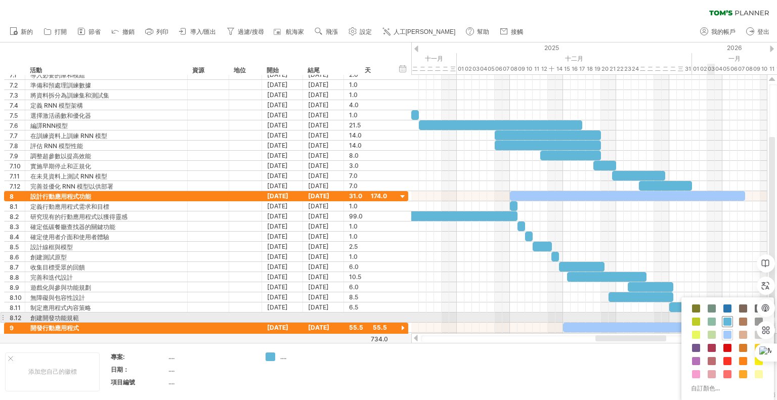
click at [724, 319] on span at bounding box center [727, 322] width 8 height 8
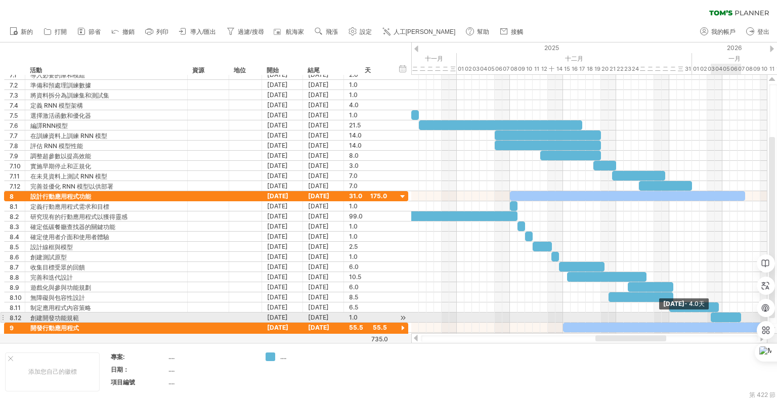
drag, startPoint x: 717, startPoint y: 314, endPoint x: 718, endPoint y: 234, distance: 79.9
click at [743, 313] on span at bounding box center [741, 318] width 4 height 10
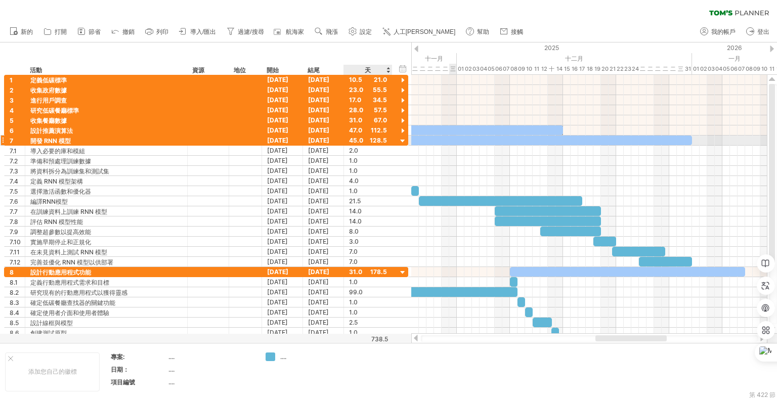
click at [401, 139] on div at bounding box center [403, 142] width 10 height 10
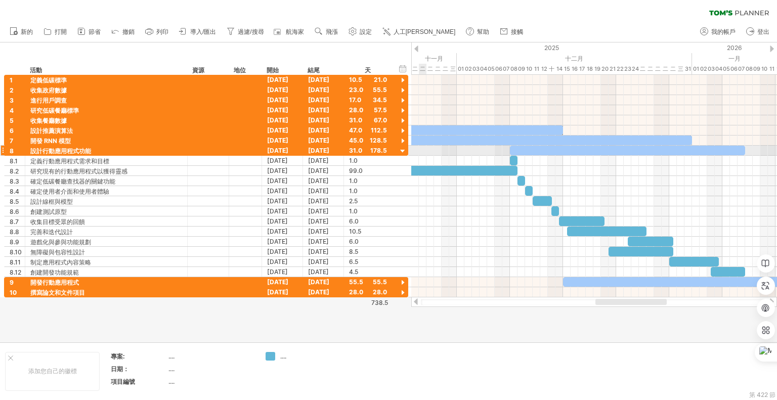
click at [402, 149] on div at bounding box center [403, 152] width 10 height 10
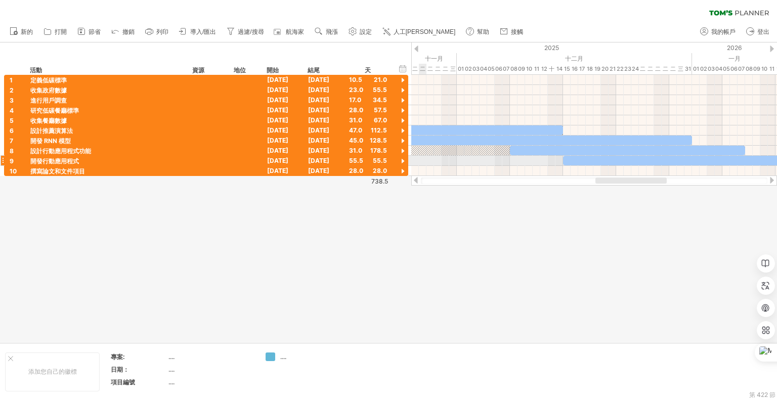
click at [403, 159] on div at bounding box center [403, 162] width 10 height 10
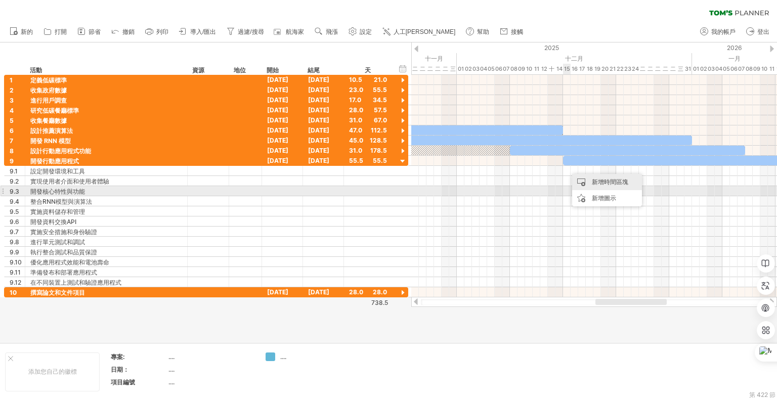
click at [587, 182] on div "新增時間區塊" at bounding box center [607, 182] width 70 height 16
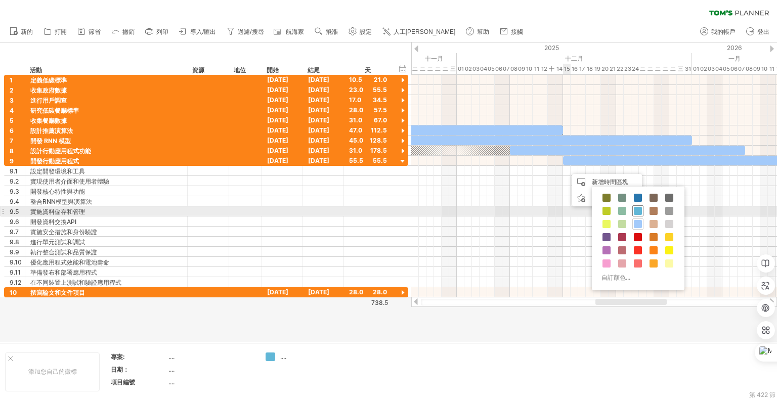
click at [636, 208] on span at bounding box center [638, 211] width 8 height 8
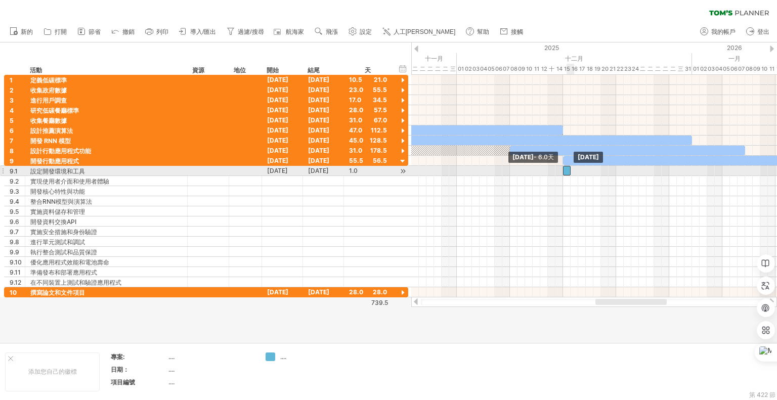
click at [566, 167] on div at bounding box center [567, 171] width 8 height 10
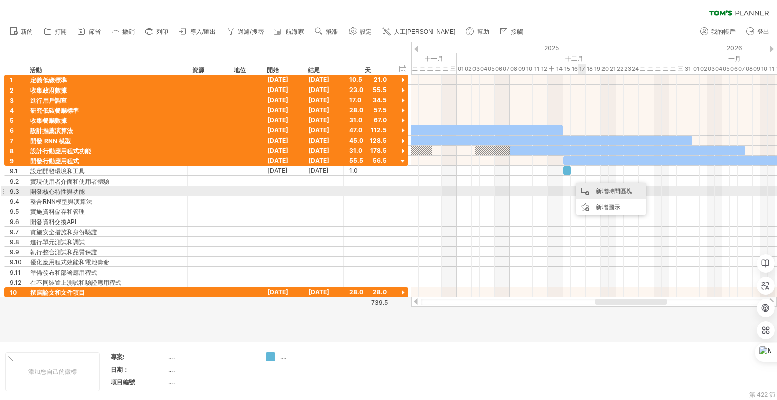
click at [598, 195] on font "新增時間區塊" at bounding box center [614, 191] width 36 height 8
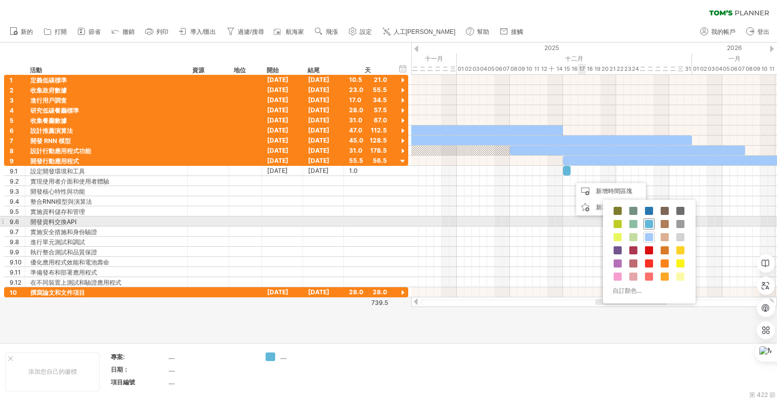
click at [646, 221] on span at bounding box center [649, 224] width 8 height 8
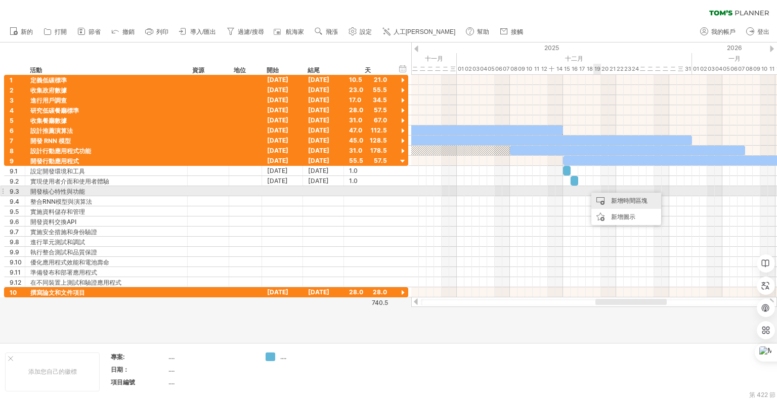
click at [603, 196] on div "新增時間區塊" at bounding box center [626, 201] width 70 height 16
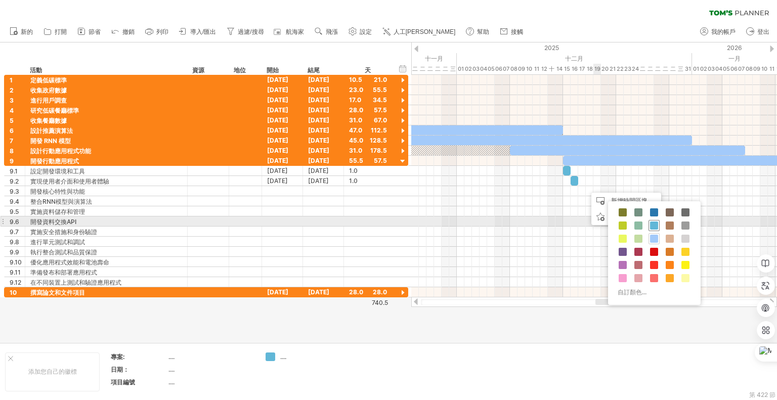
click at [653, 223] on span at bounding box center [654, 226] width 8 height 8
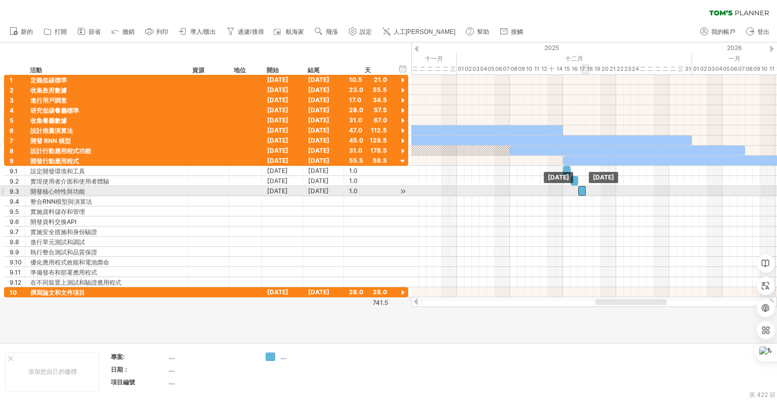
drag, startPoint x: 591, startPoint y: 189, endPoint x: 585, endPoint y: 188, distance: 6.1
click at [585, 188] on div at bounding box center [582, 191] width 8 height 10
drag, startPoint x: 592, startPoint y: 189, endPoint x: 604, endPoint y: 192, distance: 11.9
click at [604, 192] on span at bounding box center [605, 191] width 4 height 10
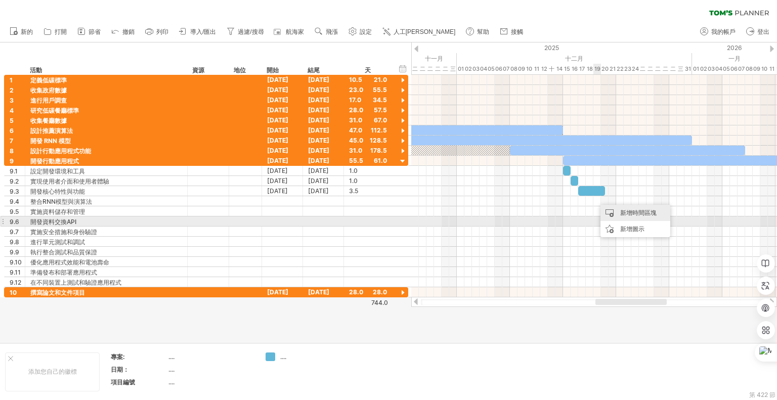
click at [626, 217] on div "新增時間區塊" at bounding box center [635, 213] width 70 height 16
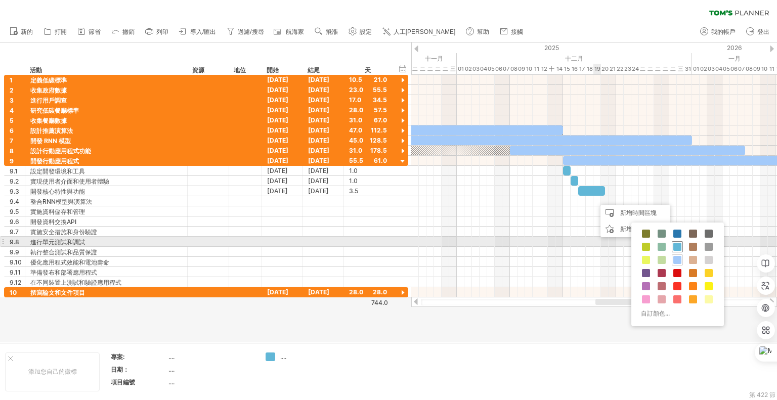
click at [676, 243] on span at bounding box center [677, 247] width 8 height 8
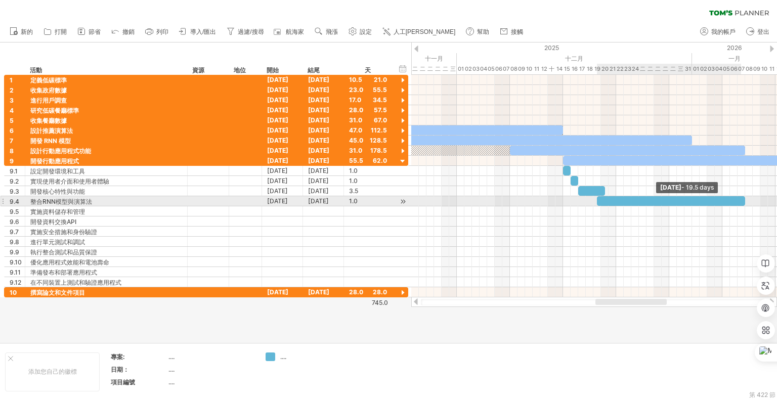
drag, startPoint x: 603, startPoint y: 198, endPoint x: 744, endPoint y: 202, distance: 140.2
click at [744, 202] on span at bounding box center [745, 201] width 4 height 10
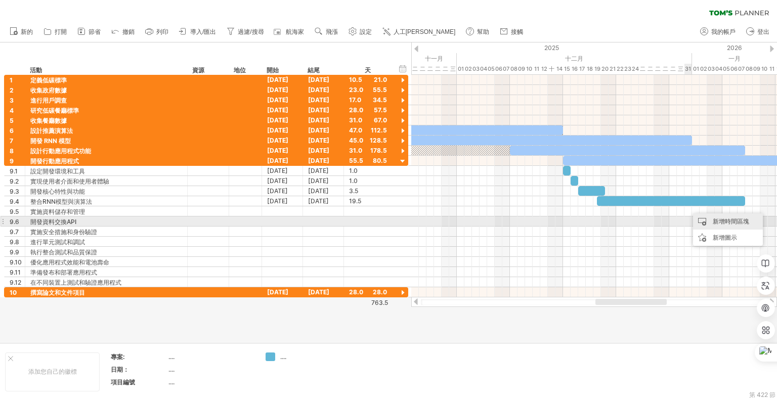
click at [710, 222] on div "新增時間區塊" at bounding box center [728, 221] width 70 height 16
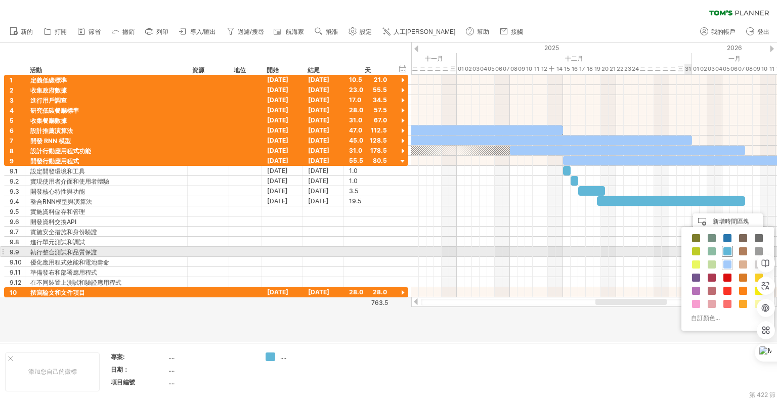
click at [728, 250] on span at bounding box center [727, 251] width 8 height 8
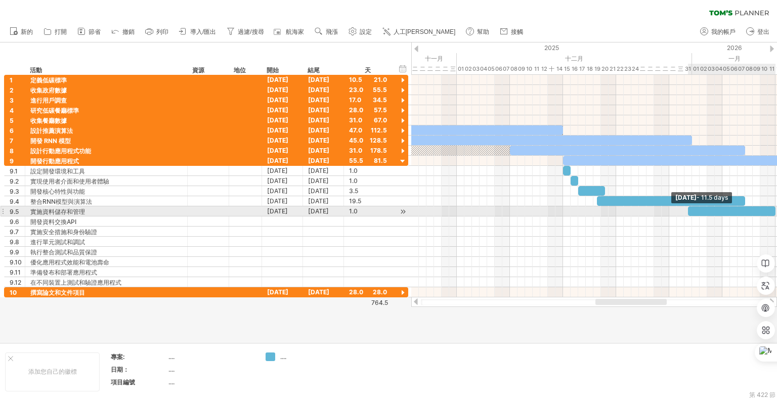
drag, startPoint x: 695, startPoint y: 211, endPoint x: 654, endPoint y: 293, distance: 92.1
click at [776, 212] on span at bounding box center [775, 211] width 4 height 10
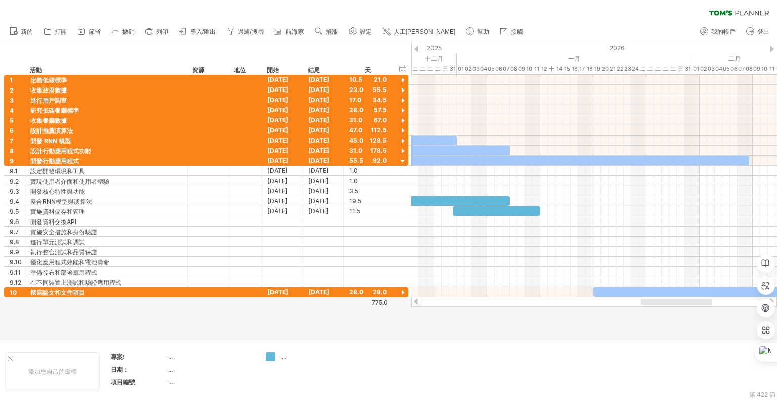
drag, startPoint x: 648, startPoint y: 302, endPoint x: 694, endPoint y: 309, distance: 45.9
click at [694, 309] on div "嘗試造訪 [DOMAIN_NAME] 再次連接... 0% 清除過濾器 新的" at bounding box center [388, 200] width 777 height 400
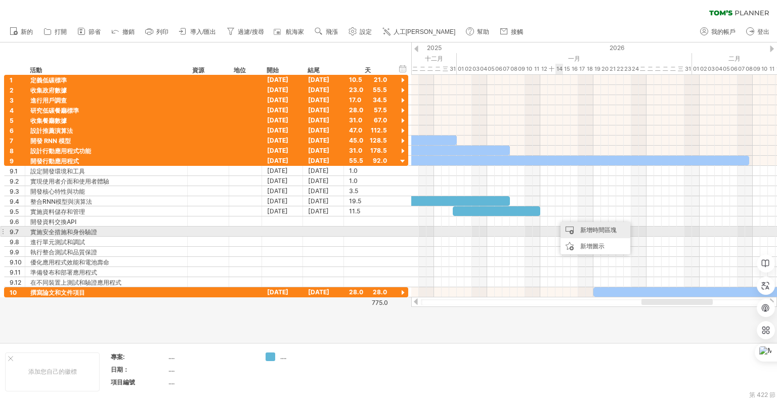
click at [581, 231] on font "新增時間區塊" at bounding box center [598, 230] width 36 height 8
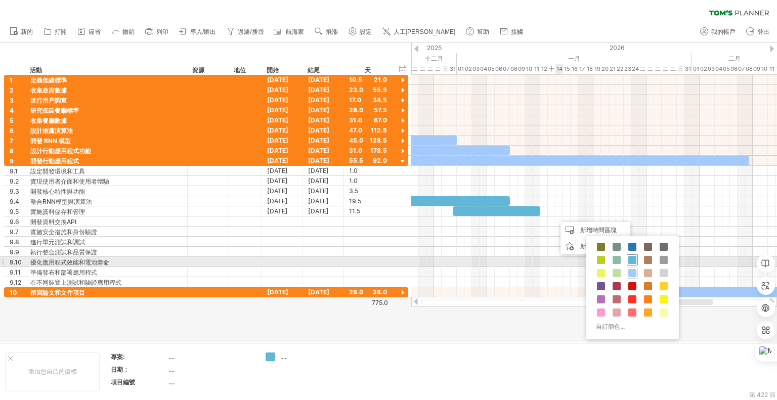
click at [631, 261] on span at bounding box center [632, 260] width 8 height 8
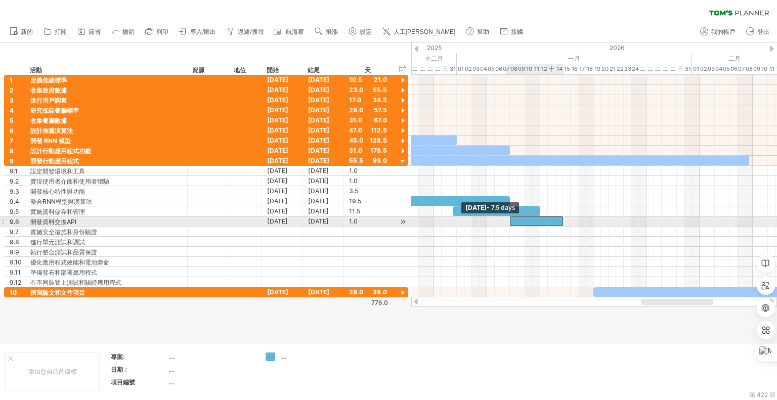
drag, startPoint x: 555, startPoint y: 220, endPoint x: 510, endPoint y: 220, distance: 45.0
click at [510, 220] on span at bounding box center [510, 221] width 4 height 10
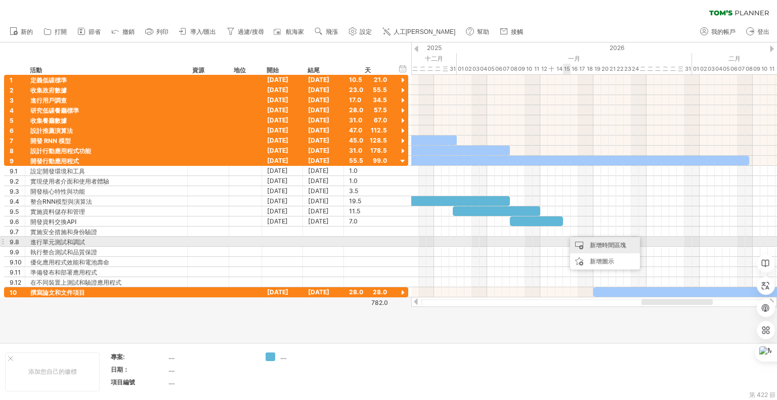
click at [589, 244] on div "新增時間區塊" at bounding box center [605, 245] width 70 height 16
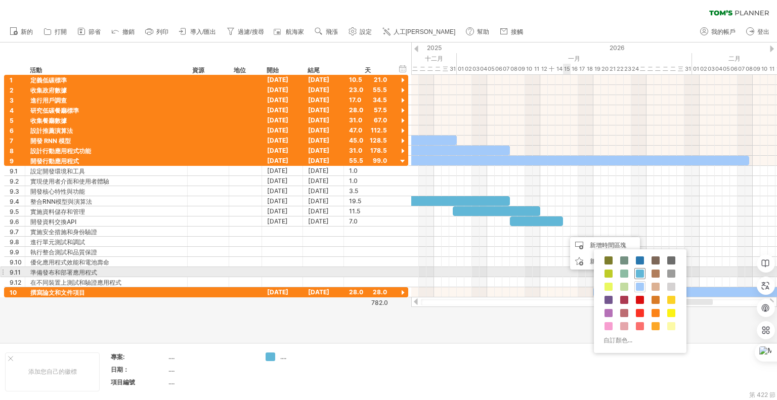
click at [639, 272] on span at bounding box center [640, 274] width 8 height 8
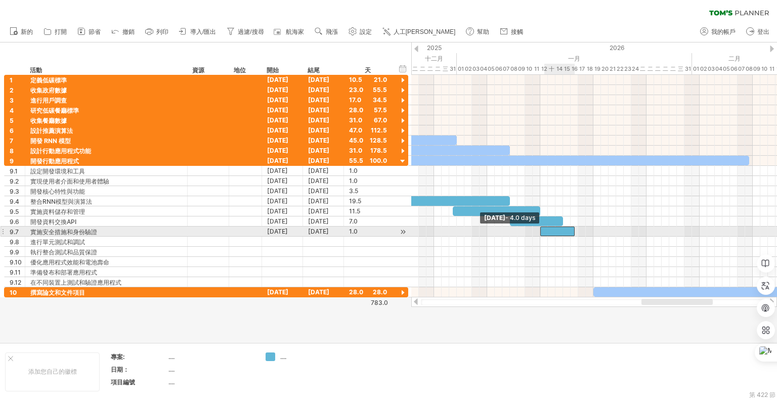
drag, startPoint x: 566, startPoint y: 229, endPoint x: 540, endPoint y: 227, distance: 25.8
click at [540, 227] on span at bounding box center [540, 232] width 4 height 10
drag, startPoint x: 573, startPoint y: 227, endPoint x: 578, endPoint y: 237, distance: 11.5
click at [575, 230] on div at bounding box center [557, 232] width 34 height 10
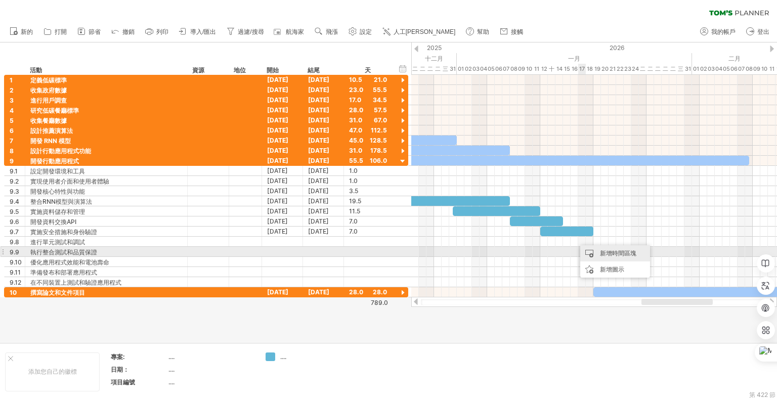
click at [607, 251] on font "新增時間區塊" at bounding box center [618, 253] width 36 height 8
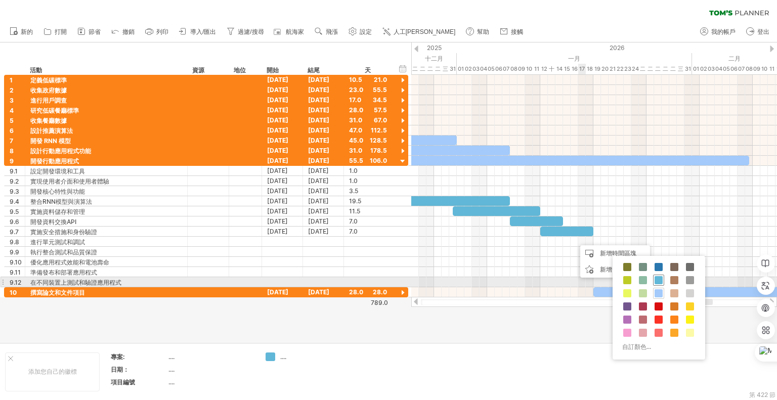
click at [654, 279] on span at bounding box center [658, 280] width 8 height 8
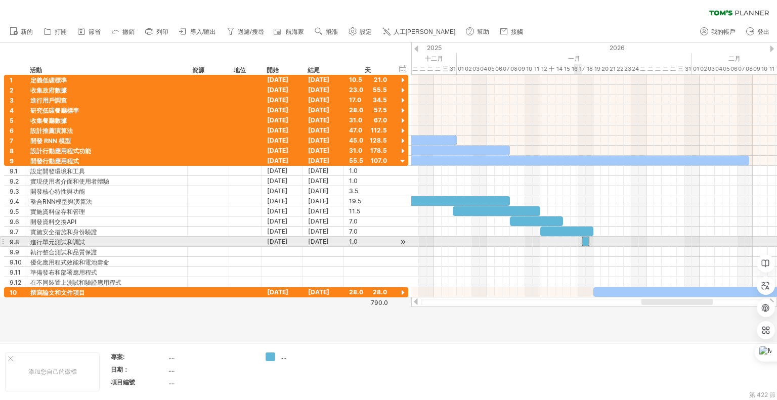
drag, startPoint x: 577, startPoint y: 239, endPoint x: 587, endPoint y: 239, distance: 10.1
click at [587, 239] on div at bounding box center [586, 242] width 8 height 10
click at [611, 240] on span at bounding box center [612, 242] width 4 height 10
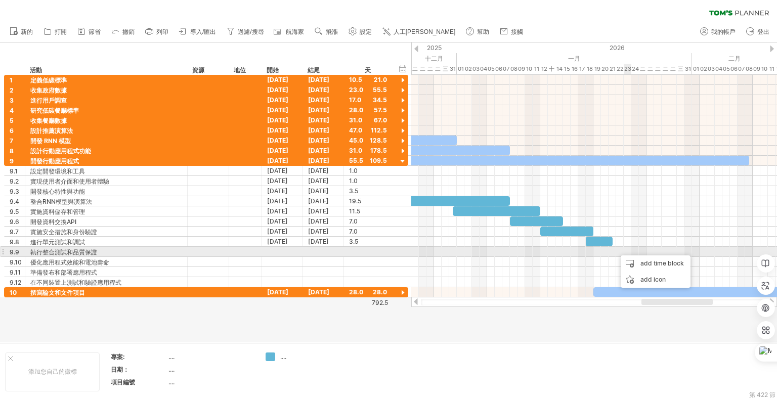
click at [638, 258] on div "add time block" at bounding box center [656, 263] width 70 height 16
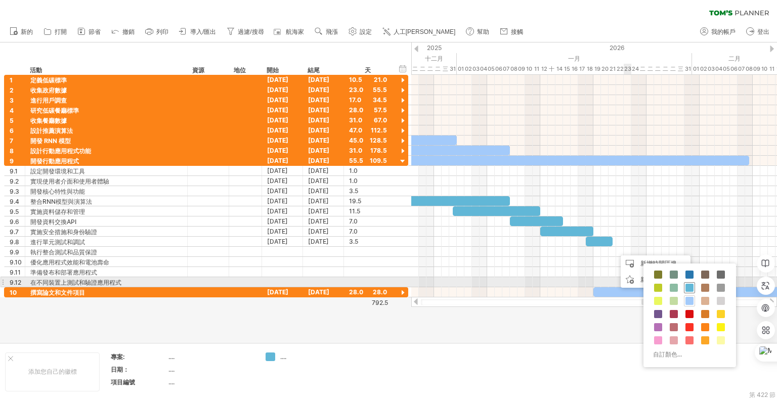
click at [685, 284] on span at bounding box center [689, 288] width 8 height 8
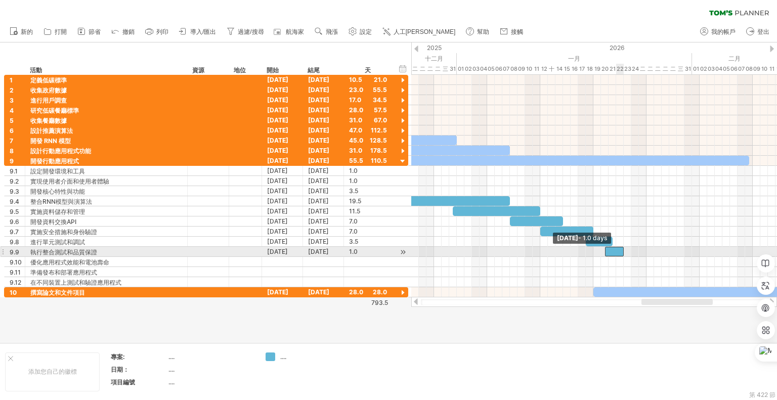
click at [604, 249] on span at bounding box center [605, 252] width 4 height 10
drag, startPoint x: 622, startPoint y: 248, endPoint x: 638, endPoint y: 248, distance: 15.7
click at [638, 248] on span at bounding box center [639, 252] width 4 height 10
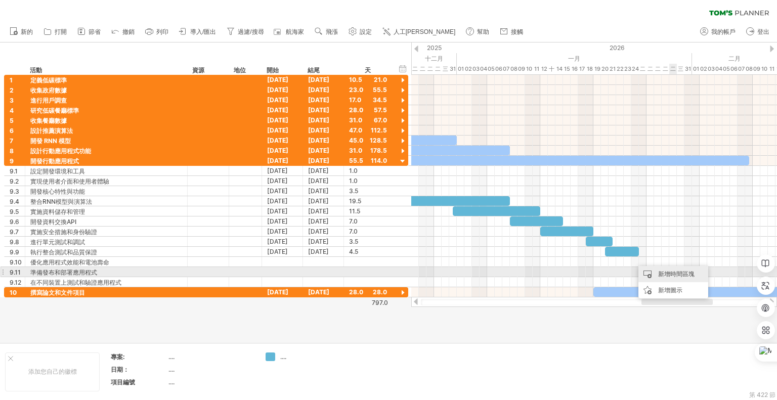
click at [672, 275] on font "新增時間區塊" at bounding box center [676, 274] width 36 height 8
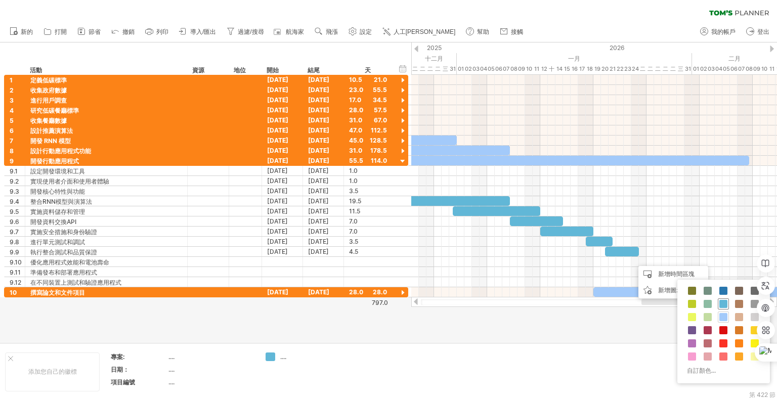
click at [719, 303] on span at bounding box center [723, 304] width 8 height 8
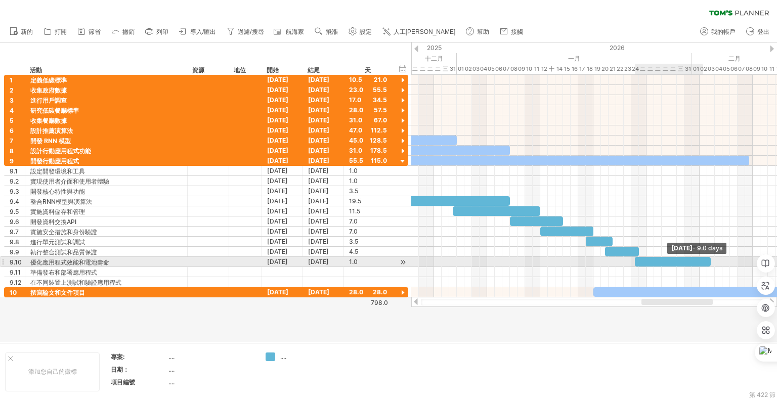
drag, startPoint x: 641, startPoint y: 258, endPoint x: 708, endPoint y: 259, distance: 66.8
click at [708, 259] on div at bounding box center [673, 262] width 76 height 10
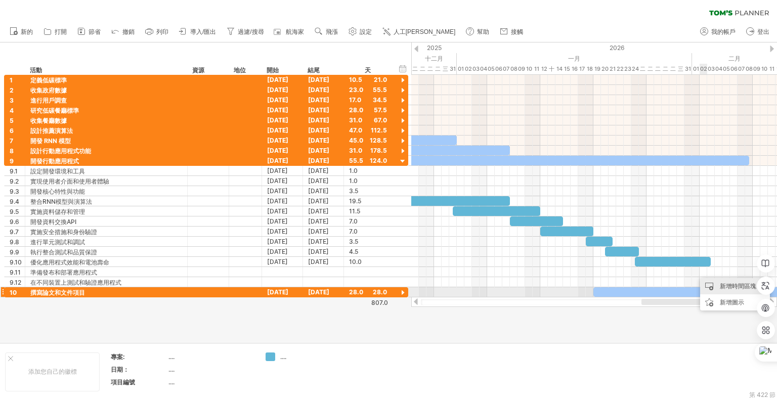
click at [718, 288] on div "新增時間區塊" at bounding box center [735, 286] width 70 height 16
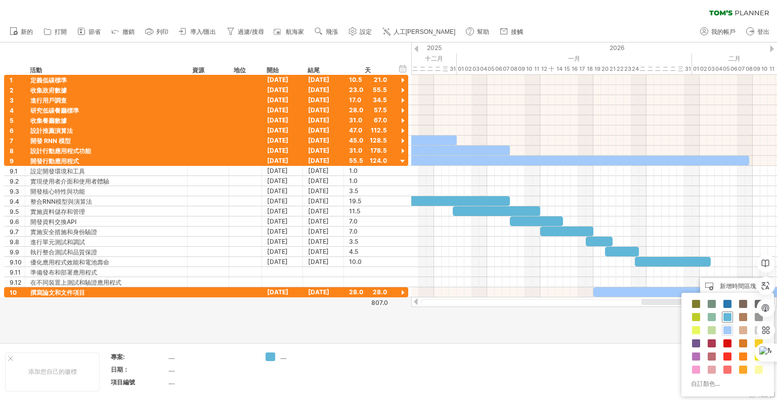
drag, startPoint x: 727, startPoint y: 316, endPoint x: 701, endPoint y: 281, distance: 44.0
click at [727, 316] on span at bounding box center [727, 317] width 8 height 8
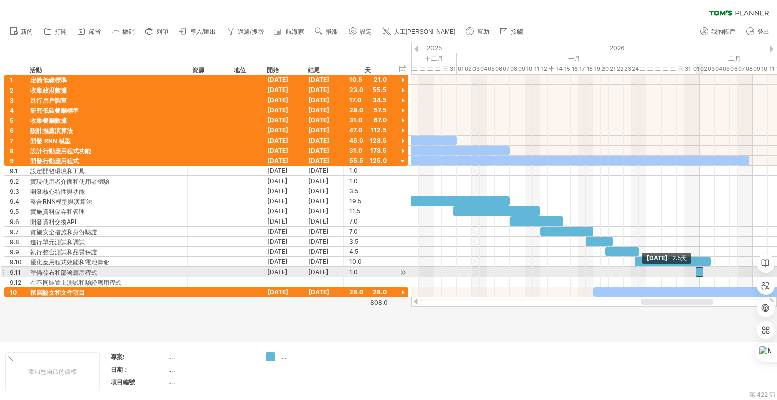
drag, startPoint x: 695, startPoint y: 269, endPoint x: 702, endPoint y: 269, distance: 6.1
click at [693, 269] on span at bounding box center [695, 272] width 4 height 10
drag, startPoint x: 702, startPoint y: 269, endPoint x: 729, endPoint y: 271, distance: 27.4
click at [729, 271] on span at bounding box center [730, 272] width 4 height 10
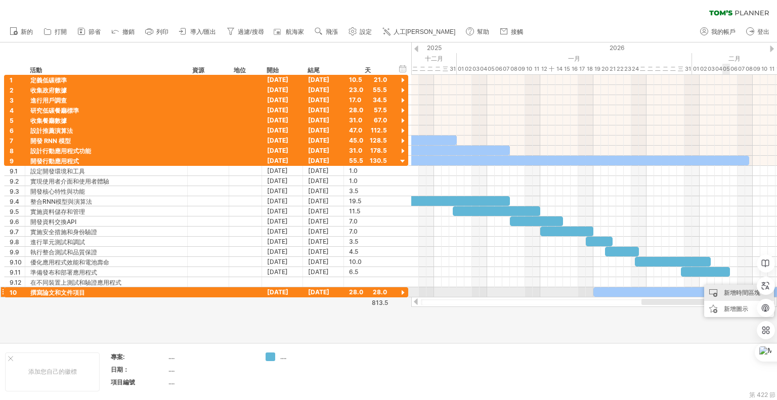
click at [730, 293] on font "新增時間區塊" at bounding box center [742, 293] width 36 height 8
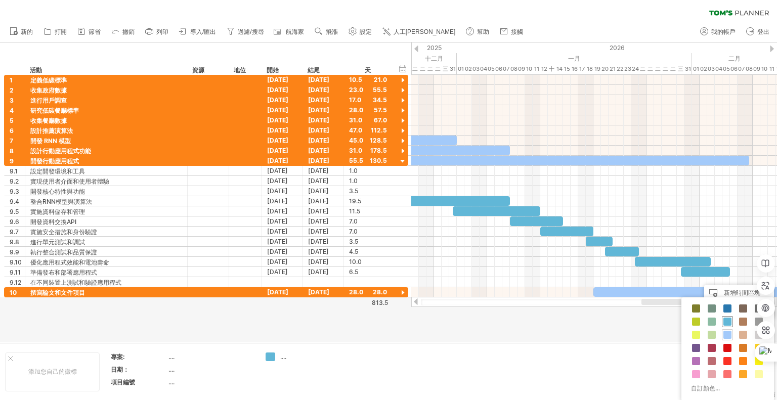
click at [728, 318] on span at bounding box center [727, 322] width 8 height 8
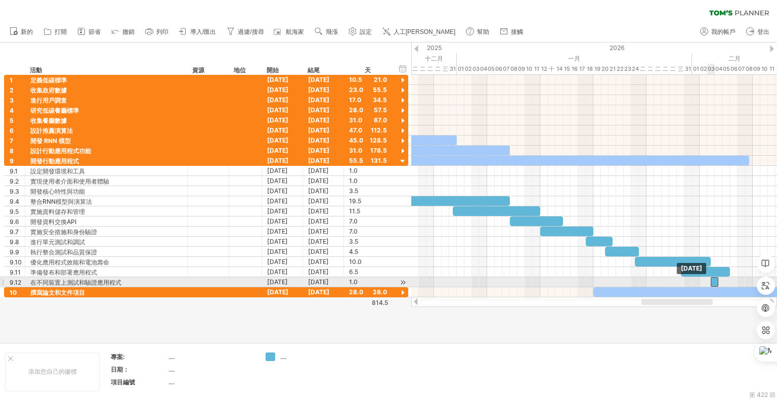
drag, startPoint x: 728, startPoint y: 279, endPoint x: 712, endPoint y: 280, distance: 16.3
click at [712, 280] on div at bounding box center [715, 282] width 8 height 10
drag, startPoint x: 679, startPoint y: 280, endPoint x: 711, endPoint y: 279, distance: 31.9
click at [713, 280] on div at bounding box center [715, 282] width 8 height 10
drag, startPoint x: 710, startPoint y: 279, endPoint x: 635, endPoint y: 283, distance: 75.0
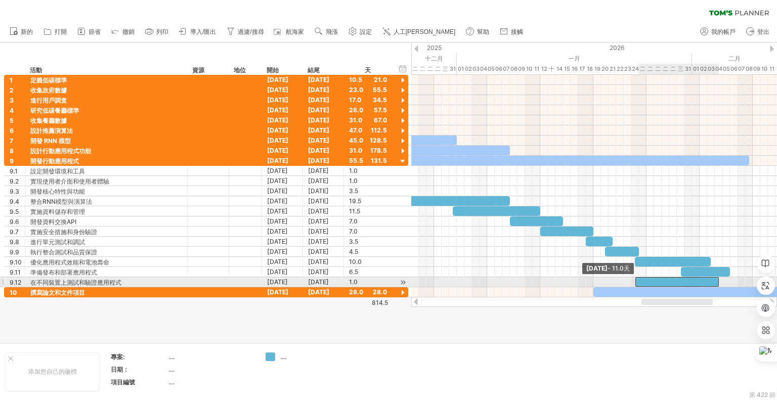
click at [635, 283] on span at bounding box center [635, 282] width 4 height 10
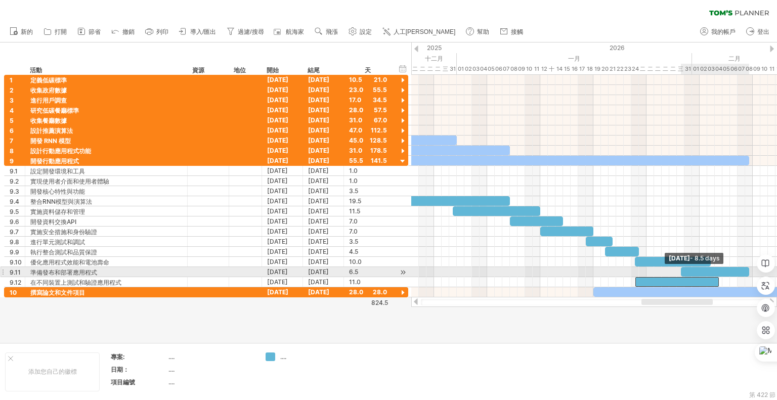
drag, startPoint x: 728, startPoint y: 270, endPoint x: 751, endPoint y: 269, distance: 22.3
click at [751, 269] on span at bounding box center [749, 272] width 4 height 10
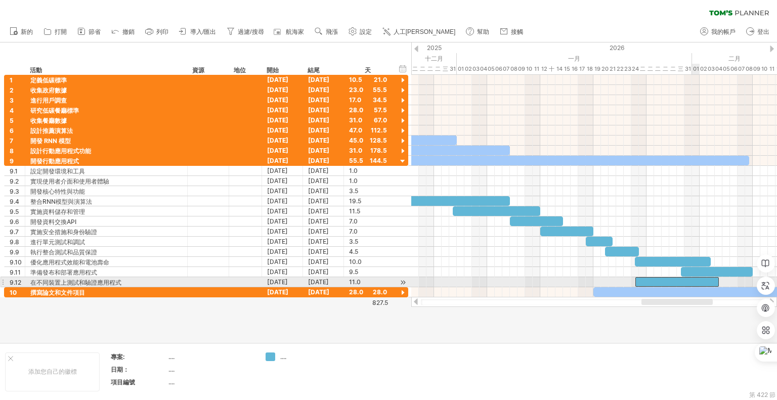
click at [698, 279] on div at bounding box center [676, 282] width 83 height 10
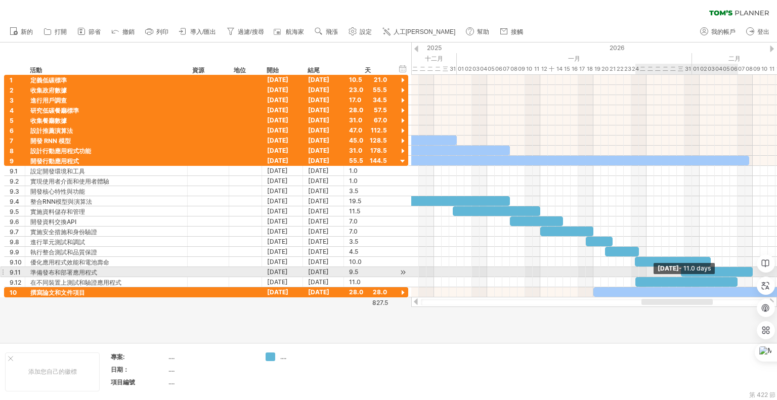
drag, startPoint x: 719, startPoint y: 278, endPoint x: 738, endPoint y: 277, distance: 19.2
click at [738, 277] on span at bounding box center [737, 282] width 4 height 10
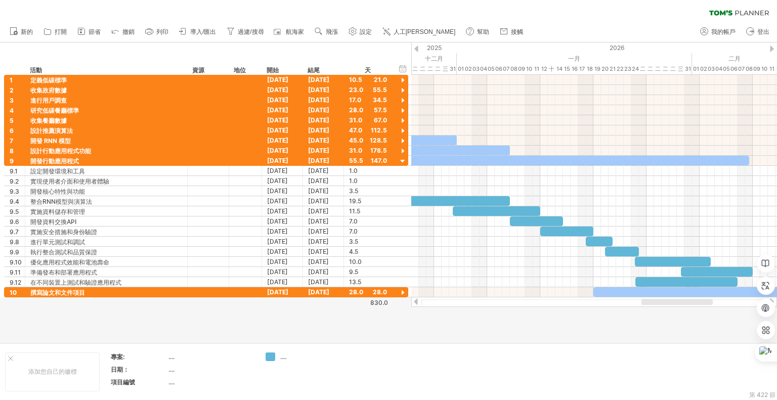
click at [697, 313] on div at bounding box center [388, 192] width 777 height 300
click at [402, 159] on div at bounding box center [403, 162] width 10 height 10
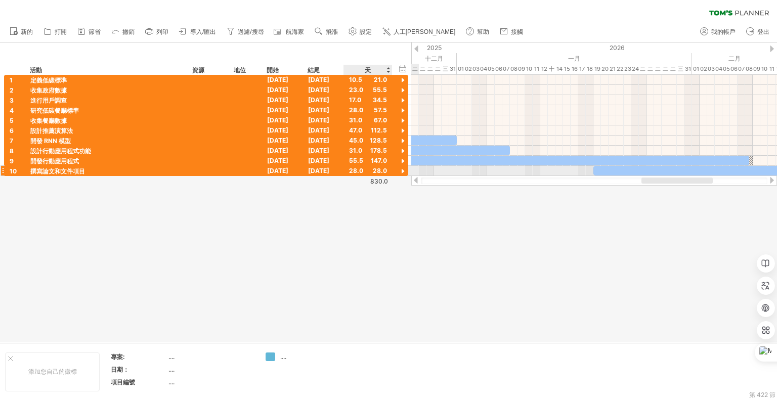
click at [402, 169] on div at bounding box center [403, 172] width 10 height 10
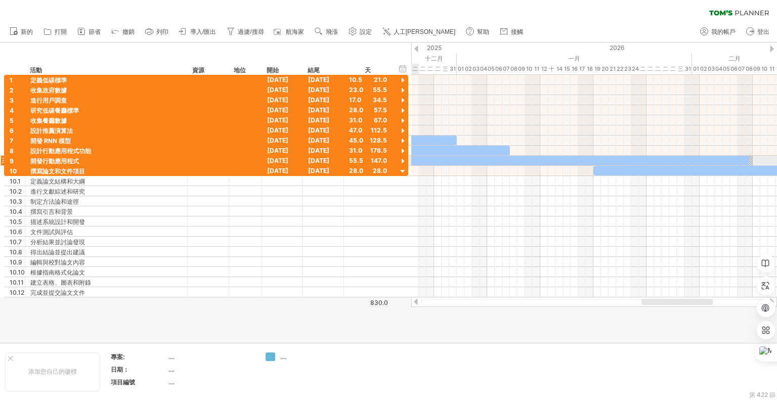
click at [401, 157] on div at bounding box center [403, 162] width 10 height 10
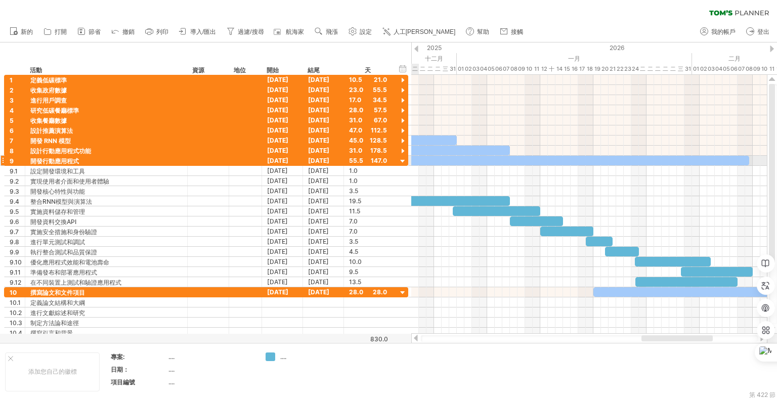
click at [401, 157] on div at bounding box center [403, 162] width 10 height 10
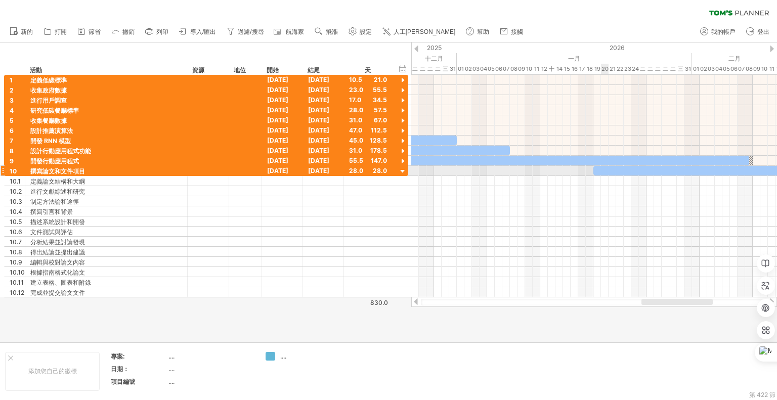
click at [605, 169] on div at bounding box center [699, 171] width 212 height 10
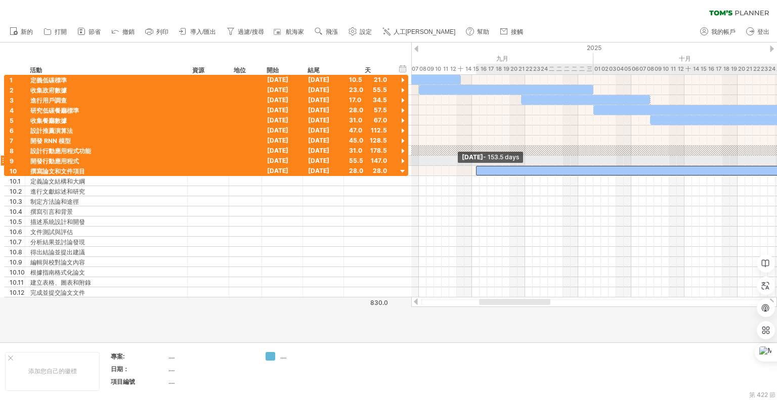
drag, startPoint x: 593, startPoint y: 168, endPoint x: 473, endPoint y: 164, distance: 119.9
click at [473, 164] on div "2月15日星期日 Monday 15 September - 153.5 days" at bounding box center [594, 186] width 366 height 223
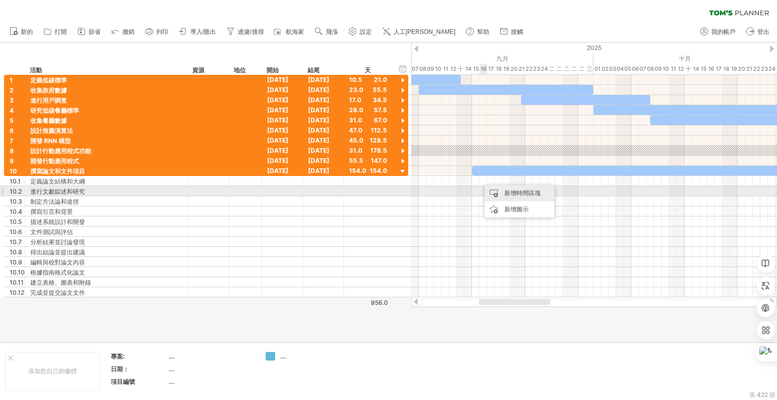
click at [500, 195] on div "新增時間區塊" at bounding box center [520, 193] width 70 height 16
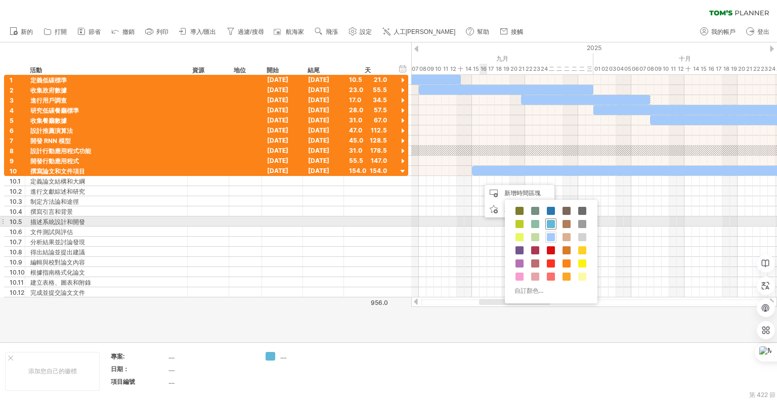
click at [551, 224] on span at bounding box center [551, 224] width 8 height 8
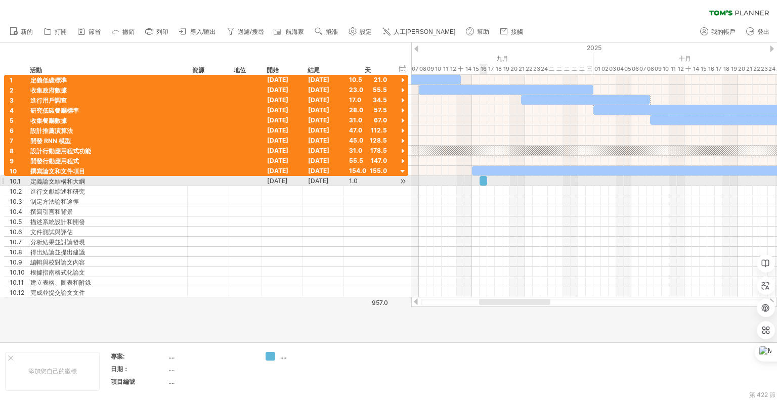
click at [480, 177] on span at bounding box center [479, 181] width 4 height 10
click at [483, 180] on div at bounding box center [483, 181] width 8 height 10
click at [498, 179] on div at bounding box center [594, 181] width 366 height 10
drag, startPoint x: 483, startPoint y: 180, endPoint x: 475, endPoint y: 179, distance: 7.6
click at [475, 179] on div at bounding box center [476, 181] width 8 height 10
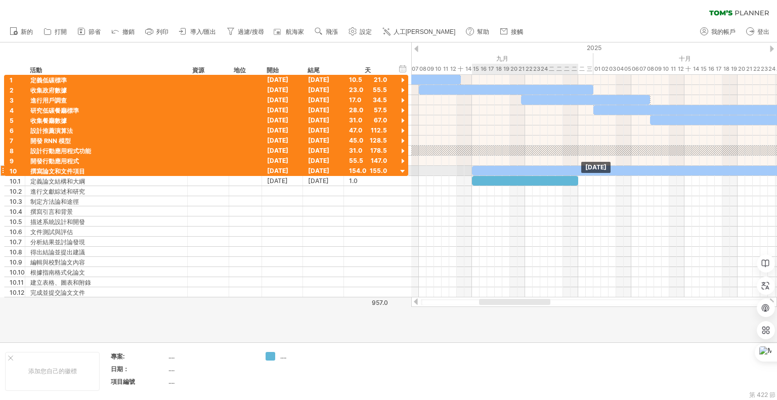
drag, startPoint x: 480, startPoint y: 181, endPoint x: 574, endPoint y: 218, distance: 100.8
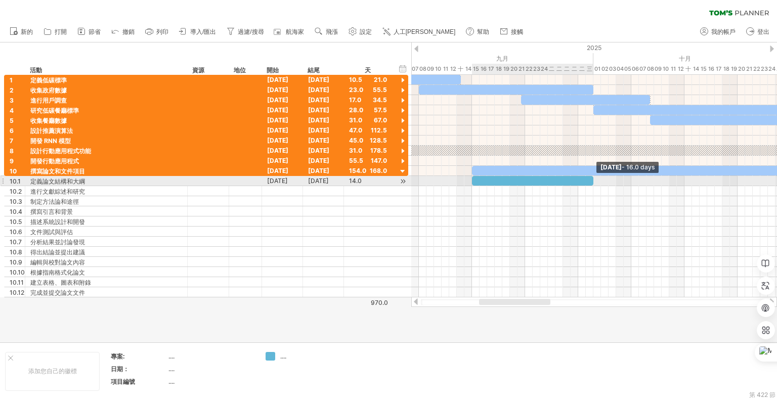
drag, startPoint x: 578, startPoint y: 180, endPoint x: 578, endPoint y: 200, distance: 20.2
click at [592, 178] on span at bounding box center [593, 181] width 4 height 10
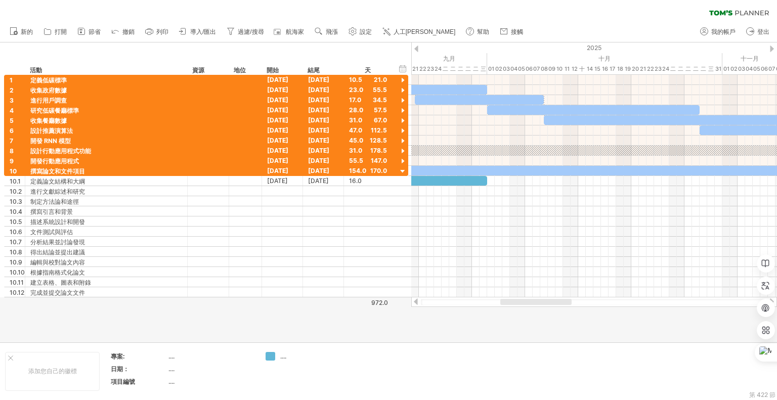
drag, startPoint x: 526, startPoint y: 299, endPoint x: 547, endPoint y: 299, distance: 21.2
click at [547, 299] on div at bounding box center [535, 302] width 71 height 6
click at [402, 109] on div at bounding box center [403, 111] width 10 height 10
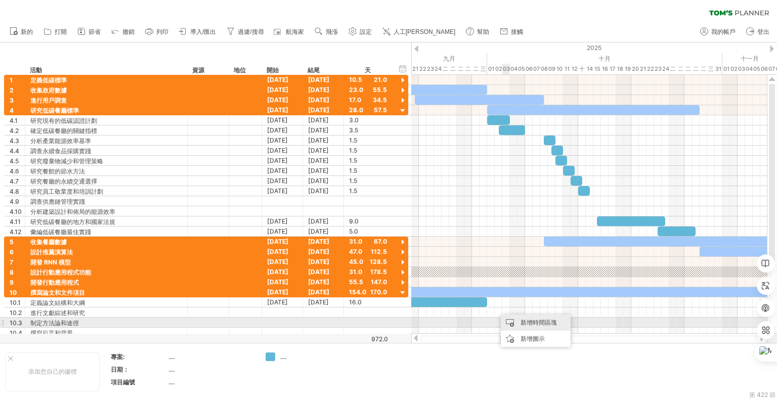
click at [519, 323] on div "新增時間區塊" at bounding box center [536, 323] width 70 height 16
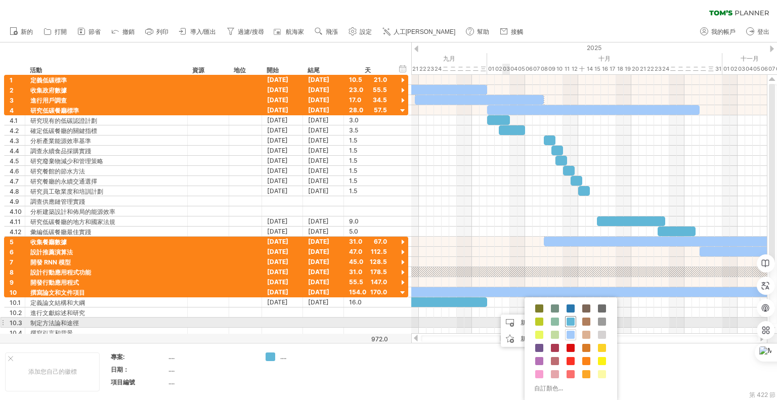
click at [570, 320] on span at bounding box center [570, 322] width 8 height 8
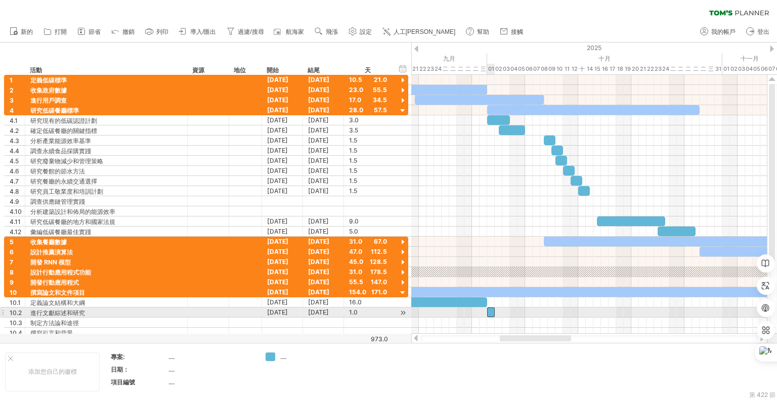
drag, startPoint x: 498, startPoint y: 309, endPoint x: 490, endPoint y: 309, distance: 8.1
click at [490, 309] on div at bounding box center [491, 313] width 8 height 10
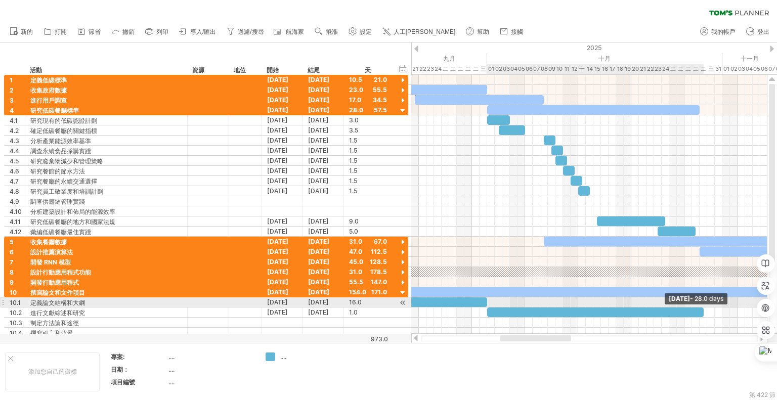
drag, startPoint x: 539, startPoint y: 306, endPoint x: 705, endPoint y: 306, distance: 165.9
click at [705, 308] on span at bounding box center [704, 313] width 4 height 10
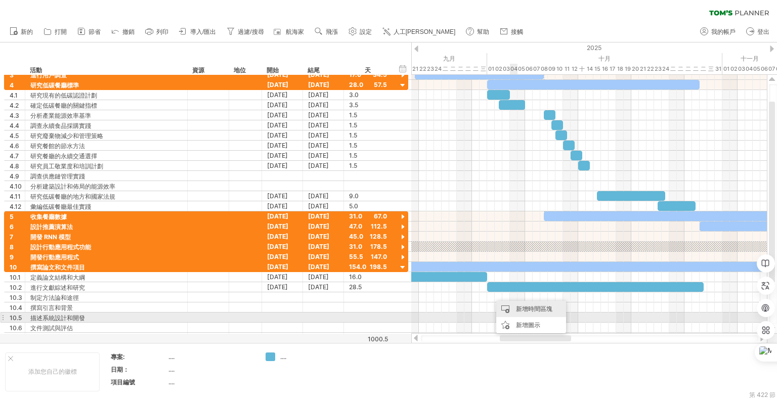
click at [530, 313] on div "新增時間區塊" at bounding box center [531, 309] width 70 height 16
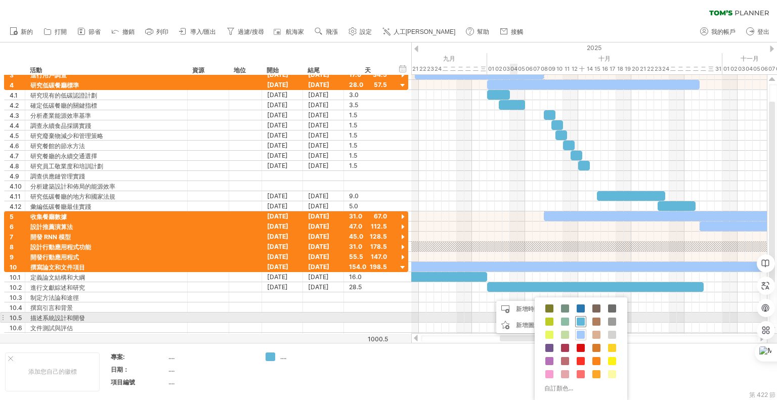
click at [583, 319] on span at bounding box center [581, 322] width 8 height 8
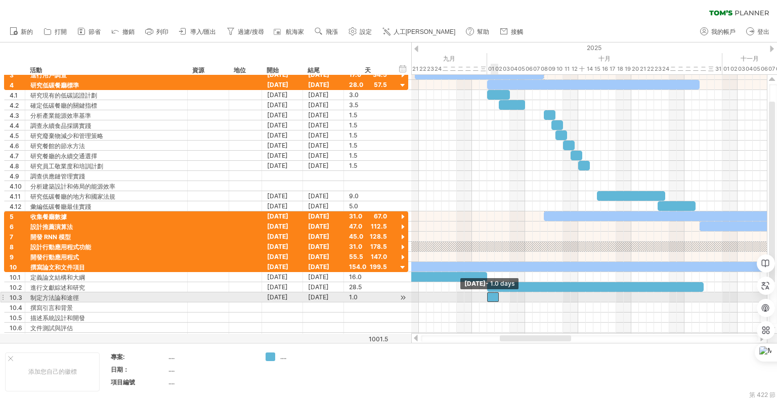
click at [490, 294] on div at bounding box center [493, 297] width 12 height 10
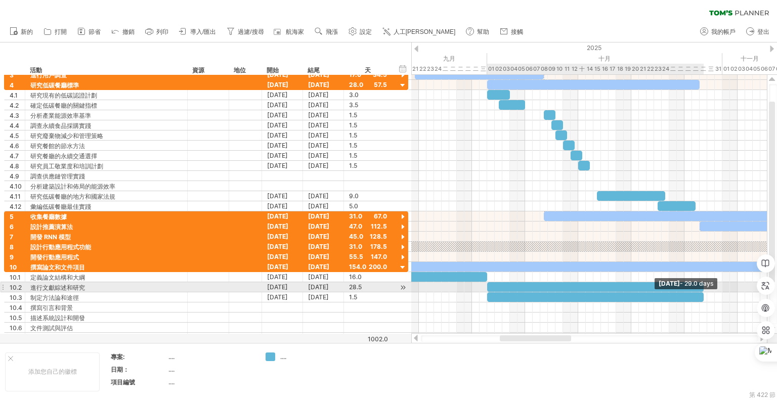
drag, startPoint x: 497, startPoint y: 294, endPoint x: 702, endPoint y: 289, distance: 204.4
click at [776, 289] on div at bounding box center [791, 302] width 0 height 81
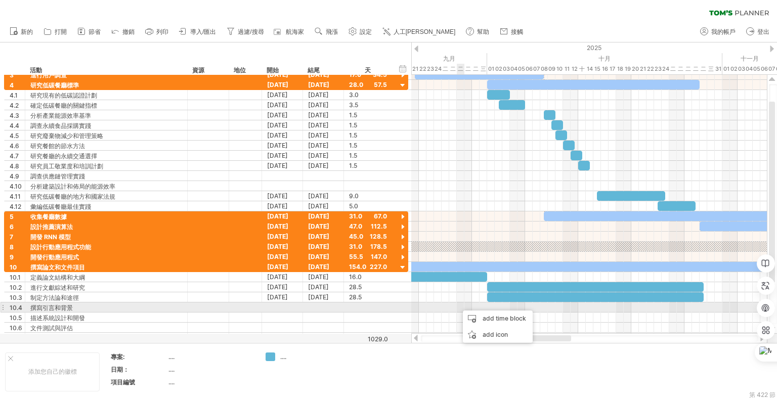
click at [480, 318] on div "add time block" at bounding box center [498, 319] width 70 height 16
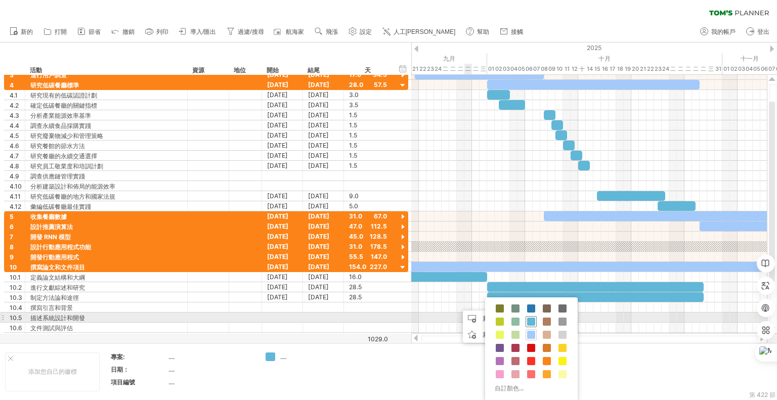
click at [528, 320] on span at bounding box center [531, 322] width 8 height 8
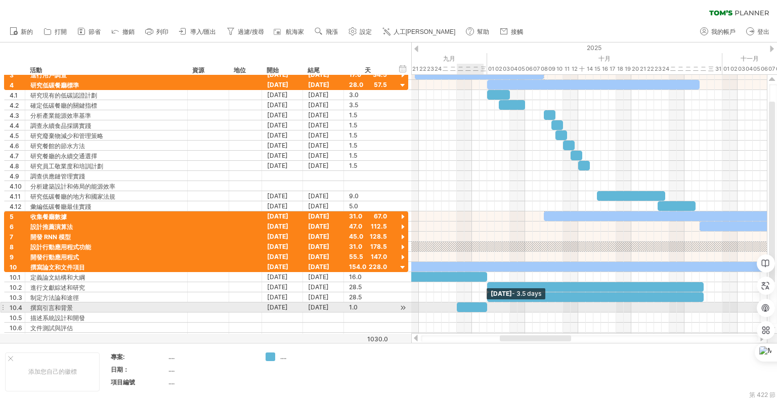
click at [487, 303] on span at bounding box center [487, 307] width 4 height 10
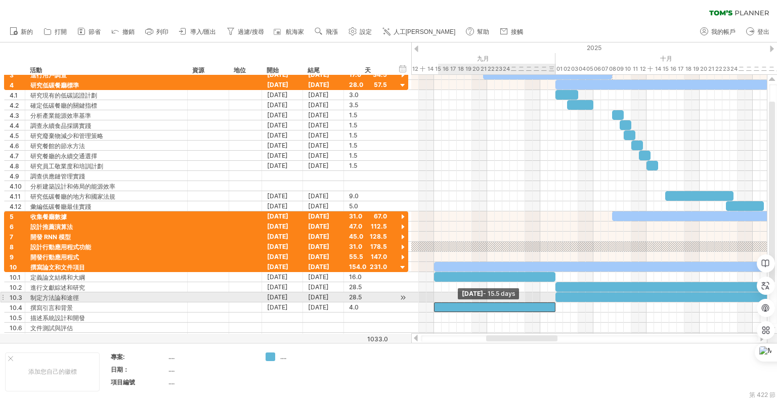
drag, startPoint x: 457, startPoint y: 304, endPoint x: 516, endPoint y: 299, distance: 58.9
click at [435, 299] on div "9月30日星期二 - 4.0天 Monday 15 September - 15.5 days" at bounding box center [589, 204] width 356 height 259
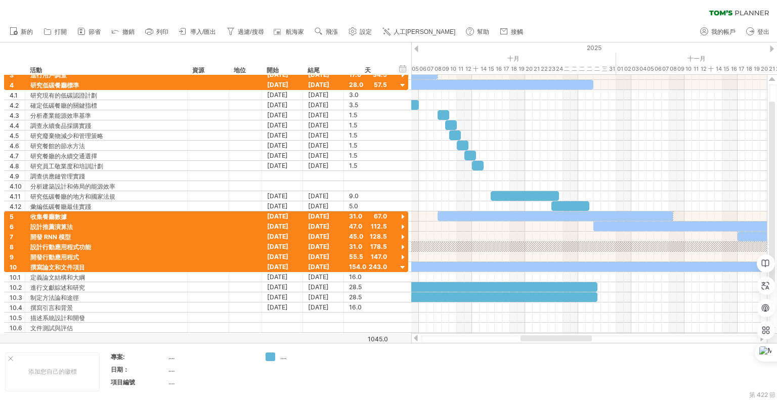
drag, startPoint x: 510, startPoint y: 337, endPoint x: 544, endPoint y: 339, distance: 34.5
click at [544, 339] on div at bounding box center [555, 338] width 71 height 6
click at [403, 86] on div at bounding box center [403, 86] width 10 height 10
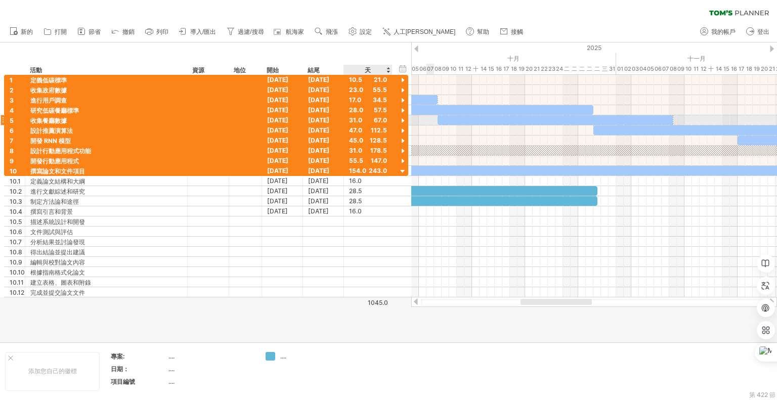
click at [405, 121] on div at bounding box center [403, 121] width 10 height 10
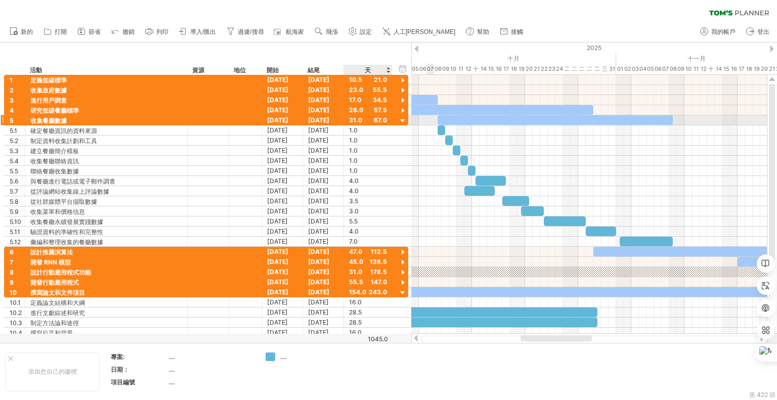
click at [405, 121] on div at bounding box center [403, 121] width 10 height 10
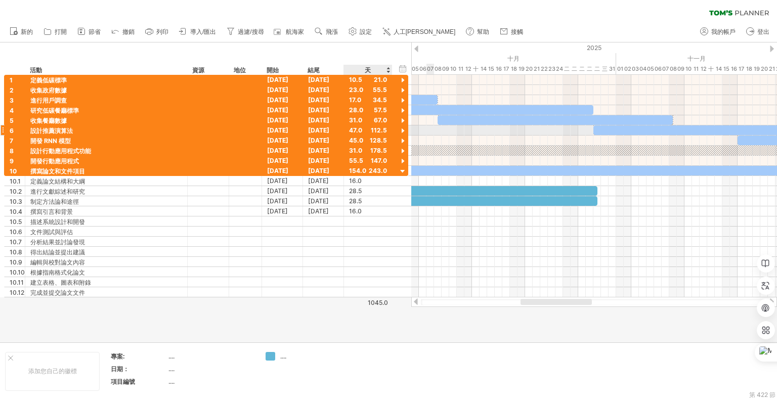
click at [402, 127] on div at bounding box center [403, 131] width 10 height 10
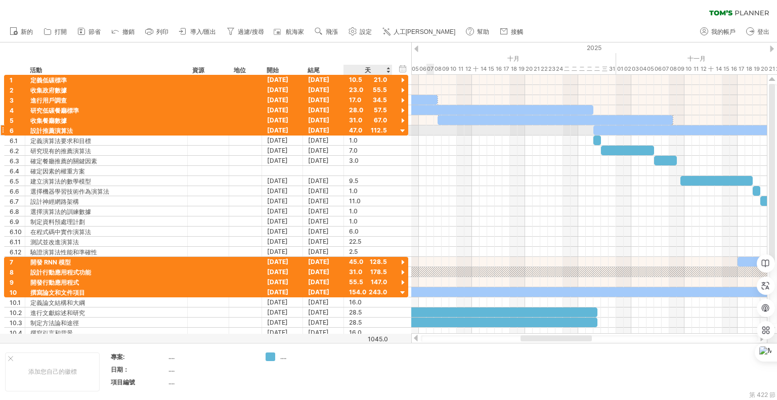
click at [402, 127] on div at bounding box center [403, 131] width 10 height 10
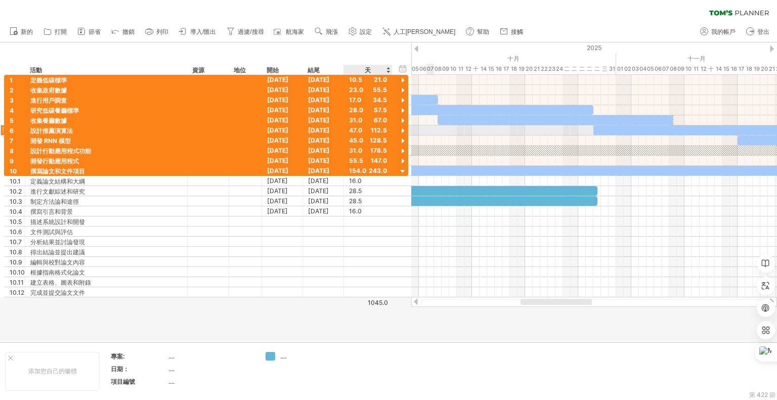
click at [402, 127] on div at bounding box center [403, 131] width 10 height 10
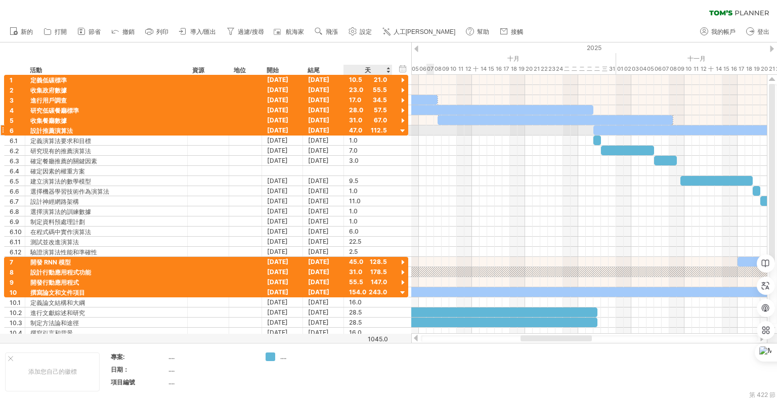
click at [402, 127] on div at bounding box center [403, 131] width 10 height 10
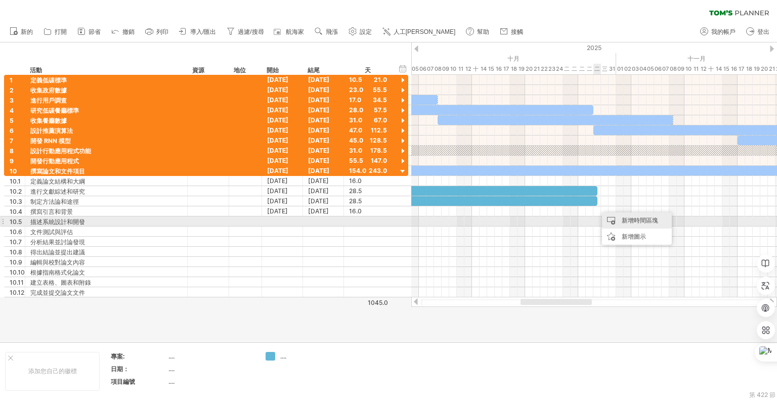
click at [617, 222] on div "新增時間區塊" at bounding box center [637, 220] width 70 height 16
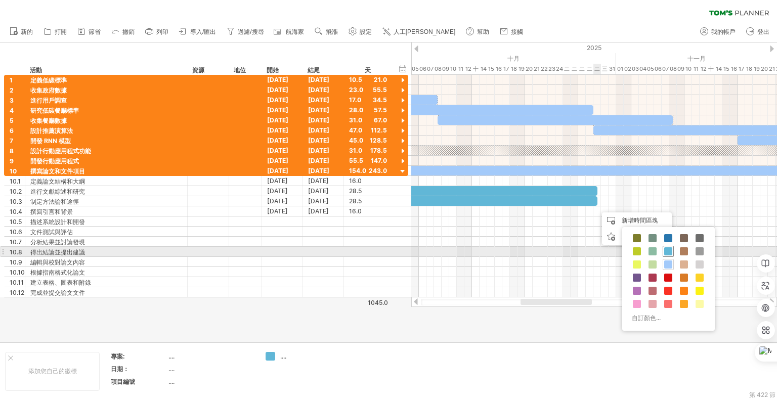
click at [671, 248] on span at bounding box center [668, 251] width 8 height 8
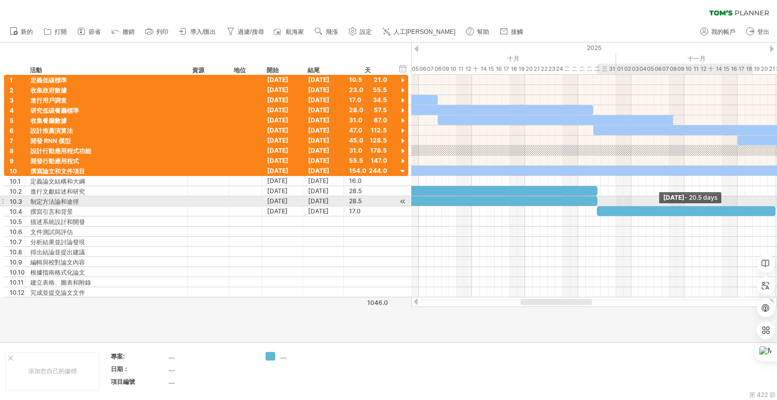
drag, startPoint x: 604, startPoint y: 208, endPoint x: 776, endPoint y: 206, distance: 172.5
click at [776, 206] on span at bounding box center [775, 211] width 4 height 10
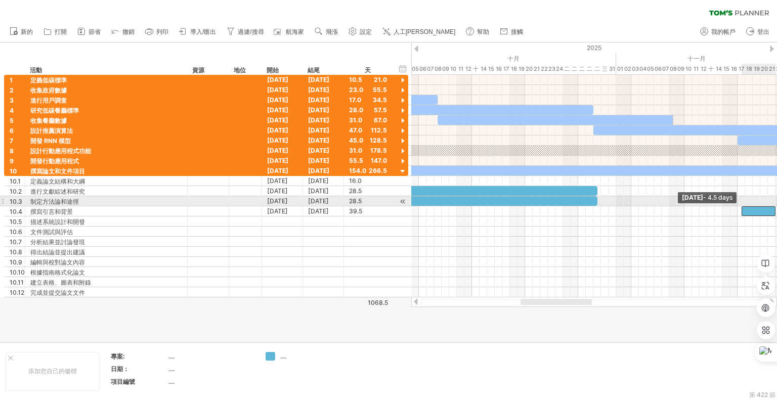
drag, startPoint x: 595, startPoint y: 208, endPoint x: 738, endPoint y: 205, distance: 143.2
click at [739, 206] on span at bounding box center [741, 211] width 4 height 10
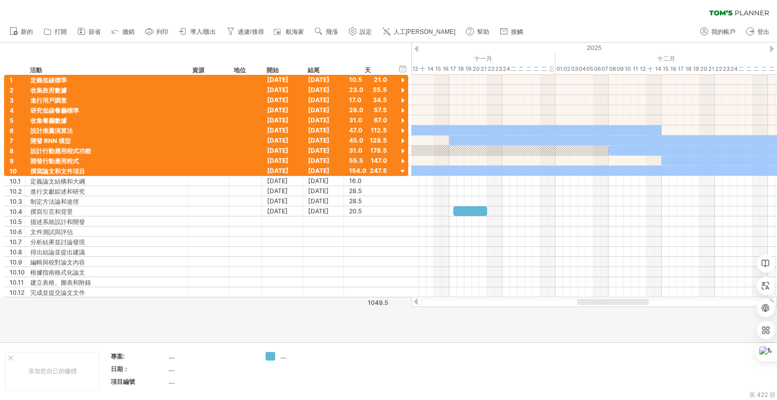
drag, startPoint x: 582, startPoint y: 301, endPoint x: 633, endPoint y: 305, distance: 51.7
click at [633, 305] on div at bounding box center [612, 302] width 71 height 6
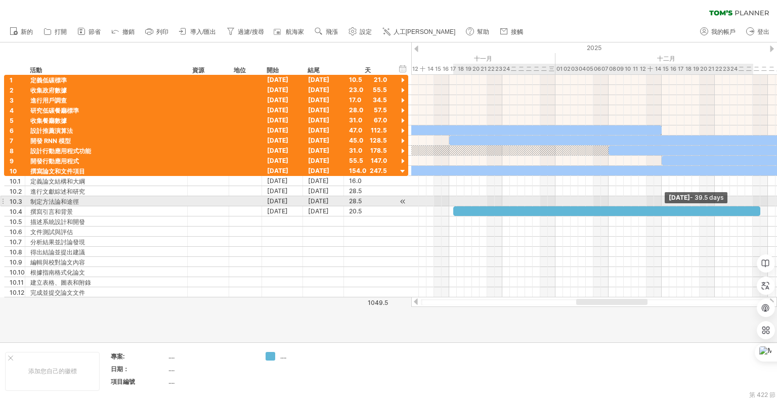
drag, startPoint x: 488, startPoint y: 208, endPoint x: 762, endPoint y: 206, distance: 274.6
click at [762, 206] on div "Friday 26 December - 39.5 days 11月17日星期一 - 4.5天" at bounding box center [594, 186] width 366 height 223
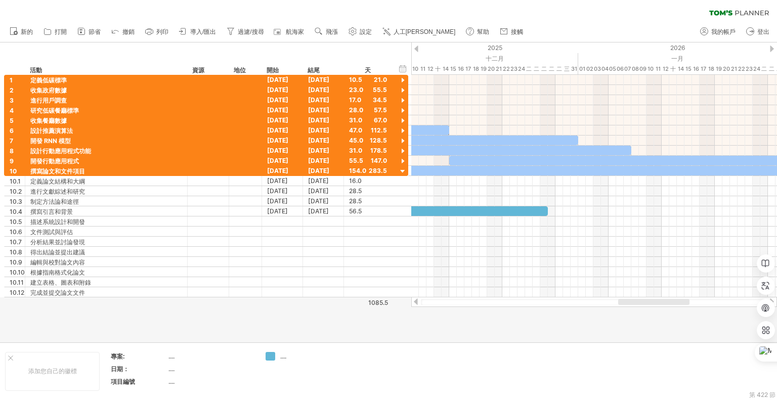
drag, startPoint x: 602, startPoint y: 302, endPoint x: 635, endPoint y: 302, distance: 32.4
click at [635, 302] on div at bounding box center [653, 302] width 71 height 6
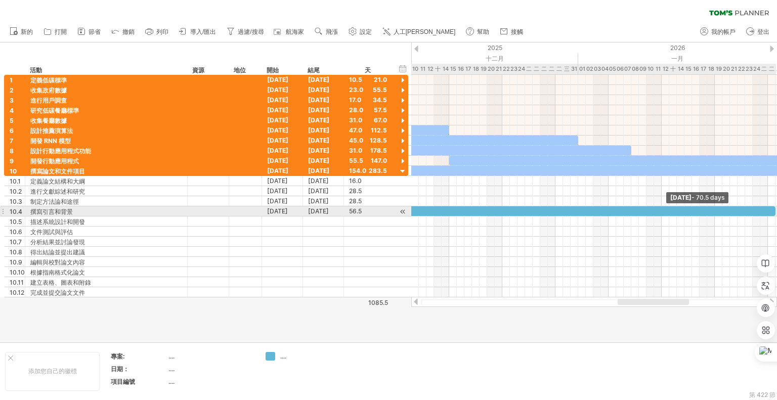
drag, startPoint x: 548, startPoint y: 210, endPoint x: 776, endPoint y: 216, distance: 228.7
click at [776, 216] on div "Monday 26 January - 70.5 days 11月17日星期一 - 4.5天" at bounding box center [594, 186] width 366 height 223
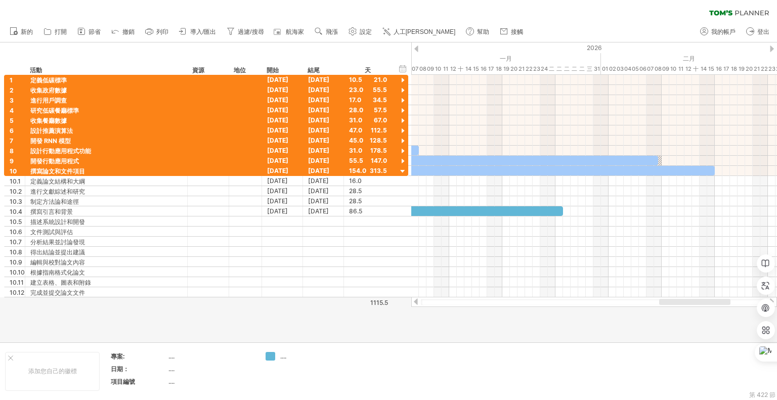
click at [698, 303] on div at bounding box center [694, 302] width 71 height 6
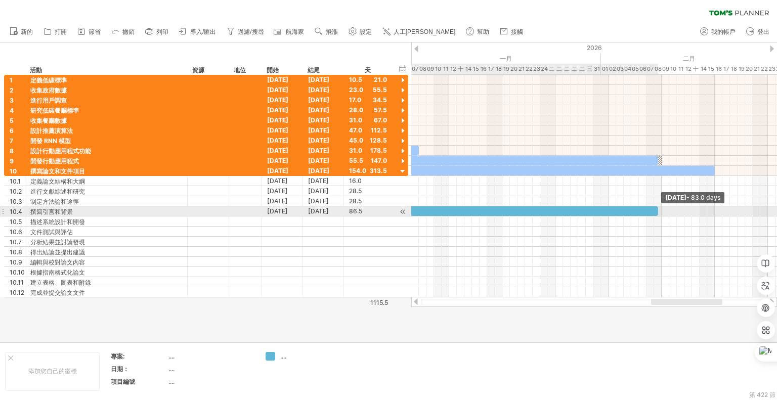
drag, startPoint x: 562, startPoint y: 209, endPoint x: 657, endPoint y: 208, distance: 94.6
click at [657, 208] on span at bounding box center [658, 211] width 4 height 10
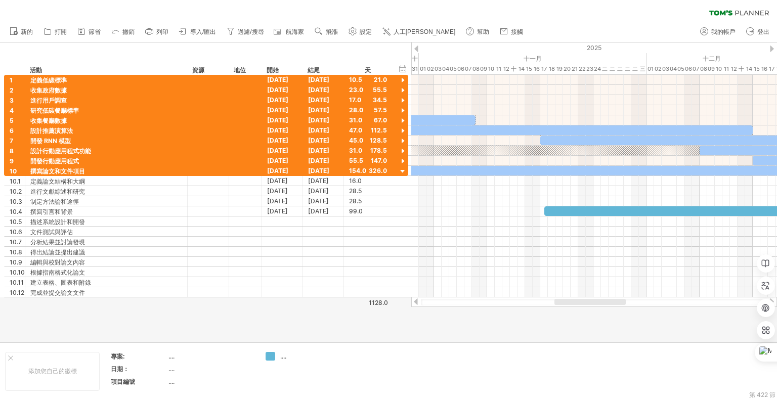
drag, startPoint x: 663, startPoint y: 300, endPoint x: 566, endPoint y: 311, distance: 97.2
click at [566, 311] on div "嘗試造訪 [DOMAIN_NAME] 再次連接... 0% 清除過濾器 新的" at bounding box center [388, 200] width 777 height 400
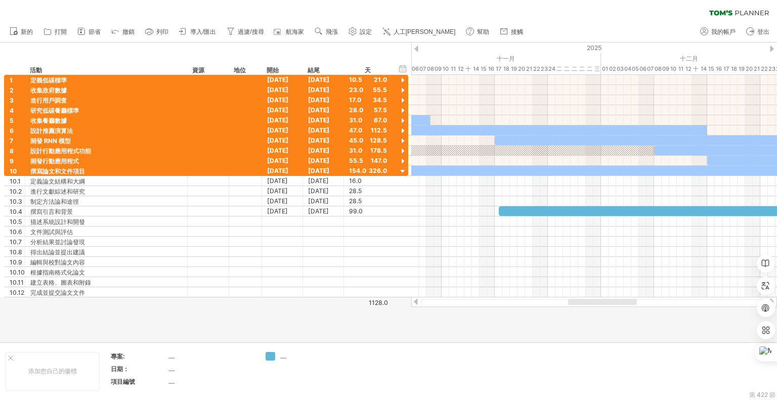
drag, startPoint x: 586, startPoint y: 299, endPoint x: 596, endPoint y: 304, distance: 10.6
click at [596, 304] on div at bounding box center [602, 302] width 69 height 6
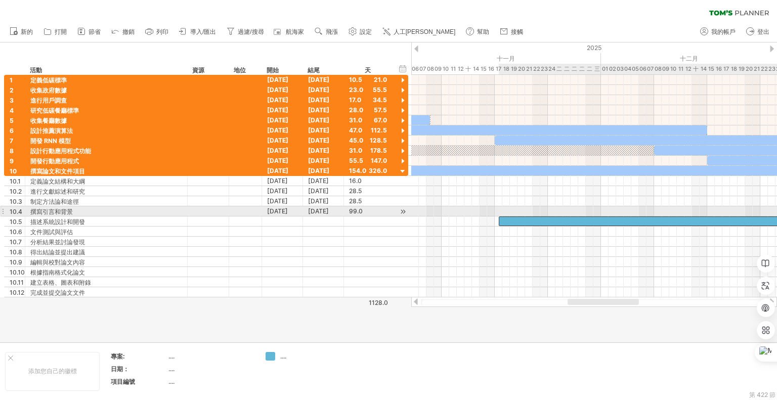
drag, startPoint x: 541, startPoint y: 208, endPoint x: 541, endPoint y: 216, distance: 8.1
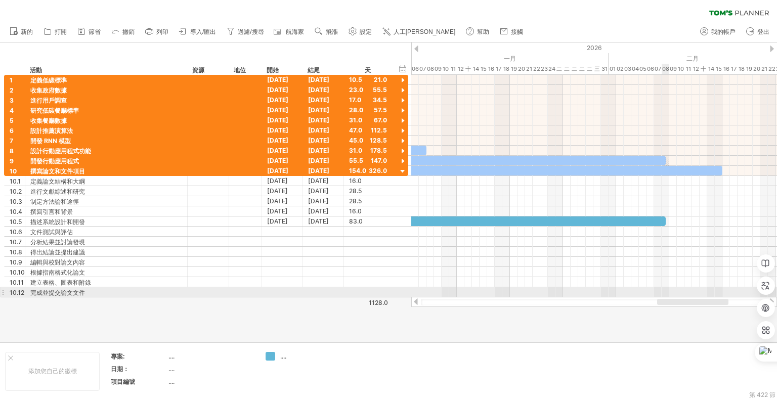
drag, startPoint x: 573, startPoint y: 301, endPoint x: 662, endPoint y: 289, distance: 90.4
click at [662, 289] on div "嘗試造訪 [DOMAIN_NAME] 再次連接... 0% 清除過濾器 新的" at bounding box center [388, 200] width 777 height 400
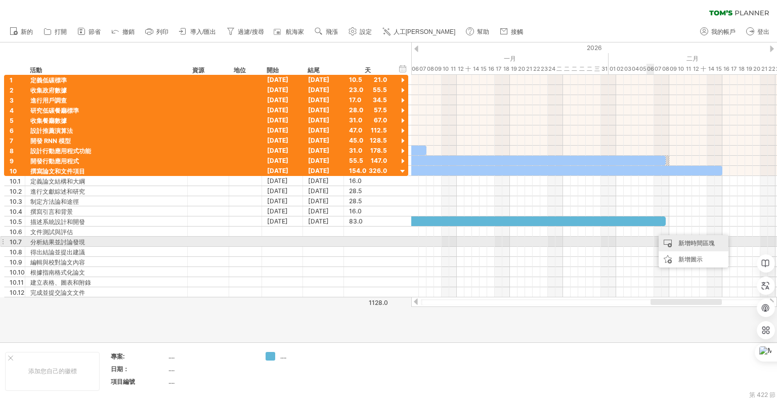
click at [673, 243] on div "新增時間區塊" at bounding box center [694, 243] width 70 height 16
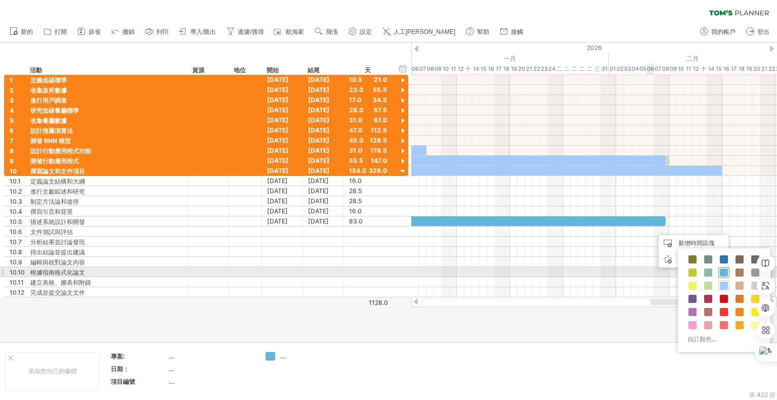
click at [723, 272] on span at bounding box center [724, 273] width 8 height 8
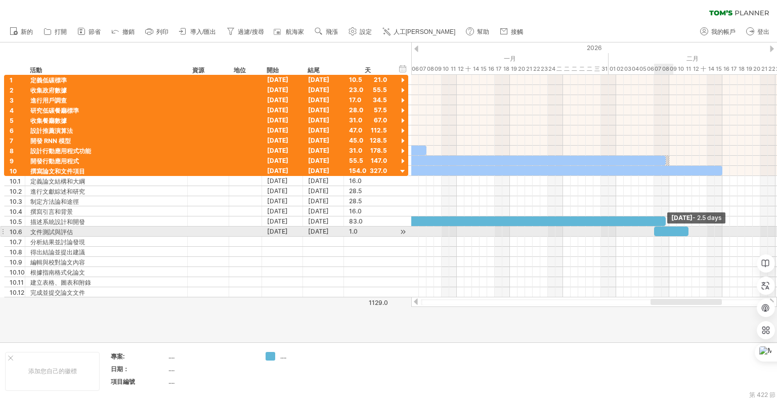
drag, startPoint x: 661, startPoint y: 228, endPoint x: 655, endPoint y: 231, distance: 6.3
click at [686, 231] on span at bounding box center [688, 232] width 4 height 10
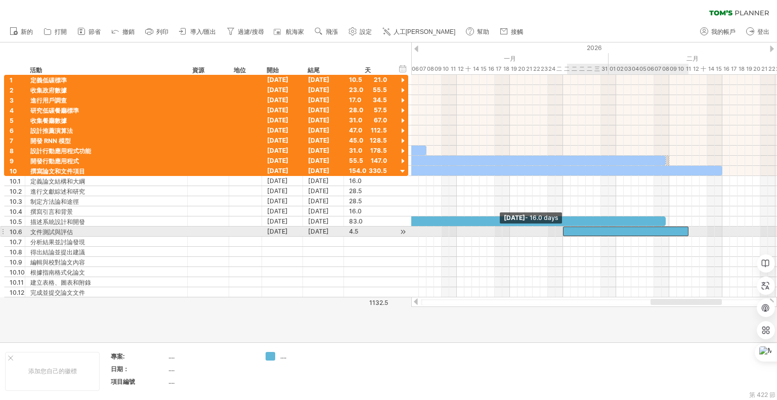
click at [564, 231] on span at bounding box center [563, 232] width 4 height 10
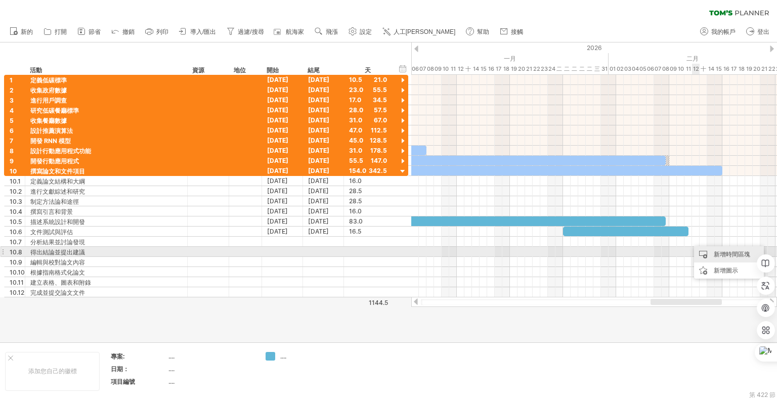
click at [709, 251] on div "新增時間區塊" at bounding box center [729, 254] width 70 height 16
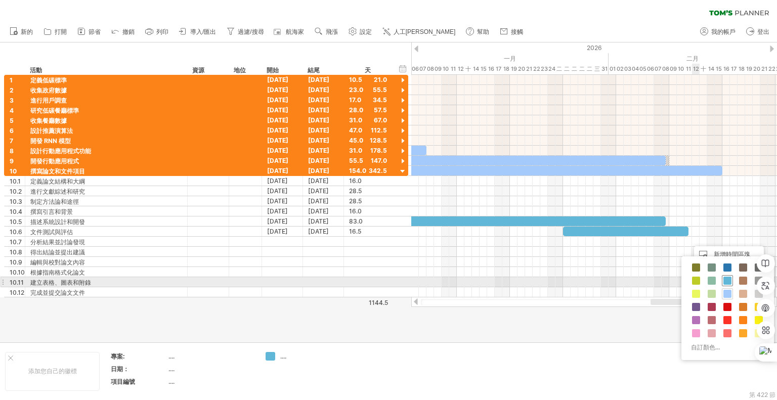
click at [723, 281] on span at bounding box center [727, 281] width 8 height 8
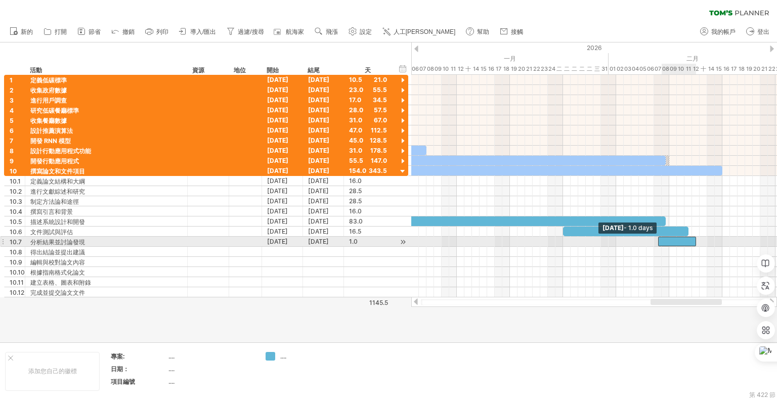
drag, startPoint x: 688, startPoint y: 240, endPoint x: 676, endPoint y: 251, distance: 16.8
click at [656, 240] on span at bounding box center [658, 242] width 4 height 10
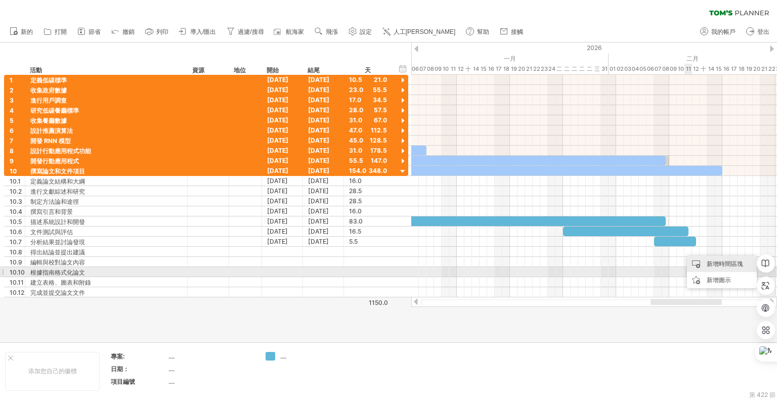
click at [727, 268] on font "新增時間區塊" at bounding box center [725, 264] width 36 height 8
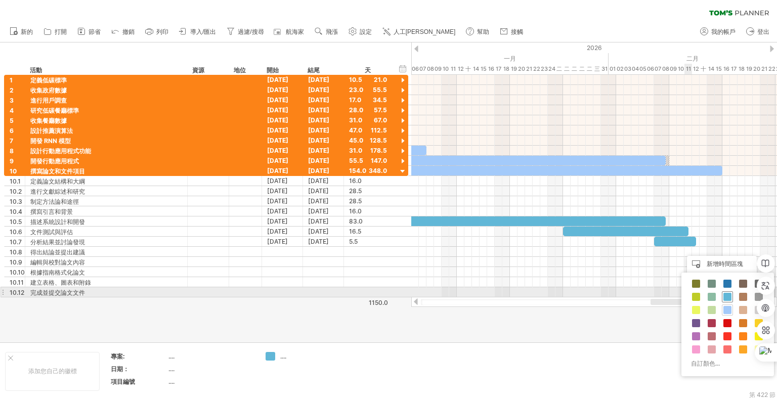
click at [725, 295] on span at bounding box center [727, 297] width 8 height 8
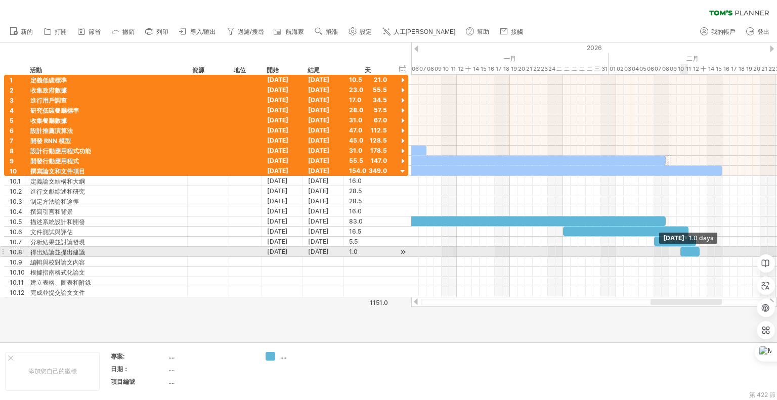
drag, startPoint x: 688, startPoint y: 247, endPoint x: 698, endPoint y: 249, distance: 9.7
click at [698, 249] on span at bounding box center [699, 252] width 4 height 10
drag, startPoint x: 682, startPoint y: 250, endPoint x: 657, endPoint y: 248, distance: 25.4
click at [658, 248] on div at bounding box center [679, 252] width 42 height 10
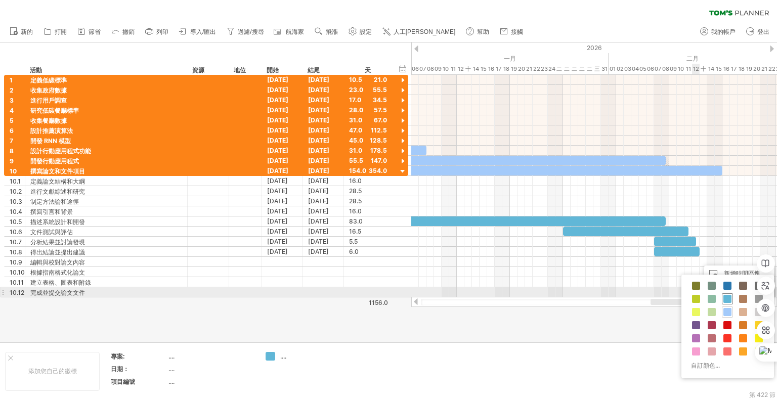
click at [729, 295] on span at bounding box center [727, 299] width 8 height 8
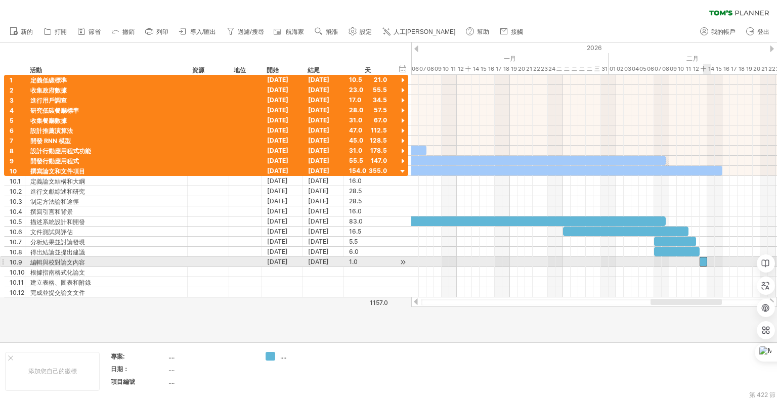
drag, startPoint x: 706, startPoint y: 258, endPoint x: 709, endPoint y: 268, distance: 10.2
click at [702, 258] on div at bounding box center [703, 262] width 8 height 10
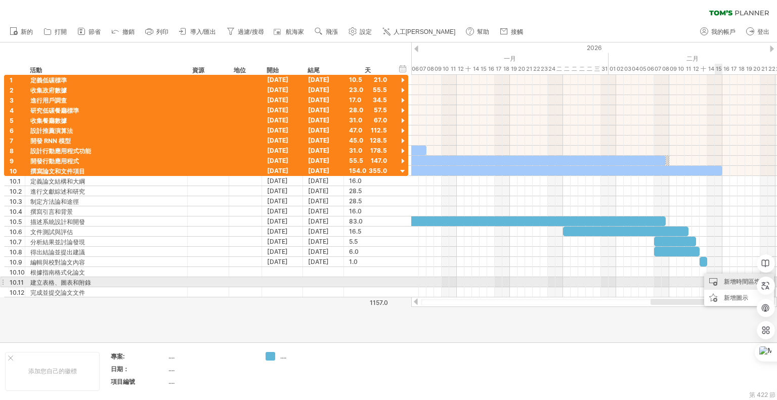
click at [737, 282] on font "新增時間區塊" at bounding box center [742, 282] width 36 height 8
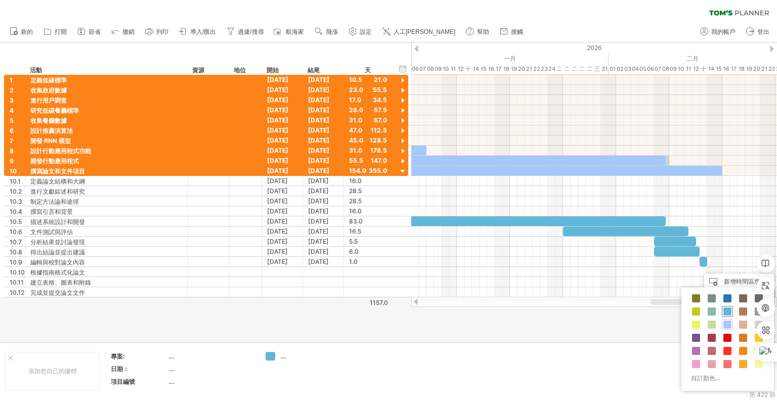
click at [723, 308] on span at bounding box center [727, 312] width 8 height 8
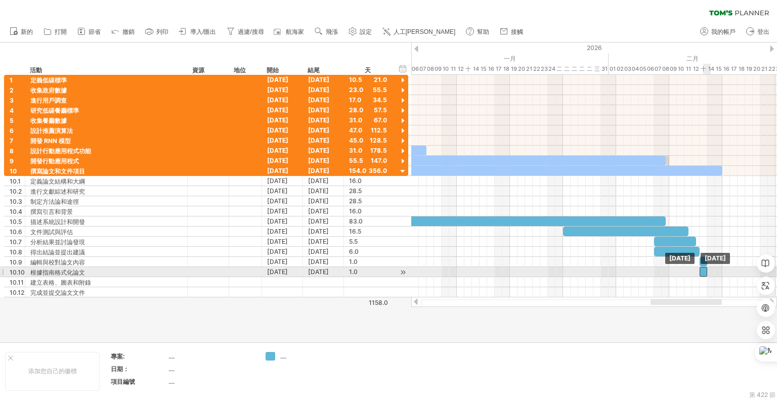
drag, startPoint x: 713, startPoint y: 270, endPoint x: 712, endPoint y: 278, distance: 8.7
click at [702, 271] on div at bounding box center [703, 272] width 8 height 10
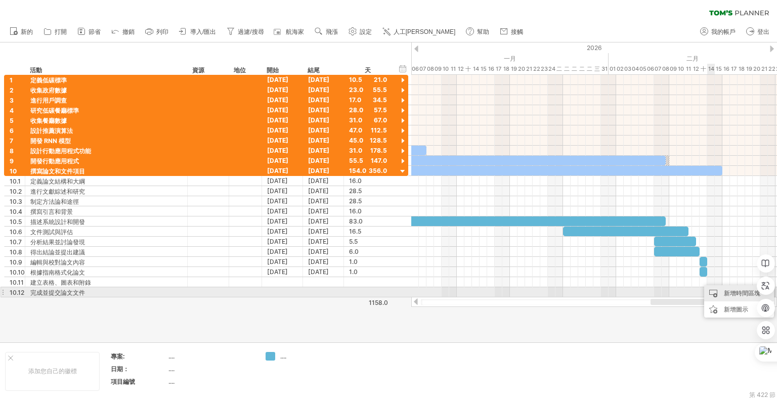
click at [722, 293] on div "新增時間區塊" at bounding box center [739, 293] width 70 height 16
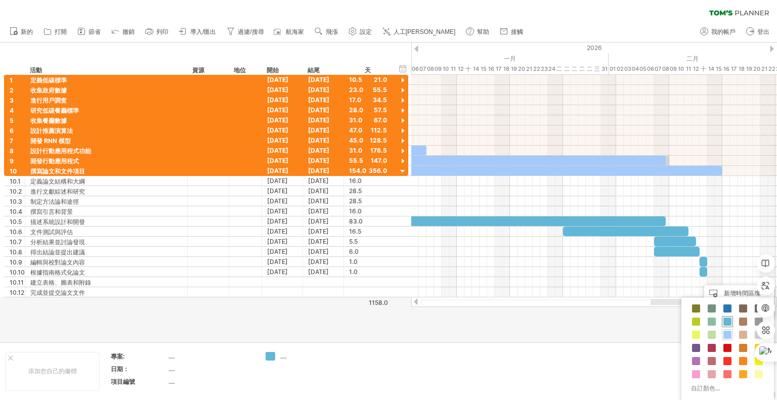
click at [728, 319] on span at bounding box center [727, 322] width 8 height 8
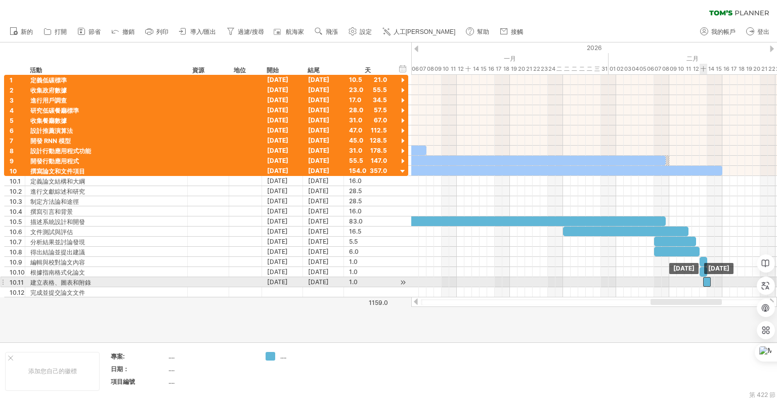
drag, startPoint x: 715, startPoint y: 279, endPoint x: 706, endPoint y: 279, distance: 9.1
click at [706, 279] on div at bounding box center [707, 282] width 8 height 10
click at [703, 279] on div at bounding box center [703, 282] width 8 height 10
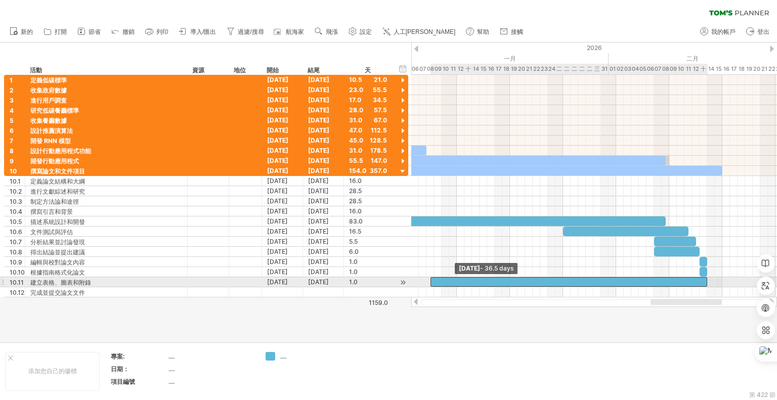
drag, startPoint x: 699, startPoint y: 277, endPoint x: 428, endPoint y: 281, distance: 271.1
click at [428, 281] on span at bounding box center [430, 282] width 4 height 10
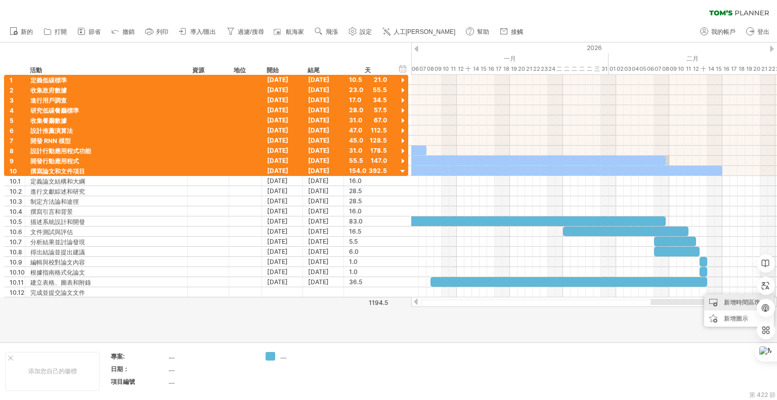
click at [726, 302] on font "新增時間區塊" at bounding box center [742, 302] width 36 height 8
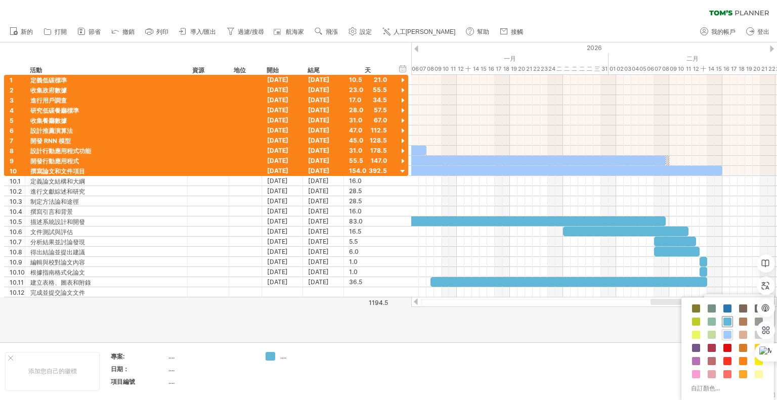
click at [728, 322] on span at bounding box center [727, 322] width 8 height 8
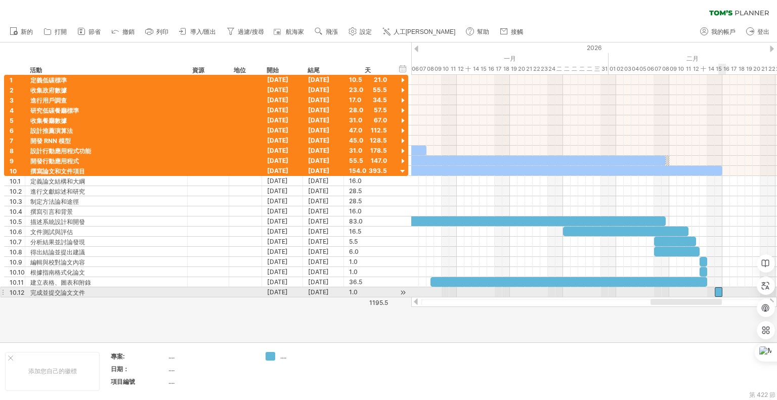
click at [716, 290] on div at bounding box center [719, 292] width 8 height 10
drag, startPoint x: 716, startPoint y: 290, endPoint x: 708, endPoint y: 289, distance: 7.6
click at [708, 289] on span at bounding box center [707, 292] width 4 height 10
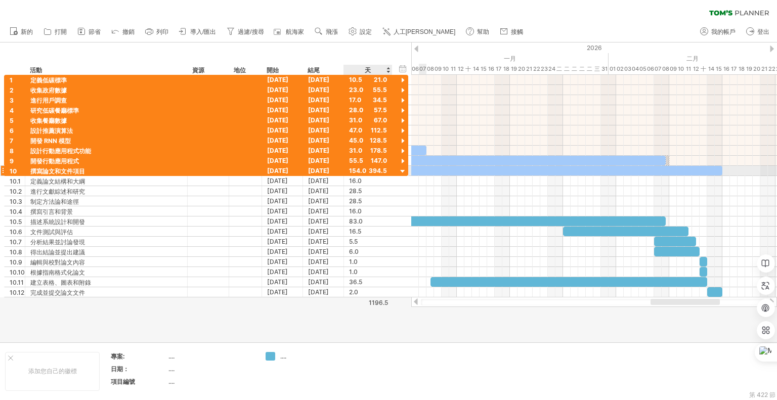
click at [403, 170] on div at bounding box center [403, 172] width 10 height 10
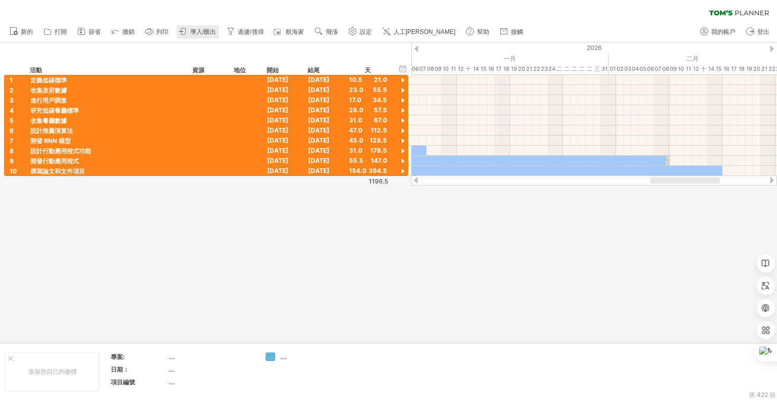
click at [208, 30] on font "導入/匯出" at bounding box center [203, 31] width 26 height 7
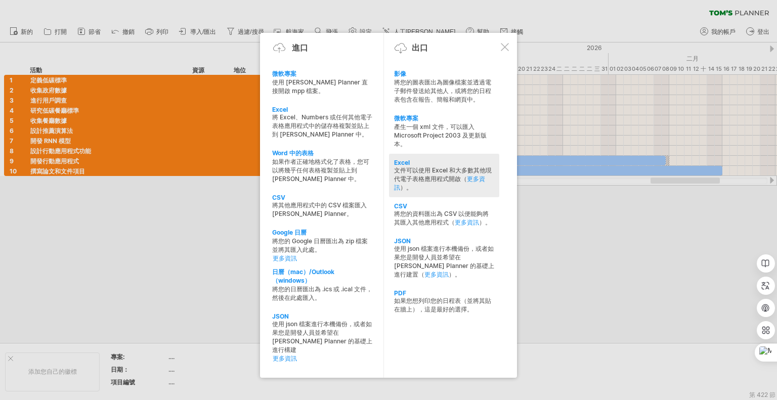
click at [404, 160] on font "Excel" at bounding box center [402, 163] width 16 height 8
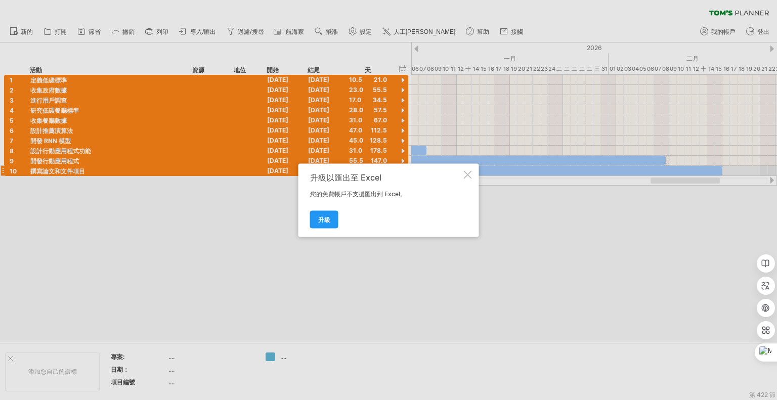
click at [467, 176] on div at bounding box center [468, 174] width 8 height 8
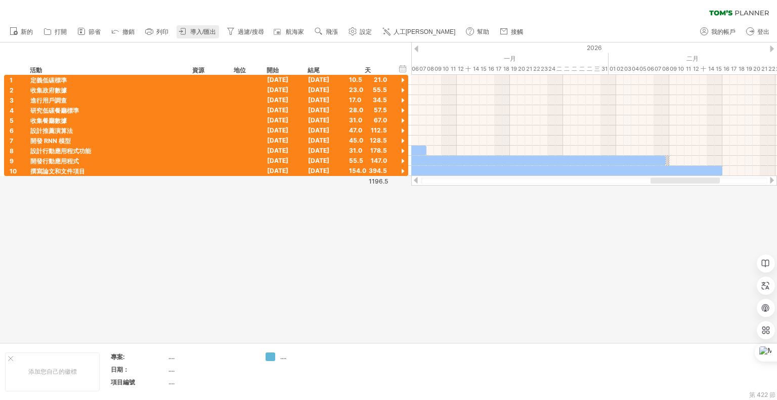
click at [212, 27] on link "導入/匯出" at bounding box center [198, 31] width 42 height 13
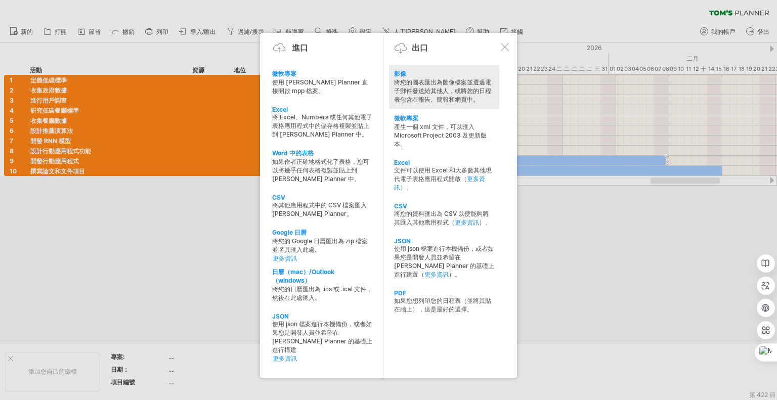
click at [421, 78] on font "將您的圖表匯出為圖像檔案並透過電子郵件發送給其他人，或將您的日程表包含在報告、簡報和網頁中。" at bounding box center [442, 90] width 97 height 25
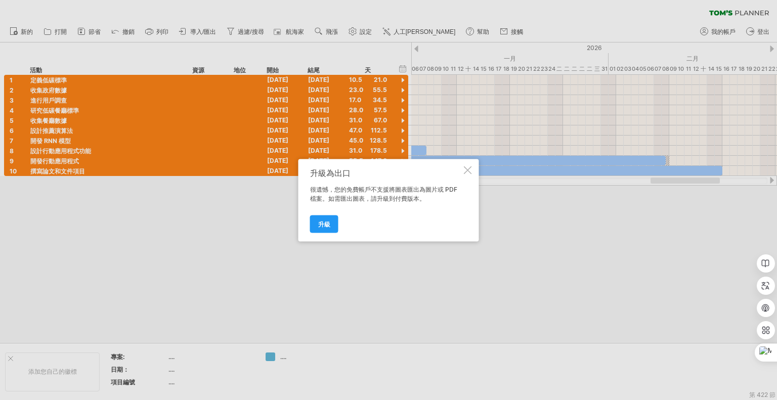
click at [470, 167] on div at bounding box center [468, 170] width 8 height 8
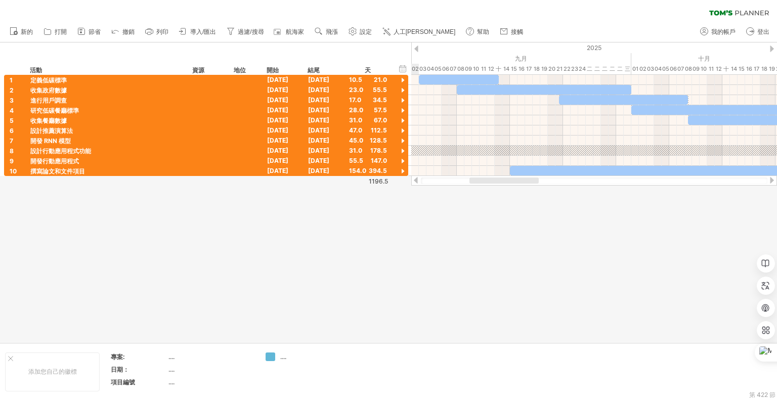
drag, startPoint x: 699, startPoint y: 180, endPoint x: 518, endPoint y: 191, distance: 181.4
click at [518, 191] on div "嘗試造訪 [DOMAIN_NAME] 再次連接... 0% 清除過濾器 新的" at bounding box center [388, 200] width 777 height 400
click at [186, 34] on icon at bounding box center [183, 31] width 10 height 10
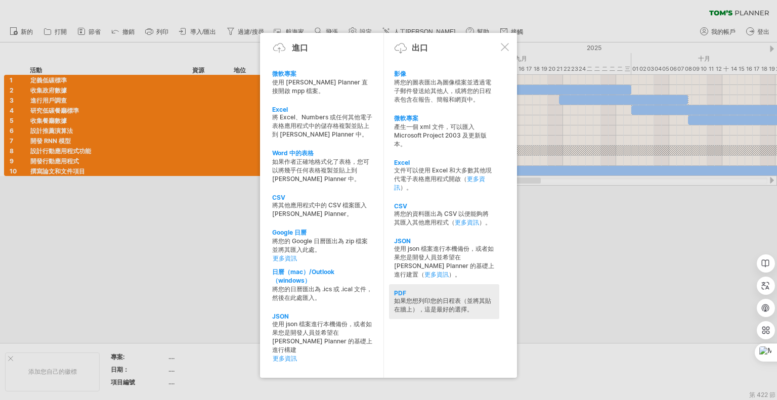
click at [409, 294] on div "PDF" at bounding box center [444, 293] width 100 height 8
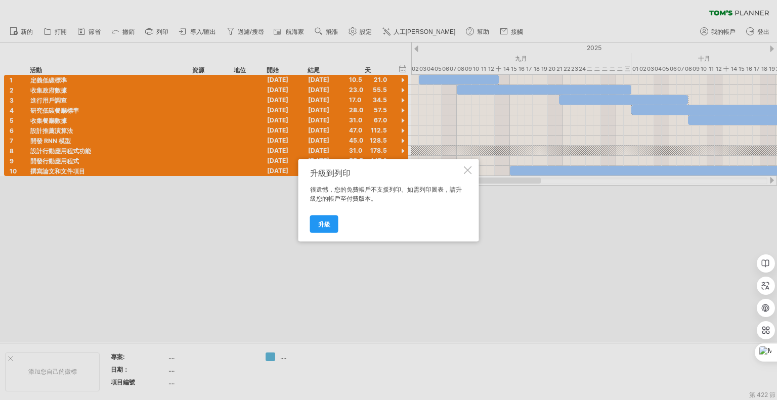
click at [468, 167] on div at bounding box center [468, 170] width 8 height 8
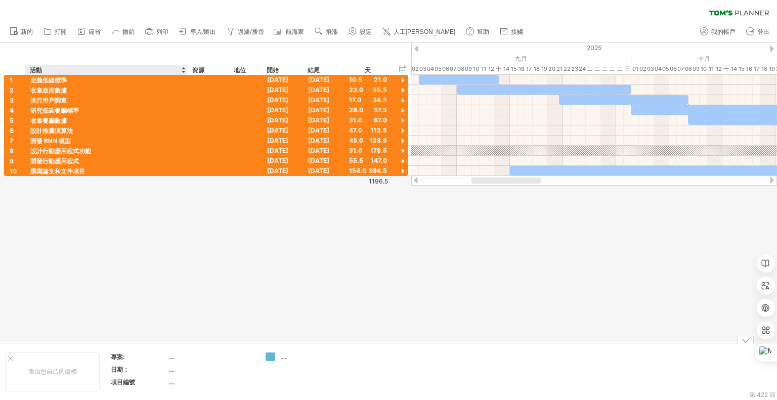
click at [163, 358] on div "專案:" at bounding box center [139, 357] width 56 height 9
click at [171, 358] on font "...." at bounding box center [171, 357] width 6 height 8
click at [365, 33] on font "設定" at bounding box center [366, 31] width 12 height 7
select select "*"
select select "**"
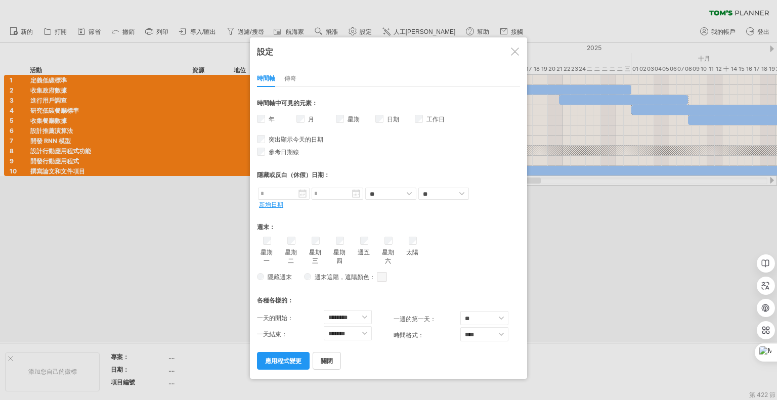
click at [518, 53] on div at bounding box center [515, 52] width 8 height 8
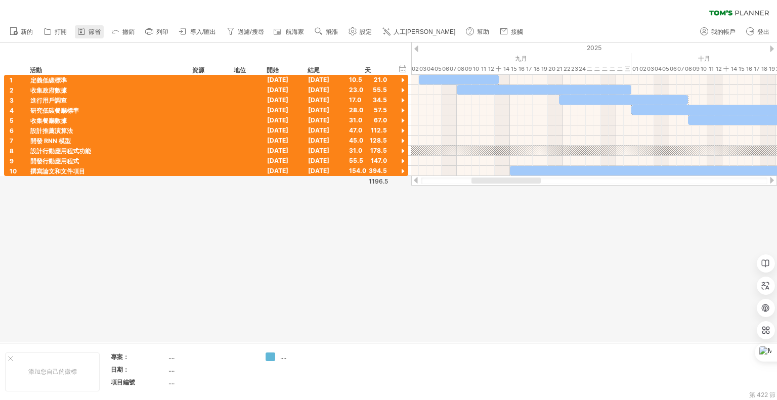
click at [98, 32] on font "節省" at bounding box center [95, 31] width 12 height 7
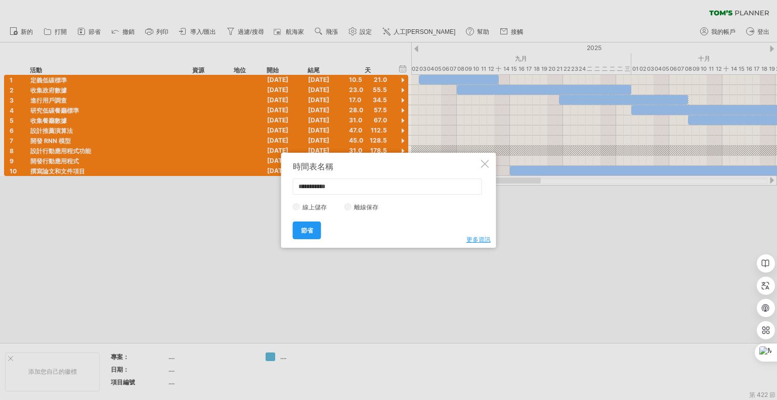
drag, startPoint x: 339, startPoint y: 186, endPoint x: 278, endPoint y: 187, distance: 61.2
click at [278, 187] on div "嘗試造訪 [DOMAIN_NAME] 再次連接... 0% 清除過濾器 新的" at bounding box center [388, 200] width 777 height 400
click at [361, 207] on font "離線保存" at bounding box center [366, 207] width 24 height 8
drag, startPoint x: 340, startPoint y: 183, endPoint x: 286, endPoint y: 186, distance: 53.7
click at [286, 186] on div "**********" at bounding box center [388, 200] width 215 height 95
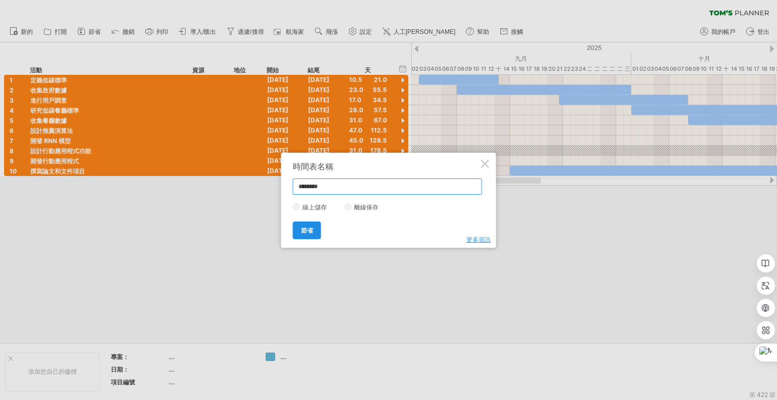
type input "********"
click at [308, 228] on font "節省" at bounding box center [307, 231] width 12 height 8
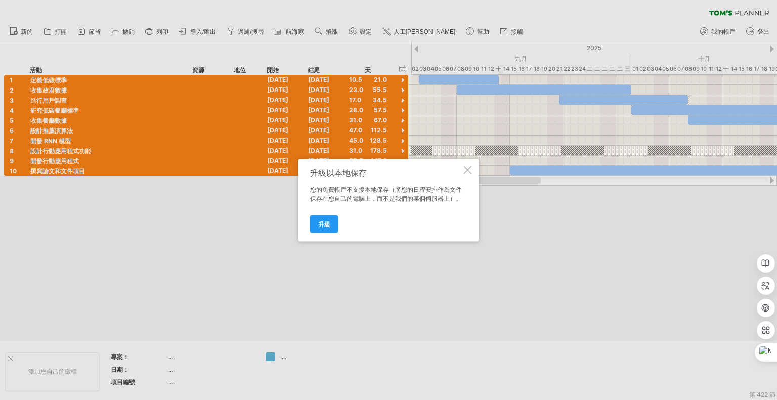
click at [466, 171] on div at bounding box center [468, 170] width 8 height 8
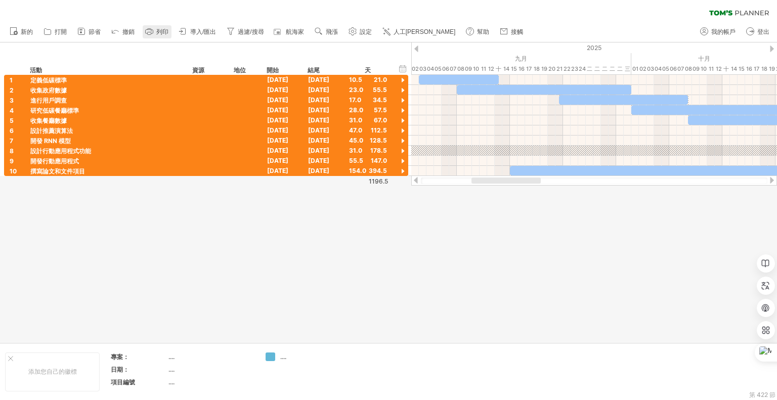
click at [150, 26] on icon at bounding box center [149, 31] width 10 height 10
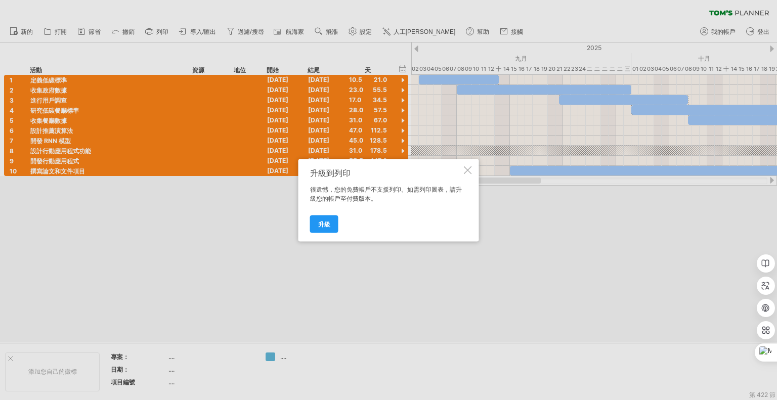
click at [466, 169] on div at bounding box center [468, 170] width 8 height 8
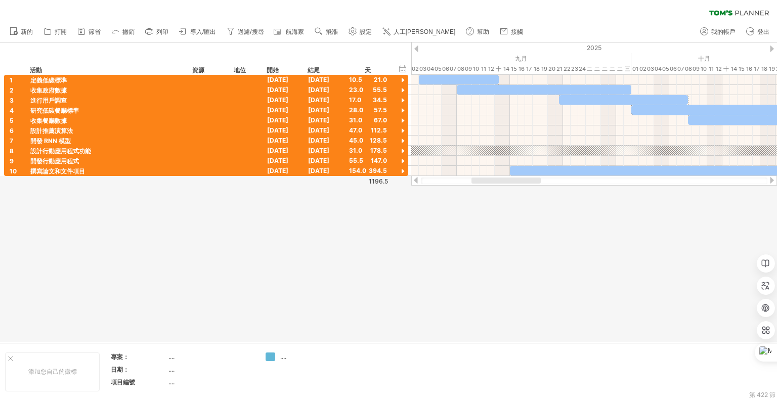
click at [80, 29] on icon at bounding box center [81, 31] width 10 height 10
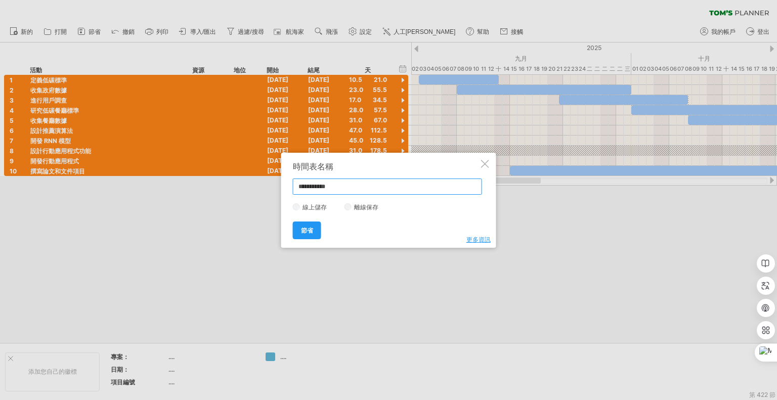
drag, startPoint x: 340, startPoint y: 185, endPoint x: 254, endPoint y: 189, distance: 86.1
click at [254, 189] on div "嘗試造訪 [DOMAIN_NAME] 再次連接... 0% 清除過濾器 新的" at bounding box center [388, 200] width 777 height 400
type input "**********"
click at [307, 229] on font "節省" at bounding box center [307, 231] width 12 height 8
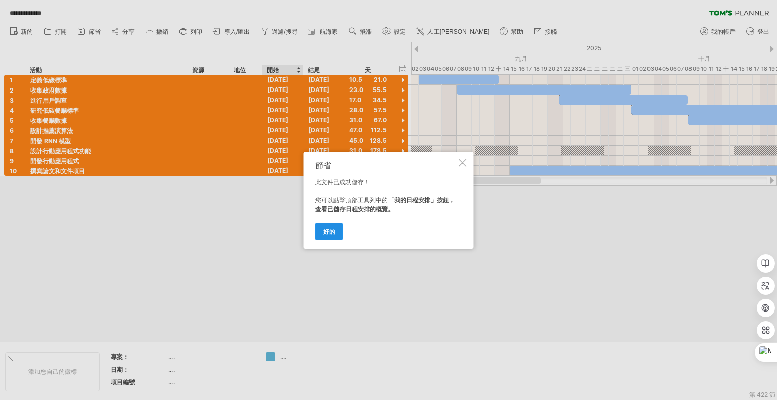
click at [331, 226] on link "好的" at bounding box center [329, 232] width 28 height 18
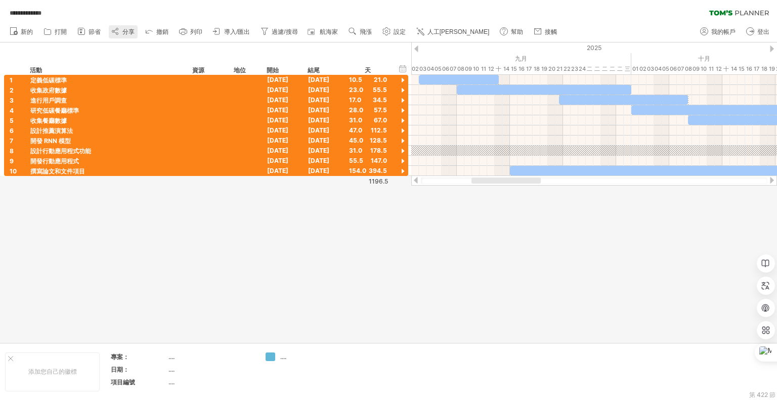
click at [124, 34] on font "分享" at bounding box center [128, 31] width 12 height 7
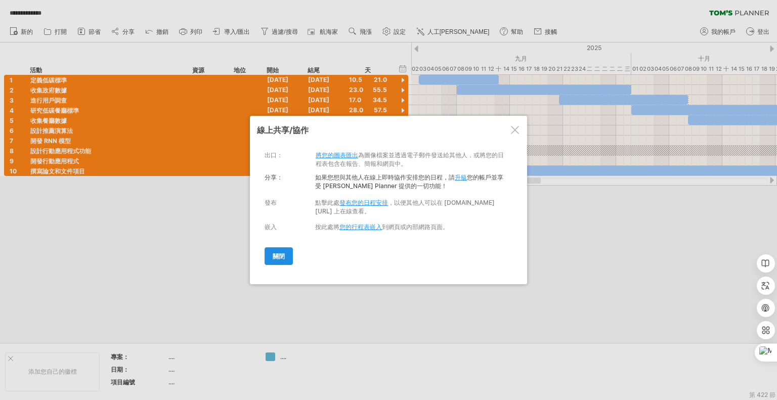
click at [286, 251] on link "關閉" at bounding box center [279, 256] width 28 height 18
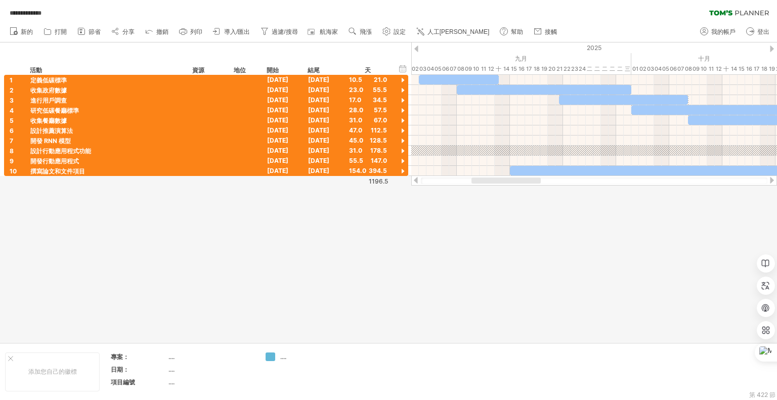
drag, startPoint x: 523, startPoint y: 8, endPoint x: 449, endPoint y: 236, distance: 240.2
click at [449, 236] on div at bounding box center [388, 192] width 777 height 300
